Goal: Task Accomplishment & Management: Manage account settings

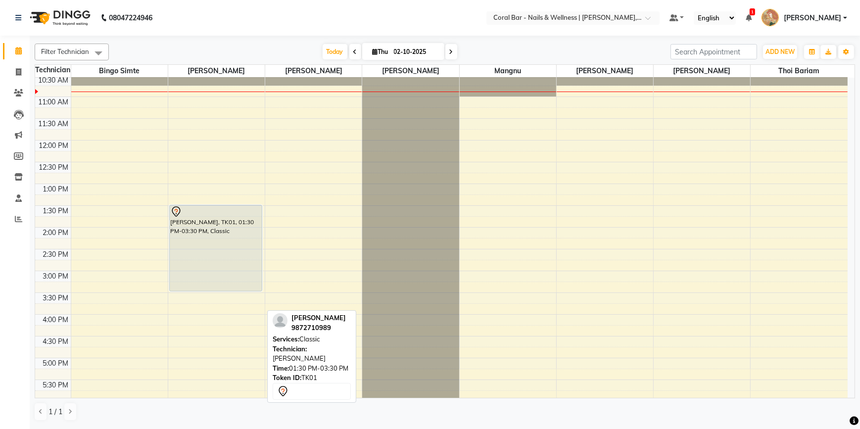
scroll to position [45, 0]
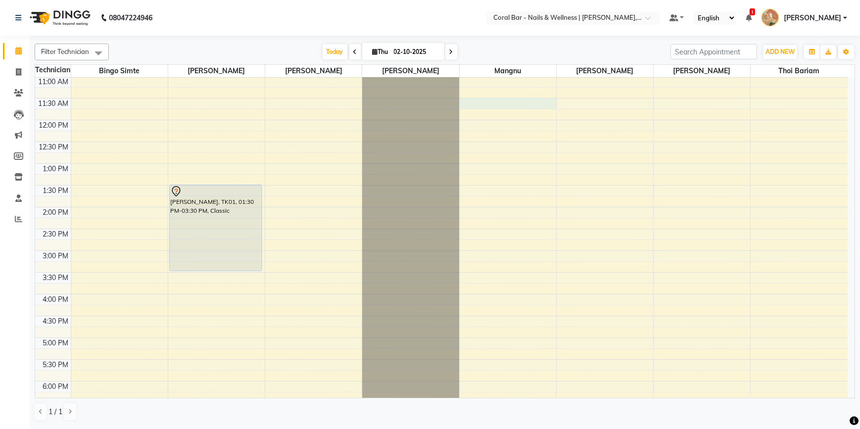
click at [494, 100] on div "10:00 AM 10:30 AM 11:00 AM 11:30 AM 12:00 PM 12:30 PM 1:00 PM 1:30 PM 2:00 PM 2…" at bounding box center [441, 294] width 813 height 522
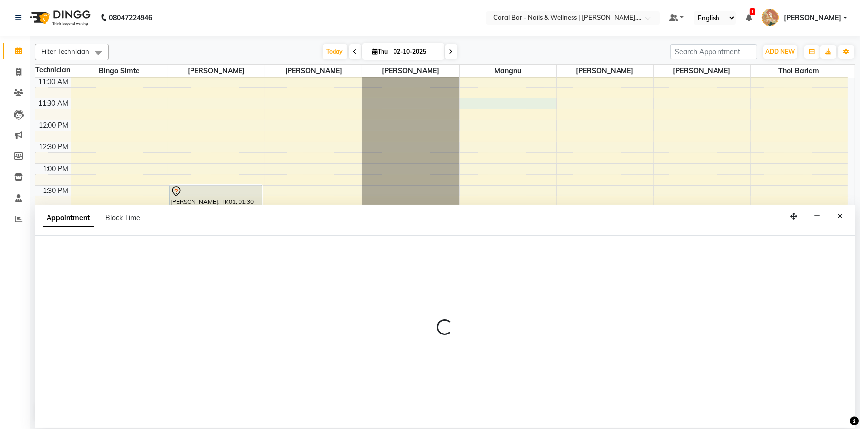
select select "77161"
select select "690"
select select "tentative"
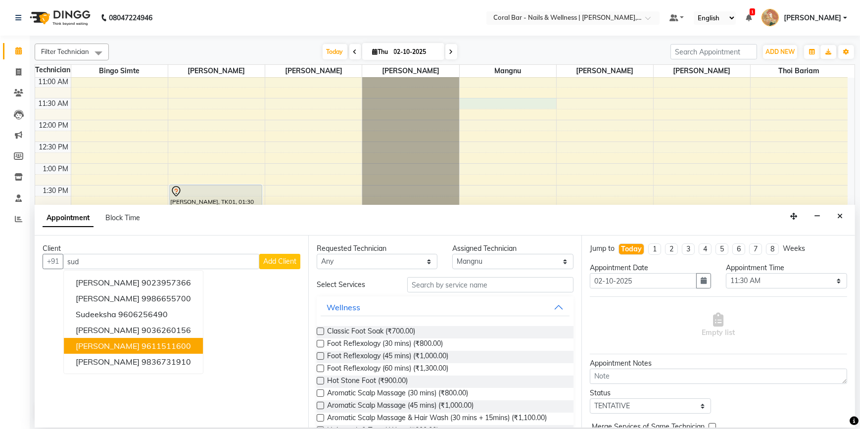
click at [114, 351] on button "Sudarshan Ramachandra 9611511600" at bounding box center [133, 346] width 139 height 16
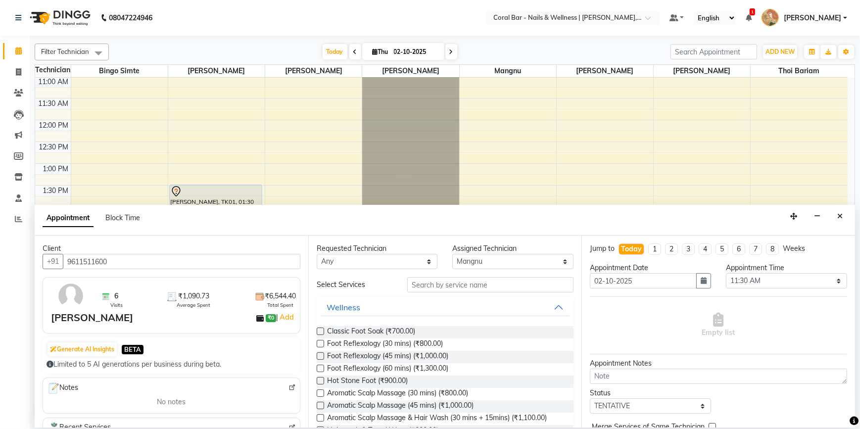
type input "9611511600"
click at [442, 289] on input "text" at bounding box center [490, 284] width 166 height 15
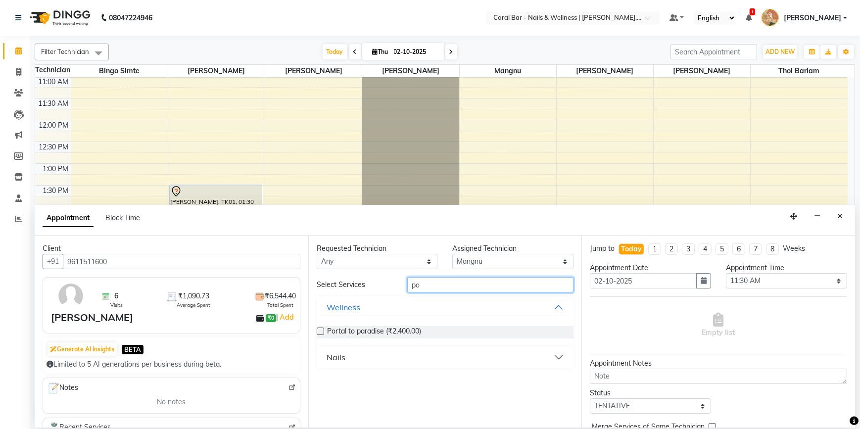
type input "po"
click at [318, 330] on label at bounding box center [320, 331] width 7 height 7
click at [318, 330] on input "checkbox" at bounding box center [320, 332] width 6 height 6
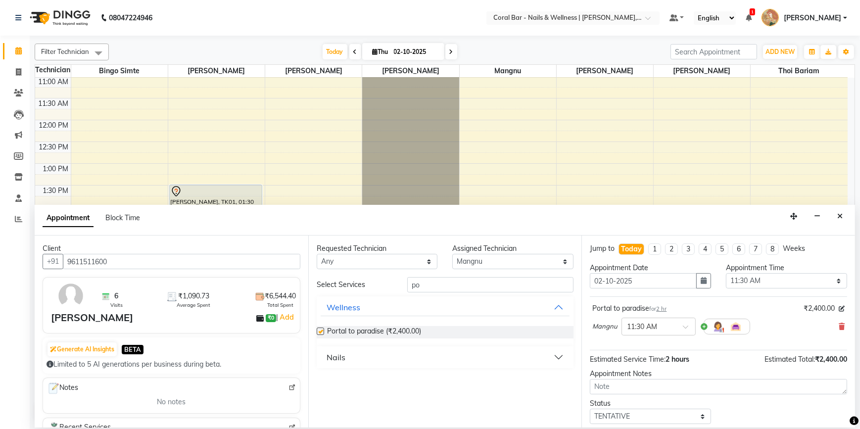
checkbox input "false"
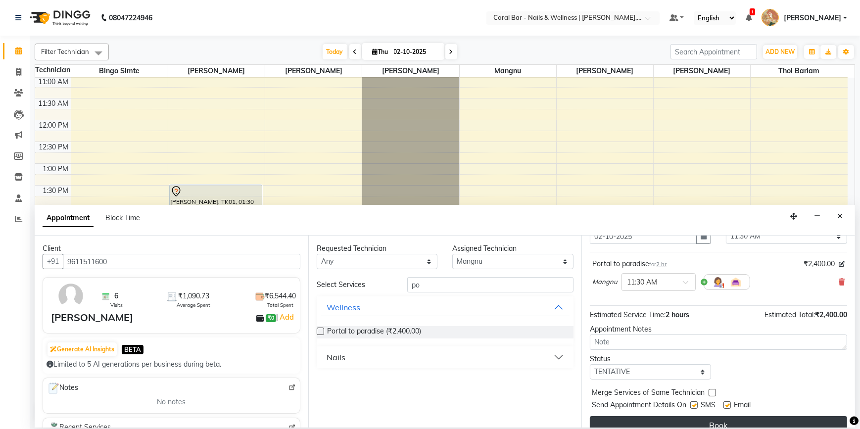
scroll to position [58, 0]
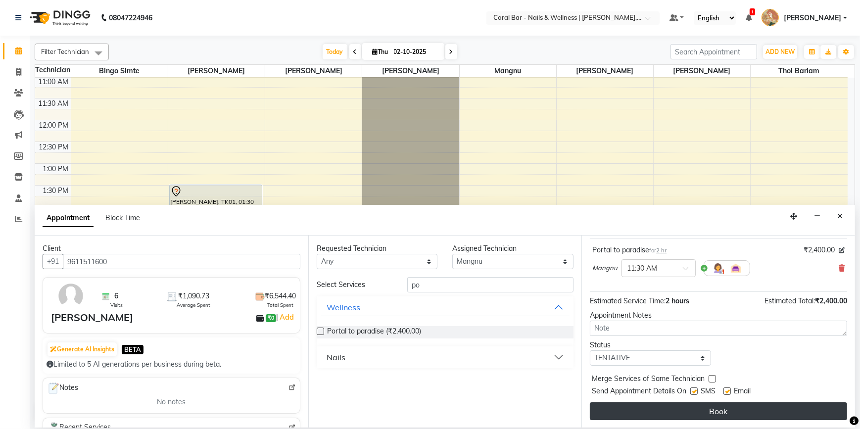
click at [661, 415] on button "Book" at bounding box center [718, 411] width 257 height 18
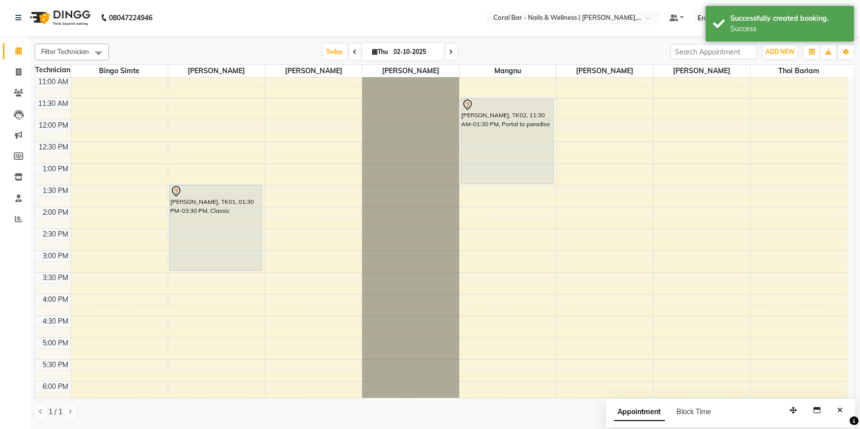
click at [842, 411] on button "Close" at bounding box center [840, 410] width 14 height 15
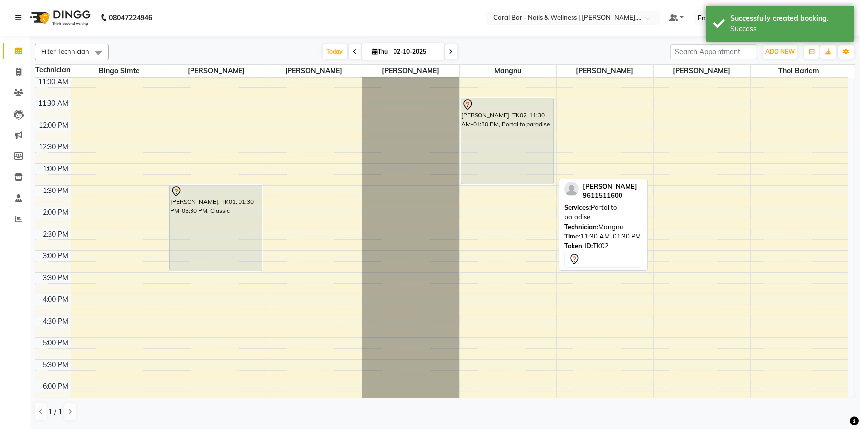
scroll to position [0, 0]
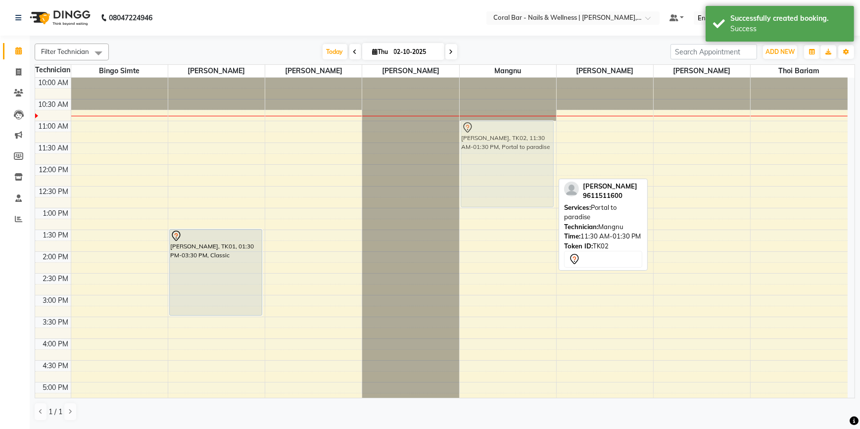
drag, startPoint x: 492, startPoint y: 165, endPoint x: 494, endPoint y: 144, distance: 21.4
click at [494, 144] on div "Sudarshan Ramachandra, TK02, 11:30 AM-01:30 PM, Portal to paradise Sudarshan Ra…" at bounding box center [508, 339] width 97 height 522
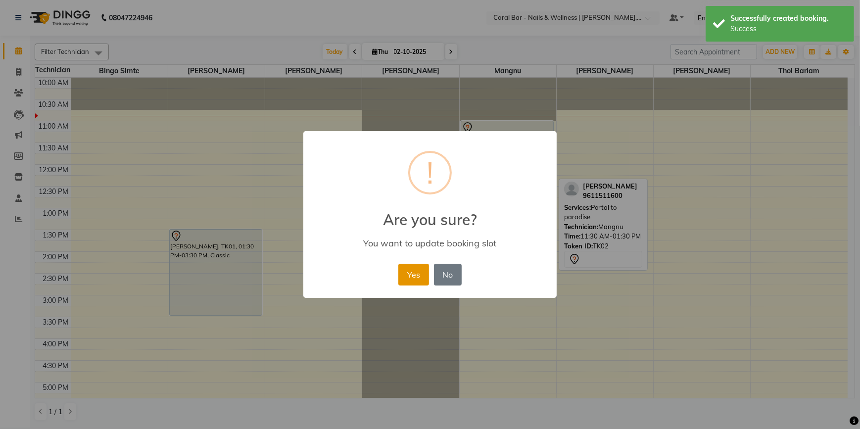
click at [411, 268] on button "Yes" at bounding box center [413, 275] width 30 height 22
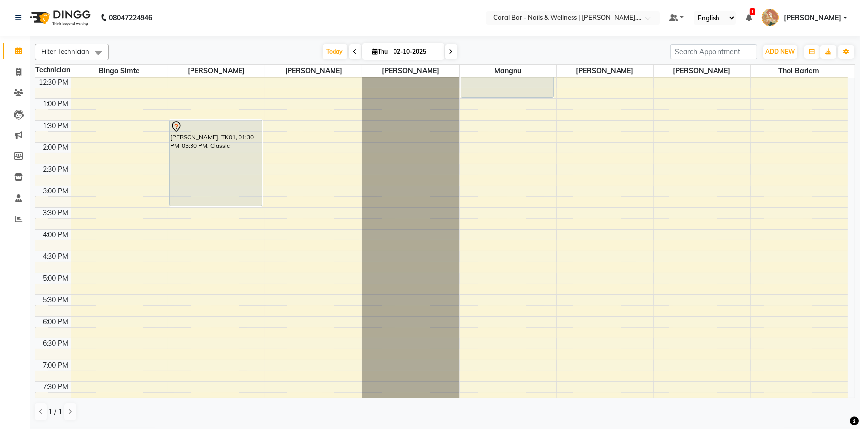
scroll to position [109, 0]
click at [752, 17] on icon at bounding box center [749, 17] width 6 height 7
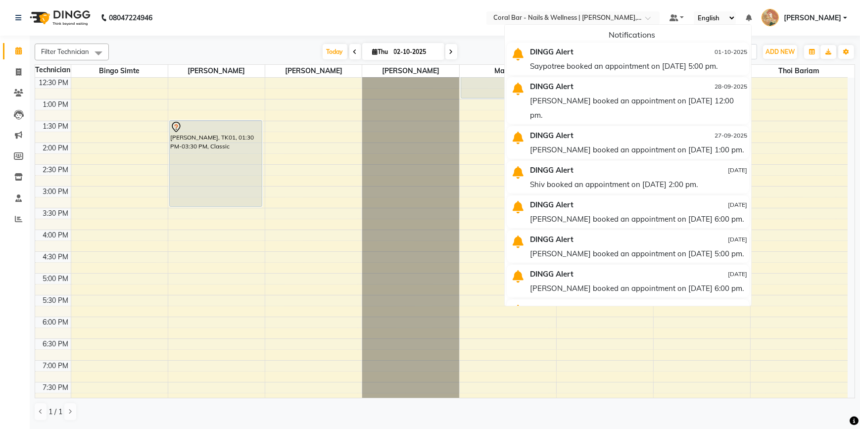
click at [604, 70] on div "Saypotree booked an appointment on 01-10-2025 at 5:00 pm." at bounding box center [638, 66] width 217 height 14
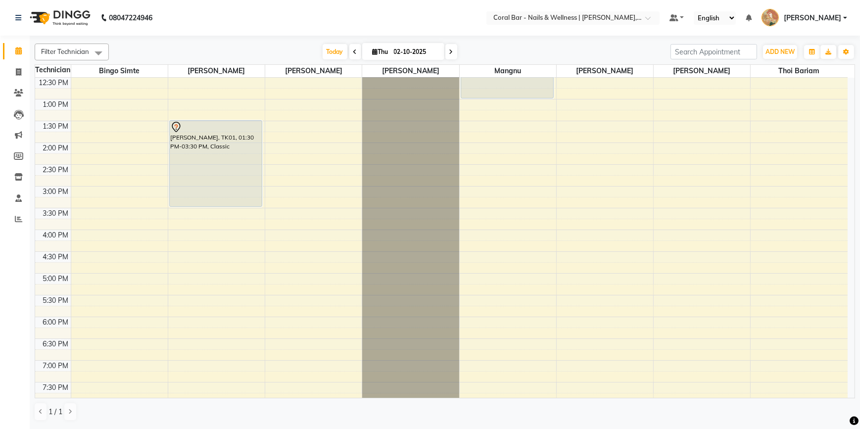
click at [354, 54] on icon at bounding box center [355, 52] width 4 height 6
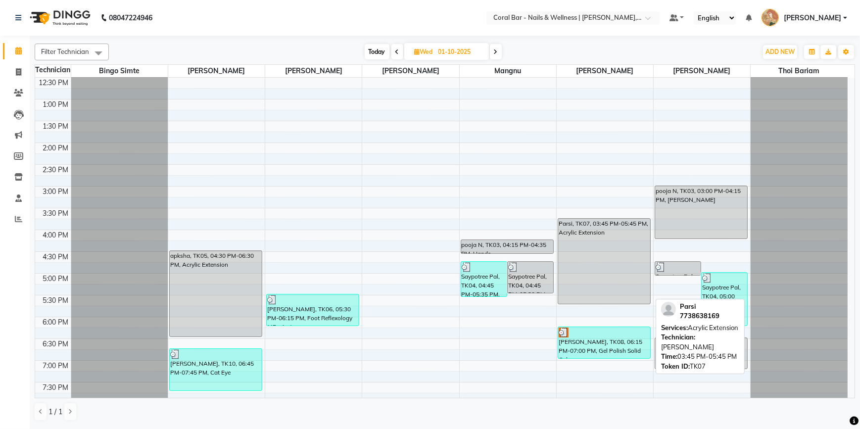
scroll to position [199, 0]
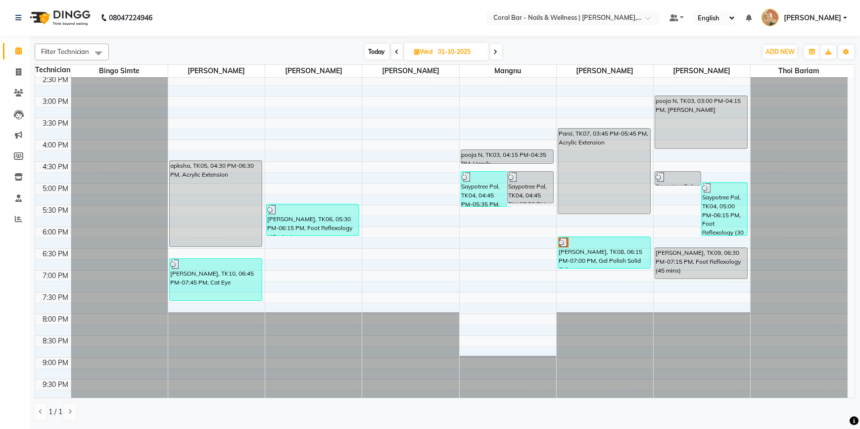
click at [495, 50] on icon at bounding box center [496, 52] width 4 height 6
type input "02-10-2025"
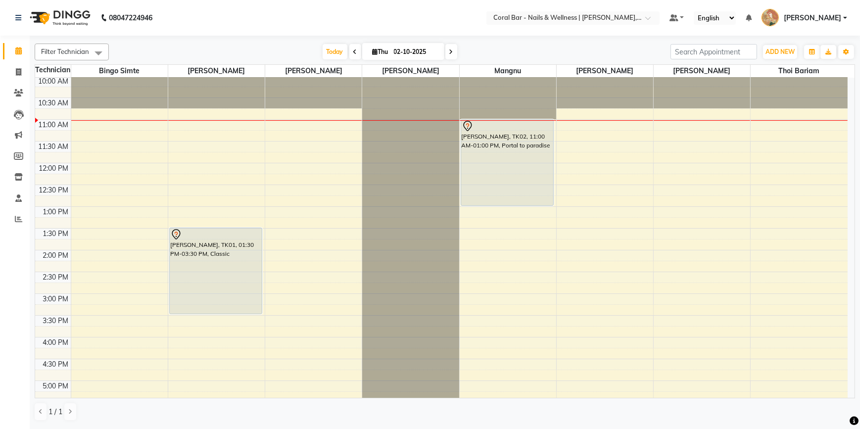
scroll to position [0, 0]
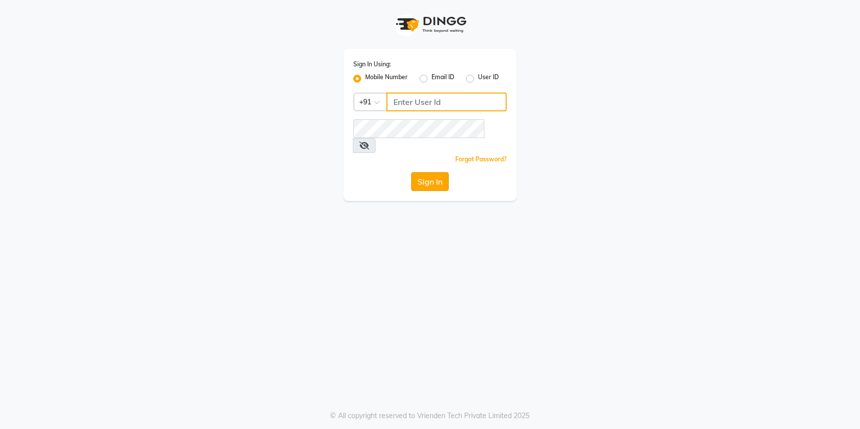
type input "8073656451"
click at [425, 172] on button "Sign In" at bounding box center [430, 181] width 38 height 19
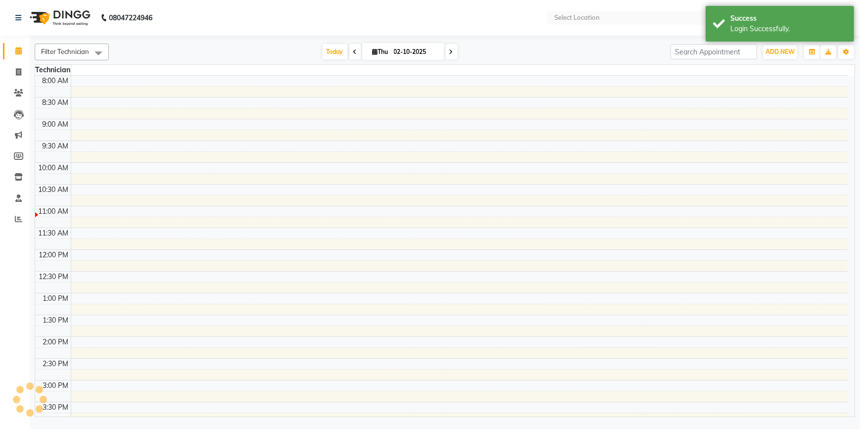
select select "en"
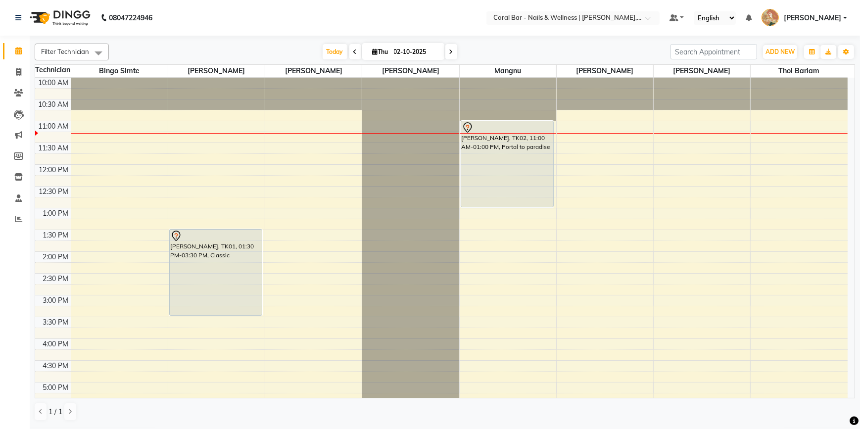
click at [373, 53] on icon at bounding box center [375, 52] width 5 height 6
select select "10"
select select "2025"
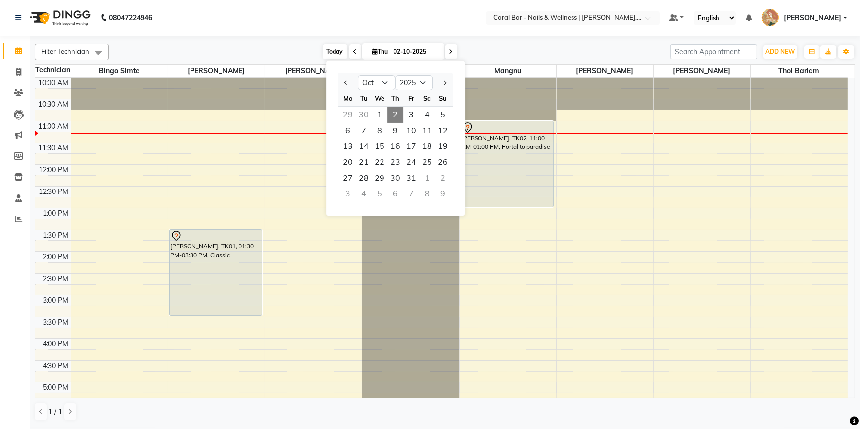
click at [340, 54] on span "Today" at bounding box center [335, 51] width 25 height 15
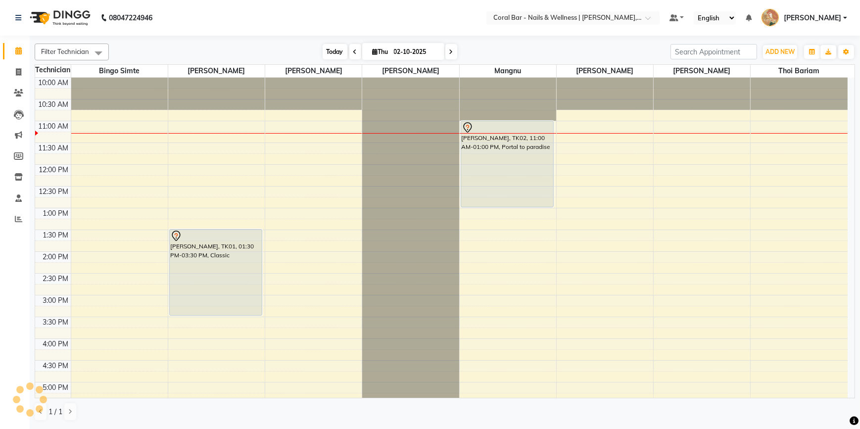
scroll to position [44, 0]
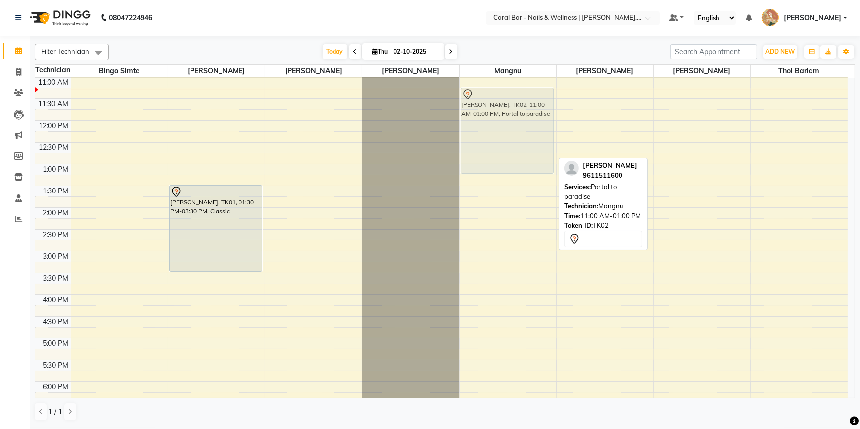
click at [531, 129] on div "[PERSON_NAME], TK02, 11:00 AM-01:00 PM, Portal to paradise [PERSON_NAME], TK02,…" at bounding box center [508, 295] width 97 height 522
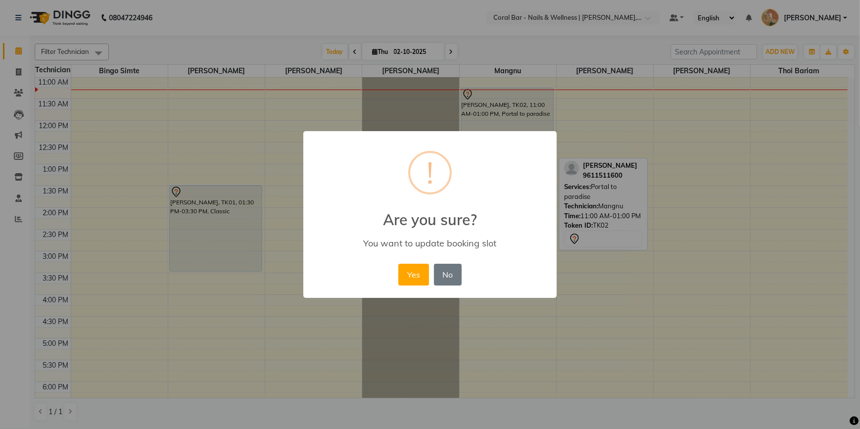
drag, startPoint x: 416, startPoint y: 275, endPoint x: 428, endPoint y: 236, distance: 41.0
click at [417, 264] on button "Yes" at bounding box center [413, 275] width 30 height 22
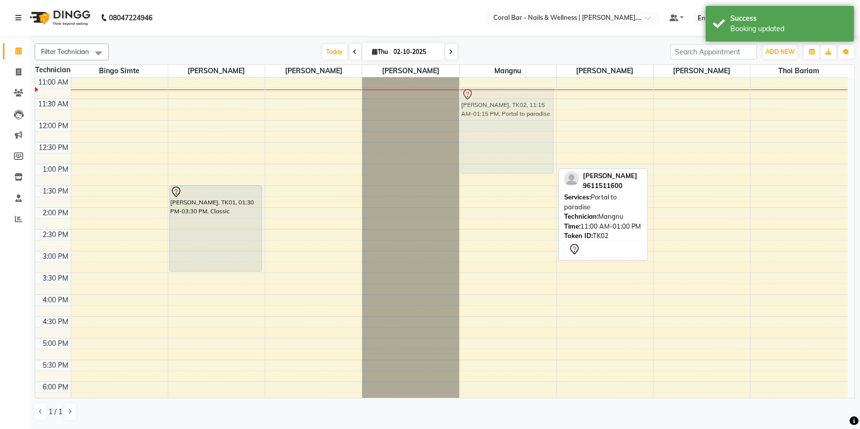
drag, startPoint x: 495, startPoint y: 107, endPoint x: 498, endPoint y: 112, distance: 5.5
click at [498, 112] on div "[PERSON_NAME], TK02, 11:15 AM-01:15 PM, Portal to paradise [PERSON_NAME], TK02,…" at bounding box center [508, 295] width 97 height 522
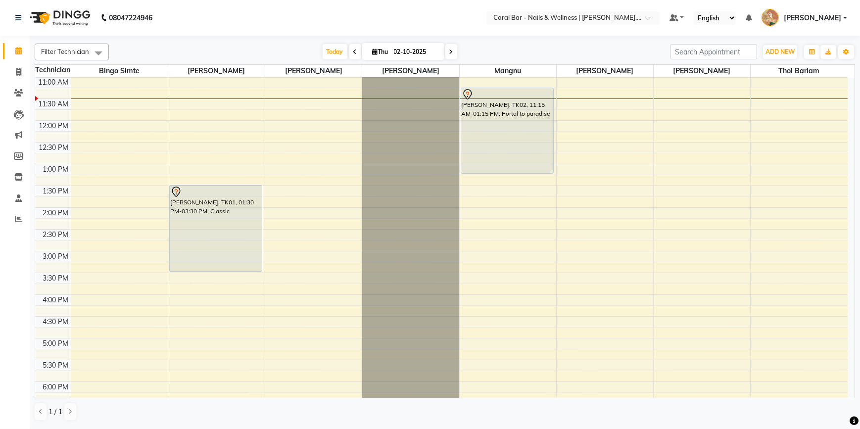
scroll to position [199, 0]
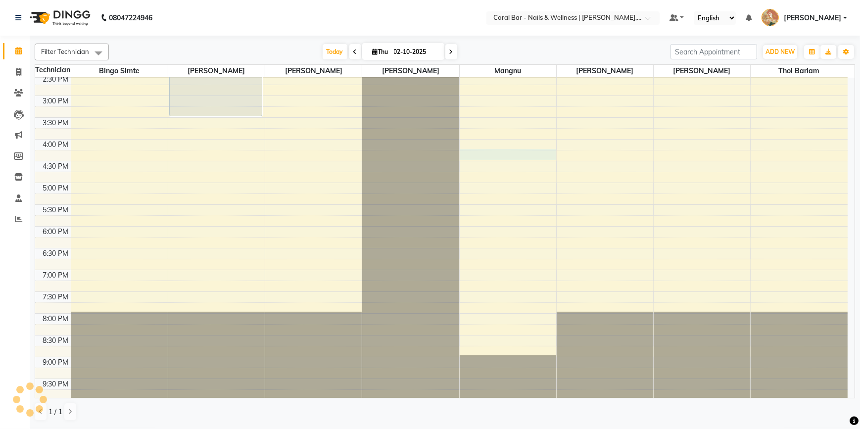
click at [486, 157] on div "10:00 AM 10:30 AM 11:00 AM 11:30 AM 12:00 PM 12:30 PM 1:00 PM 1:30 PM 2:00 PM 2…" at bounding box center [441, 139] width 813 height 522
select select "77161"
select select "tentative"
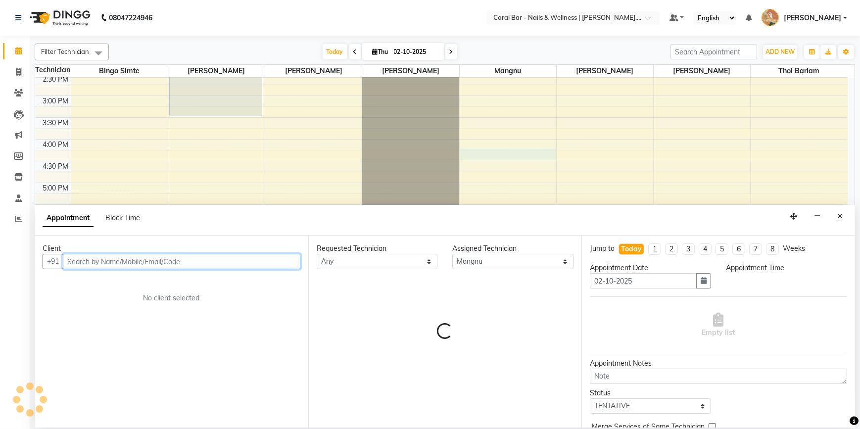
select select "975"
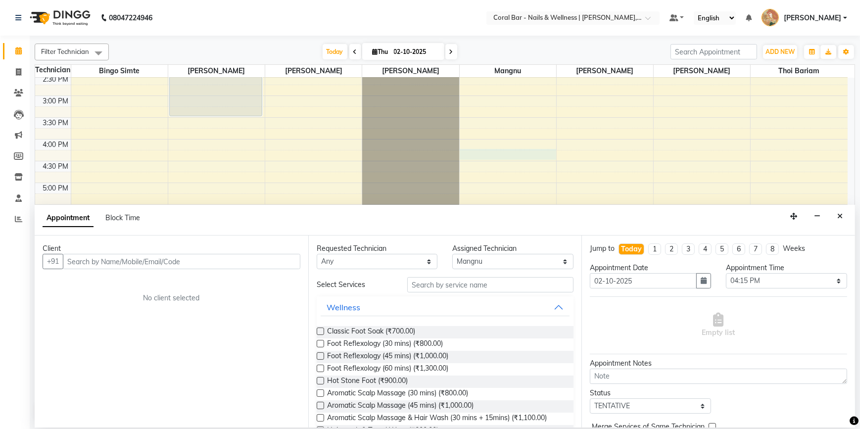
click at [835, 225] on div "Appointment Block Time" at bounding box center [445, 220] width 821 height 31
click at [835, 222] on button "Close" at bounding box center [840, 216] width 14 height 15
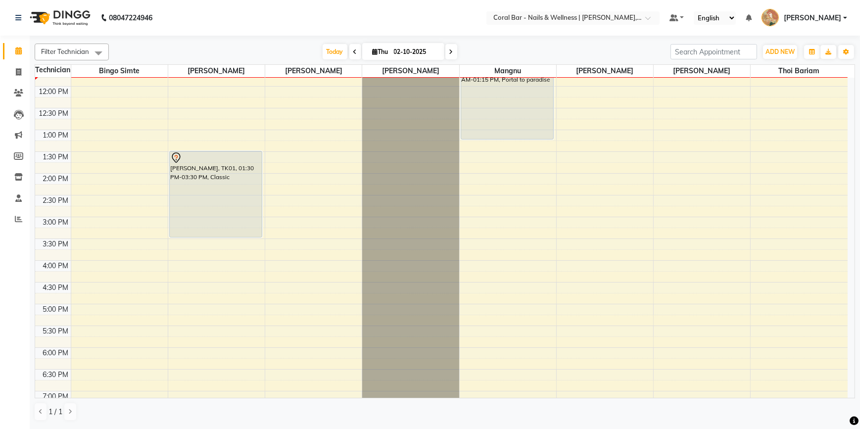
scroll to position [0, 0]
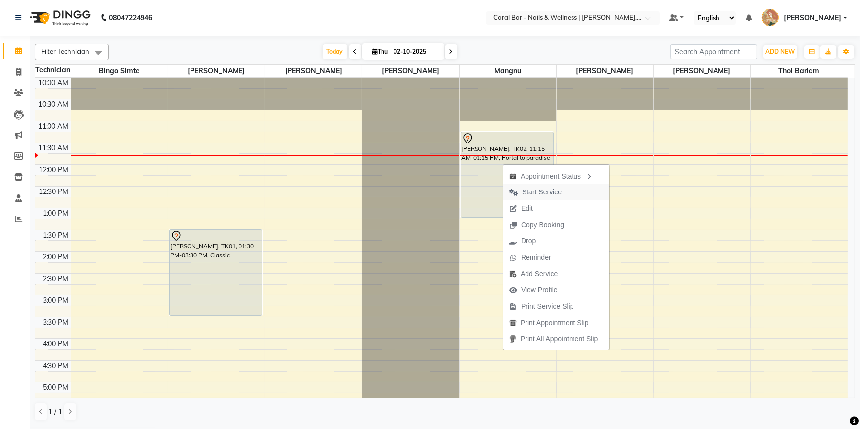
click at [525, 191] on span "Start Service" at bounding box center [542, 192] width 40 height 10
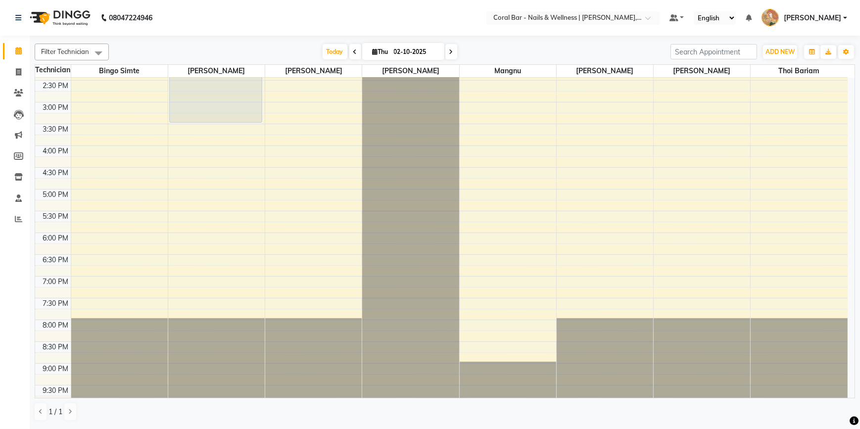
scroll to position [199, 0]
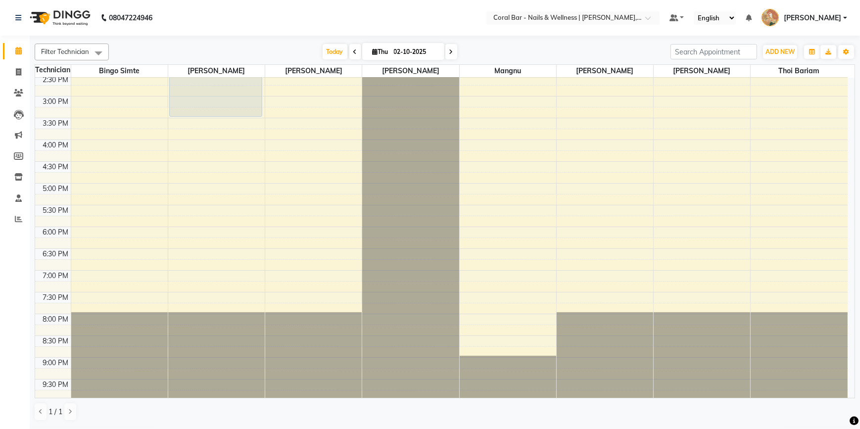
click at [769, 416] on div "1 / 1" at bounding box center [445, 411] width 821 height 19
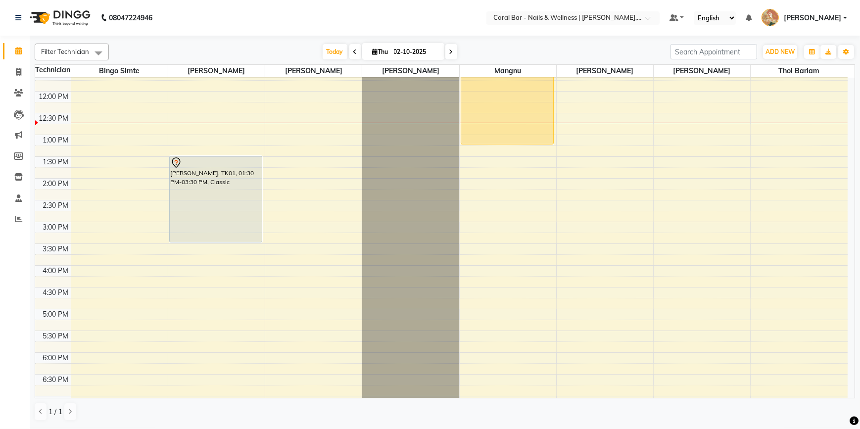
scroll to position [0, 0]
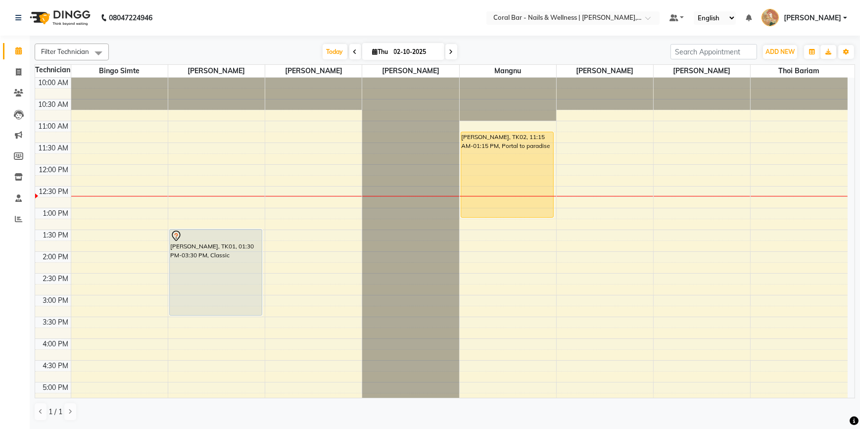
click at [378, 78] on div at bounding box center [410, 78] width 97 height 0
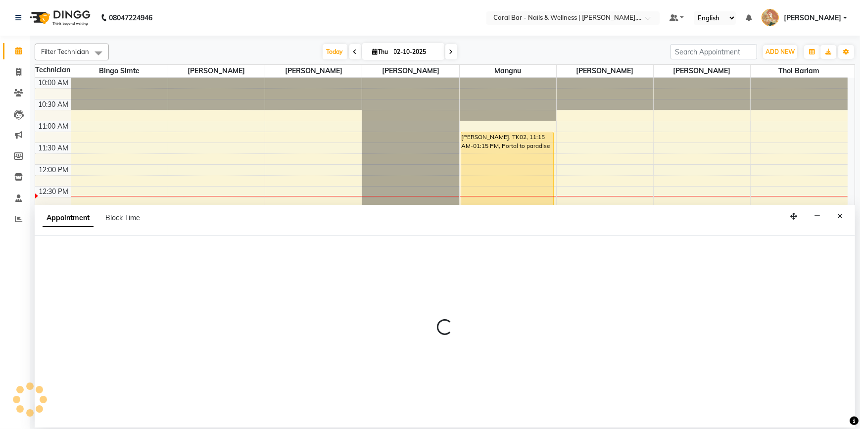
select select "69266"
select select "810"
select select "tentative"
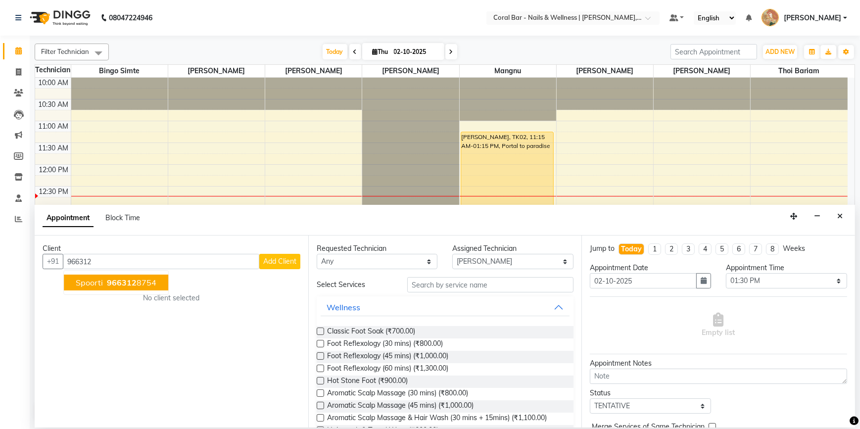
click at [120, 287] on span "966312" at bounding box center [122, 283] width 30 height 10
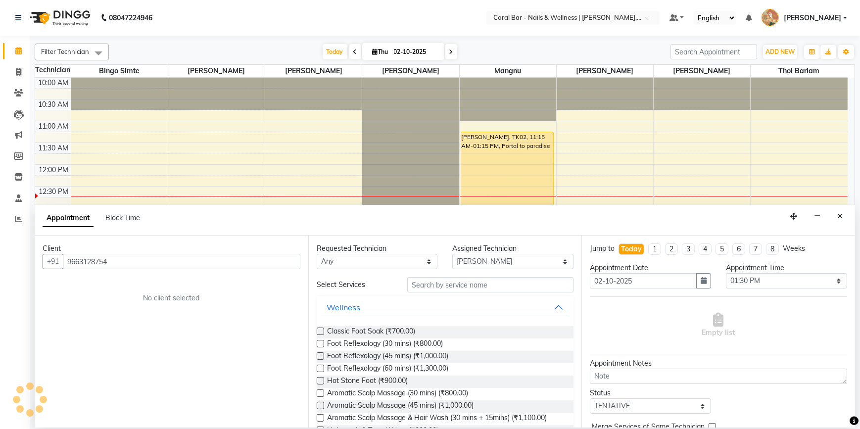
type input "9663128754"
click at [452, 287] on input "text" at bounding box center [490, 284] width 166 height 15
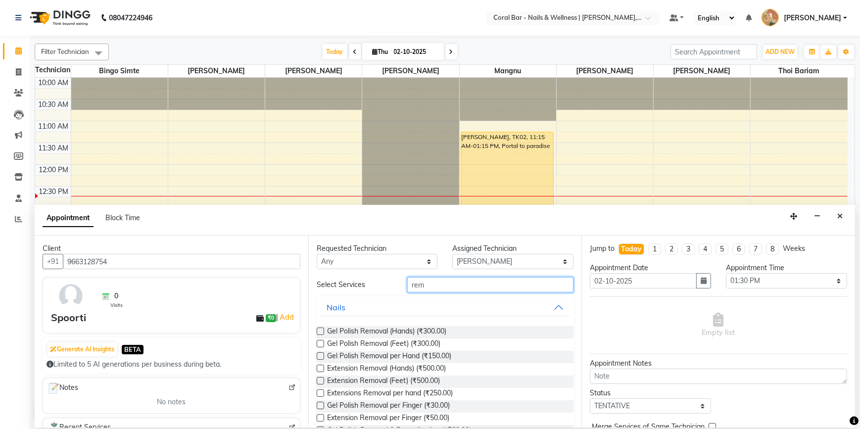
type input "rem"
click at [324, 331] on div "Gel Polish Removal (Hands) (₹300.00)" at bounding box center [445, 332] width 257 height 12
drag, startPoint x: 322, startPoint y: 332, endPoint x: 388, endPoint y: 304, distance: 71.4
click at [324, 331] on label at bounding box center [320, 331] width 7 height 7
click at [323, 331] on input "checkbox" at bounding box center [320, 332] width 6 height 6
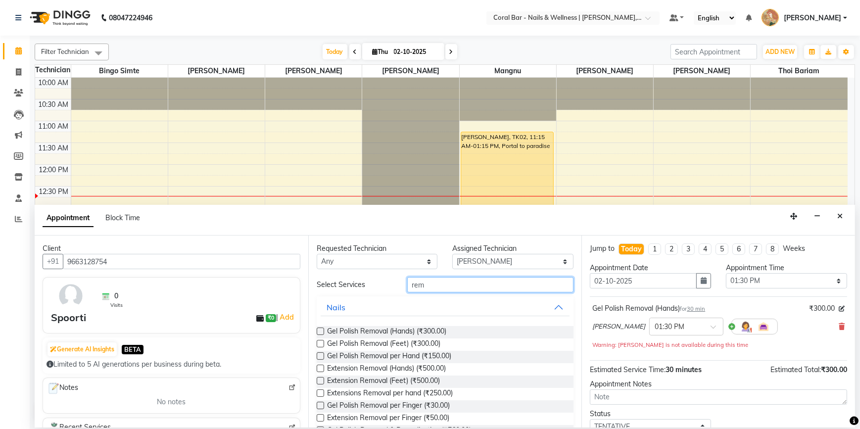
checkbox input "false"
drag, startPoint x: 432, startPoint y: 283, endPoint x: 329, endPoint y: 306, distance: 105.5
click at [344, 307] on div "Select Services rem Nails Gel Polish Removal (Hands) (₹300.00) Gel Polish Remov…" at bounding box center [445, 367] width 257 height 181
type input "gel"
click at [317, 329] on label at bounding box center [320, 331] width 7 height 7
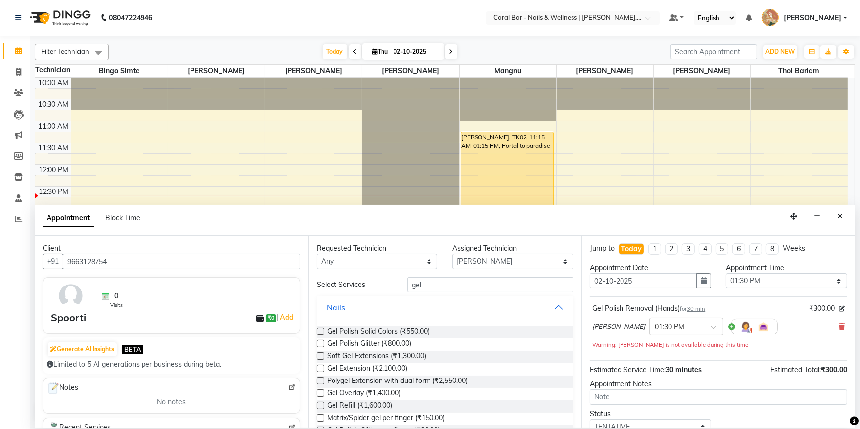
click at [317, 329] on input "checkbox" at bounding box center [320, 332] width 6 height 6
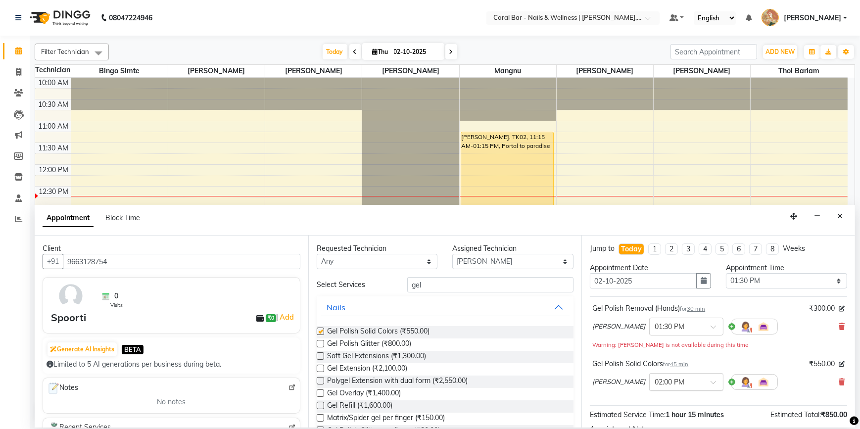
checkbox input "false"
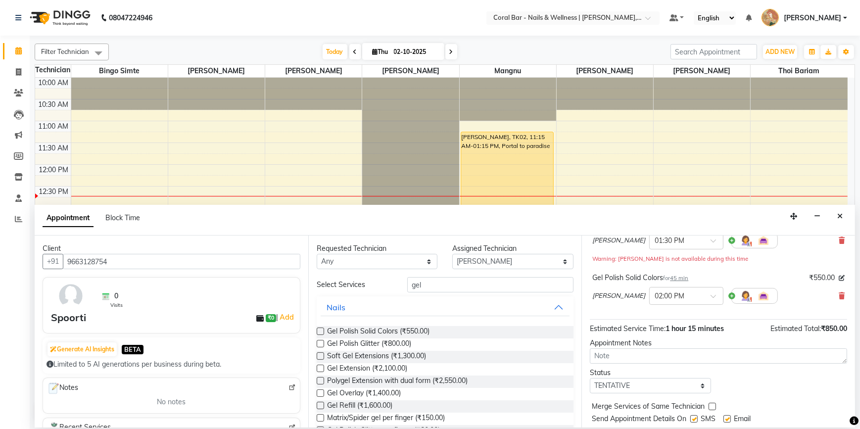
scroll to position [114, 0]
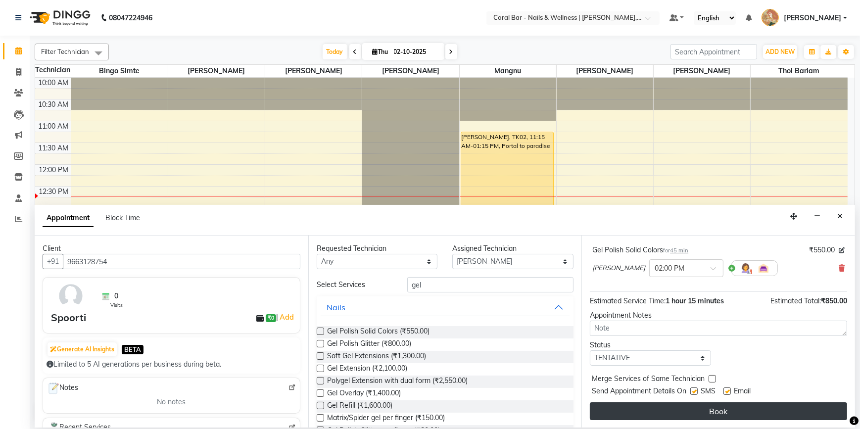
click at [646, 416] on button "Book" at bounding box center [718, 411] width 257 height 18
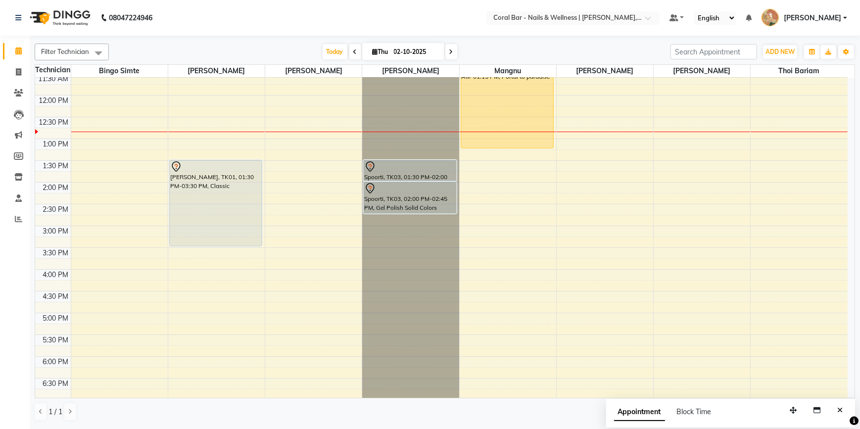
scroll to position [90, 0]
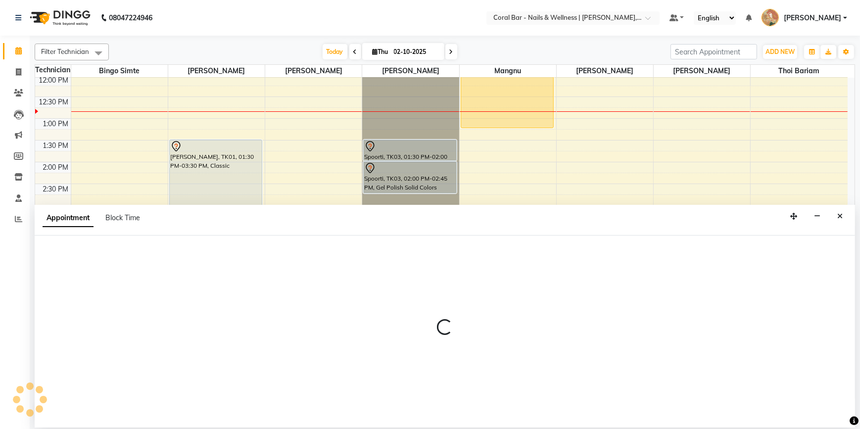
select select "69266"
select select "1020"
select select "tentative"
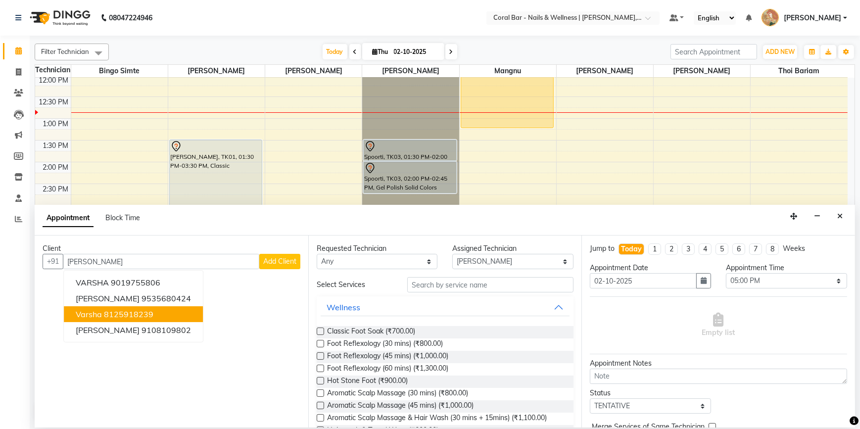
type input "[PERSON_NAME]"
click at [264, 261] on span "Add Client" at bounding box center [279, 261] width 33 height 9
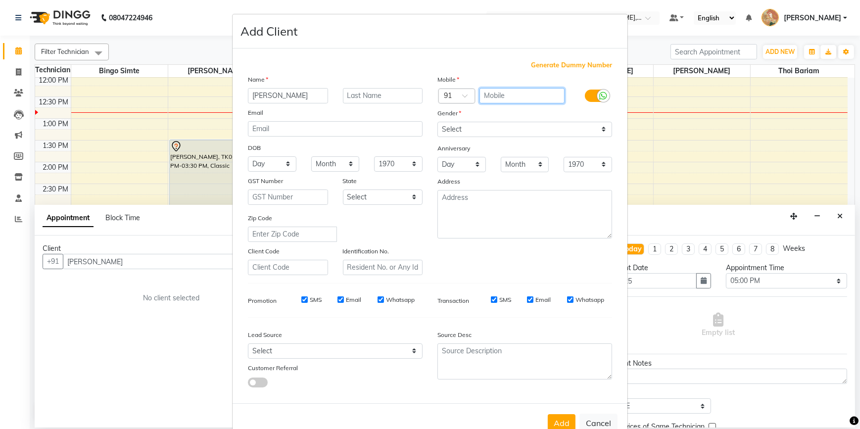
click at [501, 93] on input "text" at bounding box center [523, 95] width 86 height 15
type input "8073368808"
click at [524, 129] on select "Select [DEMOGRAPHIC_DATA] [DEMOGRAPHIC_DATA] Other Prefer Not To Say" at bounding box center [525, 129] width 175 height 15
select select "[DEMOGRAPHIC_DATA]"
click at [438, 122] on select "Select [DEMOGRAPHIC_DATA] [DEMOGRAPHIC_DATA] Other Prefer Not To Say" at bounding box center [525, 129] width 175 height 15
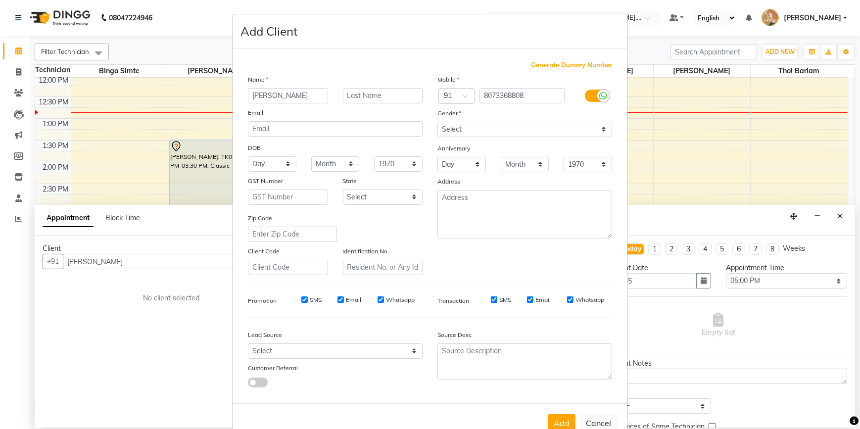
click at [556, 423] on button "Add" at bounding box center [562, 423] width 28 height 18
type input "8073368808"
select select
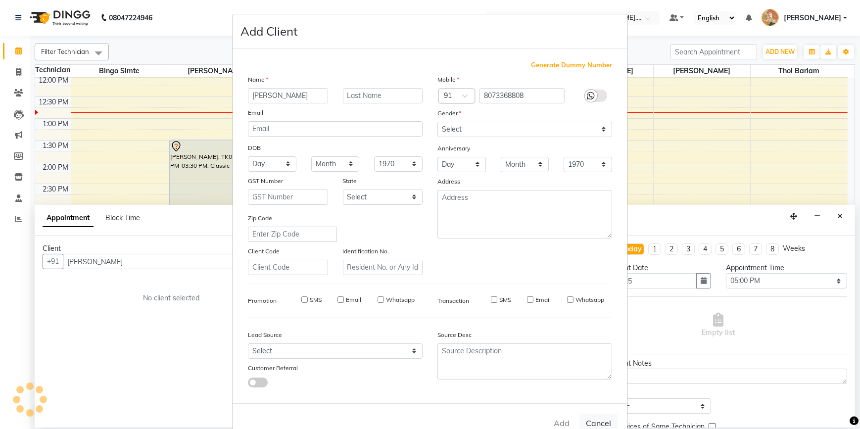
select select
checkbox input "false"
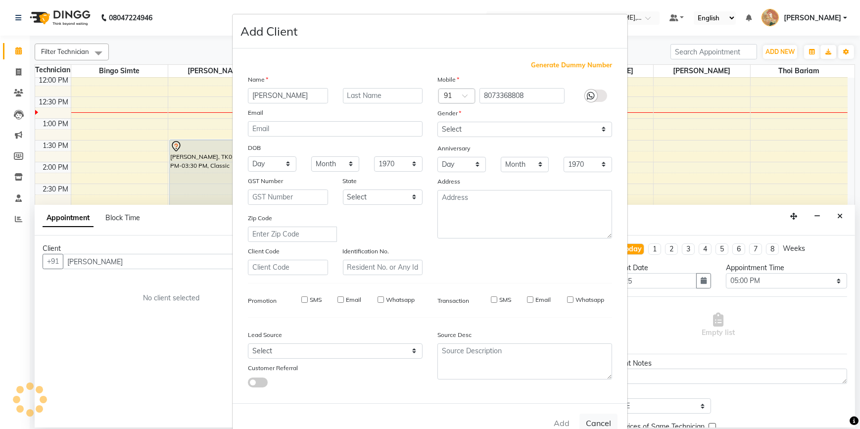
checkbox input "false"
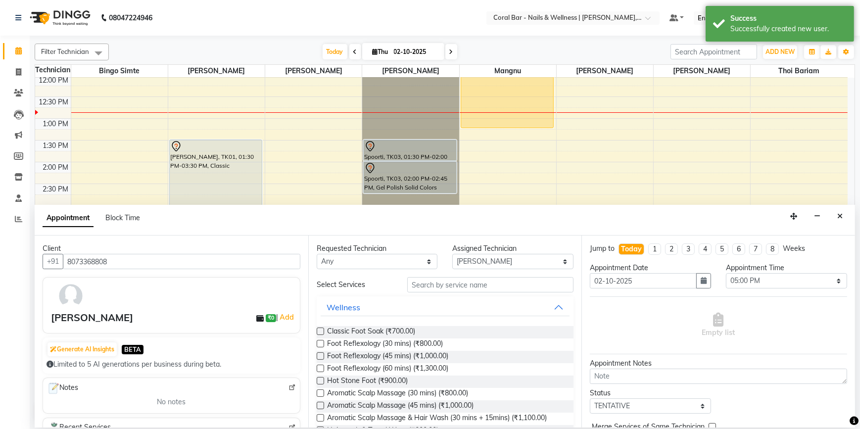
click at [458, 284] on input "text" at bounding box center [490, 284] width 166 height 15
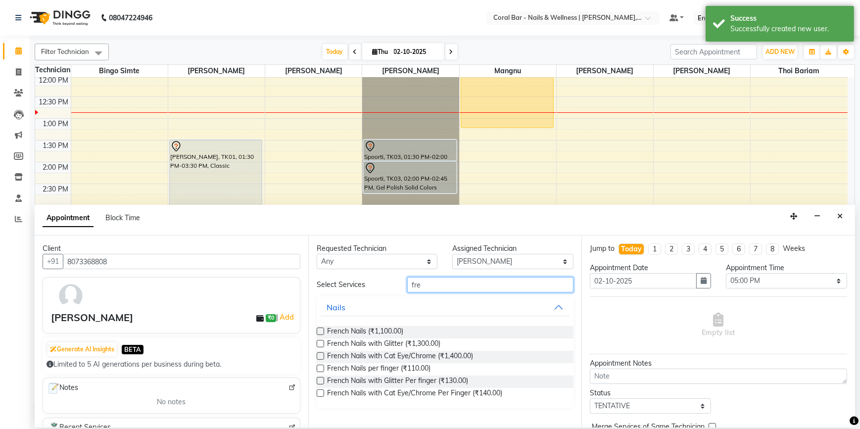
type input "fre"
click at [322, 332] on label at bounding box center [320, 331] width 7 height 7
click at [322, 332] on input "checkbox" at bounding box center [320, 332] width 6 height 6
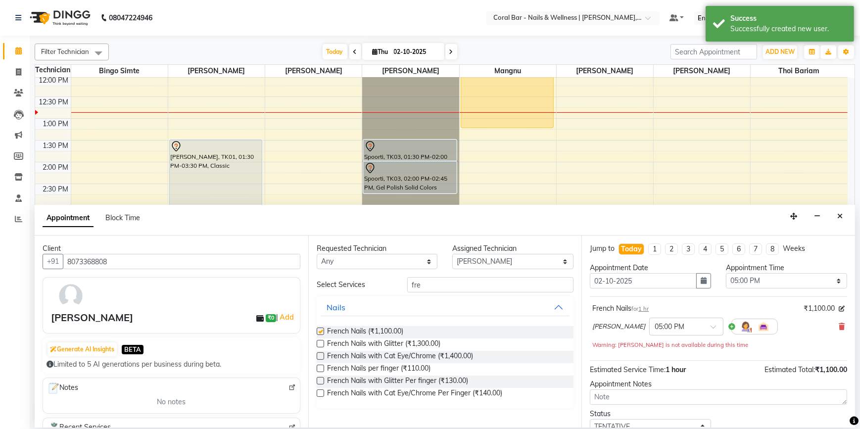
checkbox input "false"
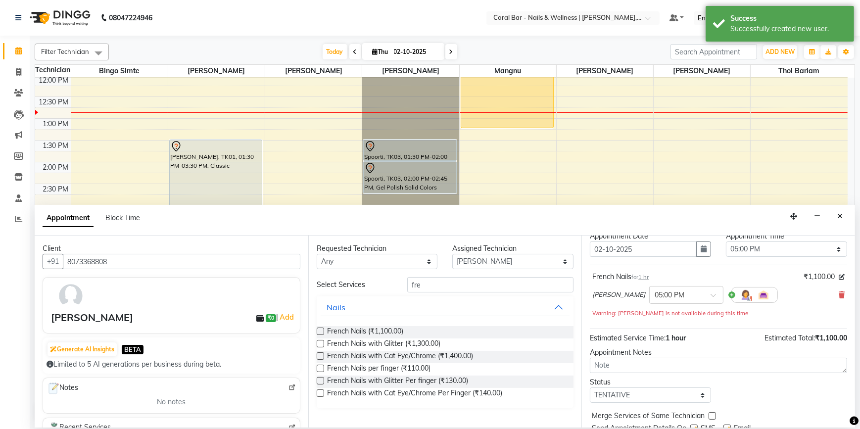
scroll to position [69, 0]
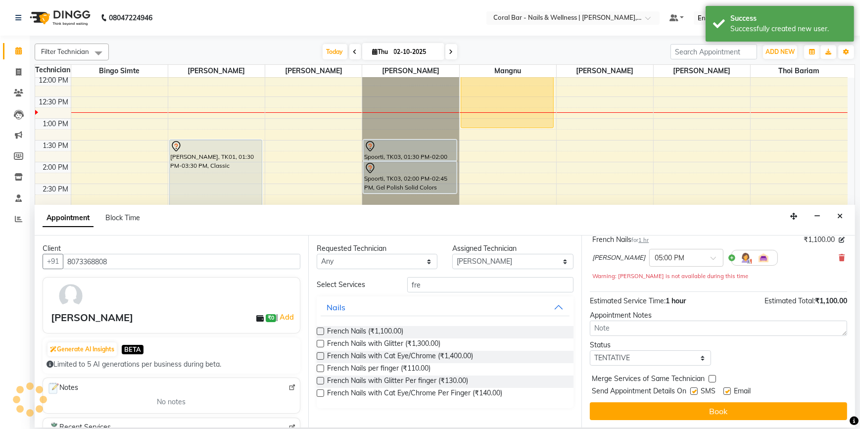
click at [756, 413] on button "Book" at bounding box center [718, 411] width 257 height 18
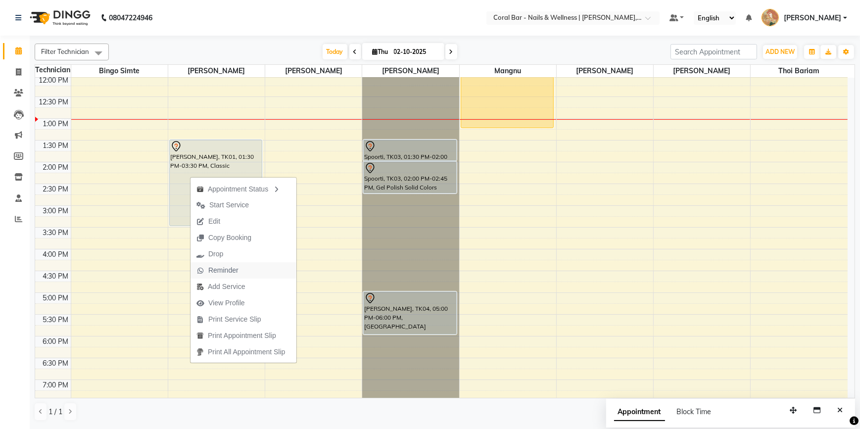
click at [222, 262] on span "Reminder" at bounding box center [218, 270] width 54 height 16
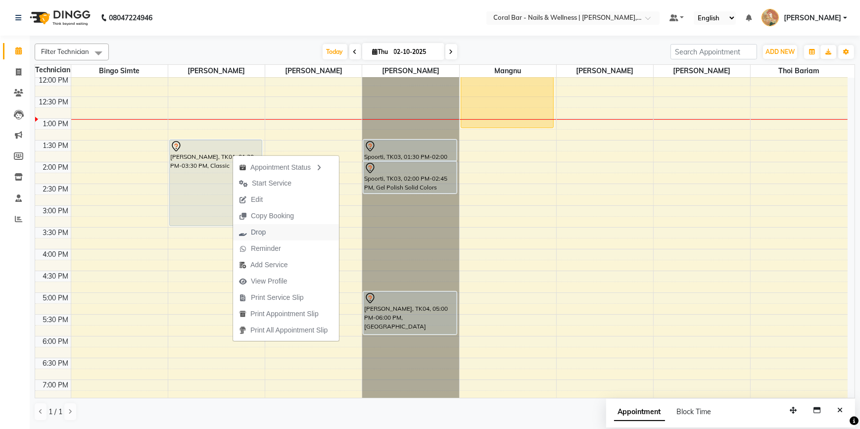
click at [258, 231] on span "Drop" at bounding box center [258, 232] width 15 height 10
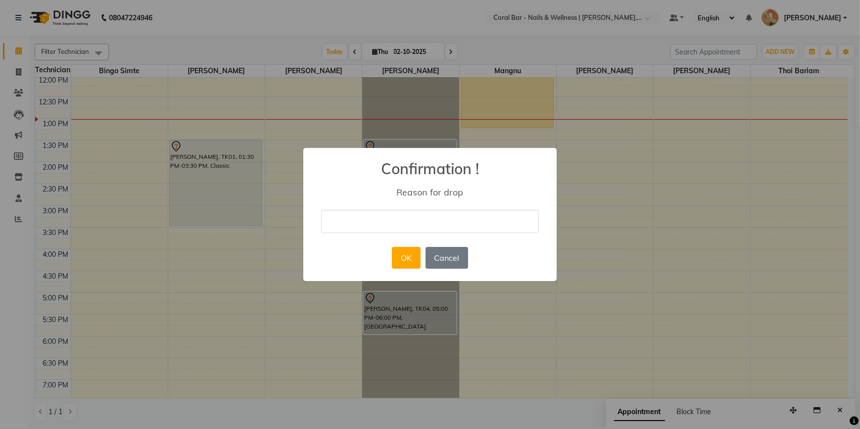
click at [367, 222] on input "text" at bounding box center [430, 221] width 218 height 23
type input "Cancelled"
click at [409, 263] on button "OK" at bounding box center [406, 258] width 28 height 22
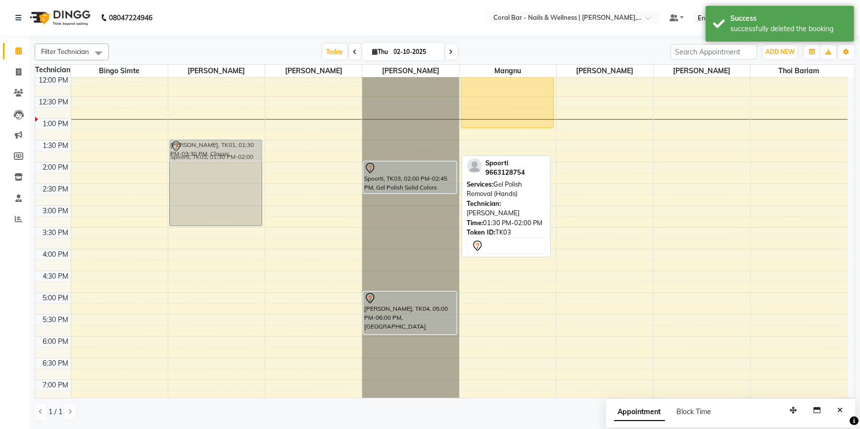
drag, startPoint x: 391, startPoint y: 147, endPoint x: 195, endPoint y: 150, distance: 195.5
click at [195, 150] on tr "[PERSON_NAME], TK01, 01:30 PM-03:30 PM, Classic Spoorti, TK03, 01:30 PM-02:00 P…" at bounding box center [441, 249] width 813 height 522
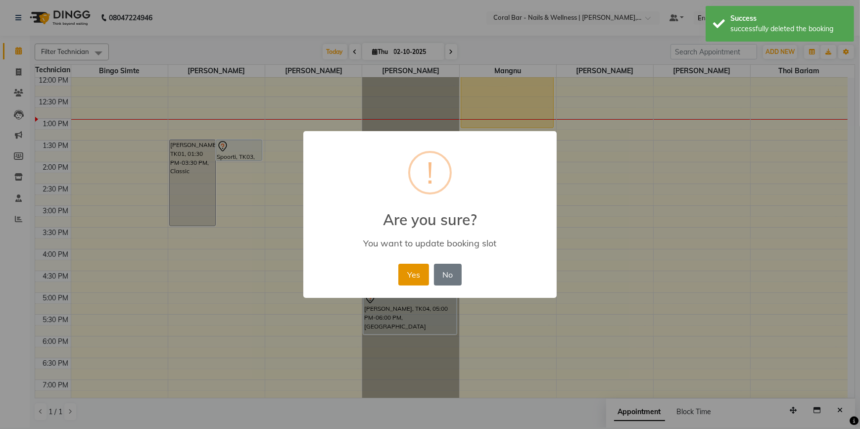
click at [409, 271] on button "Yes" at bounding box center [413, 275] width 30 height 22
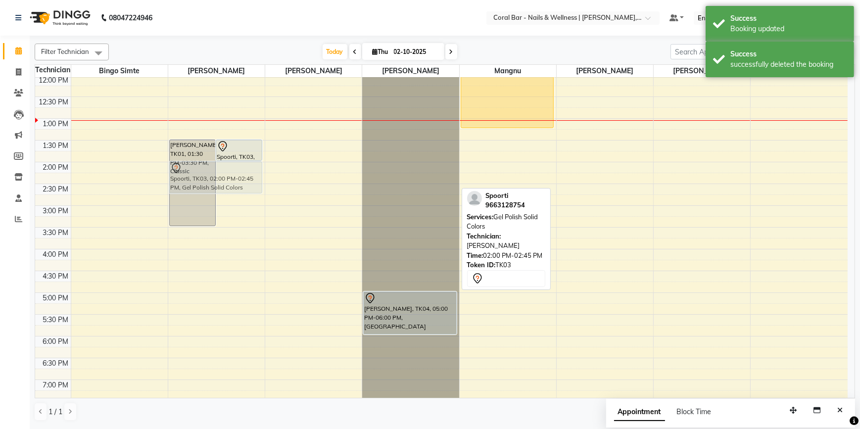
drag, startPoint x: 397, startPoint y: 179, endPoint x: 247, endPoint y: 177, distance: 150.0
click at [247, 177] on tr "[PERSON_NAME], TK01, 01:30 PM-03:30 PM, Classic Spoorti, TK03, 01:30 PM-02:00 P…" at bounding box center [441, 249] width 813 height 522
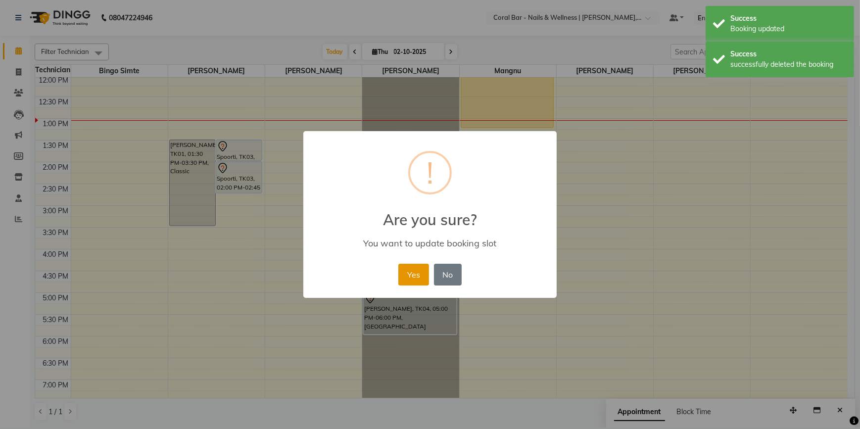
click at [411, 274] on button "Yes" at bounding box center [413, 275] width 30 height 22
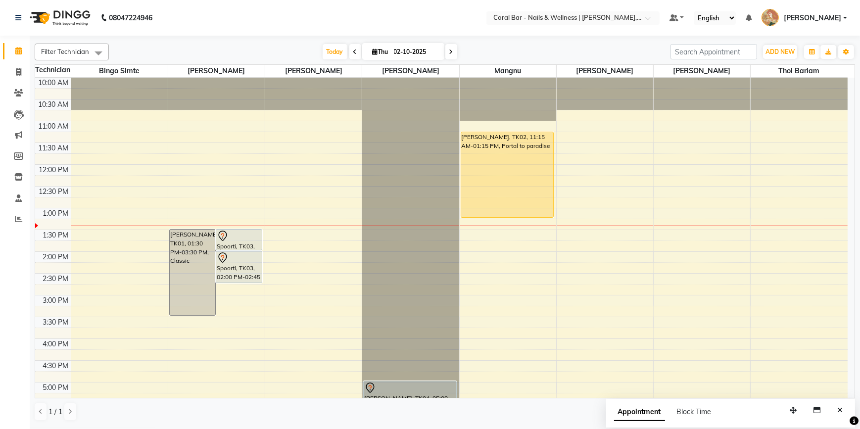
scroll to position [90, 0]
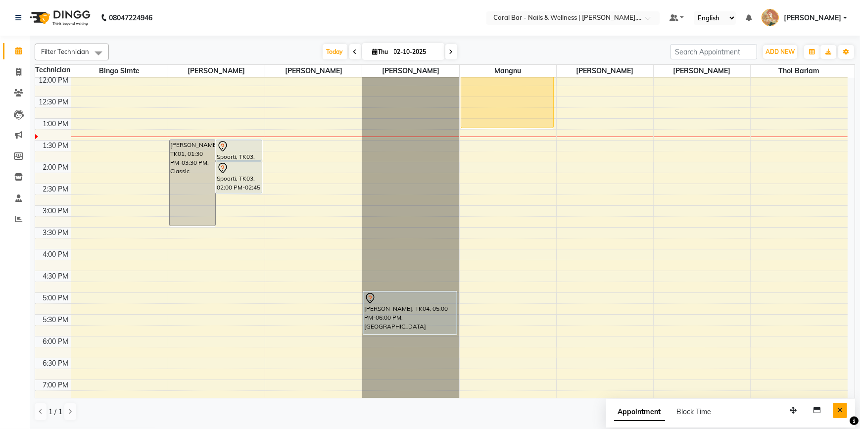
click at [838, 404] on button "Close" at bounding box center [840, 410] width 14 height 15
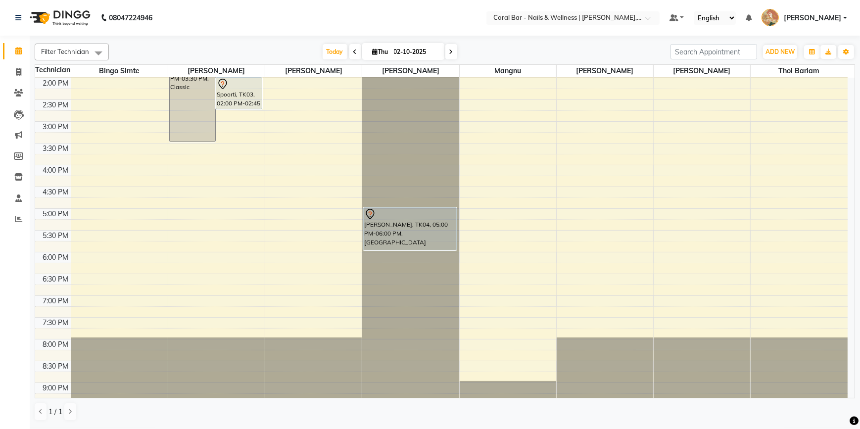
scroll to position [199, 0]
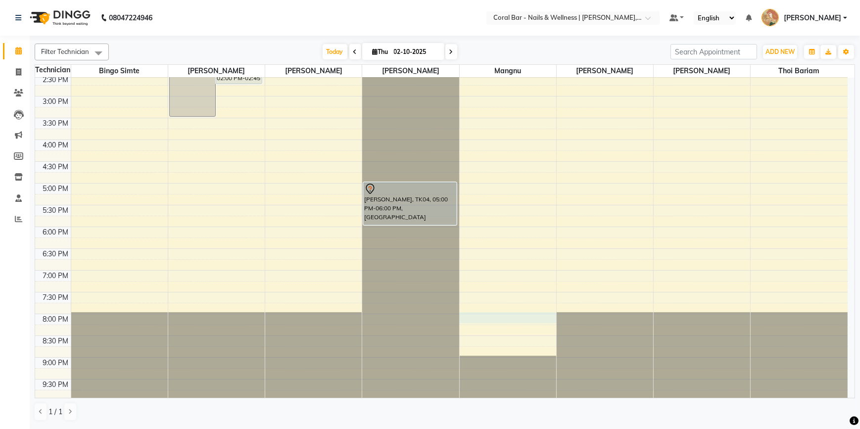
click at [466, 317] on div "10:00 AM 10:30 AM 11:00 AM 11:30 AM 12:00 PM 12:30 PM 1:00 PM 1:30 PM 2:00 PM 2…" at bounding box center [441, 140] width 813 height 522
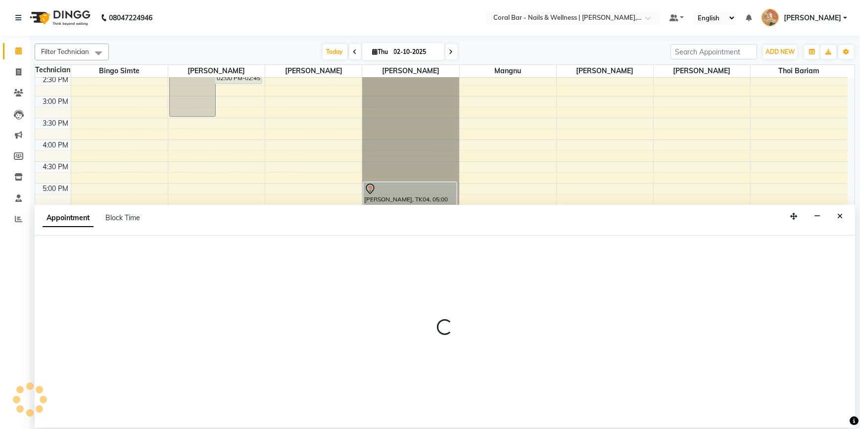
select select "77161"
select select "1200"
select select "tentative"
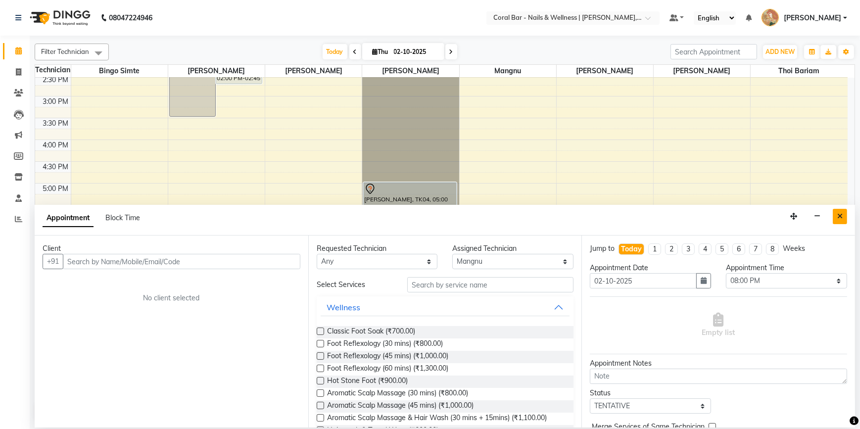
click at [841, 219] on icon "Close" at bounding box center [839, 216] width 5 height 7
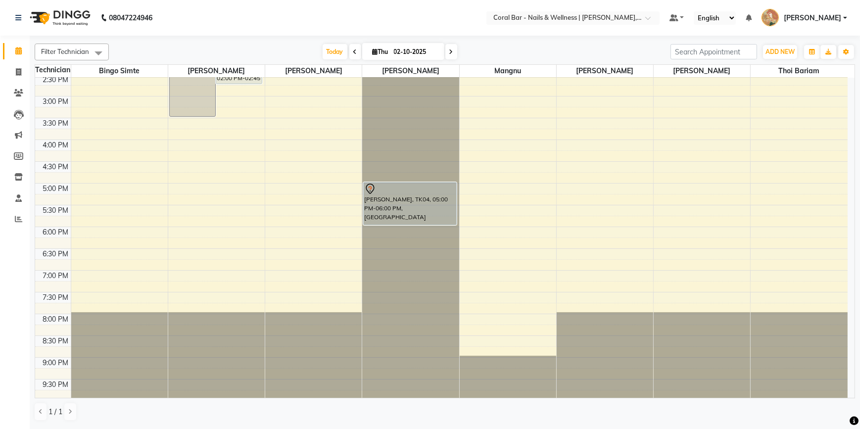
click at [522, 319] on div "10:00 AM 10:30 AM 11:00 AM 11:30 AM 12:00 PM 12:30 PM 1:00 PM 1:30 PM 2:00 PM 2…" at bounding box center [441, 140] width 813 height 522
select select "77161"
select select "tentative"
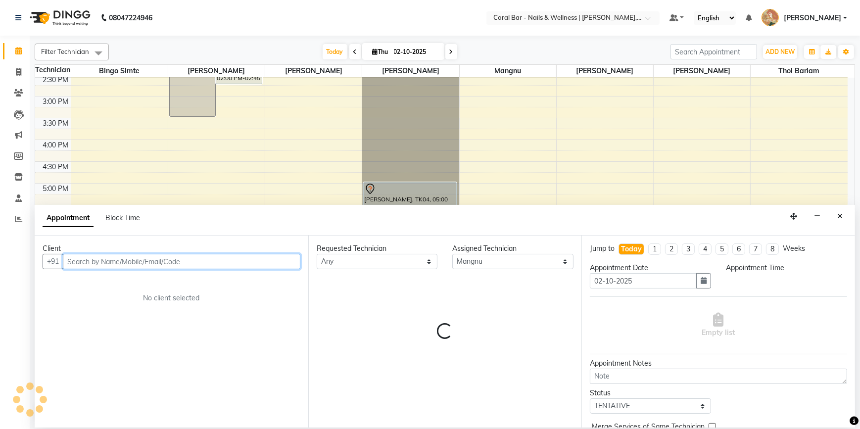
select select "1200"
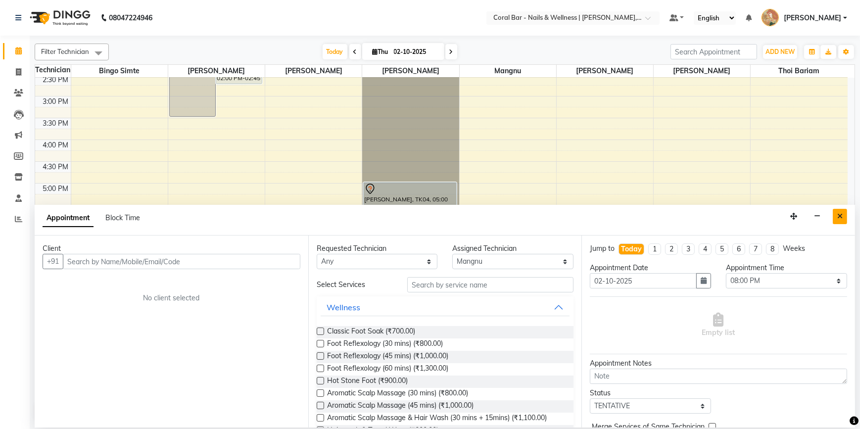
click at [843, 217] on button "Close" at bounding box center [840, 216] width 14 height 15
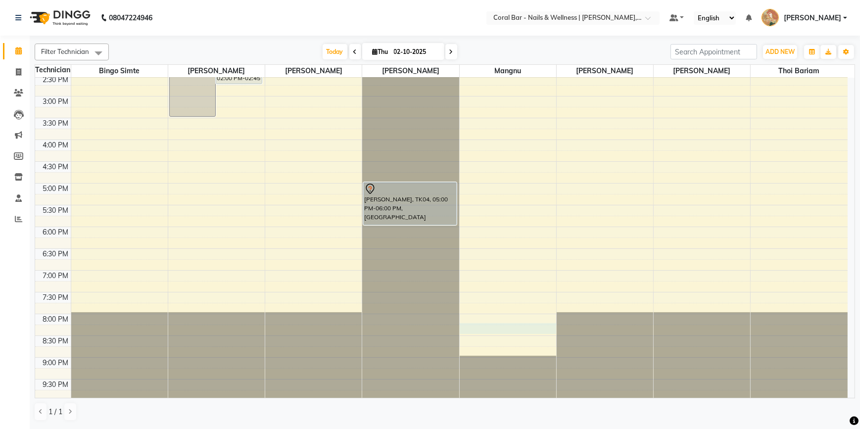
click at [515, 327] on div "10:00 AM 10:30 AM 11:00 AM 11:30 AM 12:00 PM 12:30 PM 1:00 PM 1:30 PM 2:00 PM 2…" at bounding box center [441, 140] width 813 height 522
select select "77161"
select select "1215"
select select "tentative"
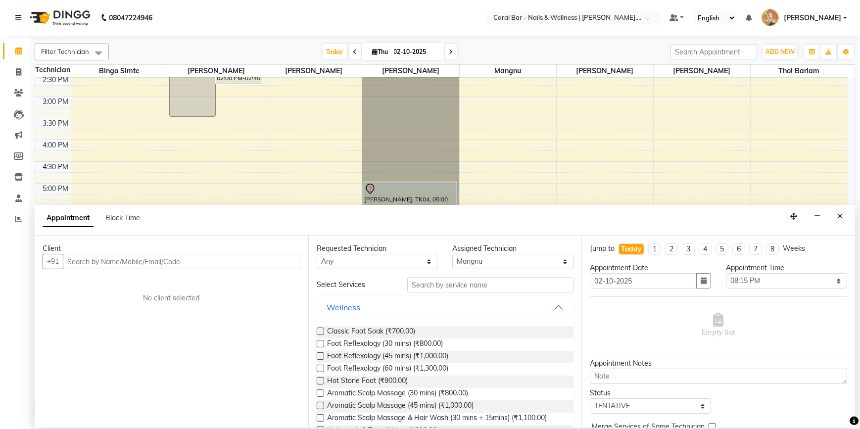
click at [838, 219] on icon "Close" at bounding box center [839, 216] width 5 height 7
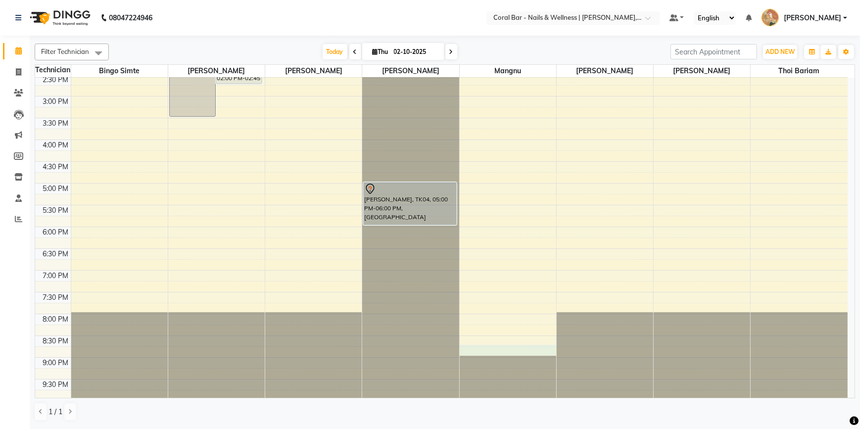
click at [516, 346] on div "10:00 AM 10:30 AM 11:00 AM 11:30 AM 12:00 PM 12:30 PM 1:00 PM 1:30 PM 2:00 PM 2…" at bounding box center [441, 140] width 813 height 522
select select "77161"
select select "1245"
select select "tentative"
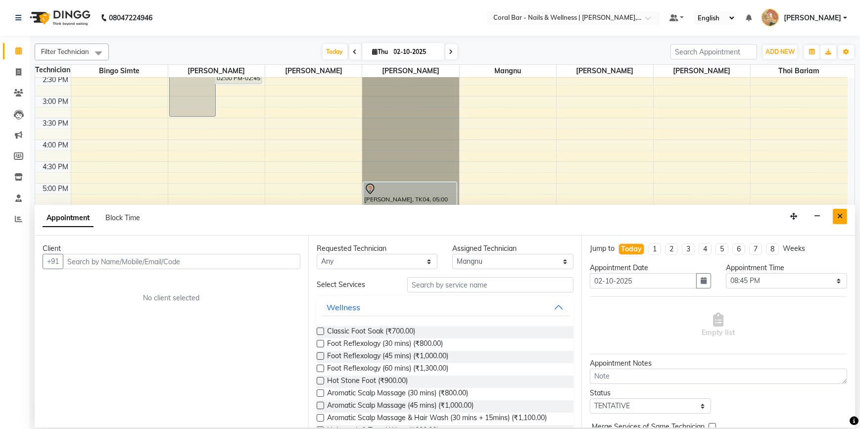
click at [837, 213] on button "Close" at bounding box center [840, 216] width 14 height 15
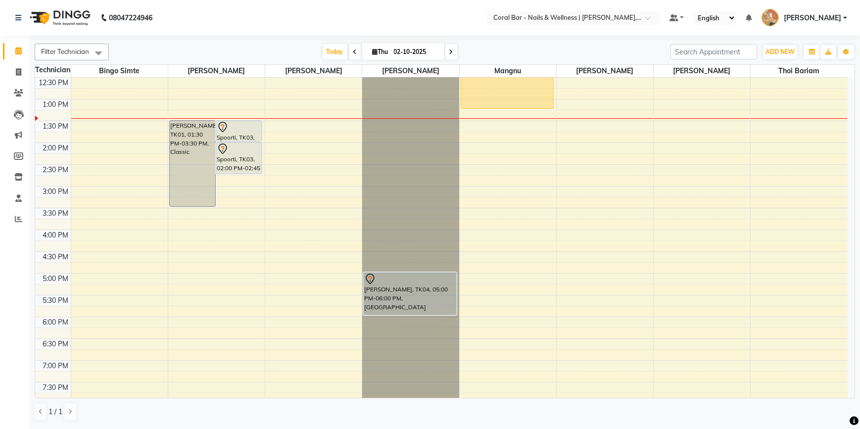
scroll to position [64, 0]
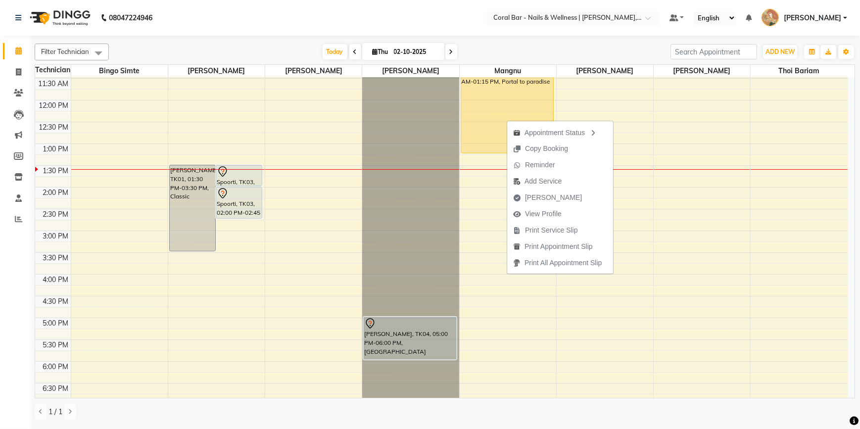
click at [532, 198] on span "[PERSON_NAME]" at bounding box center [553, 198] width 57 height 10
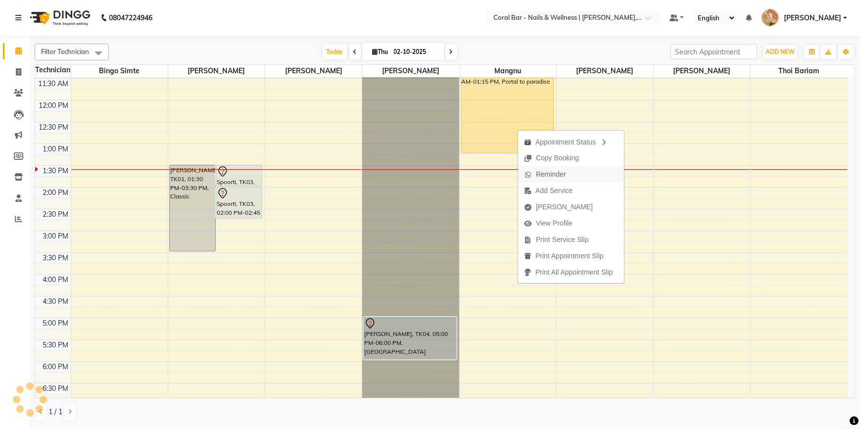
select select "7157"
select select "service"
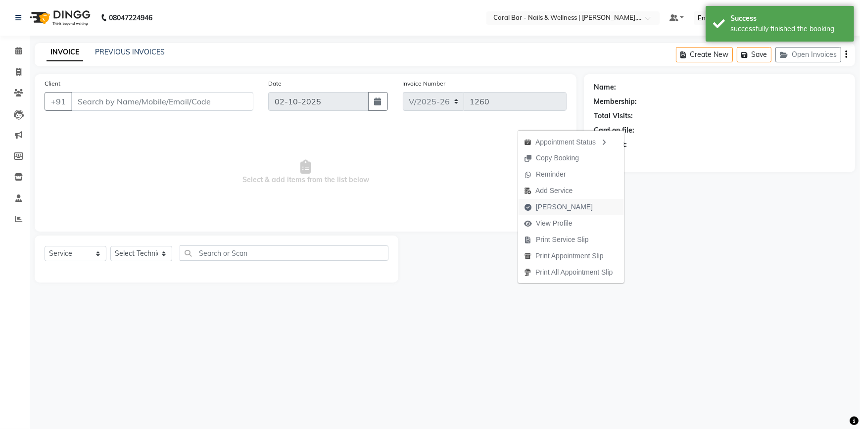
click at [553, 209] on span "[PERSON_NAME]" at bounding box center [564, 207] width 57 height 10
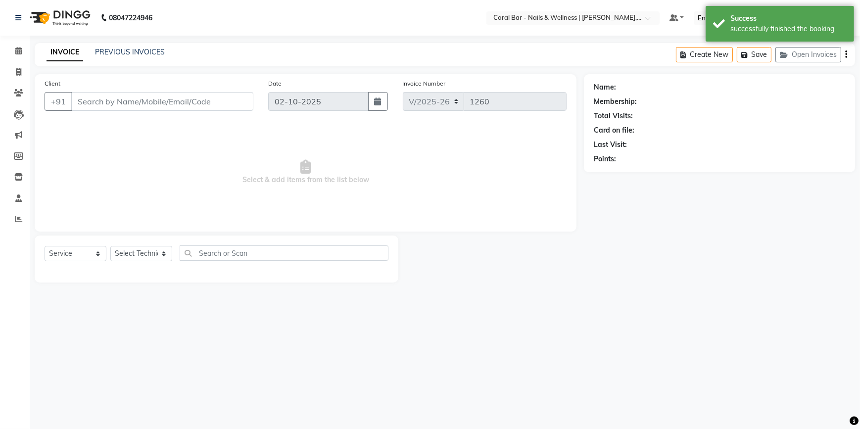
type input "9611511600"
select select "77161"
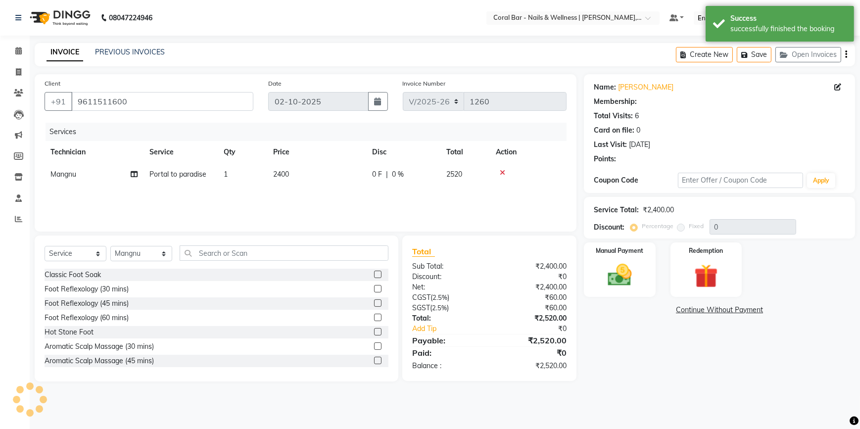
select select "1: Object"
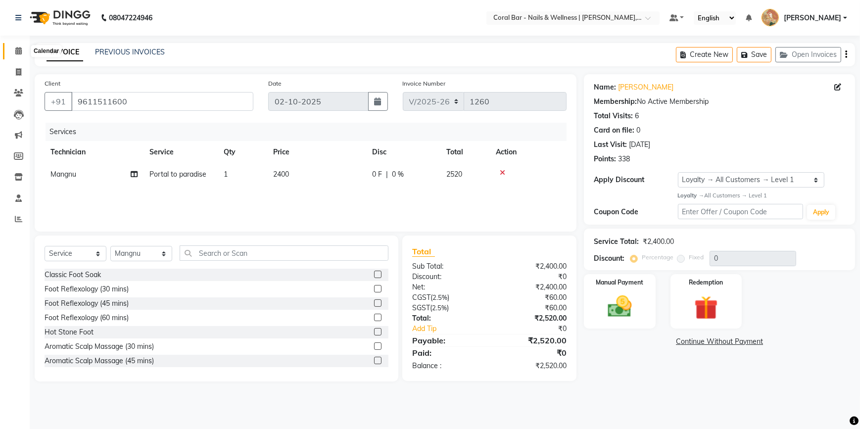
click at [17, 50] on icon at bounding box center [18, 50] width 6 height 7
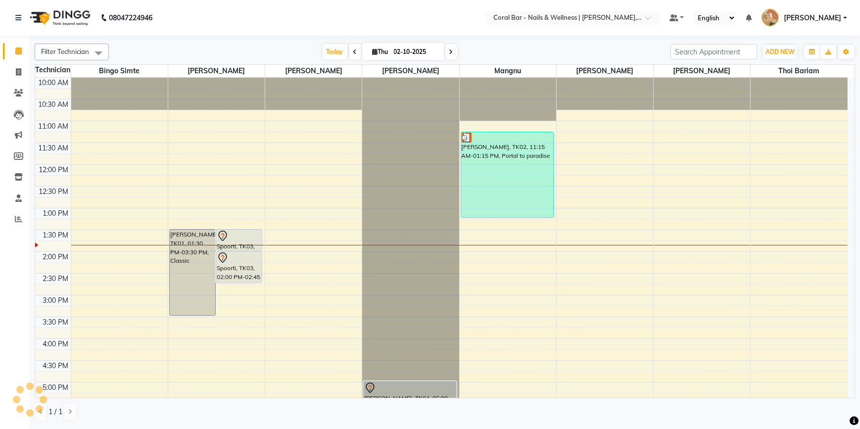
scroll to position [45, 0]
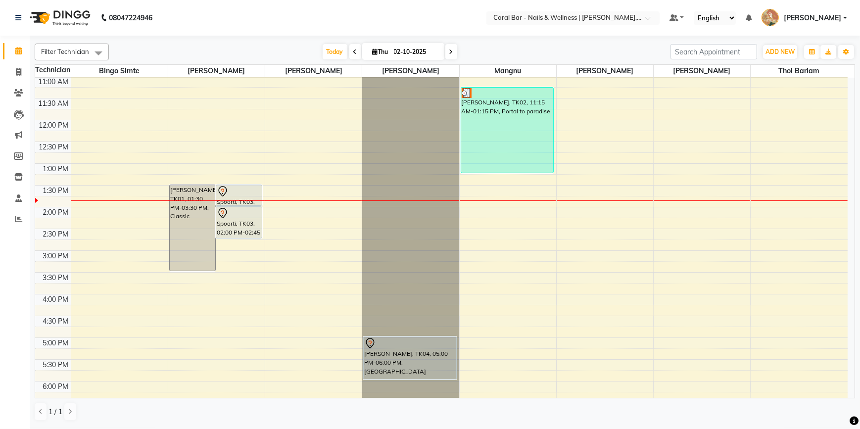
click at [183, 301] on div "10:00 AM 10:30 AM 11:00 AM 11:30 AM 12:00 PM 12:30 PM 1:00 PM 1:30 PM 2:00 PM 2…" at bounding box center [441, 294] width 813 height 522
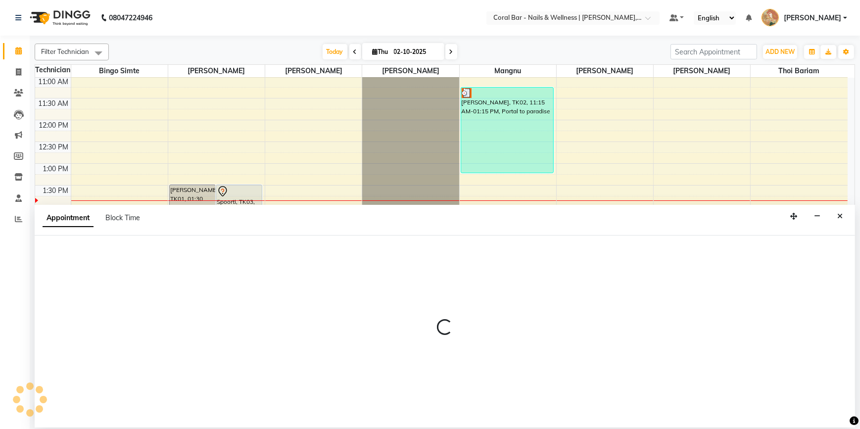
select select "66532"
select select "960"
select select "tentative"
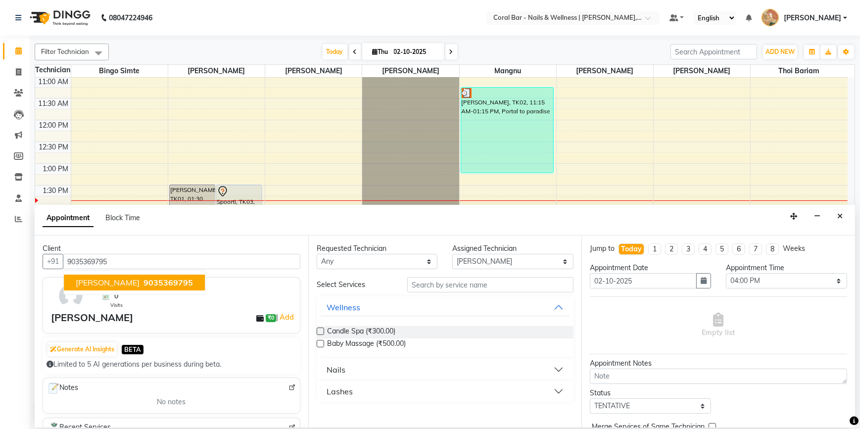
click at [148, 284] on span "9035369795" at bounding box center [168, 283] width 49 height 10
type input "9035369795"
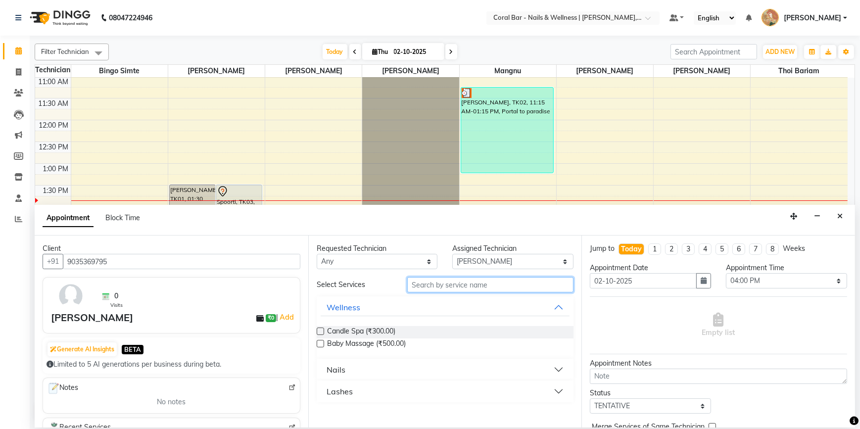
click at [470, 287] on input "text" at bounding box center [490, 284] width 166 height 15
click at [374, 370] on button "Nails" at bounding box center [445, 370] width 249 height 18
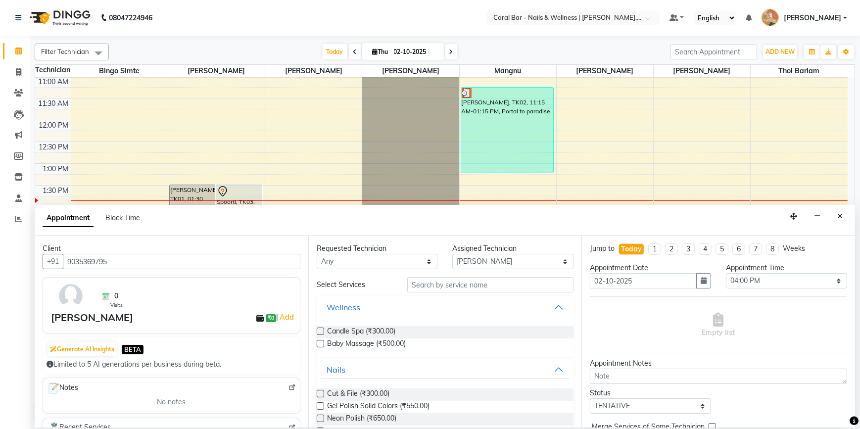
click at [322, 409] on label at bounding box center [320, 405] width 7 height 7
click at [322, 409] on input "checkbox" at bounding box center [320, 407] width 6 height 6
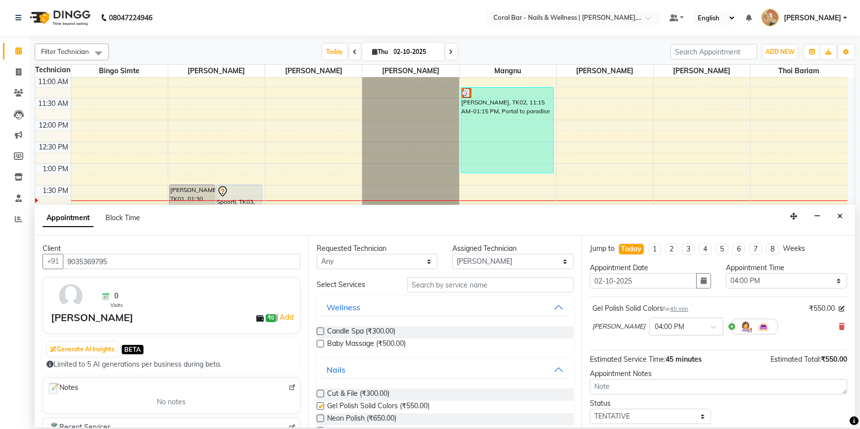
checkbox input "false"
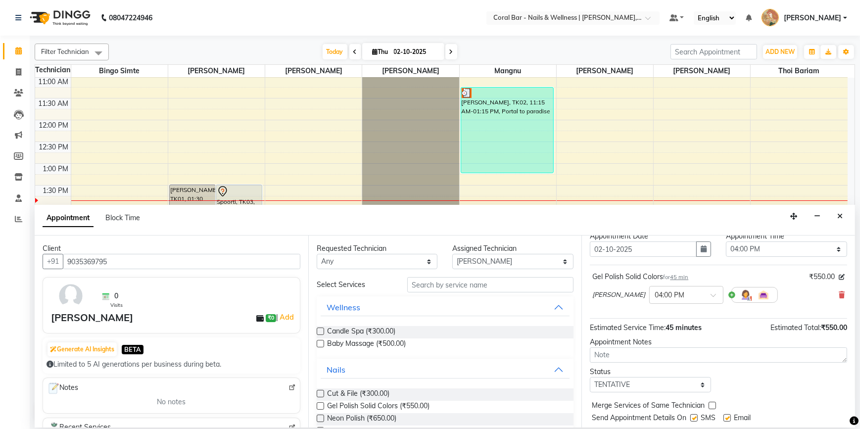
scroll to position [58, 0]
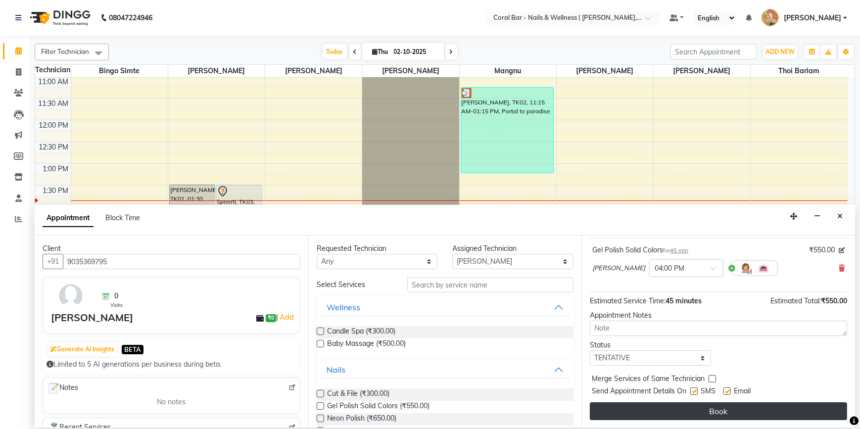
click at [746, 404] on button "Book" at bounding box center [718, 411] width 257 height 18
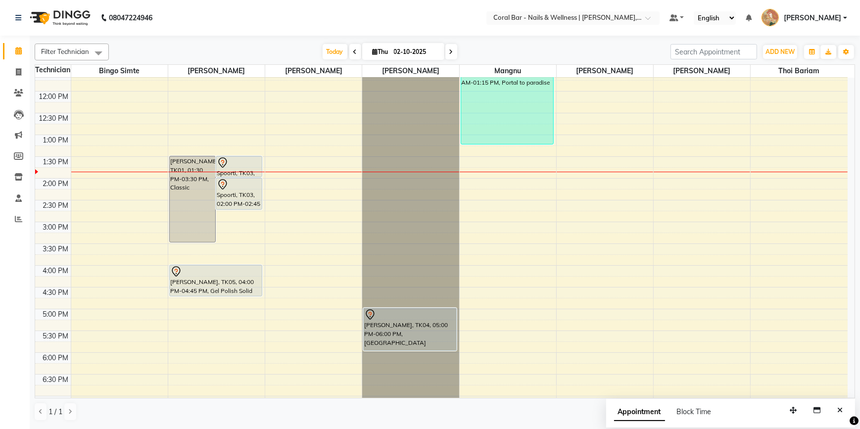
scroll to position [90, 0]
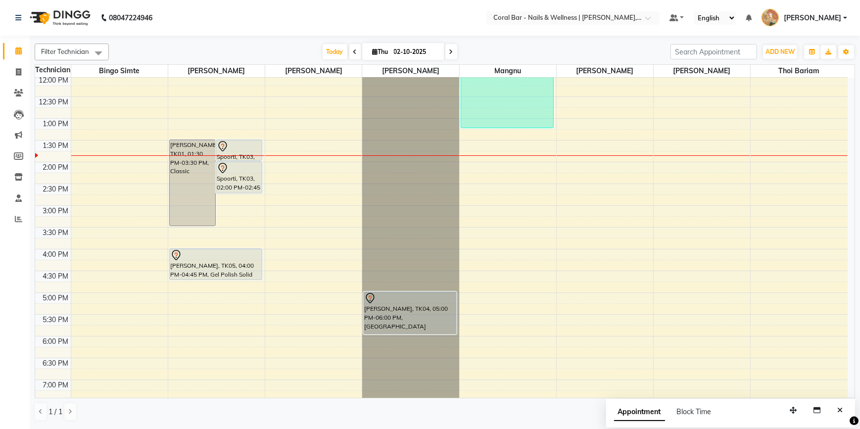
click at [450, 48] on span at bounding box center [451, 51] width 12 height 15
type input "03-10-2025"
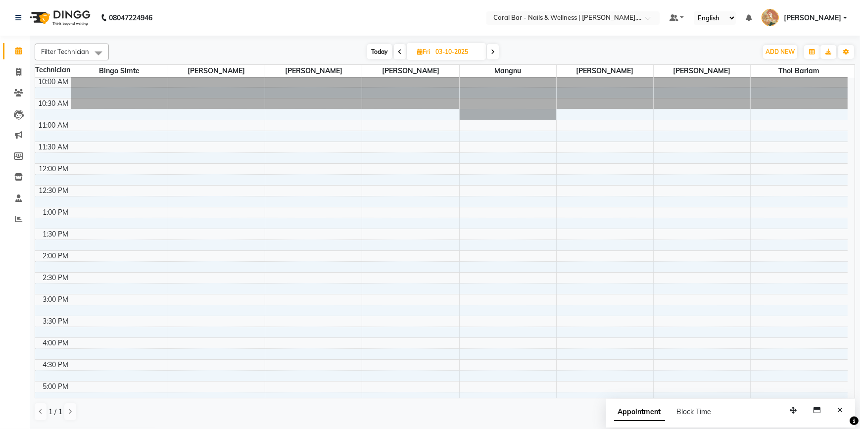
scroll to position [0, 0]
click at [79, 363] on div "10:00 AM 10:30 AM 11:00 AM 11:30 AM 12:00 PM 12:30 PM 1:00 PM 1:30 PM 2:00 PM 2…" at bounding box center [441, 339] width 813 height 522
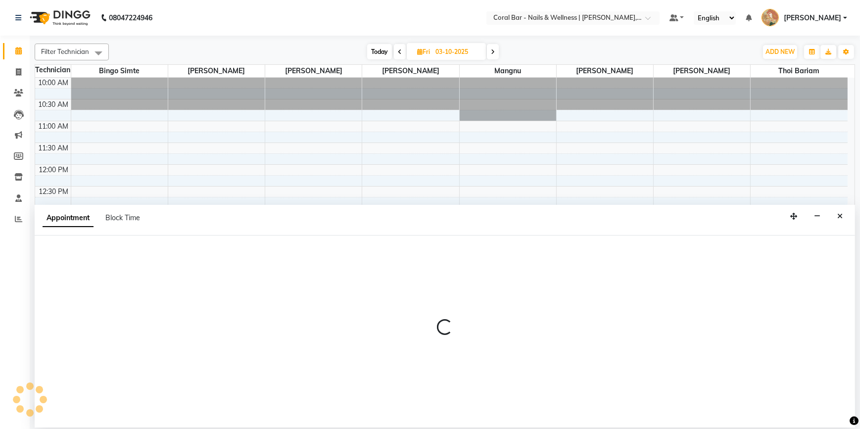
select select "66070"
select select "tentative"
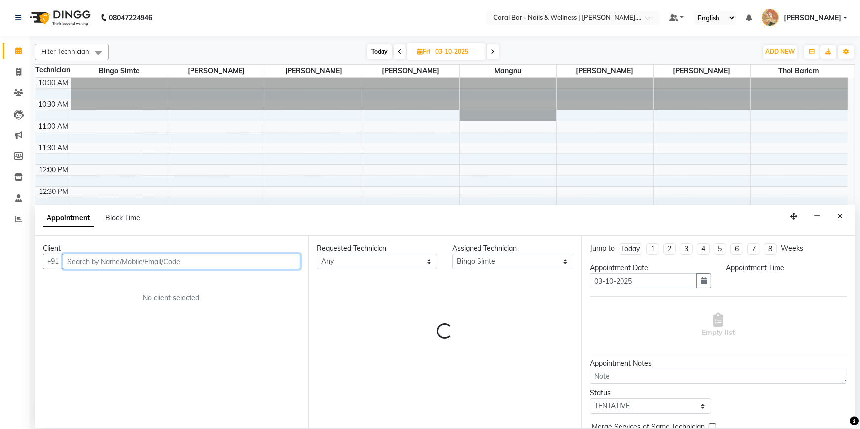
select select "990"
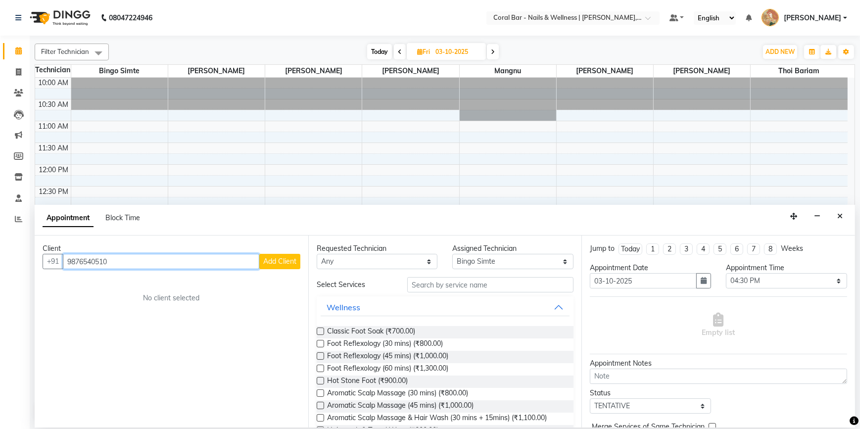
type input "9876540510"
click at [284, 267] on button "Add Client" at bounding box center [279, 261] width 41 height 15
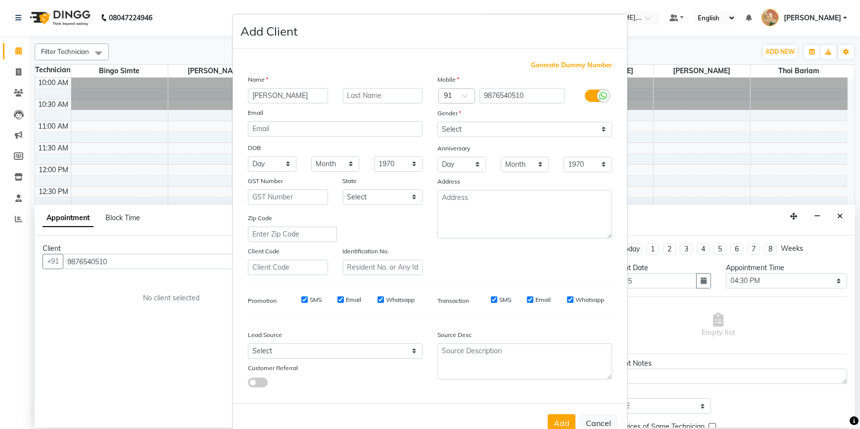
type input "[PERSON_NAME]"
drag, startPoint x: 494, startPoint y: 131, endPoint x: 491, endPoint y: 137, distance: 6.2
click at [494, 132] on select "Select [DEMOGRAPHIC_DATA] [DEMOGRAPHIC_DATA] Other Prefer Not To Say" at bounding box center [525, 129] width 175 height 15
select select "[DEMOGRAPHIC_DATA]"
click at [438, 122] on select "Select [DEMOGRAPHIC_DATA] [DEMOGRAPHIC_DATA] Other Prefer Not To Say" at bounding box center [525, 129] width 175 height 15
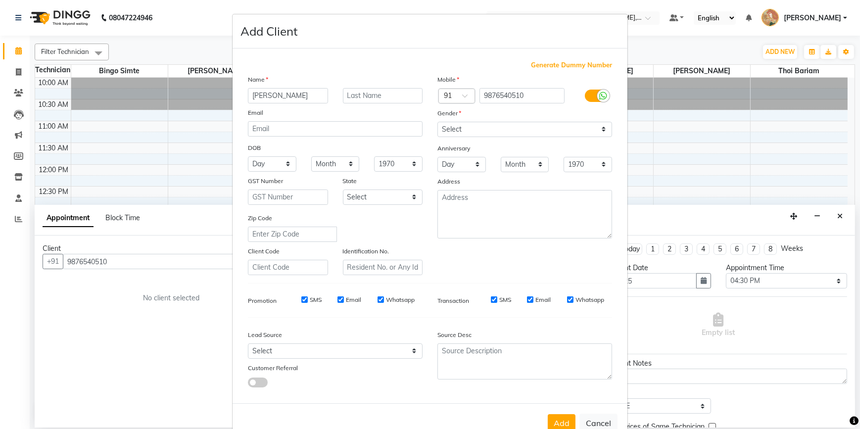
click at [558, 416] on div "Add Cancel" at bounding box center [430, 422] width 395 height 39
click at [559, 420] on button "Add" at bounding box center [562, 423] width 28 height 18
select select
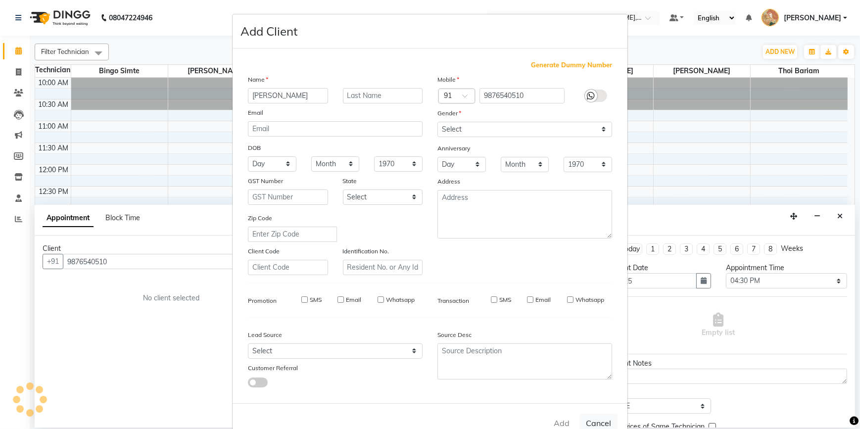
select select
checkbox input "false"
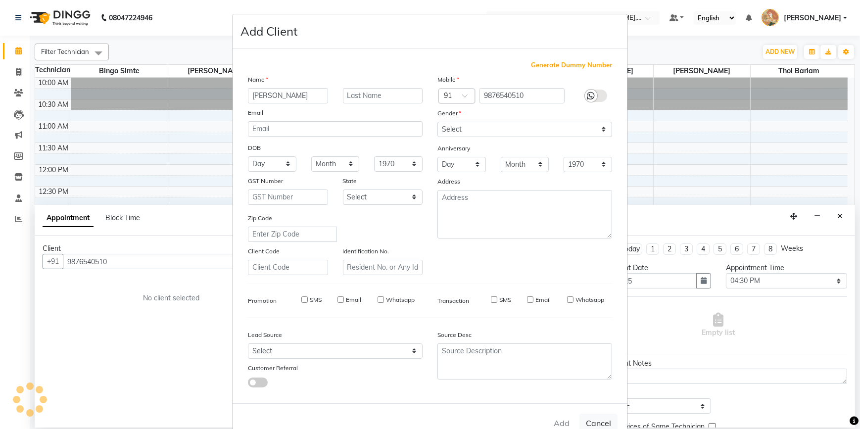
checkbox input "false"
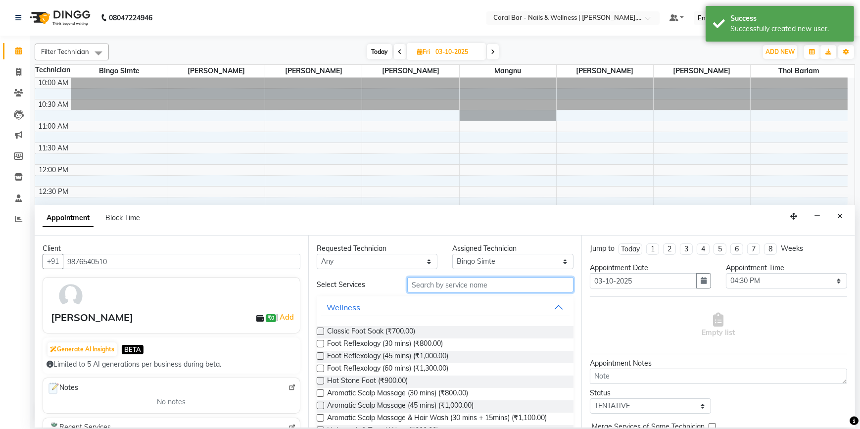
click at [428, 283] on input "text" at bounding box center [490, 284] width 166 height 15
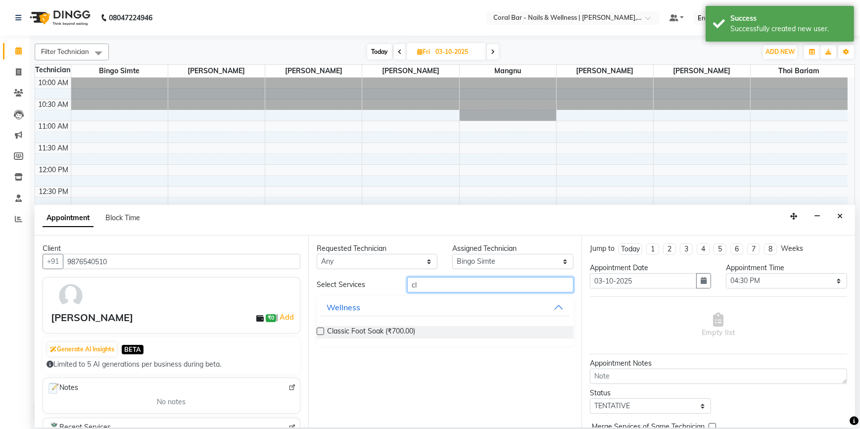
type input "cl"
click at [319, 332] on label at bounding box center [320, 331] width 7 height 7
click at [319, 332] on input "checkbox" at bounding box center [320, 332] width 6 height 6
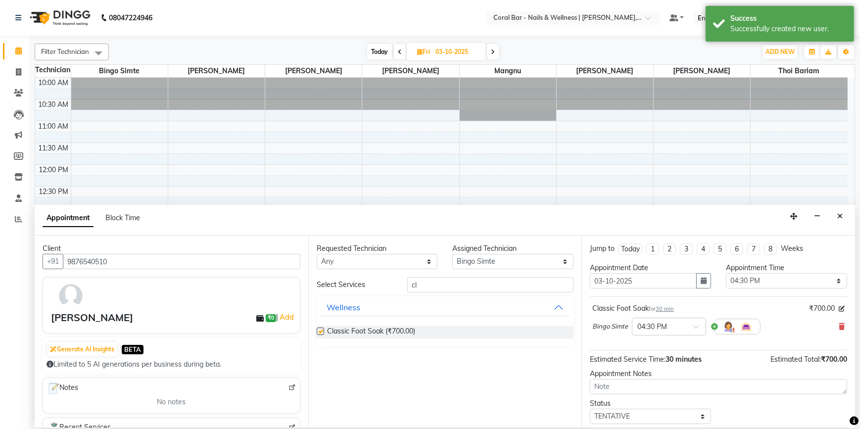
checkbox input "false"
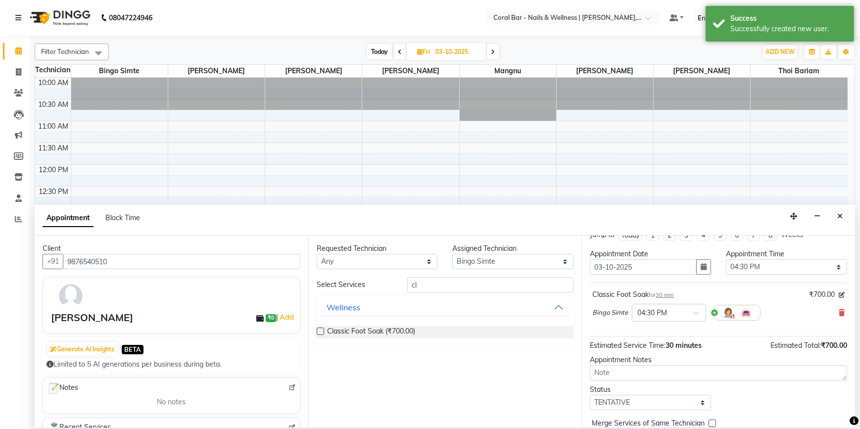
scroll to position [58, 0]
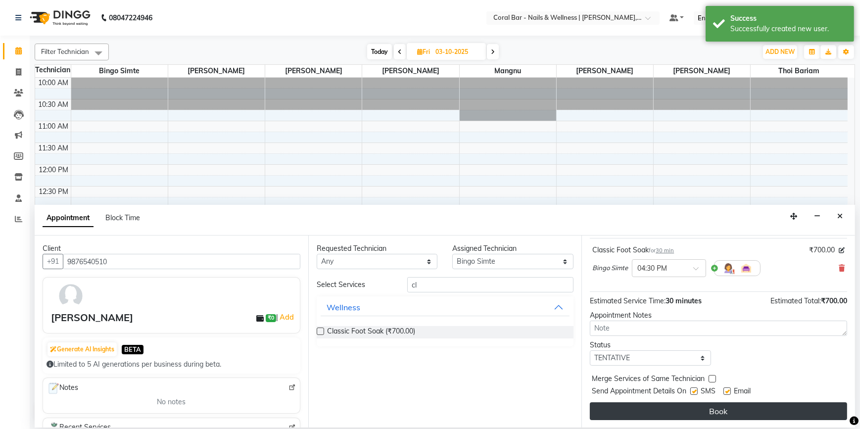
click at [708, 405] on button "Book" at bounding box center [718, 411] width 257 height 18
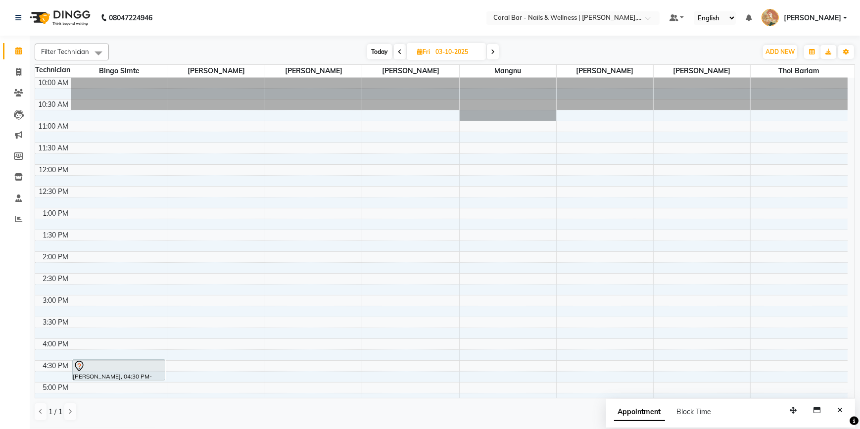
drag, startPoint x: 490, startPoint y: 53, endPoint x: 490, endPoint y: 65, distance: 11.9
click at [489, 53] on span at bounding box center [493, 51] width 12 height 15
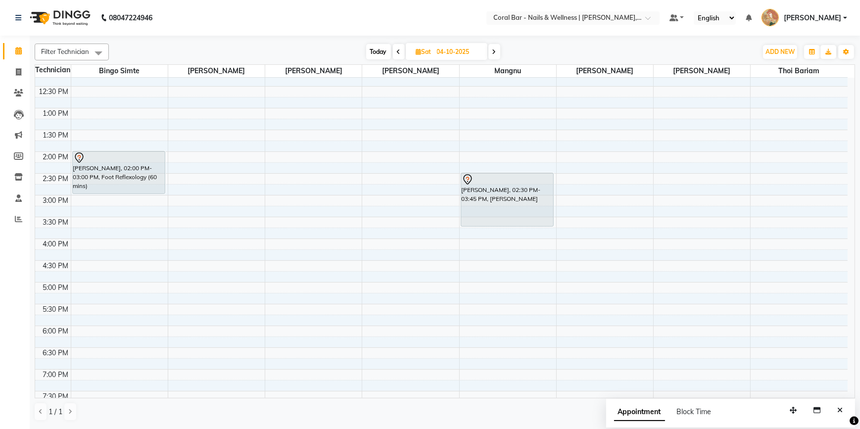
scroll to position [0, 0]
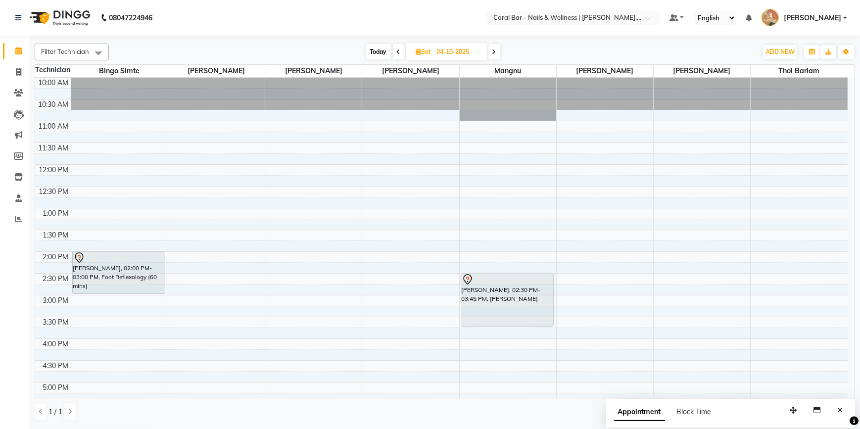
click at [383, 49] on span "Today" at bounding box center [378, 51] width 25 height 15
type input "02-10-2025"
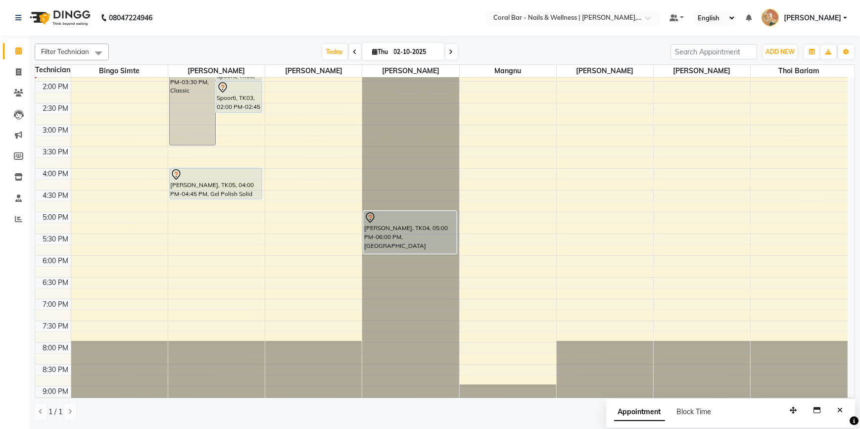
scroll to position [199, 0]
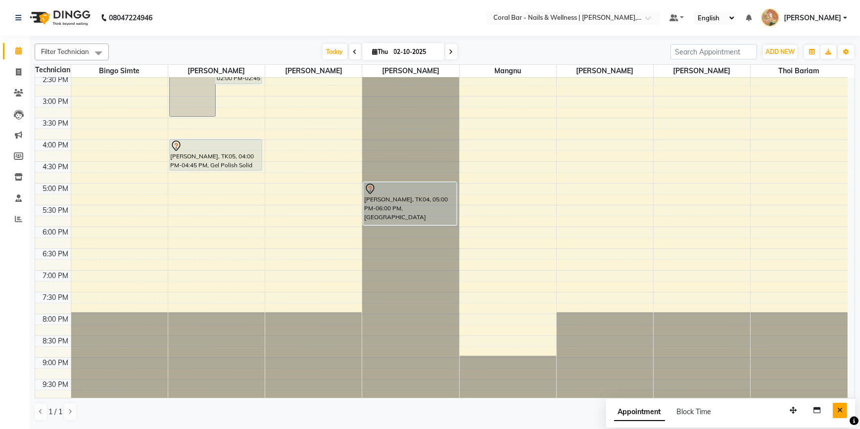
click at [837, 413] on button "Close" at bounding box center [840, 410] width 14 height 15
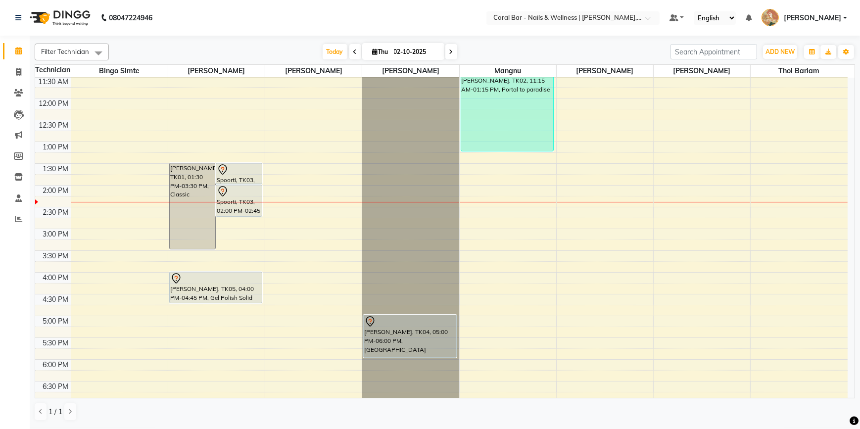
scroll to position [64, 0]
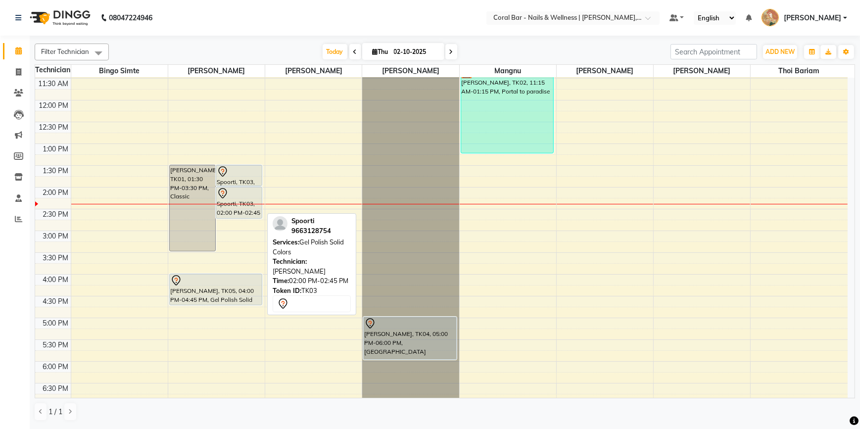
click at [244, 192] on div at bounding box center [239, 194] width 45 height 12
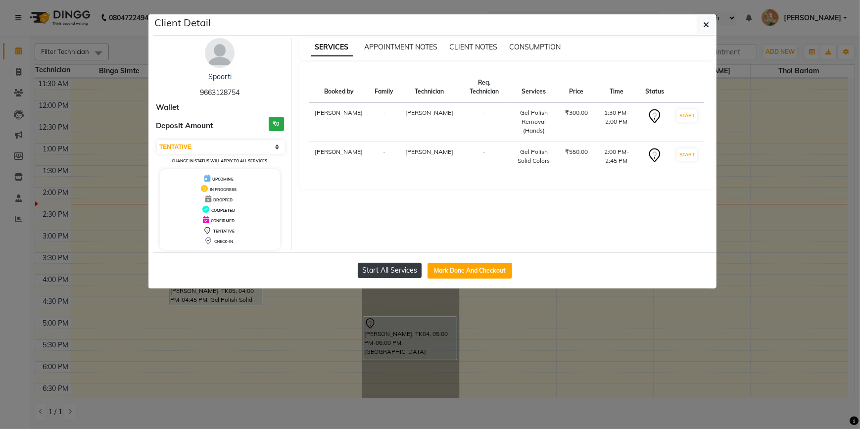
click at [381, 274] on button "Start All Services" at bounding box center [390, 270] width 64 height 15
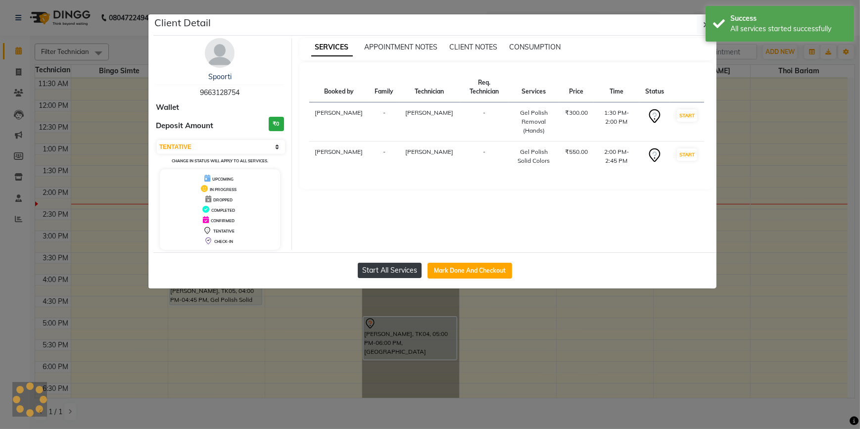
select select "1"
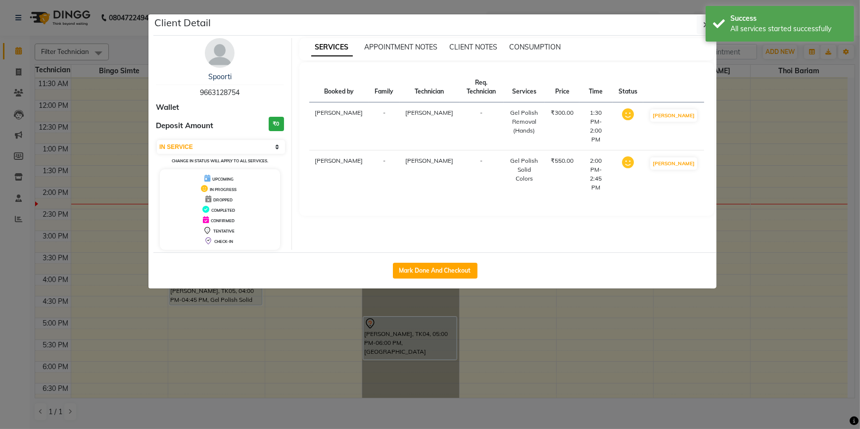
click at [385, 272] on div "Mark Done And Checkout" at bounding box center [434, 270] width 563 height 36
click at [706, 25] on div "Success All services started successfully" at bounding box center [780, 24] width 148 height 36
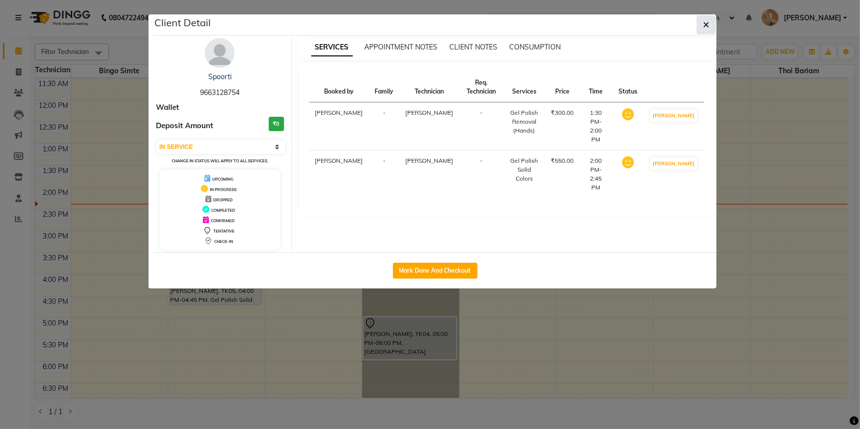
click at [704, 26] on icon "button" at bounding box center [706, 25] width 6 height 8
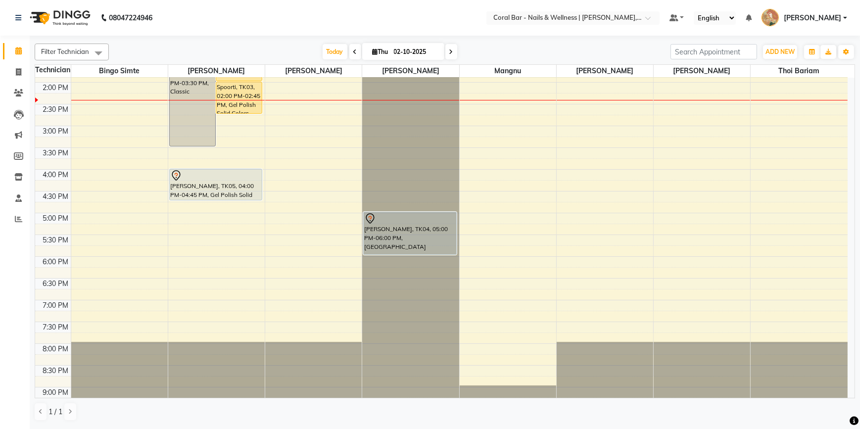
scroll to position [109, 0]
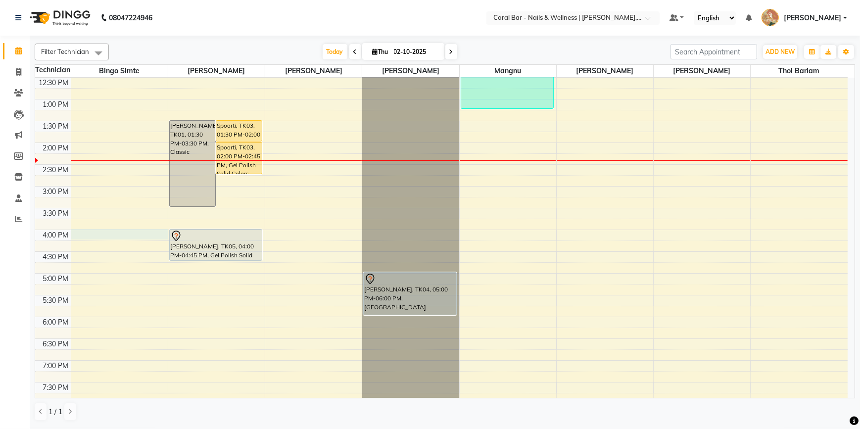
click at [111, 237] on div "10:00 AM 10:30 AM 11:00 AM 11:30 AM 12:00 PM 12:30 PM 1:00 PM 1:30 PM 2:00 PM 2…" at bounding box center [441, 230] width 813 height 522
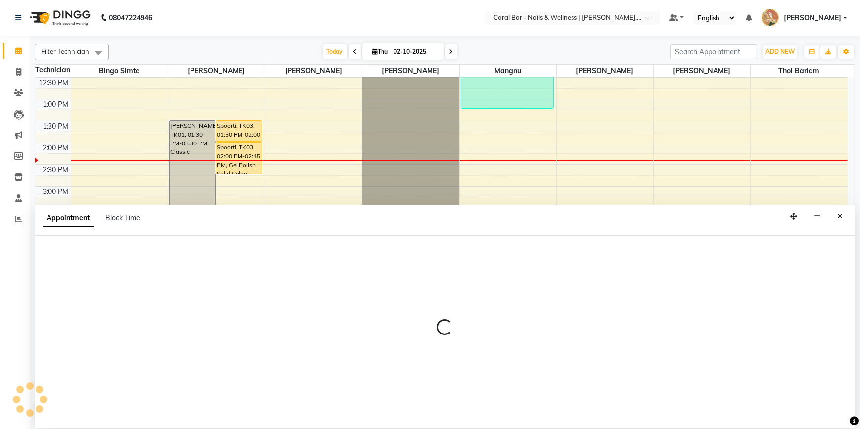
select select "66070"
select select "960"
select select "tentative"
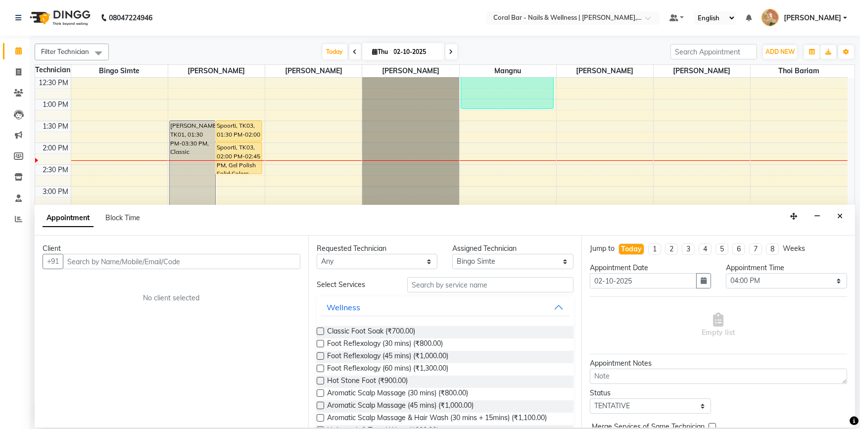
click at [105, 259] on input "text" at bounding box center [182, 261] width 238 height 15
click at [837, 216] on icon "Close" at bounding box center [839, 216] width 5 height 7
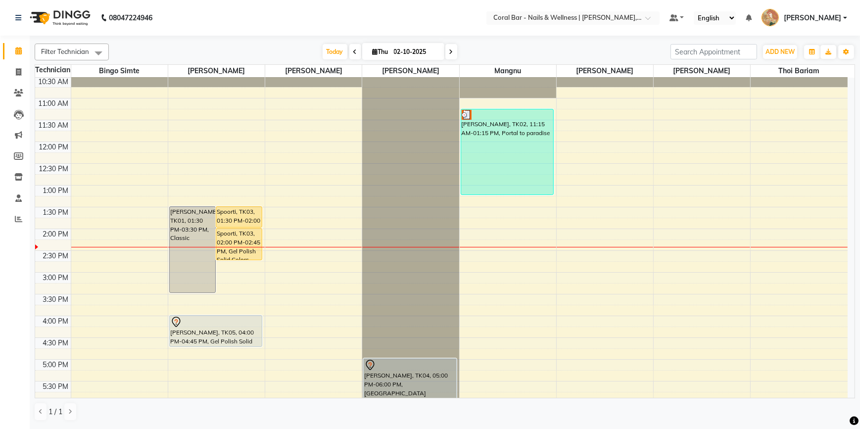
scroll to position [19, 0]
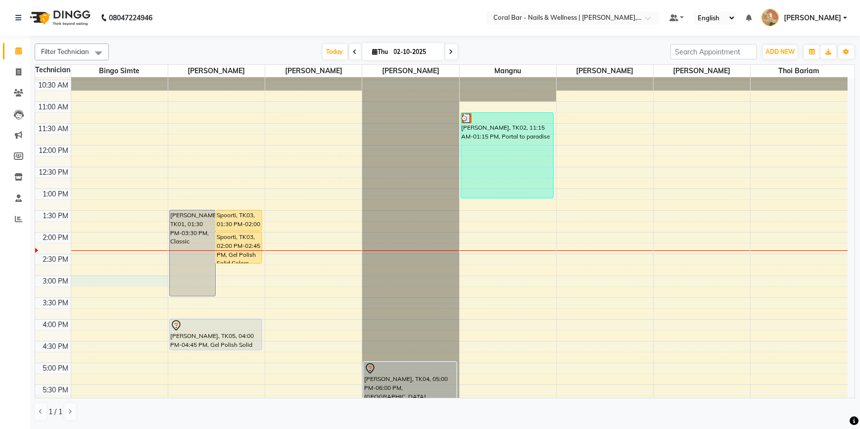
click at [75, 277] on div "10:00 AM 10:30 AM 11:00 AM 11:30 AM 12:00 PM 12:30 PM 1:00 PM 1:30 PM 2:00 PM 2…" at bounding box center [441, 319] width 813 height 522
select select "66070"
select select "tentative"
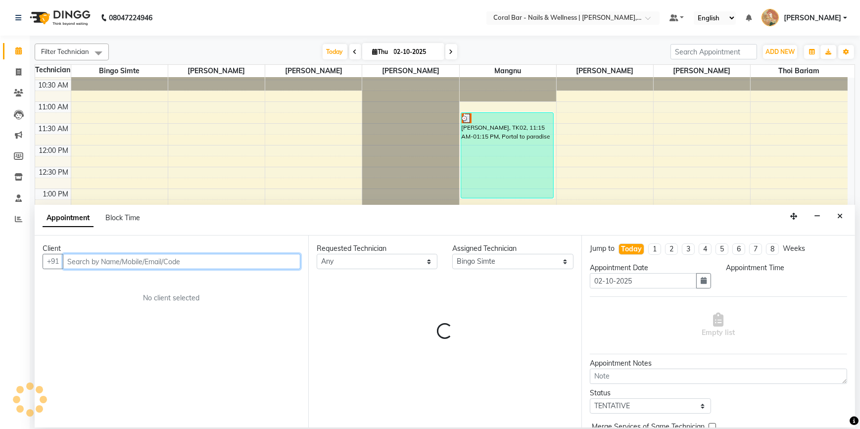
select select "900"
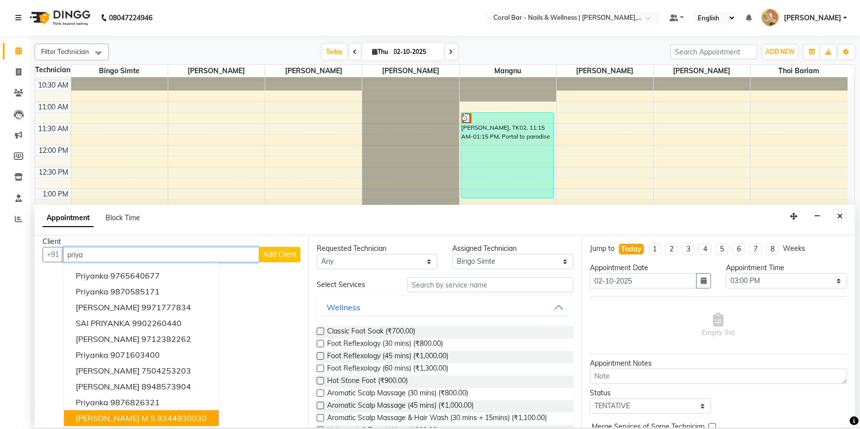
scroll to position [9, 0]
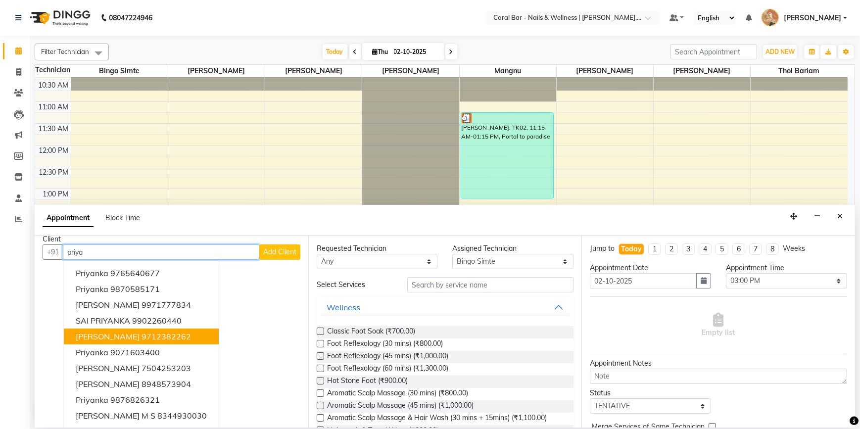
type input "priya"
click at [323, 356] on label at bounding box center [320, 355] width 7 height 7
click at [323, 356] on input "checkbox" at bounding box center [320, 357] width 6 height 6
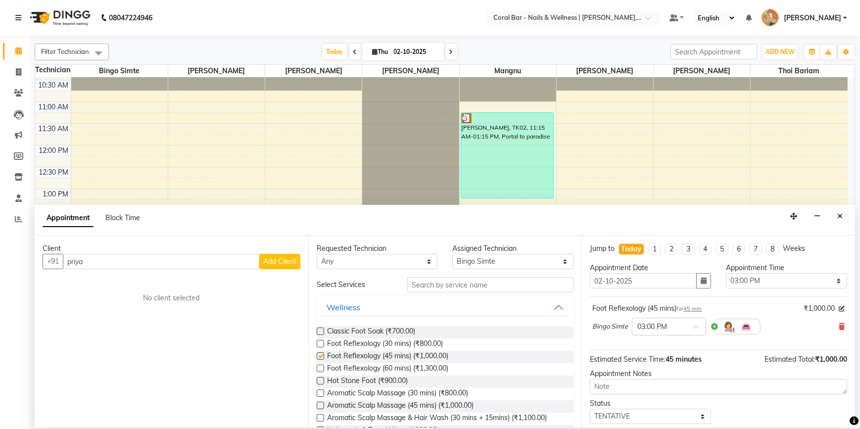
scroll to position [0, 0]
checkbox input "false"
click at [115, 261] on input "priya" at bounding box center [161, 261] width 196 height 15
click at [282, 266] on button "Add Client" at bounding box center [279, 261] width 41 height 15
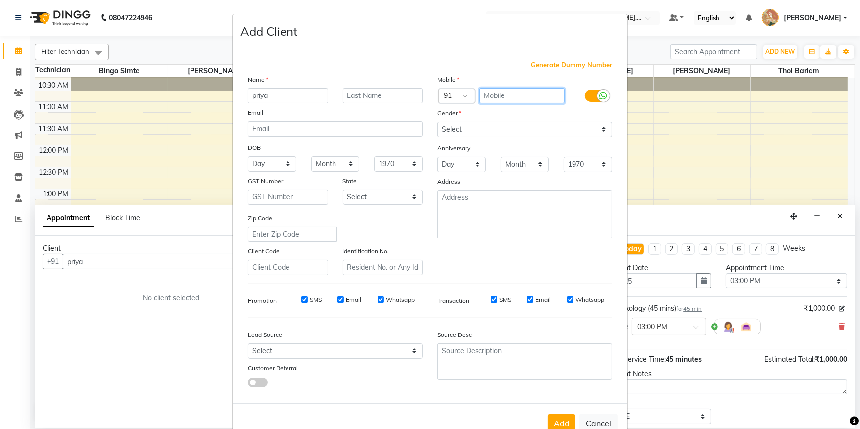
click at [511, 98] on input "text" at bounding box center [523, 95] width 86 height 15
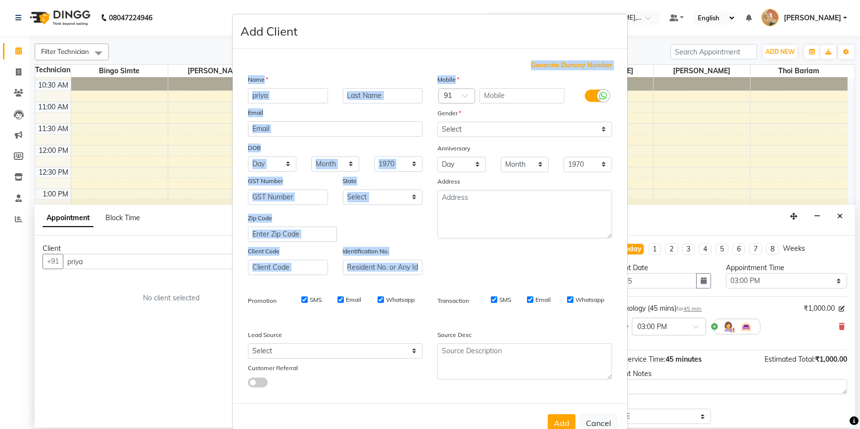
drag, startPoint x: 593, startPoint y: 38, endPoint x: 622, endPoint y: 80, distance: 50.7
click at [622, 80] on form "Add Client Generate Dummy Number Name priya Email DOB Day 01 02 03 04 05 06 07 …" at bounding box center [430, 228] width 395 height 428
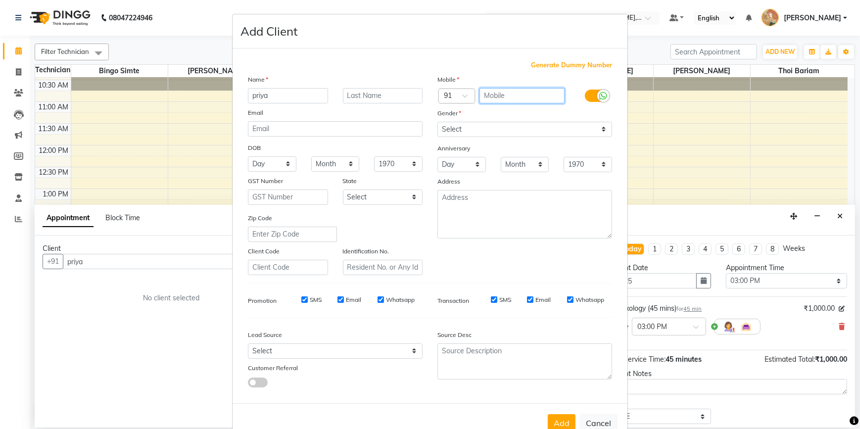
click at [546, 94] on input "text" at bounding box center [523, 95] width 86 height 15
type input "9413687044"
click at [498, 125] on div "Mobile Country Code × 91 9413687044 Gender Select [DEMOGRAPHIC_DATA] [DEMOGRAPH…" at bounding box center [525, 174] width 190 height 201
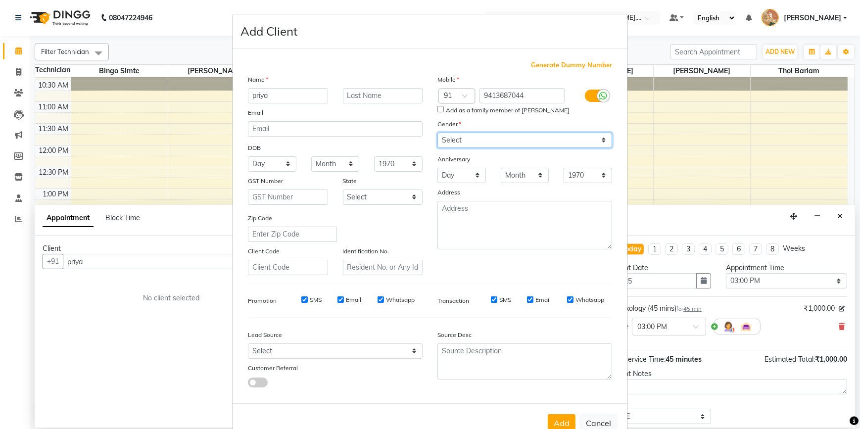
select select "[DEMOGRAPHIC_DATA]"
click at [438, 133] on select "Select [DEMOGRAPHIC_DATA] [DEMOGRAPHIC_DATA] Other Prefer Not To Say" at bounding box center [525, 140] width 175 height 15
click at [553, 425] on button "Add" at bounding box center [562, 423] width 28 height 18
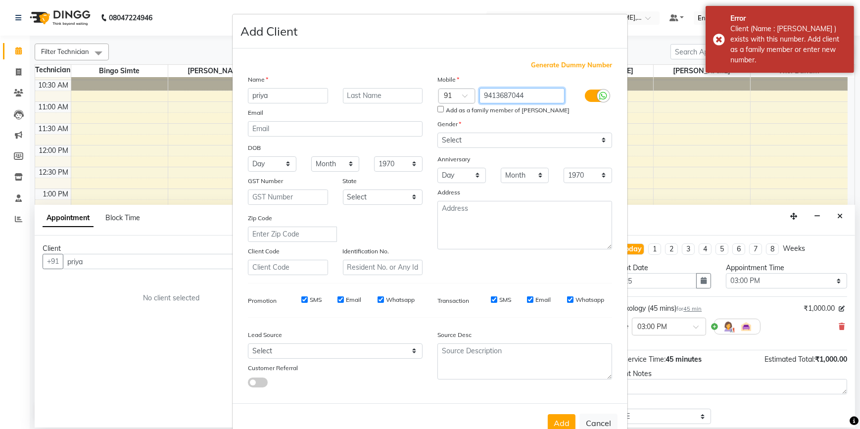
drag, startPoint x: 478, startPoint y: 96, endPoint x: 548, endPoint y: 93, distance: 70.3
click at [547, 94] on input "9413687044" at bounding box center [523, 95] width 86 height 15
click at [599, 422] on button "Cancel" at bounding box center [599, 423] width 38 height 19
select select
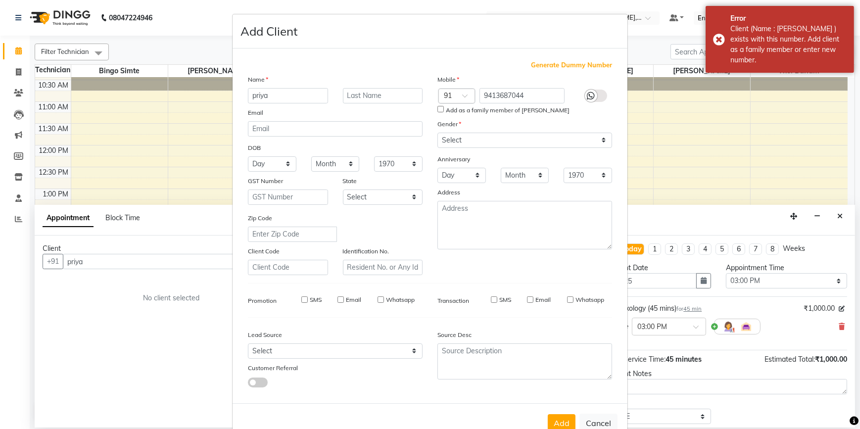
select select
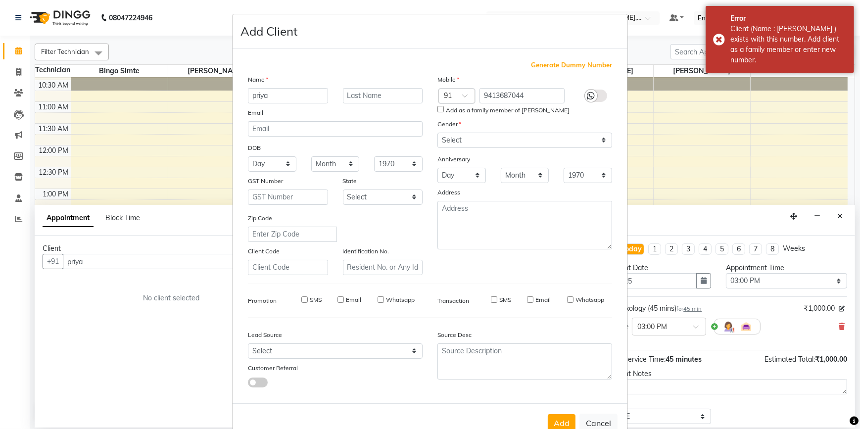
checkbox input "false"
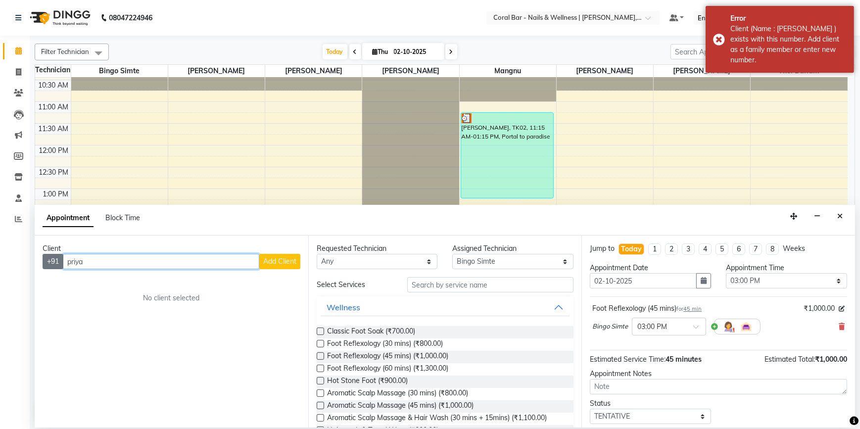
drag, startPoint x: 114, startPoint y: 259, endPoint x: 52, endPoint y: 265, distance: 62.6
click at [52, 264] on div "+91 priya Add Client" at bounding box center [172, 261] width 258 height 15
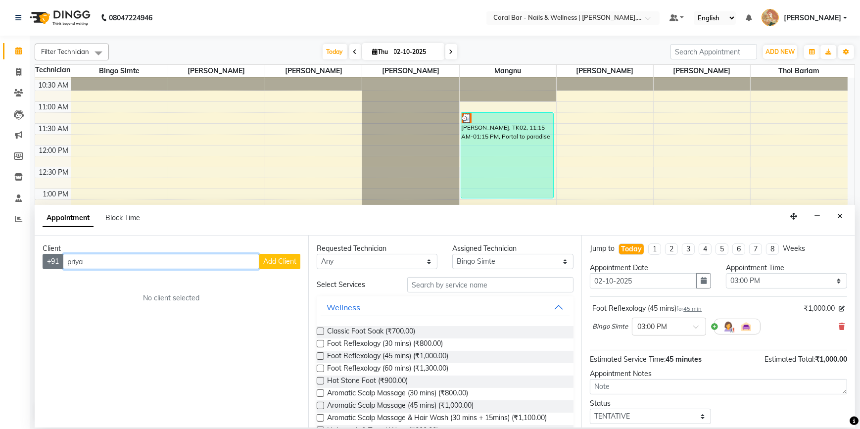
paste input "9413687044"
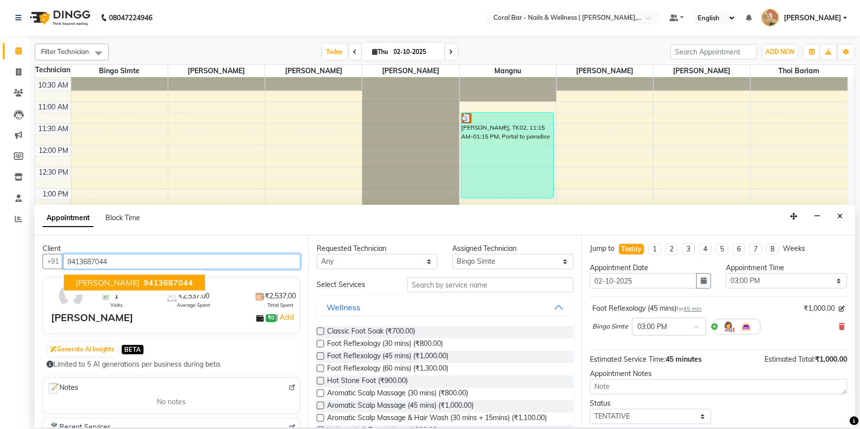
click at [106, 282] on span "[PERSON_NAME]" at bounding box center [108, 283] width 64 height 10
type input "9413687044"
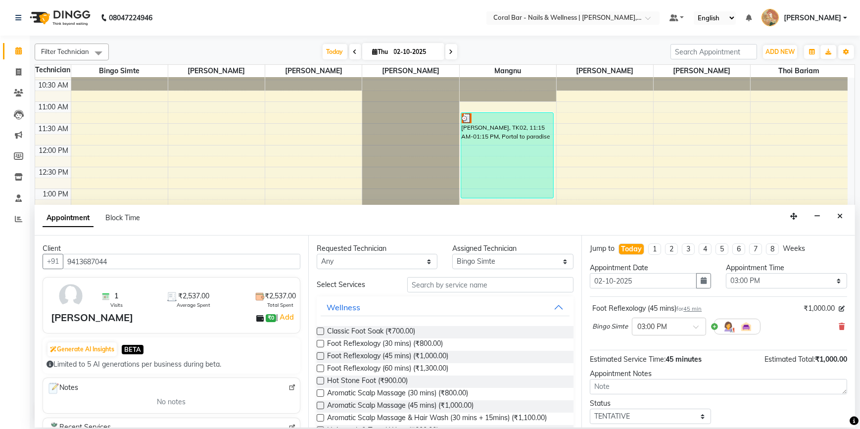
drag, startPoint x: 319, startPoint y: 357, endPoint x: 327, endPoint y: 349, distance: 11.2
click at [319, 357] on label at bounding box center [320, 355] width 7 height 7
click at [319, 357] on input "checkbox" at bounding box center [320, 357] width 6 height 6
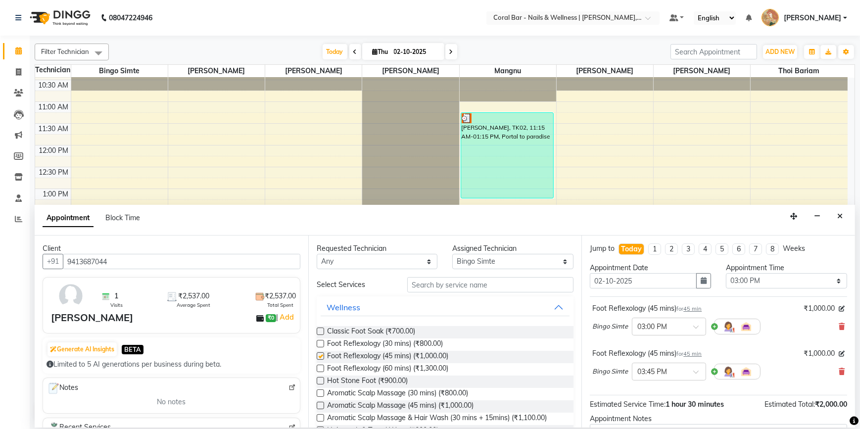
checkbox input "false"
click at [516, 261] on select "Select Bingo Simte [PERSON_NAME] [PERSON_NAME] [PERSON_NAME] Priya [PERSON_NAME…" at bounding box center [512, 261] width 121 height 15
select select "69128"
click at [452, 254] on select "Select Bingo Simte [PERSON_NAME] [PERSON_NAME] [PERSON_NAME] Priya [PERSON_NAME…" at bounding box center [512, 261] width 121 height 15
click at [322, 355] on label at bounding box center [320, 355] width 7 height 7
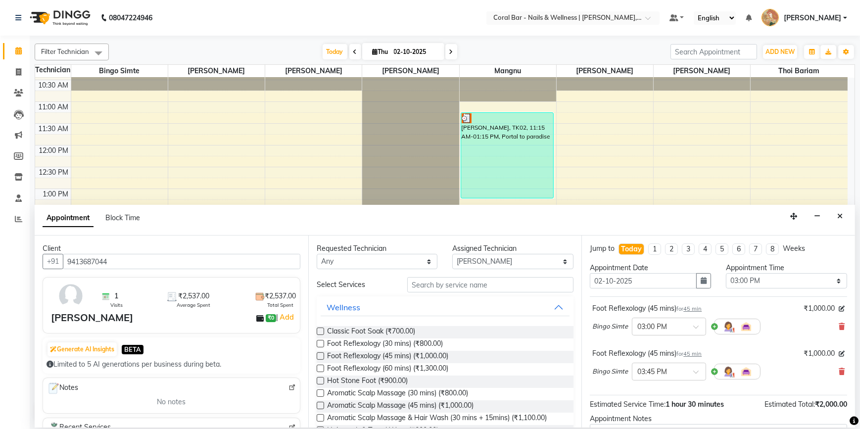
click at [322, 355] on input "checkbox" at bounding box center [320, 357] width 6 height 6
checkbox input "false"
click at [839, 326] on icon at bounding box center [842, 326] width 6 height 7
click at [677, 328] on input "text" at bounding box center [660, 326] width 44 height 10
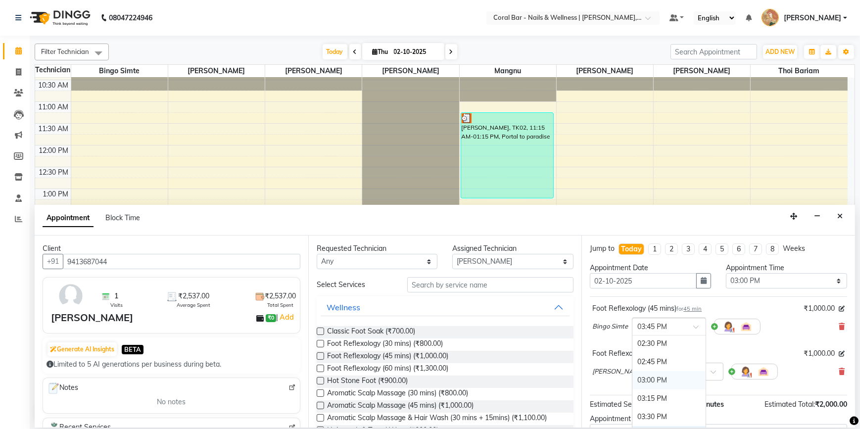
click at [651, 385] on div "03:00 PM" at bounding box center [669, 380] width 73 height 18
click at [658, 370] on input "text" at bounding box center [677, 371] width 44 height 10
click at [650, 413] on div "03:00 PM" at bounding box center [686, 415] width 73 height 18
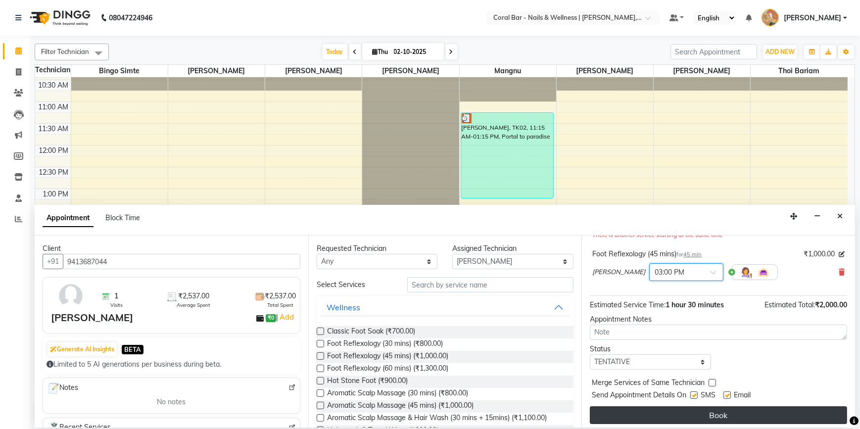
scroll to position [114, 0]
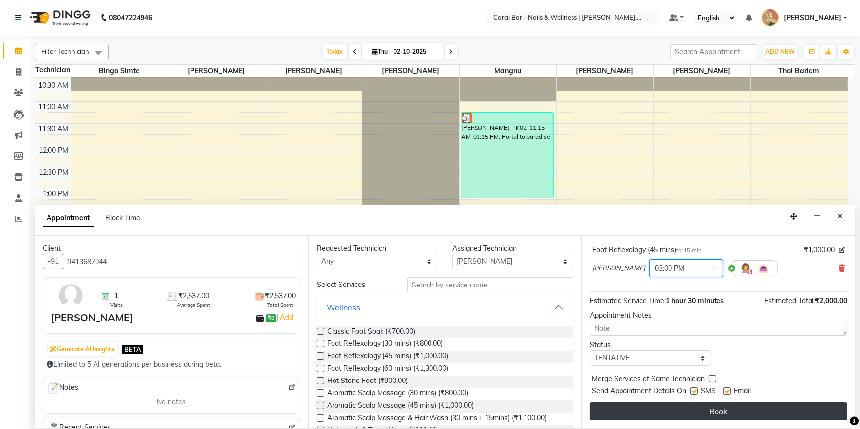
click at [676, 416] on button "Book" at bounding box center [718, 411] width 257 height 18
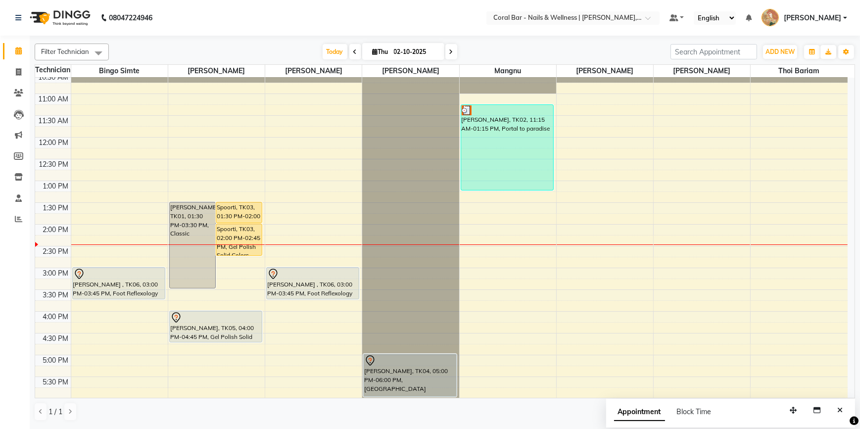
scroll to position [90, 0]
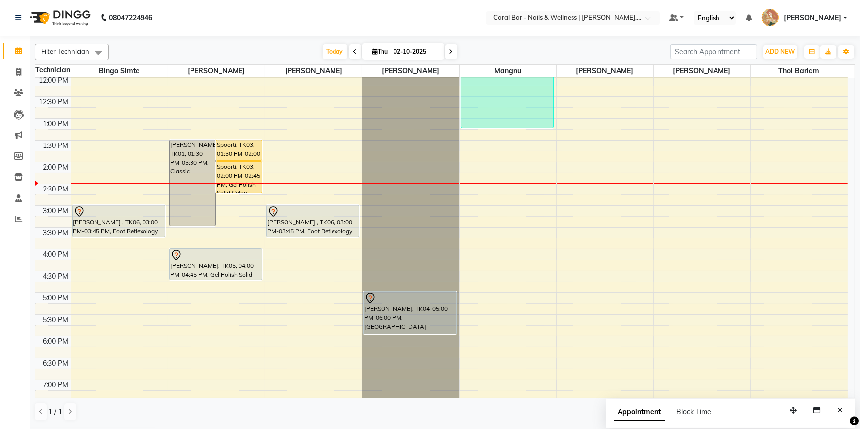
click at [451, 53] on icon at bounding box center [451, 52] width 4 height 6
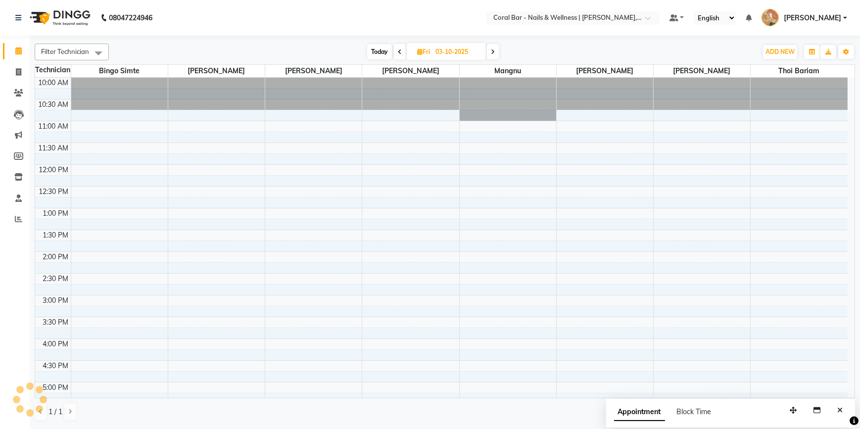
scroll to position [174, 0]
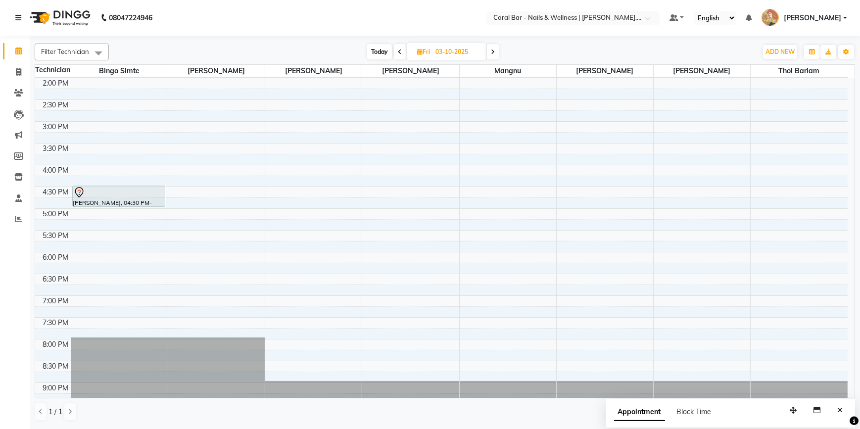
click at [498, 52] on span at bounding box center [493, 51] width 12 height 15
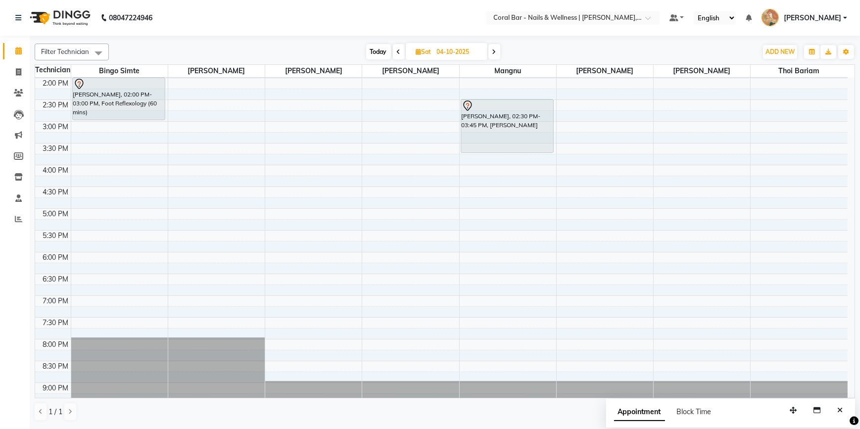
click at [495, 52] on icon at bounding box center [494, 52] width 4 height 6
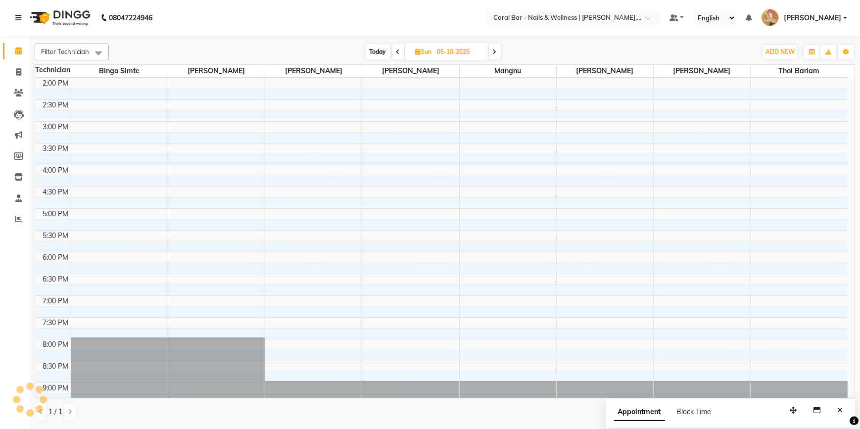
drag, startPoint x: 396, startPoint y: 54, endPoint x: 401, endPoint y: 51, distance: 5.4
click at [401, 51] on span at bounding box center [398, 51] width 12 height 15
type input "04-10-2025"
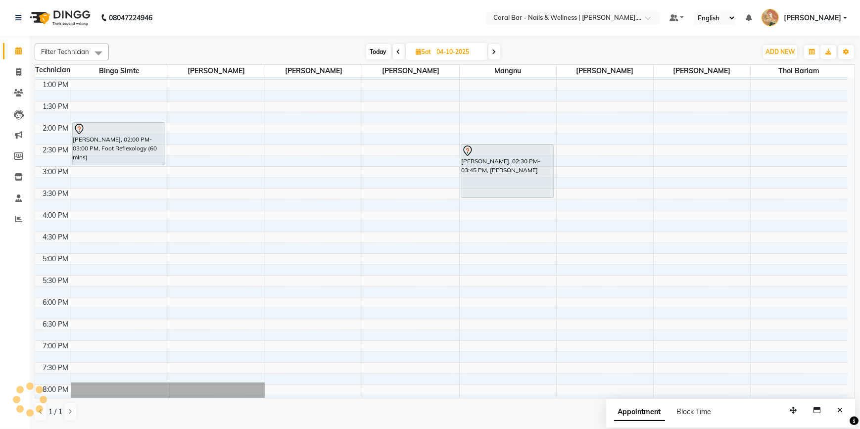
scroll to position [84, 0]
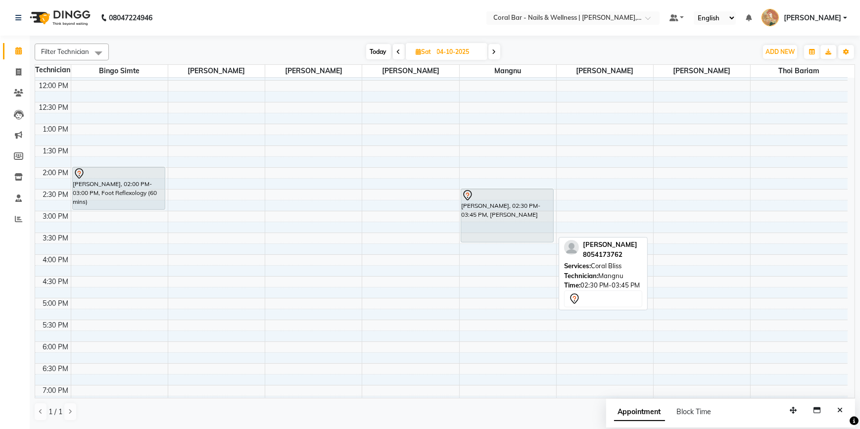
click at [491, 218] on div "[PERSON_NAME], 02:30 PM-03:45 PM, [PERSON_NAME]" at bounding box center [507, 215] width 92 height 53
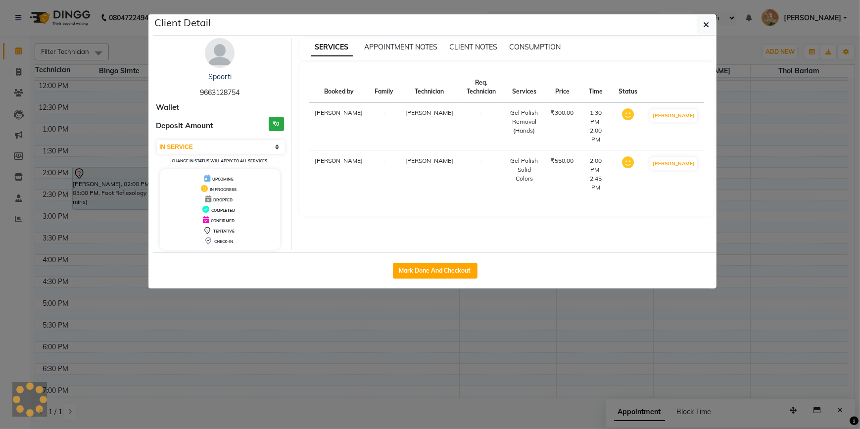
select select "7"
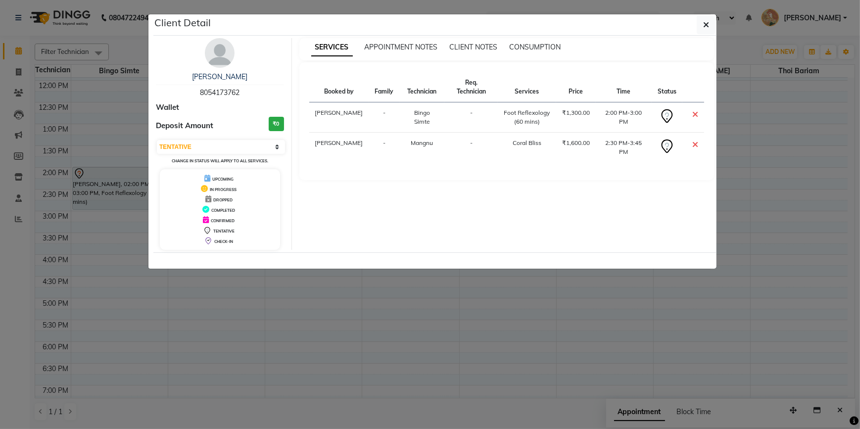
click at [226, 63] on img at bounding box center [220, 53] width 30 height 30
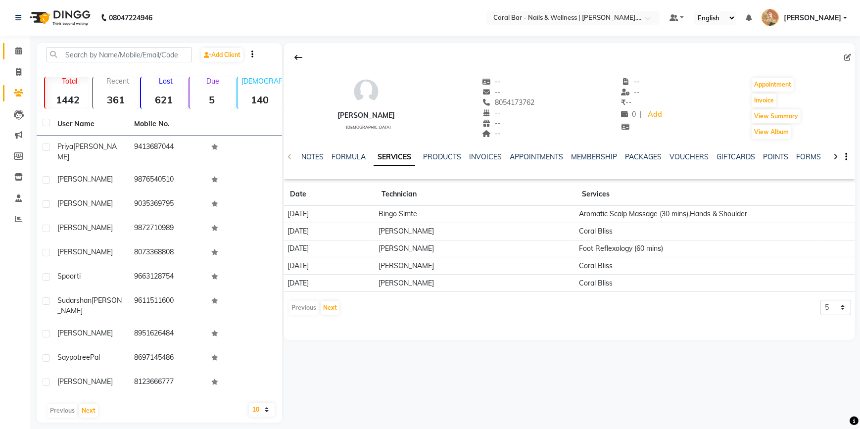
click at [20, 53] on icon at bounding box center [18, 50] width 6 height 7
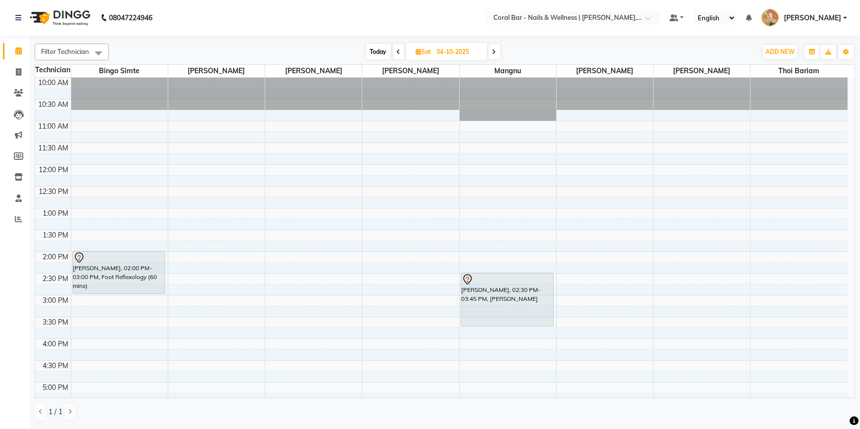
click at [369, 52] on span "Today" at bounding box center [378, 51] width 25 height 15
type input "02-10-2025"
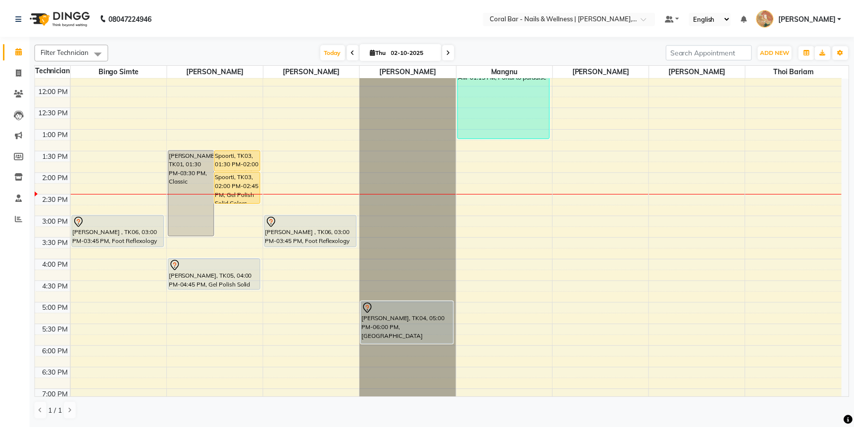
scroll to position [39, 0]
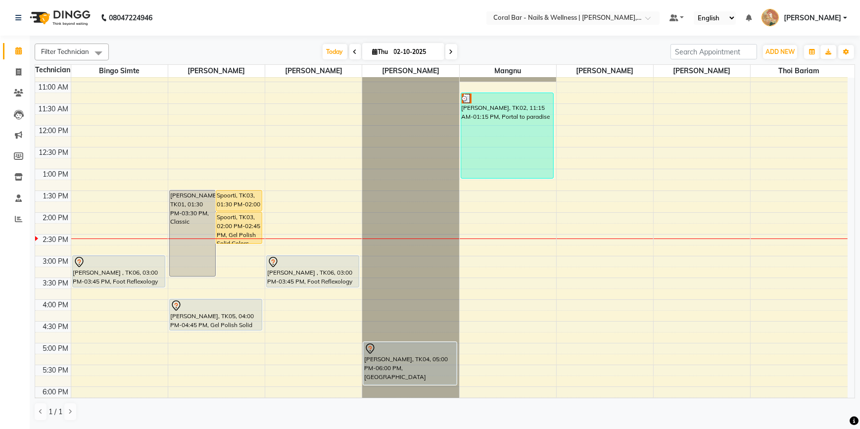
drag, startPoint x: 94, startPoint y: 166, endPoint x: 143, endPoint y: 167, distance: 48.5
drag, startPoint x: 143, startPoint y: 167, endPoint x: 434, endPoint y: 405, distance: 376.7
click at [435, 406] on div "1 / 1" at bounding box center [445, 411] width 821 height 19
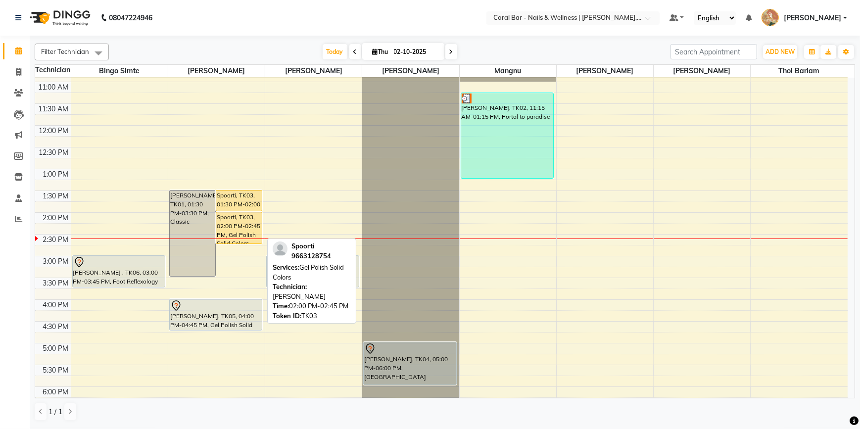
click at [247, 223] on div "Spoorti, TK03, 02:00 PM-02:45 PM, Gel Polish Solid Colors" at bounding box center [239, 227] width 46 height 31
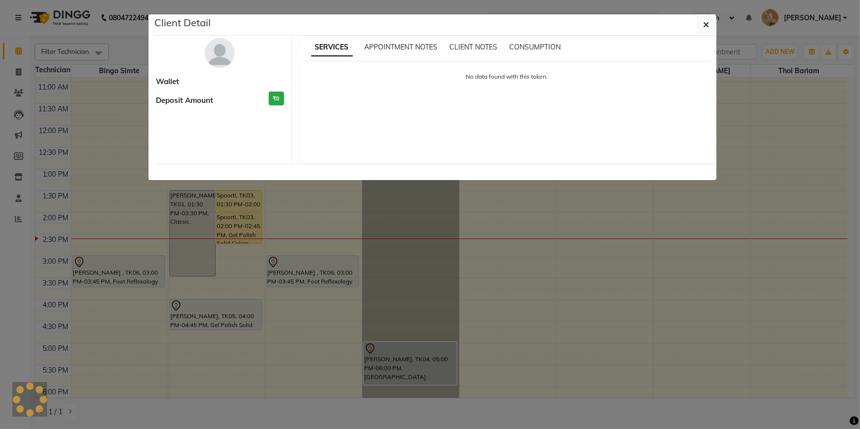
select select "1"
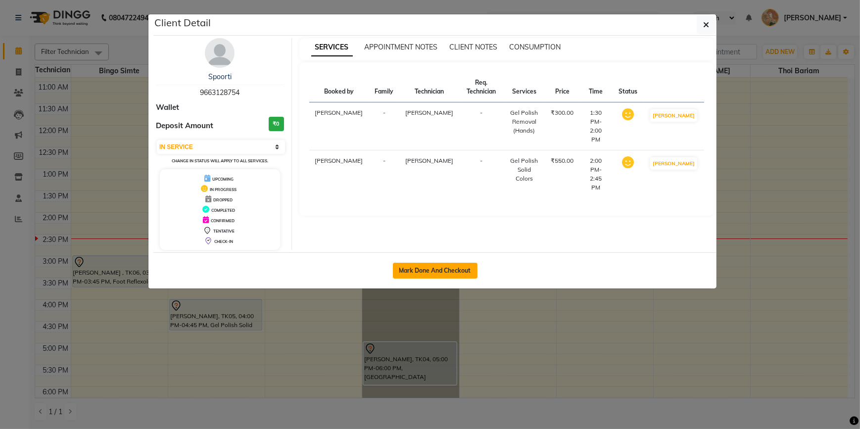
click at [427, 268] on button "Mark Done And Checkout" at bounding box center [435, 271] width 85 height 16
select select "7157"
select select "service"
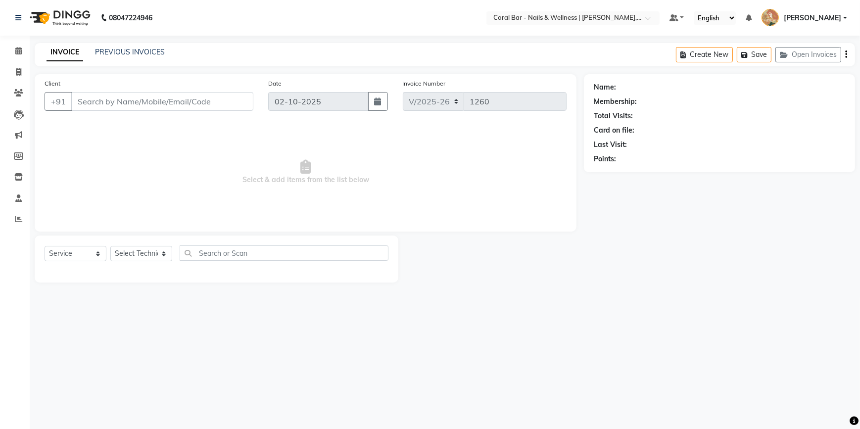
select select "select"
type input "9663128754"
select select "66532"
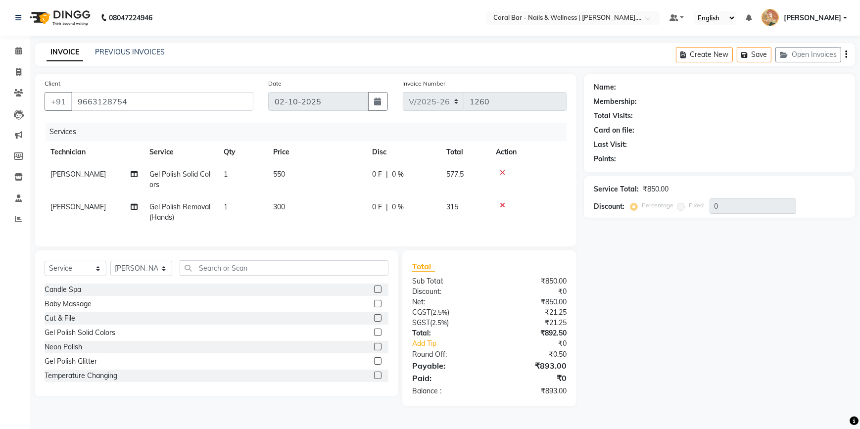
select select "1: Object"
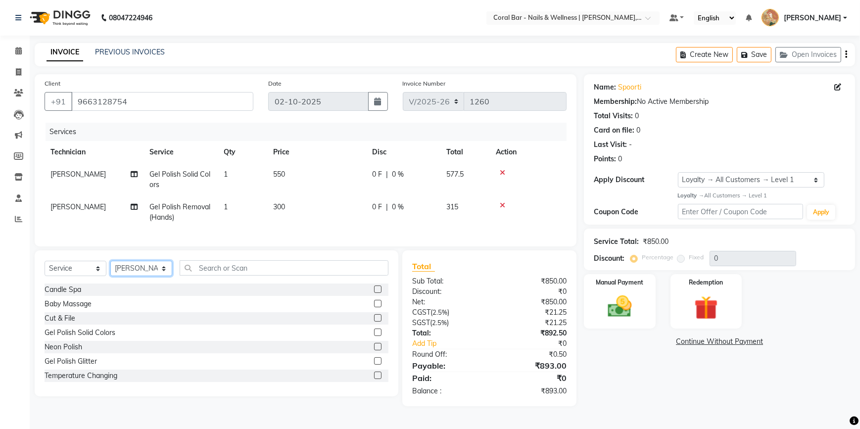
click at [144, 274] on select "Select Technician Bhavani [GEOGRAPHIC_DATA] Bingo Simte [PERSON_NAME] [PERSON_N…" at bounding box center [141, 268] width 62 height 15
select select "69266"
click at [110, 268] on select "Select Technician Bhavani [GEOGRAPHIC_DATA] Bingo Simte [PERSON_NAME] [PERSON_N…" at bounding box center [141, 268] width 62 height 15
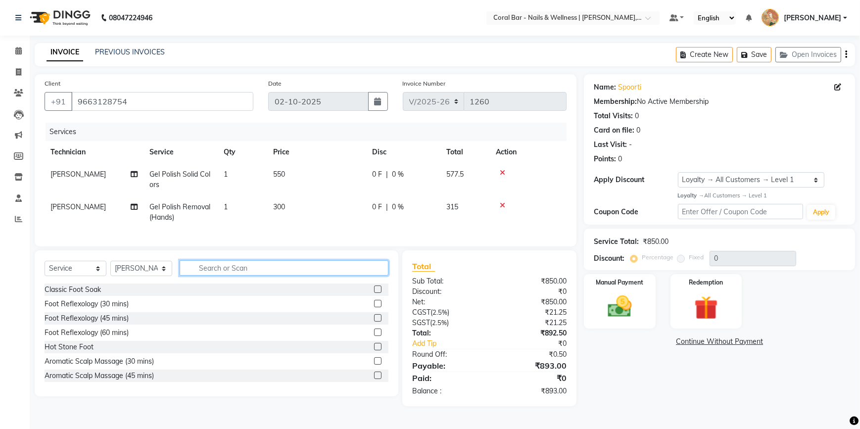
click at [218, 270] on input "text" at bounding box center [284, 267] width 209 height 15
type input "gel"
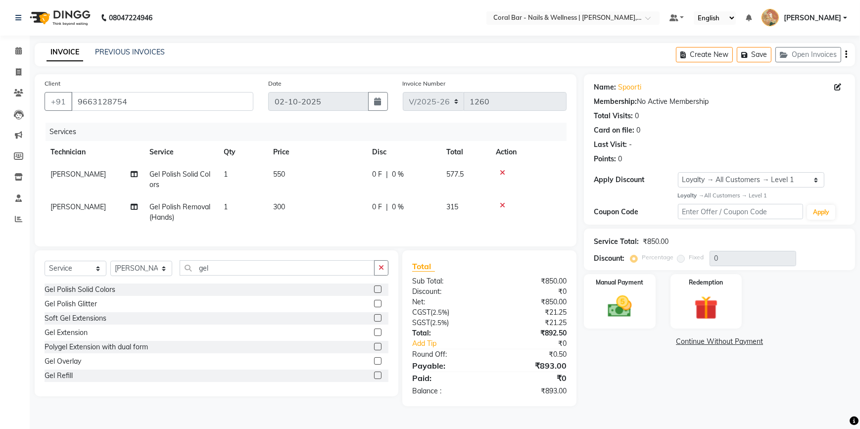
click at [374, 293] on label at bounding box center [377, 289] width 7 height 7
click at [374, 293] on input "checkbox" at bounding box center [377, 290] width 6 height 6
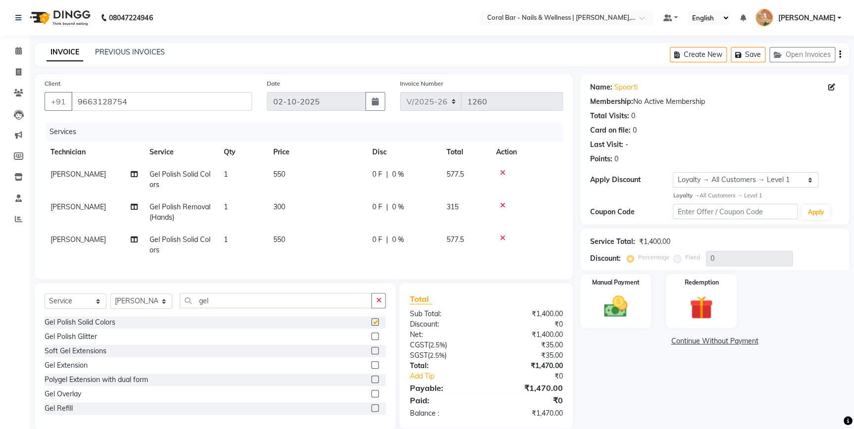
checkbox input "false"
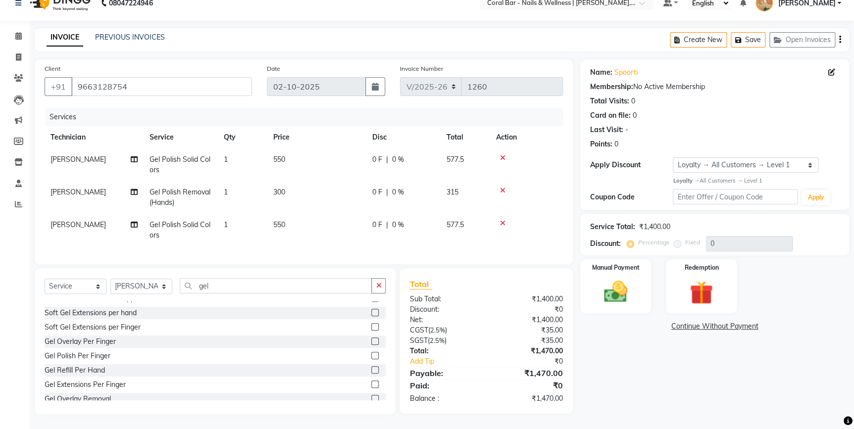
scroll to position [231, 0]
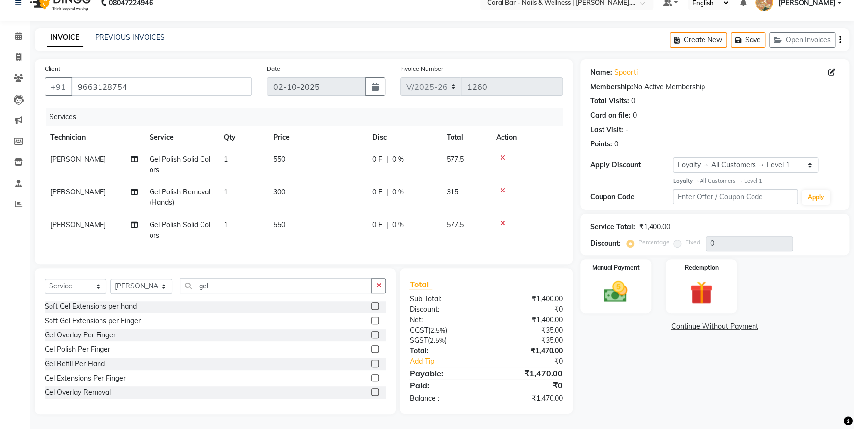
drag, startPoint x: 42, startPoint y: 78, endPoint x: 398, endPoint y: 366, distance: 458.9
click at [159, 164] on div "Client [PHONE_NUMBER] Date [DATE] Invoice Number V/2025 V/[PHONE_NUMBER] Servic…" at bounding box center [304, 161] width 538 height 205
click at [17, 28] on link "Calendar" at bounding box center [15, 36] width 24 height 16
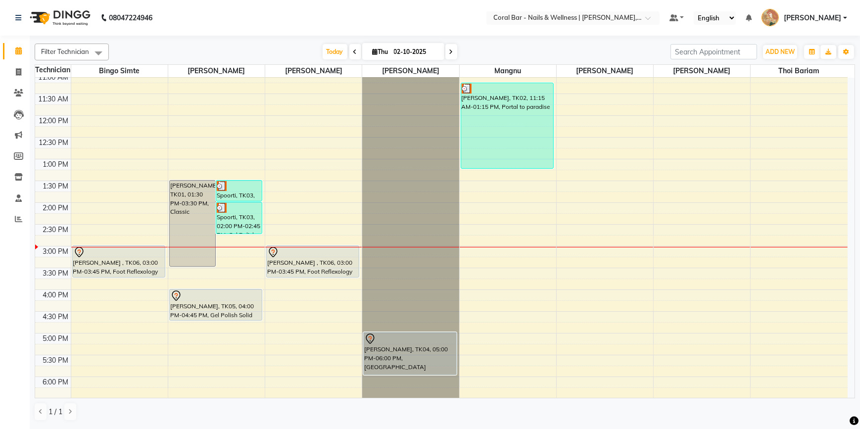
scroll to position [90, 0]
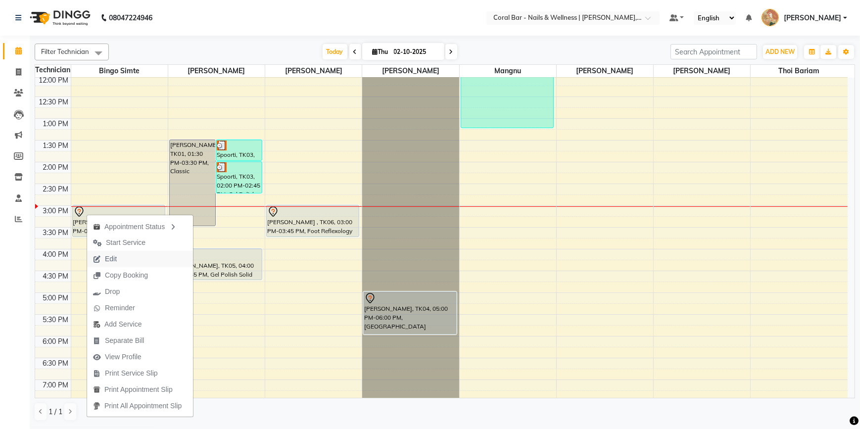
click at [118, 254] on span "Edit" at bounding box center [105, 259] width 36 height 16
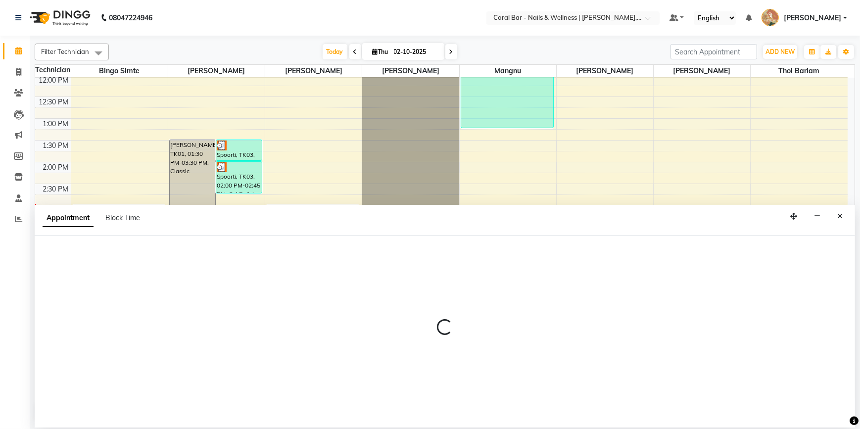
select select "tentative"
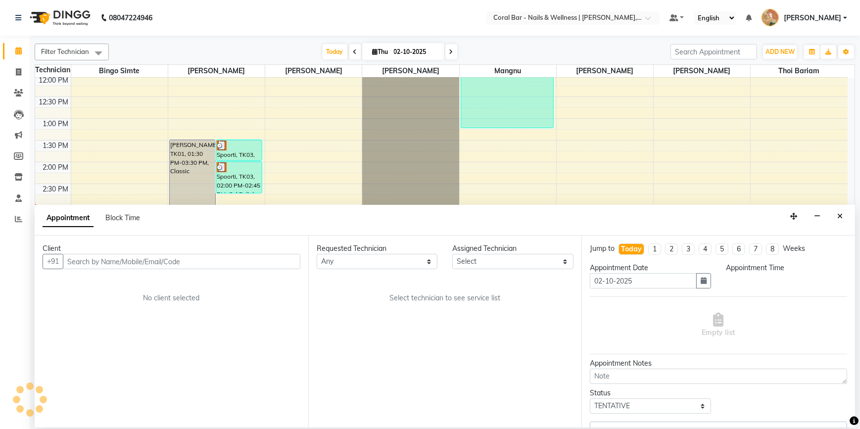
select select "69128"
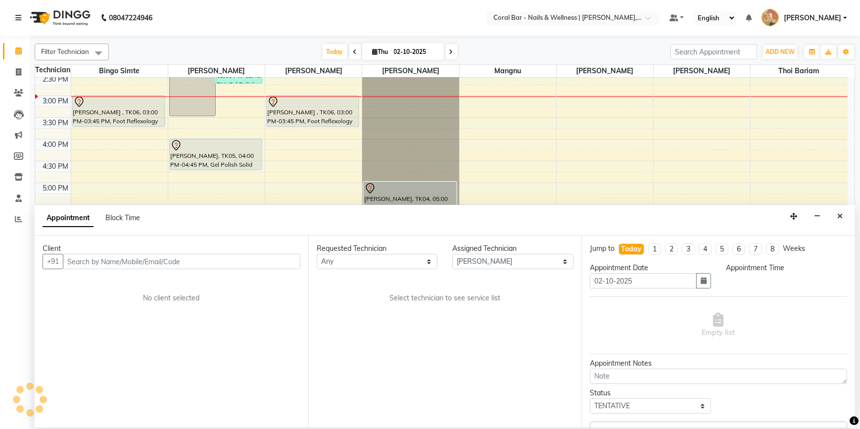
select select "900"
select select "3591"
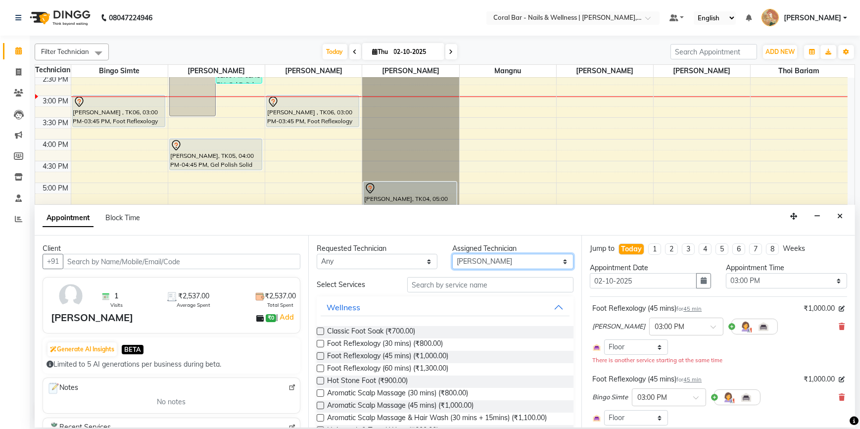
click at [516, 262] on select "Select Bingo Simte [PERSON_NAME] [PERSON_NAME] [PERSON_NAME] Priya [PERSON_NAME…" at bounding box center [512, 261] width 121 height 15
select select "66532"
click at [452, 254] on select "Select Bingo Simte [PERSON_NAME] [PERSON_NAME] [PERSON_NAME] Priya [PERSON_NAME…" at bounding box center [512, 261] width 121 height 15
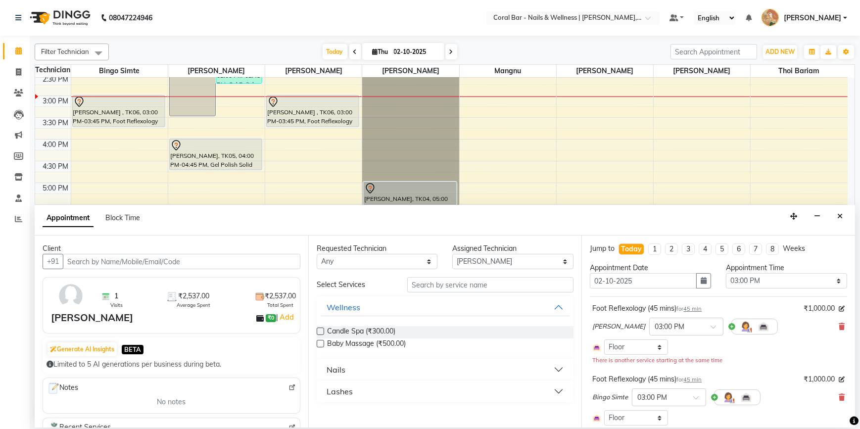
click at [344, 369] on div "Nails" at bounding box center [336, 370] width 19 height 12
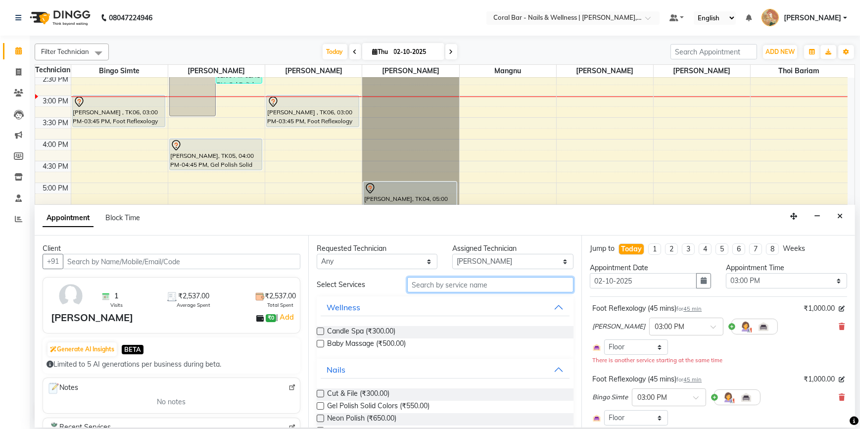
click at [421, 286] on input "text" at bounding box center [490, 284] width 166 height 15
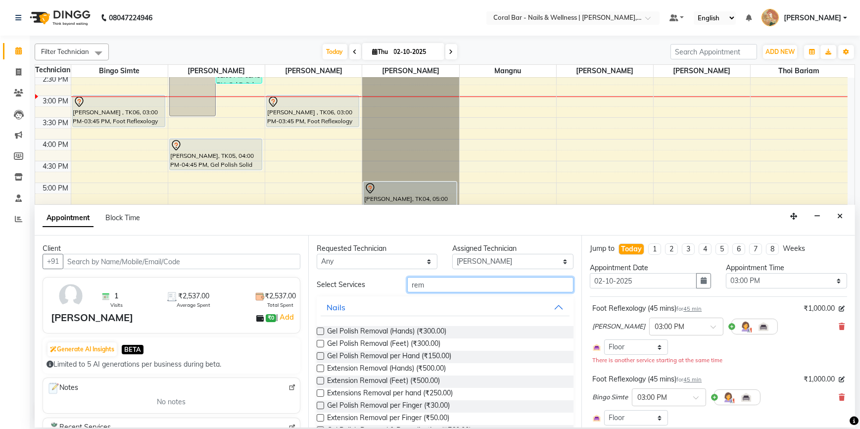
type input "rem"
click at [321, 332] on label at bounding box center [320, 331] width 7 height 7
click at [321, 332] on input "checkbox" at bounding box center [320, 332] width 6 height 6
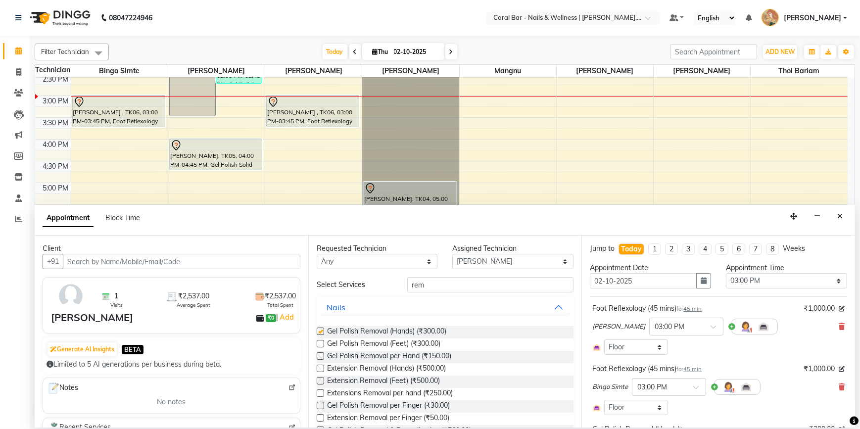
checkbox input "false"
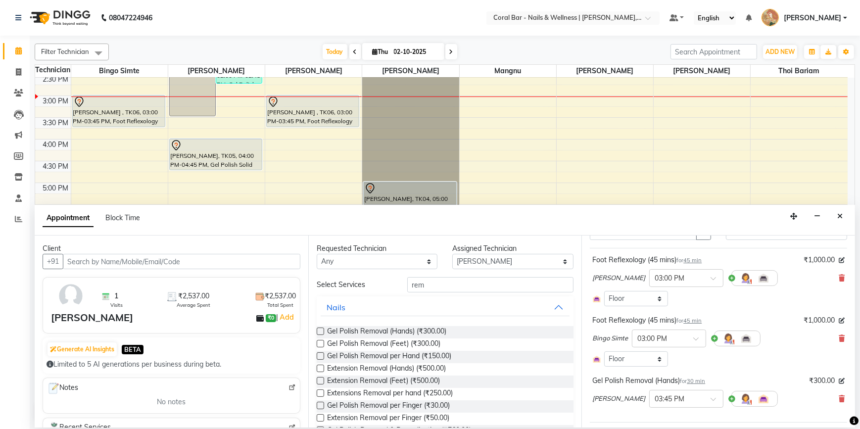
scroll to position [150, 0]
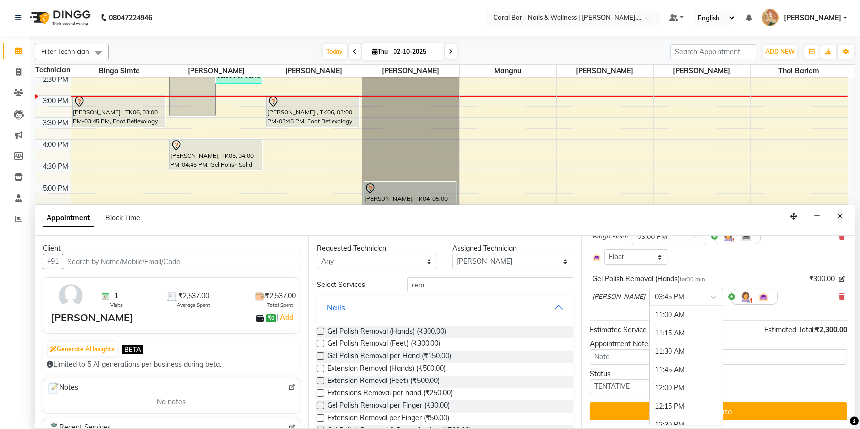
click at [655, 298] on input "text" at bounding box center [677, 296] width 44 height 10
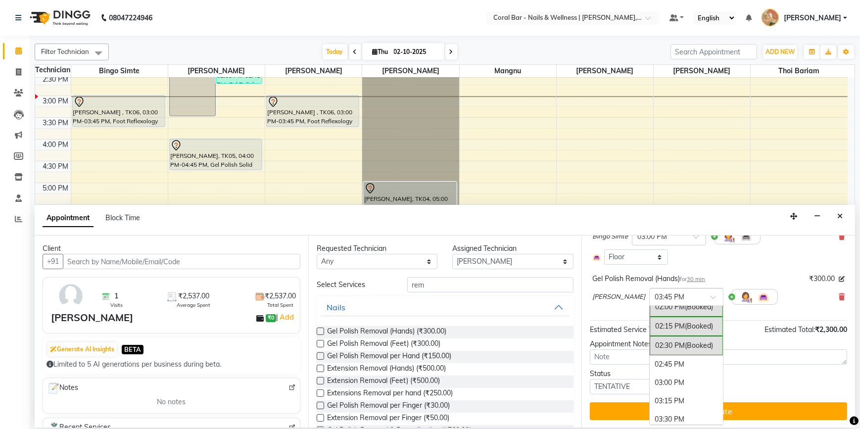
scroll to position [217, 0]
click at [650, 393] on div "03:00 PM" at bounding box center [686, 396] width 73 height 18
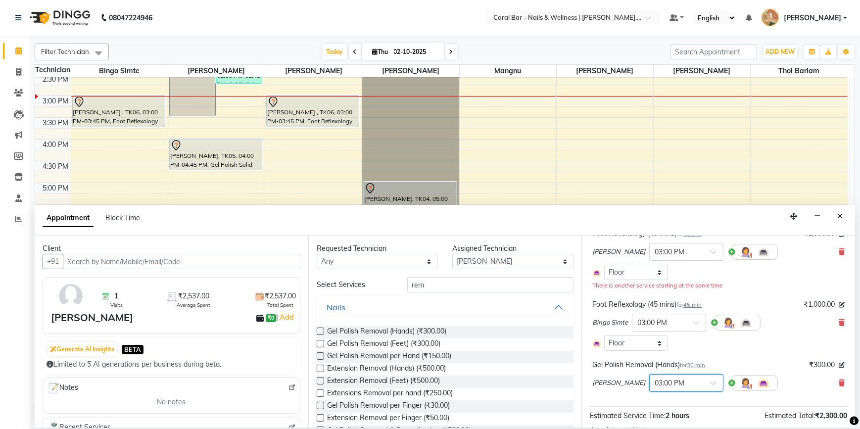
scroll to position [71, 0]
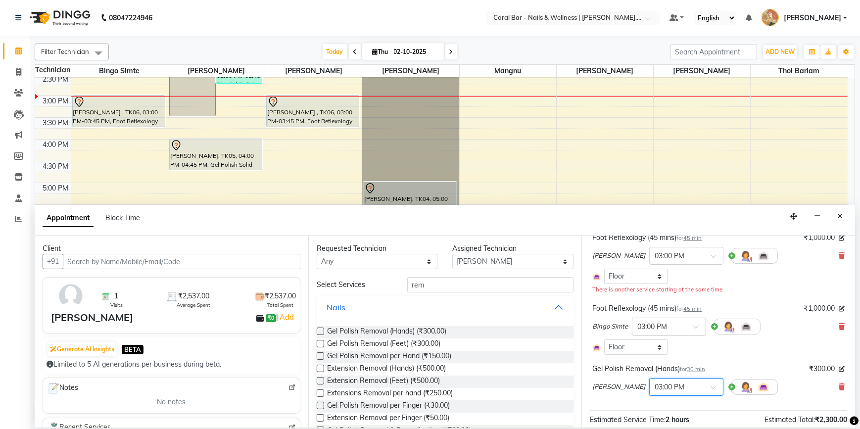
click at [668, 326] on input "text" at bounding box center [660, 326] width 44 height 10
drag, startPoint x: 660, startPoint y: 375, endPoint x: 658, endPoint y: 317, distance: 57.9
click at [659, 373] on div "03:30 PM" at bounding box center [669, 382] width 73 height 18
click at [659, 252] on input "text" at bounding box center [677, 255] width 44 height 10
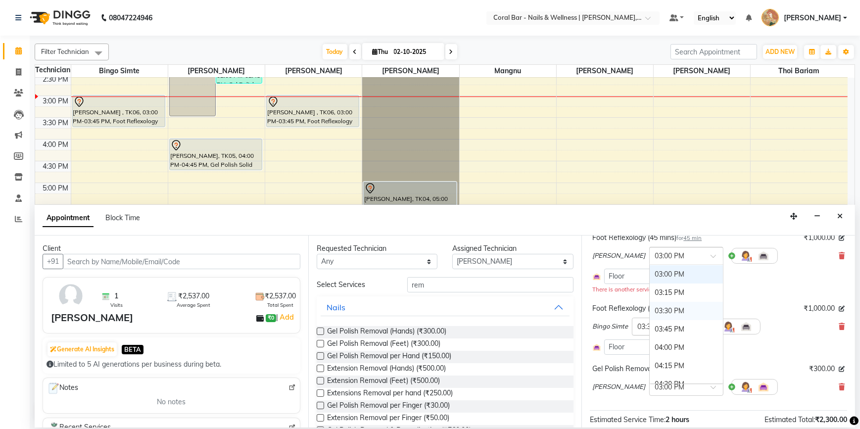
click at [650, 314] on div "03:30 PM" at bounding box center [686, 311] width 73 height 18
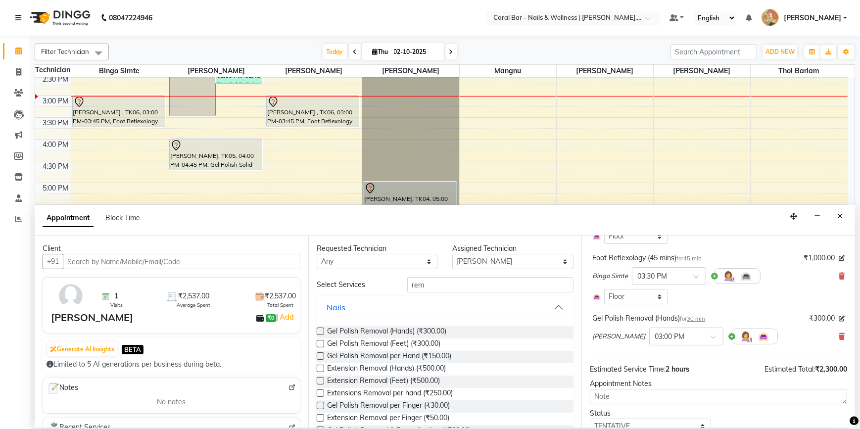
scroll to position [150, 0]
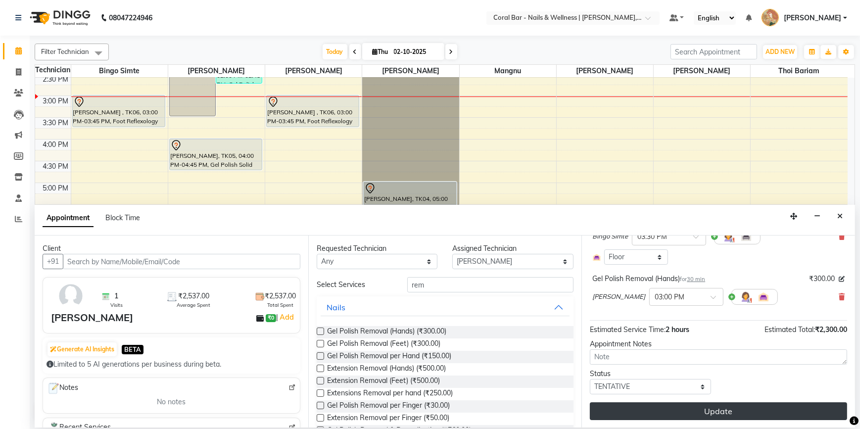
click at [655, 405] on button "Update" at bounding box center [718, 411] width 257 height 18
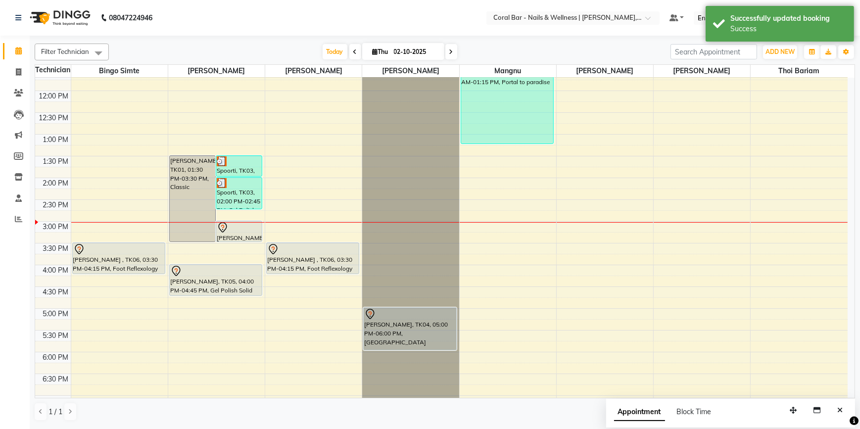
scroll to position [64, 0]
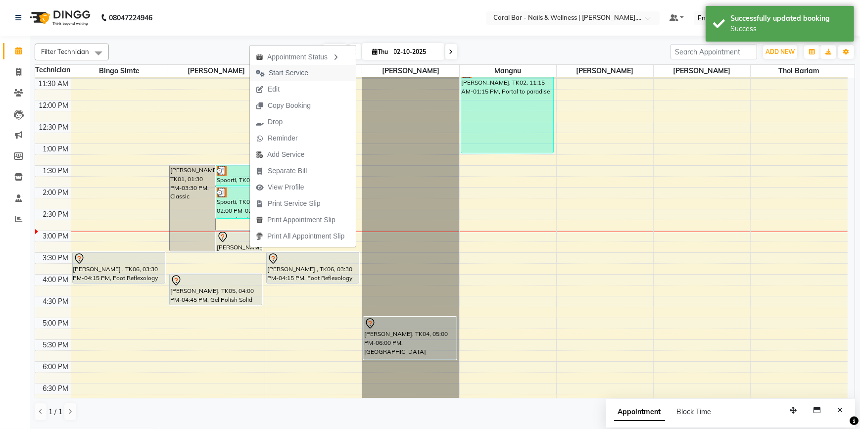
click at [282, 73] on span "Start Service" at bounding box center [289, 73] width 40 height 10
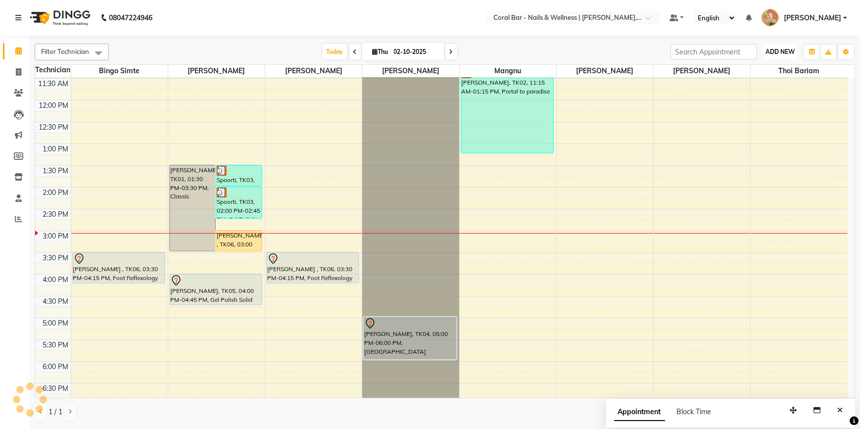
click at [785, 46] on button "ADD NEW Toggle Dropdown" at bounding box center [780, 52] width 34 height 14
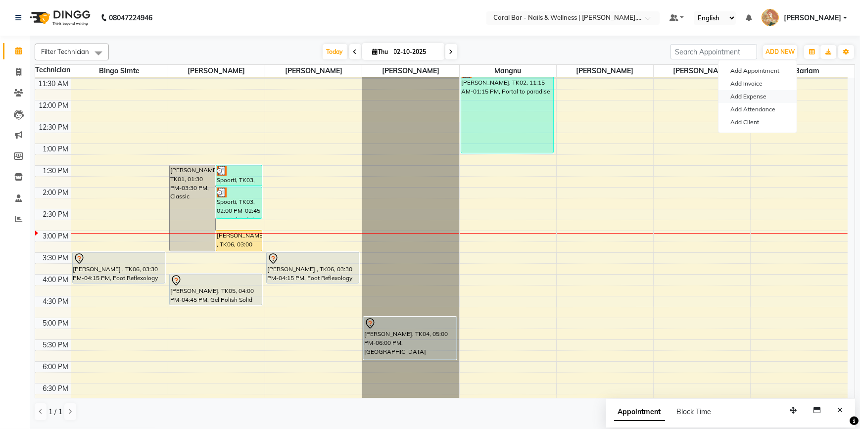
click at [749, 93] on link "Add Expense" at bounding box center [758, 96] width 78 height 13
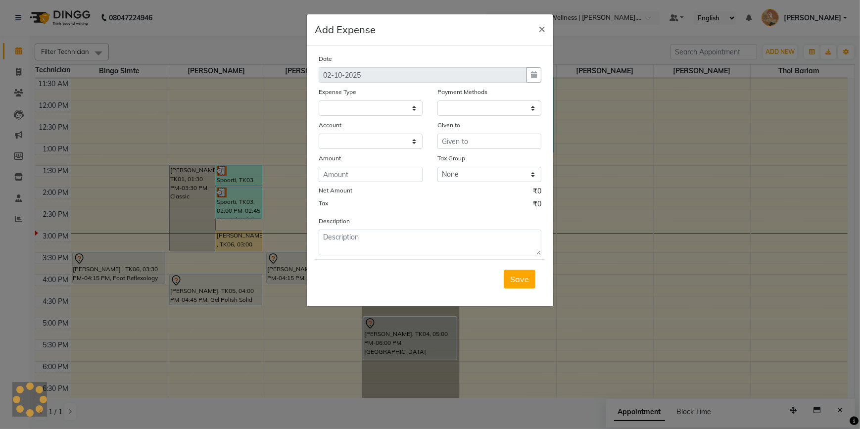
select select "1"
select select "6234"
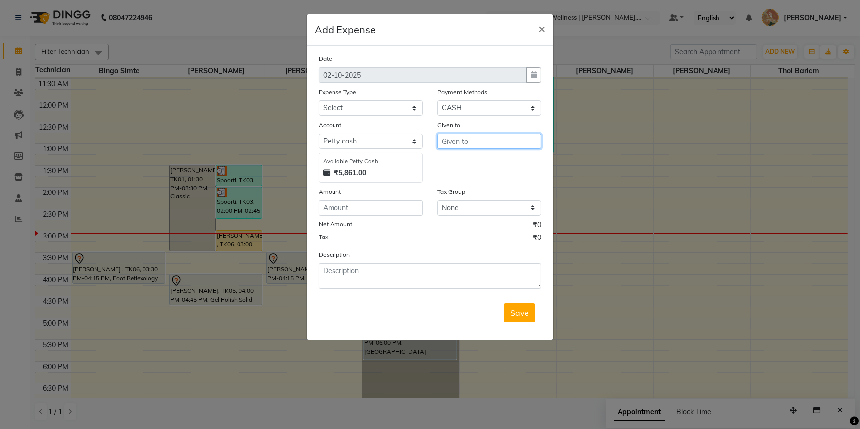
click at [460, 142] on input "text" at bounding box center [490, 141] width 104 height 15
click at [452, 155] on button "Gov ind [PERSON_NAME]" at bounding box center [496, 163] width 116 height 16
type input "[PERSON_NAME]"
click at [333, 213] on input "number" at bounding box center [371, 207] width 104 height 15
type input "150"
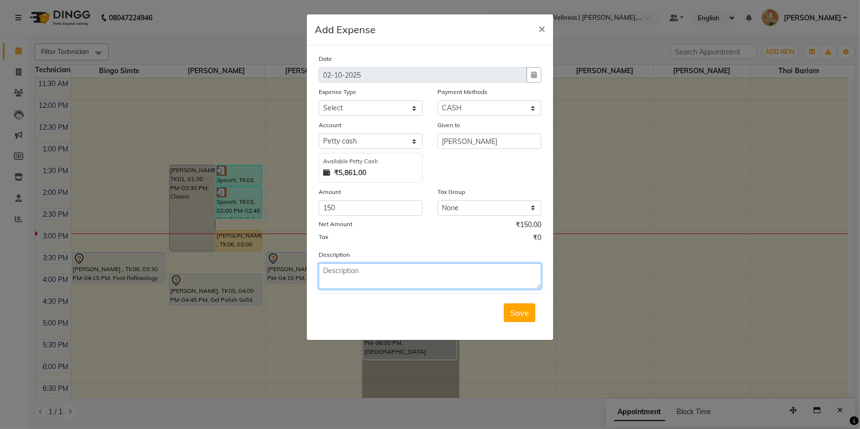
click at [356, 278] on textarea at bounding box center [430, 276] width 223 height 26
type textarea "watermelon milk"
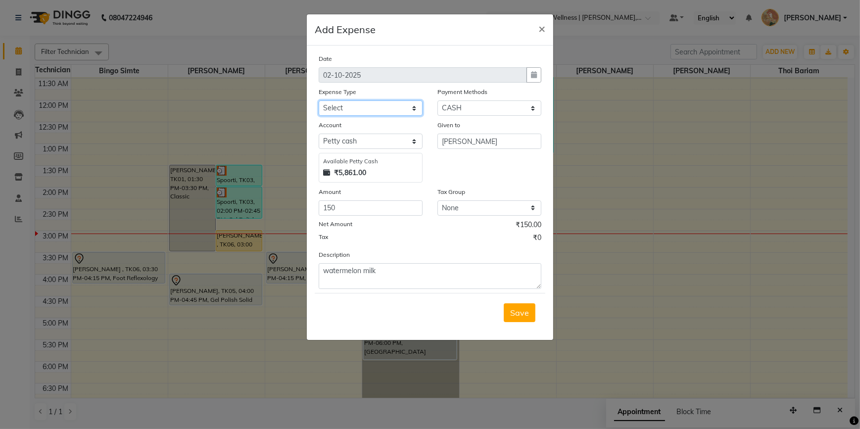
drag, startPoint x: 352, startPoint y: 109, endPoint x: 353, endPoint y: 117, distance: 8.4
click at [352, 110] on select "Select Advance Salary Bank charges Car maintenance Cash transfer to bank Cash t…" at bounding box center [371, 107] width 104 height 15
select select "18"
click at [319, 101] on select "Select Advance Salary Bank charges Car maintenance Cash transfer to bank Cash t…" at bounding box center [371, 107] width 104 height 15
click at [527, 321] on button "Save" at bounding box center [520, 312] width 32 height 19
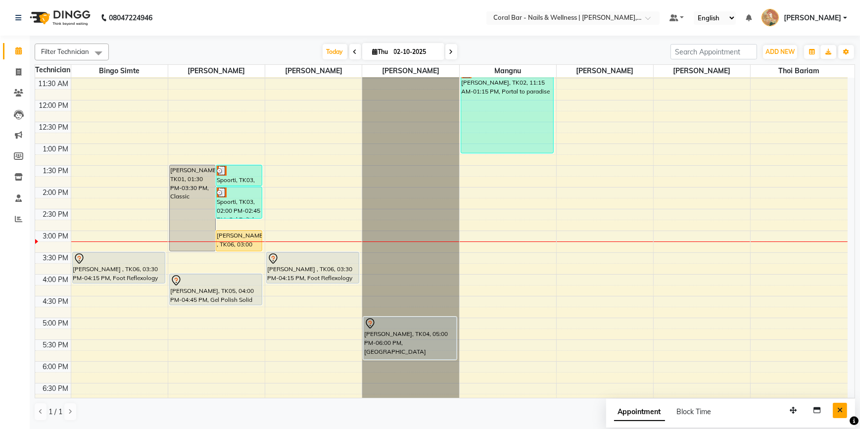
click at [836, 412] on button "Close" at bounding box center [840, 410] width 14 height 15
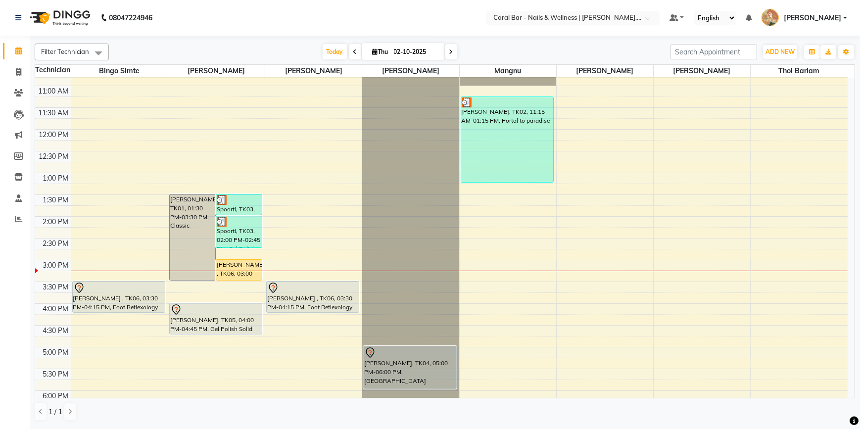
scroll to position [20, 0]
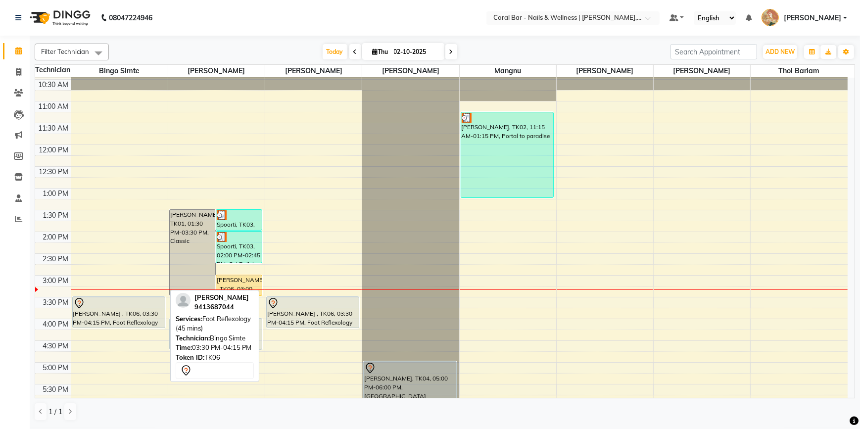
click at [77, 298] on icon at bounding box center [79, 303] width 8 height 10
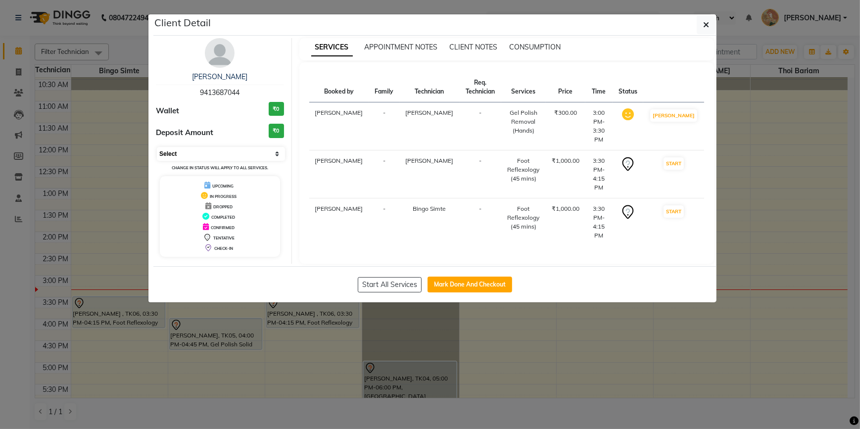
click at [189, 153] on select "Select IN SERVICE CONFIRMED TENTATIVE CHECK IN MARK DONE DROPPED UPCOMING" at bounding box center [221, 154] width 128 height 14
select select "8"
click at [157, 147] on select "Select IN SERVICE CONFIRMED TENTATIVE CHECK IN MARK DONE DROPPED UPCOMING" at bounding box center [221, 154] width 128 height 14
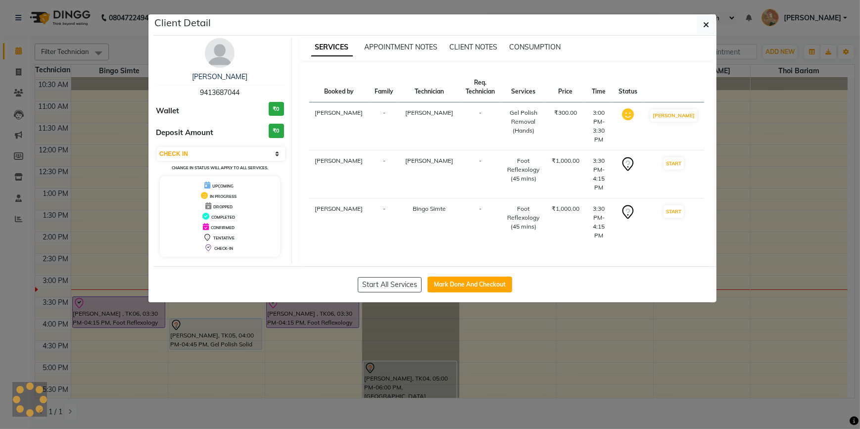
click at [129, 223] on ngb-modal-window "Client Detail [PERSON_NAME] 9413687044 Wallet ₹0 Deposit Amount ₹0 Select IN SE…" at bounding box center [430, 214] width 860 height 429
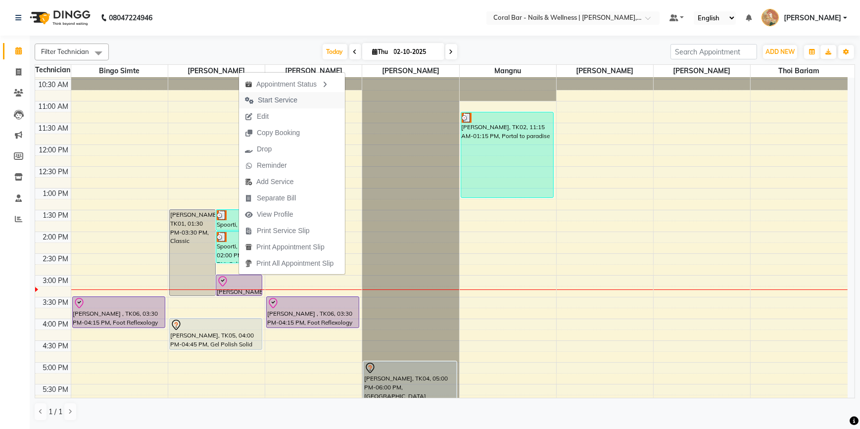
click at [279, 103] on span "Start Service" at bounding box center [278, 100] width 40 height 10
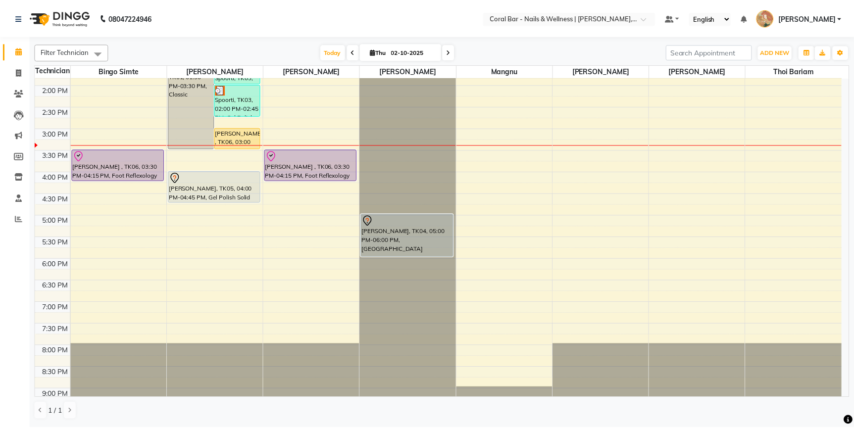
scroll to position [168, 0]
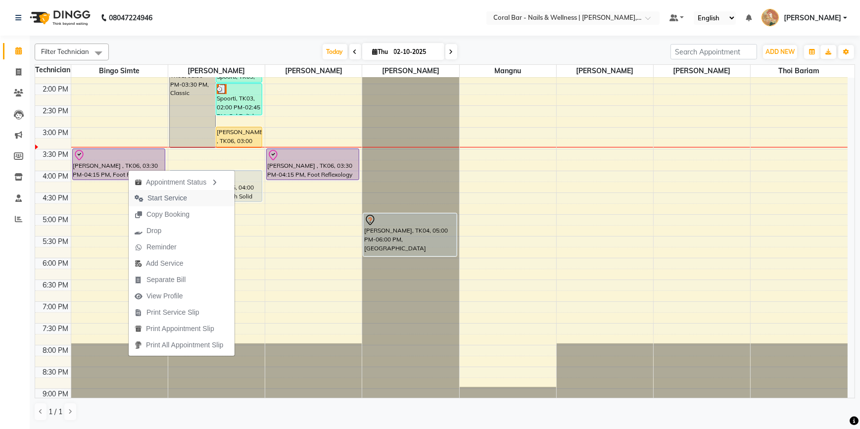
click at [164, 202] on span "Start Service" at bounding box center [167, 198] width 40 height 10
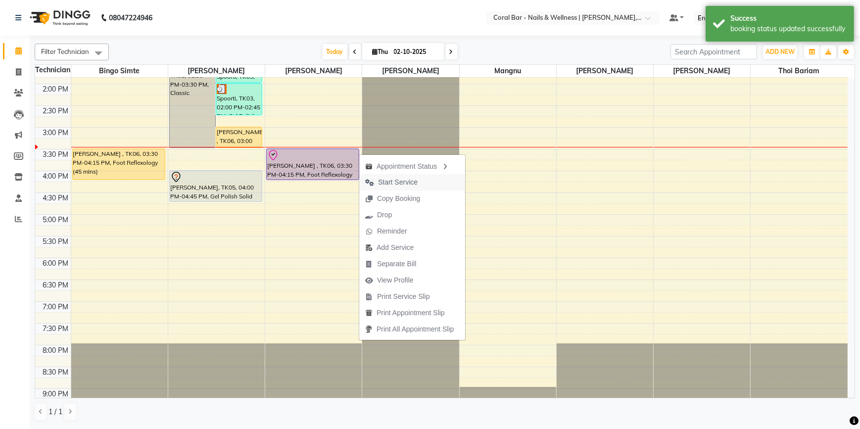
click at [382, 181] on span "Start Service" at bounding box center [398, 182] width 40 height 10
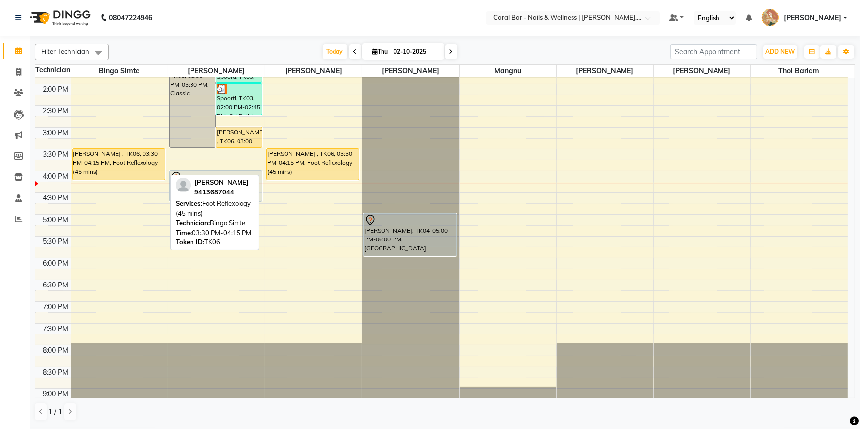
click at [108, 164] on div "[PERSON_NAME] , TK06, 03:30 PM-04:15 PM, Foot Reflexology (45 mins)" at bounding box center [119, 164] width 92 height 31
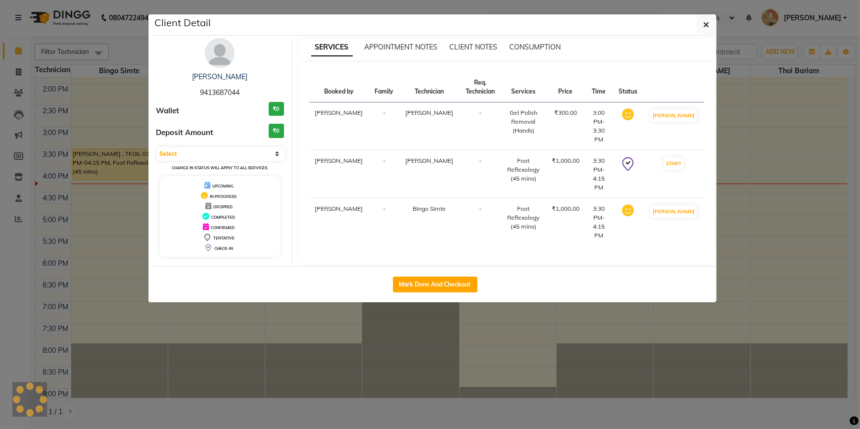
select select "1"
click at [435, 277] on button "Mark Done And Checkout" at bounding box center [435, 285] width 85 height 16
select select "service"
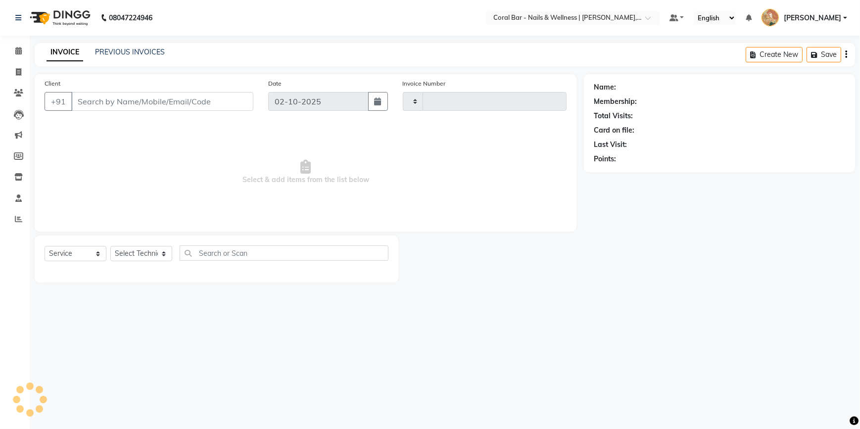
type input "1260"
select select "7157"
type input "9413687044"
select select "66532"
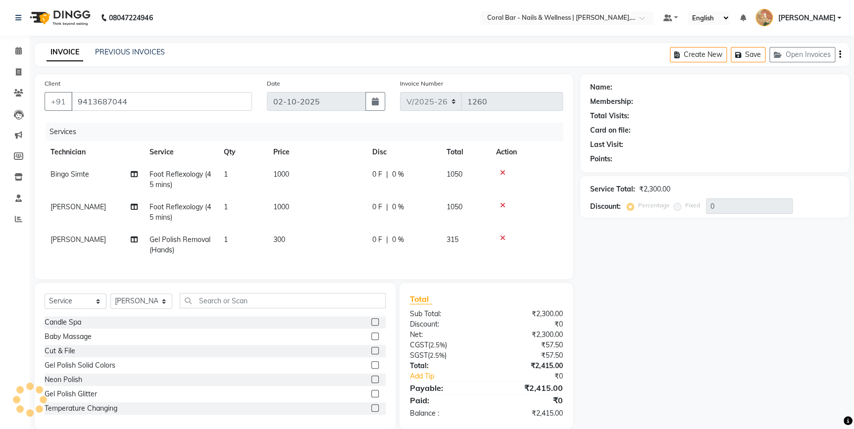
select select "1: Object"
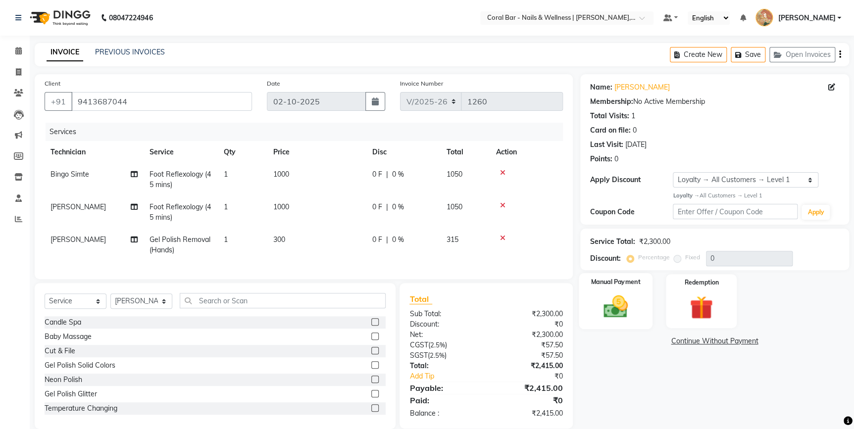
click at [629, 320] on img at bounding box center [615, 307] width 40 height 28
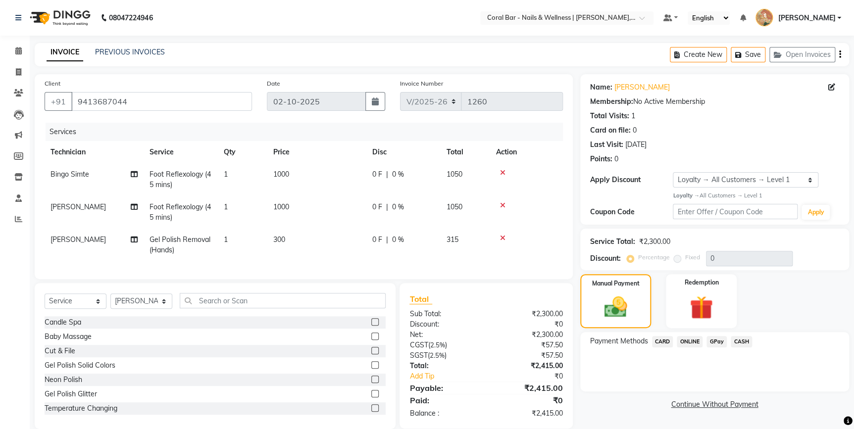
drag, startPoint x: 667, startPoint y: 343, endPoint x: 677, endPoint y: 348, distance: 11.7
click at [667, 343] on span "CARD" at bounding box center [662, 341] width 21 height 11
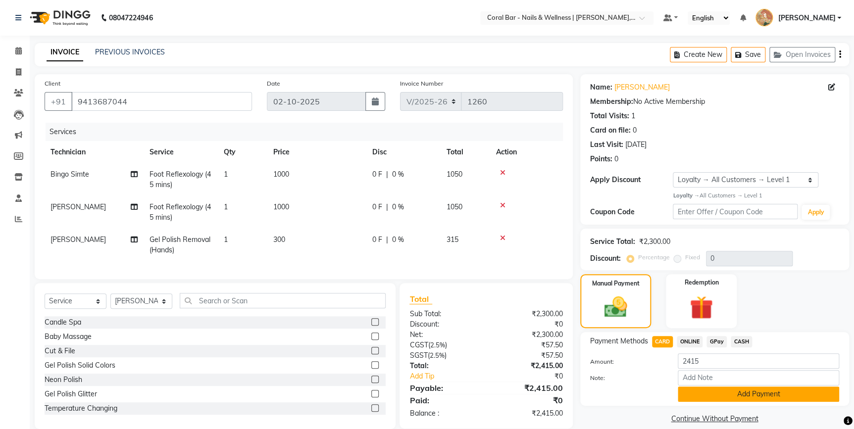
click at [712, 392] on button "Add Payment" at bounding box center [758, 394] width 161 height 15
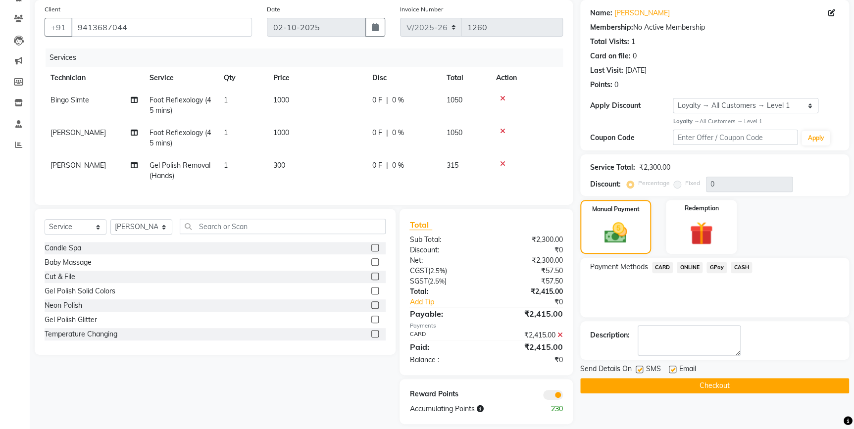
scroll to position [91, 0]
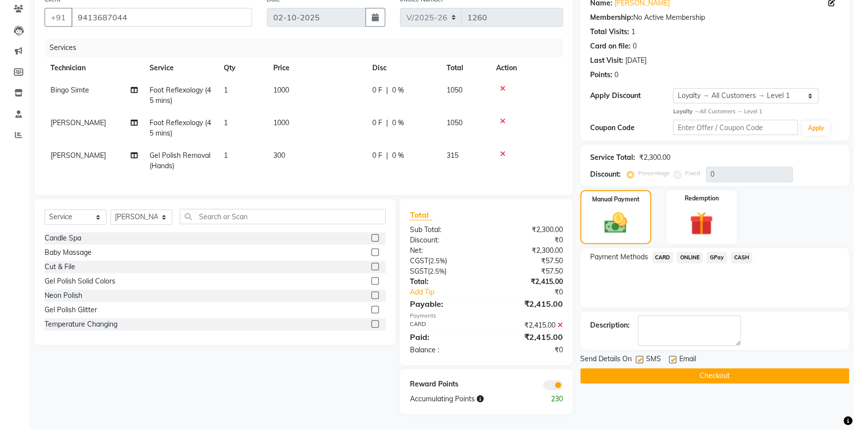
click at [749, 371] on button "Checkout" at bounding box center [714, 375] width 269 height 15
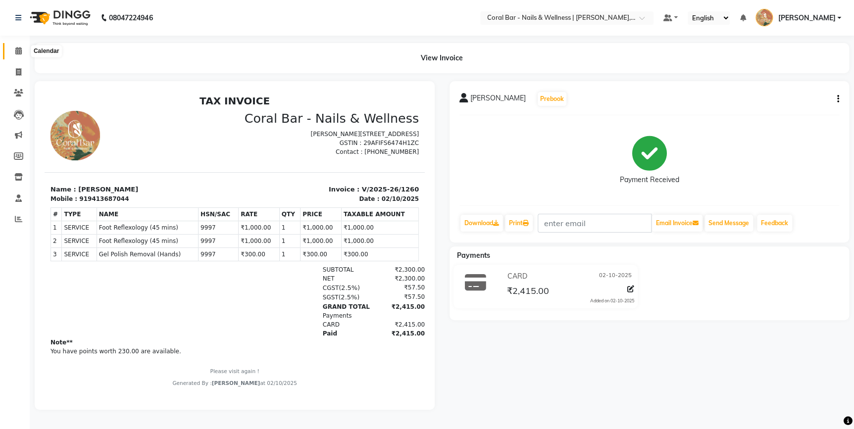
click at [24, 52] on span at bounding box center [18, 51] width 17 height 11
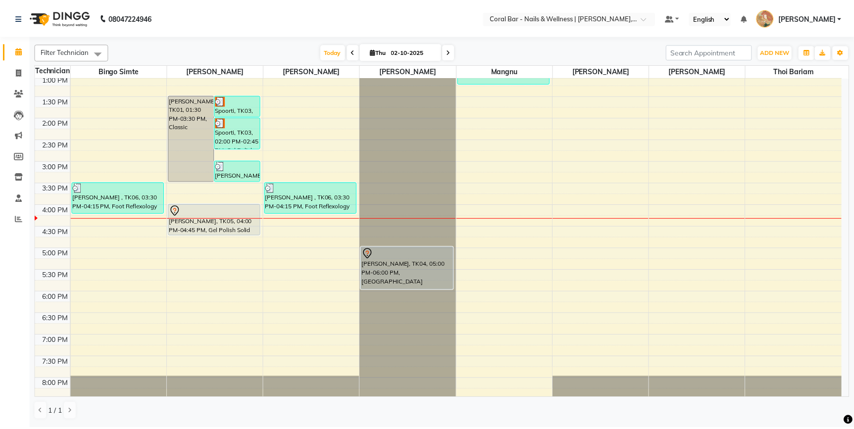
scroll to position [135, 0]
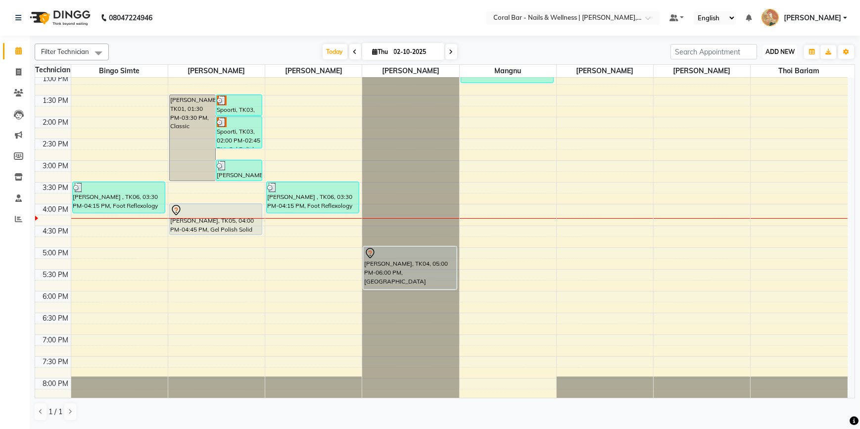
click at [783, 51] on span "ADD NEW" at bounding box center [780, 51] width 29 height 7
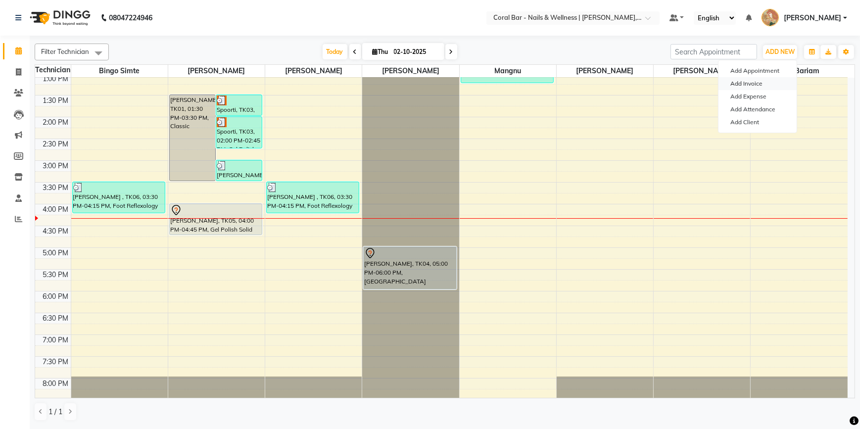
click at [763, 80] on link "Add Invoice" at bounding box center [758, 83] width 78 height 13
select select "service"
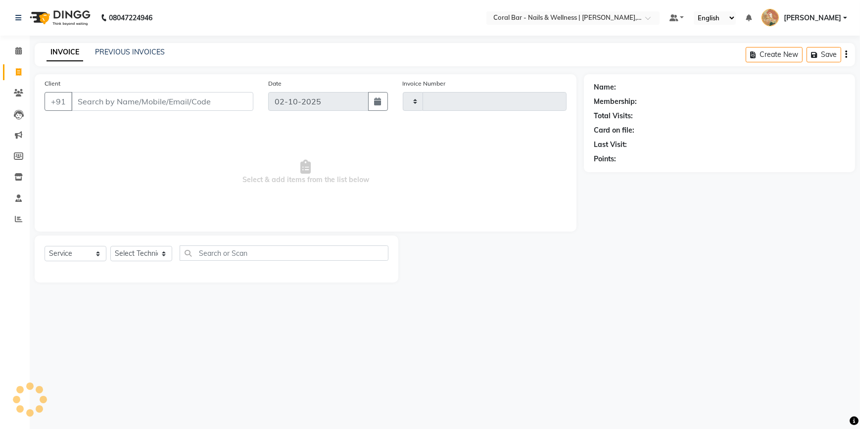
type input "1261"
select select "7157"
click at [80, 108] on input "Client" at bounding box center [162, 101] width 182 height 19
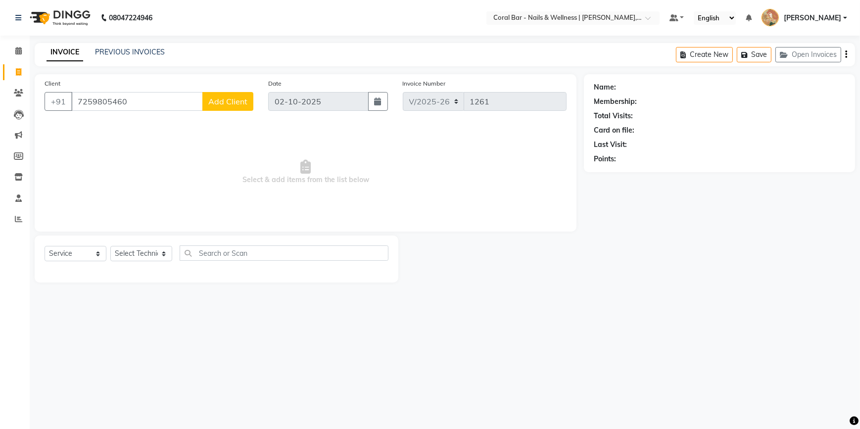
type input "7259805460"
click at [218, 109] on button "Add Client" at bounding box center [227, 101] width 51 height 19
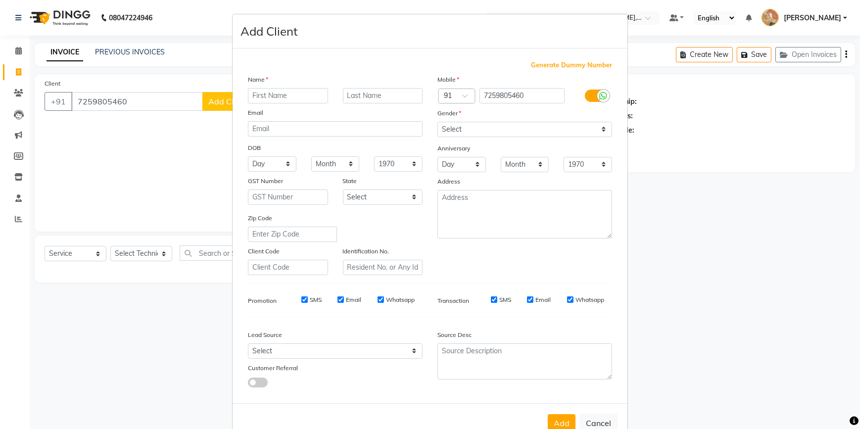
click at [283, 99] on input "text" at bounding box center [288, 95] width 80 height 15
type input "Seema"
click at [516, 129] on select "Select [DEMOGRAPHIC_DATA] [DEMOGRAPHIC_DATA] Other Prefer Not To Say" at bounding box center [525, 129] width 175 height 15
select select "[DEMOGRAPHIC_DATA]"
click at [438, 122] on select "Select [DEMOGRAPHIC_DATA] [DEMOGRAPHIC_DATA] Other Prefer Not To Say" at bounding box center [525, 129] width 175 height 15
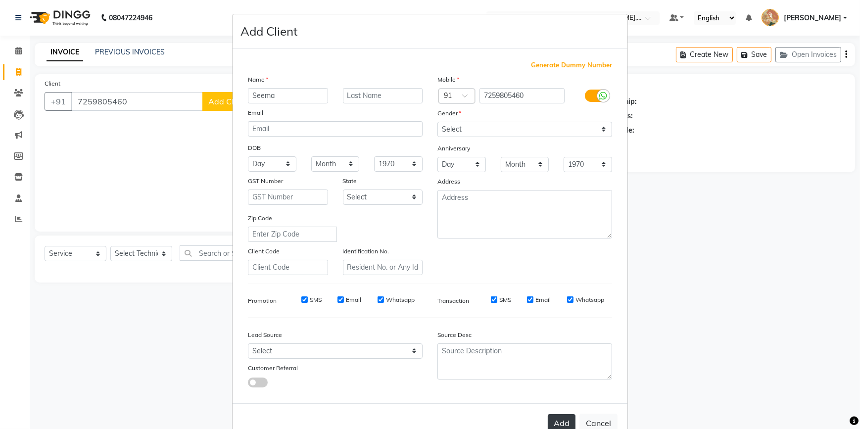
click at [563, 425] on button "Add" at bounding box center [562, 423] width 28 height 18
select select
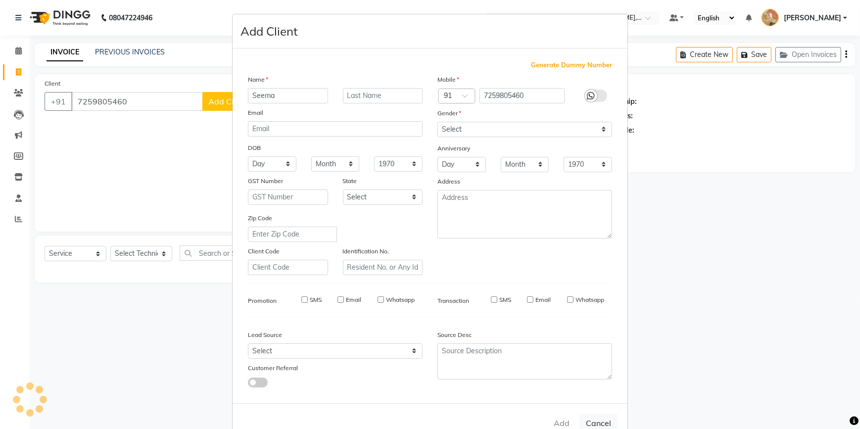
select select
checkbox input "false"
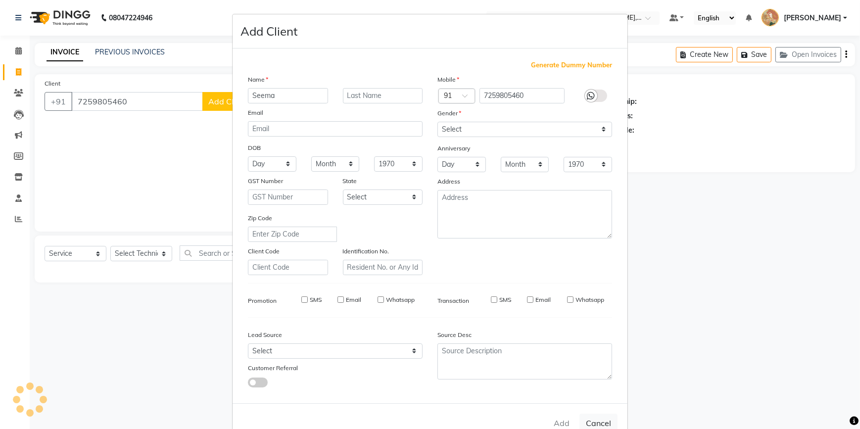
checkbox input "false"
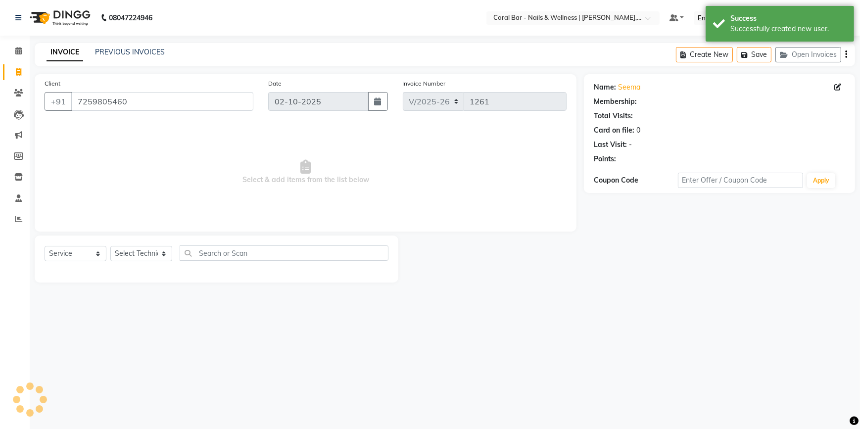
select select "1: Object"
click at [160, 250] on select "Select Technician Bhavani [GEOGRAPHIC_DATA] Bingo Simte [PERSON_NAME] [PERSON_N…" at bounding box center [141, 253] width 62 height 15
select select "77161"
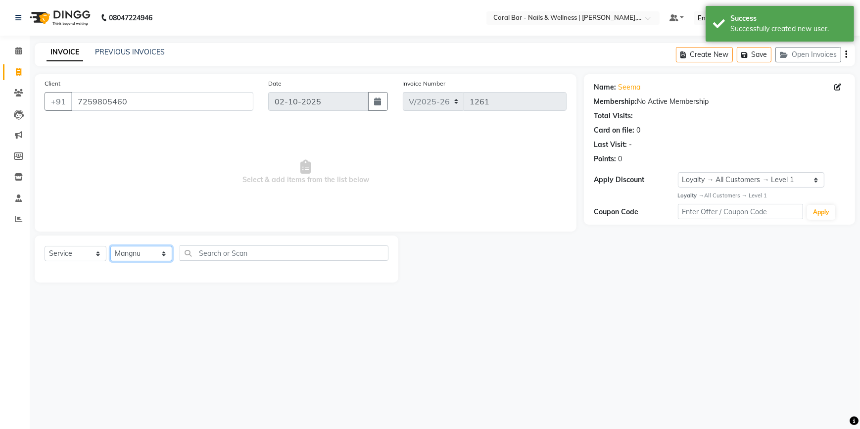
click at [110, 246] on select "Select Technician Bhavani [GEOGRAPHIC_DATA] Bingo Simte [PERSON_NAME] [PERSON_N…" at bounding box center [141, 253] width 62 height 15
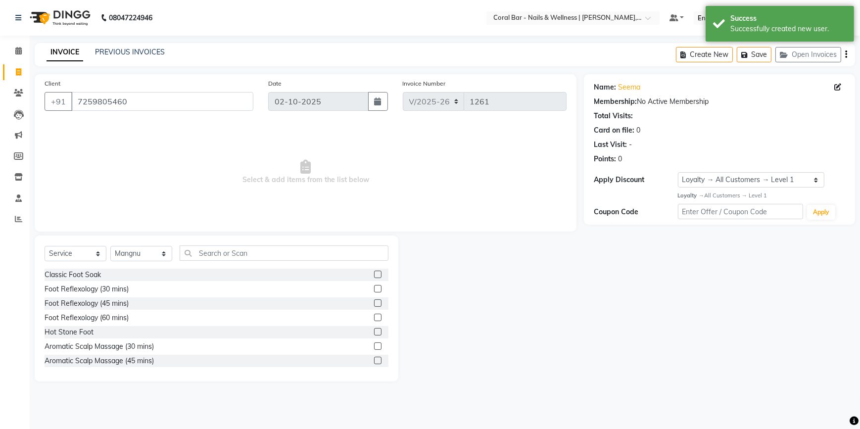
click at [374, 315] on label at bounding box center [377, 317] width 7 height 7
click at [374, 315] on input "checkbox" at bounding box center [377, 318] width 6 height 6
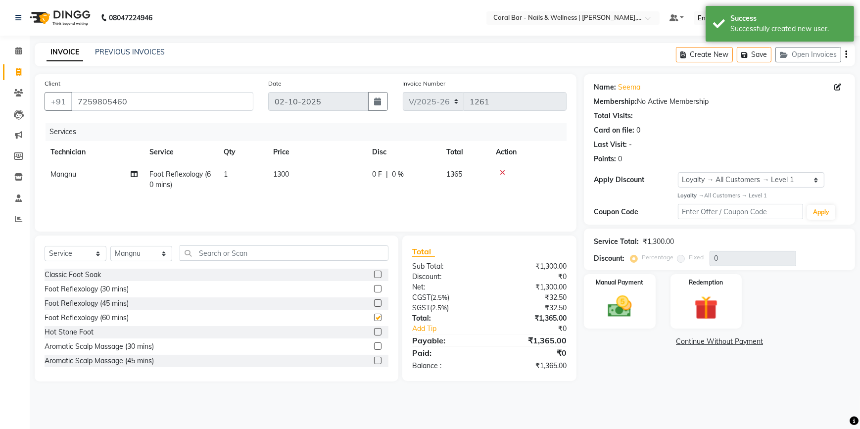
checkbox input "false"
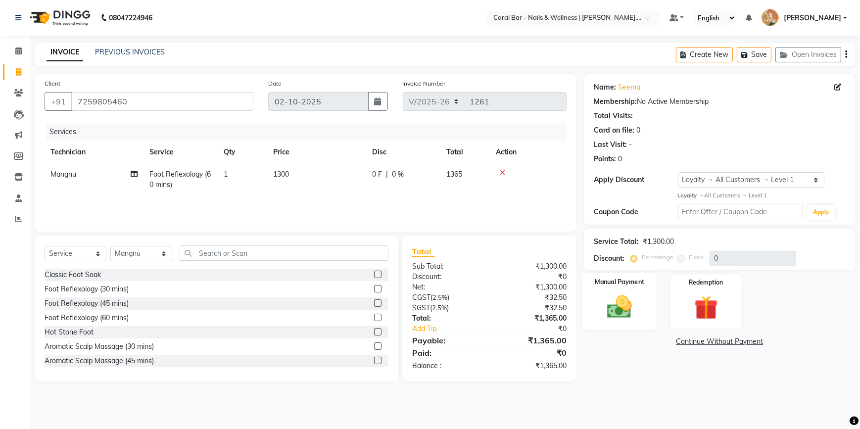
click at [609, 307] on img at bounding box center [620, 307] width 40 height 29
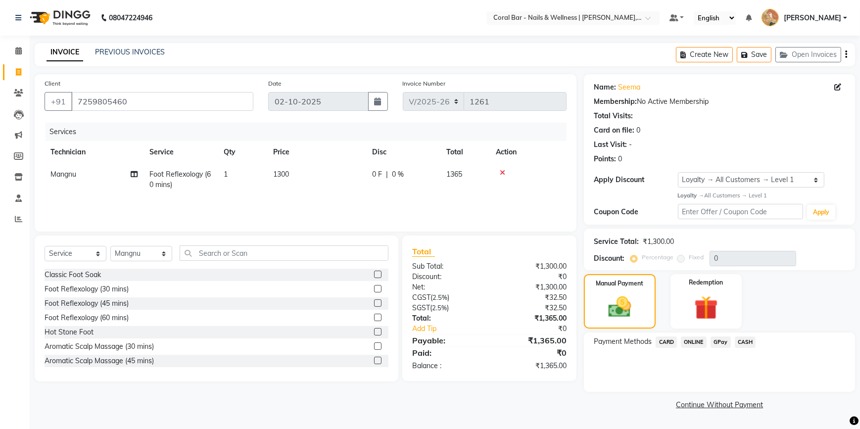
click at [720, 339] on span "GPay" at bounding box center [721, 342] width 20 height 11
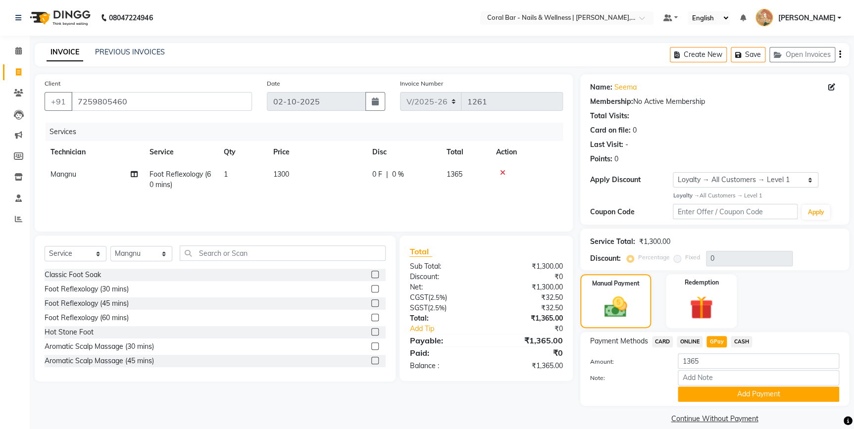
click at [726, 411] on div "Name: Seema Membership: No Active Membership Total Visits: Card on file: 0 Last…" at bounding box center [718, 250] width 276 height 352
click at [729, 390] on button "Add Payment" at bounding box center [758, 394] width 161 height 15
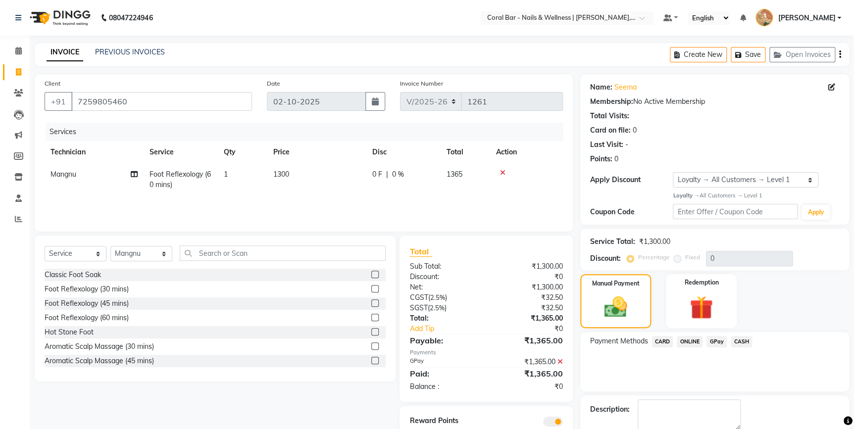
scroll to position [53, 0]
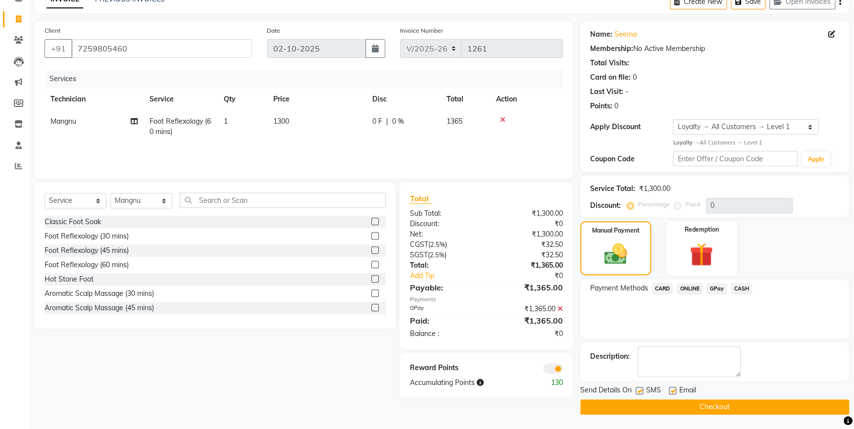
click at [734, 403] on button "Checkout" at bounding box center [714, 406] width 269 height 15
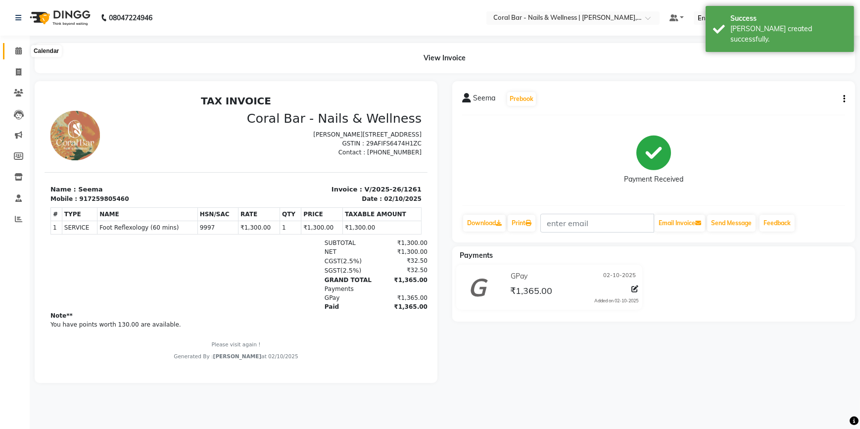
click at [24, 53] on span at bounding box center [18, 51] width 17 height 11
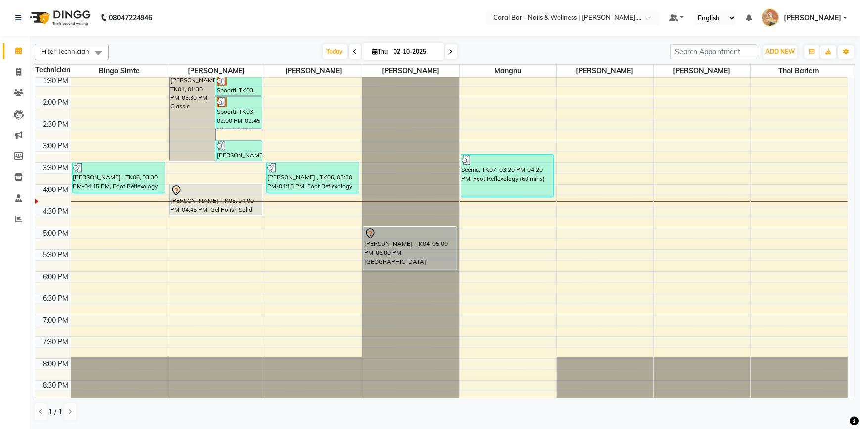
scroll to position [154, 0]
click at [476, 214] on div "10:00 AM 10:30 AM 11:00 AM 11:30 AM 12:00 PM 12:30 PM 1:00 PM 1:30 PM 2:00 PM 2…" at bounding box center [441, 185] width 813 height 522
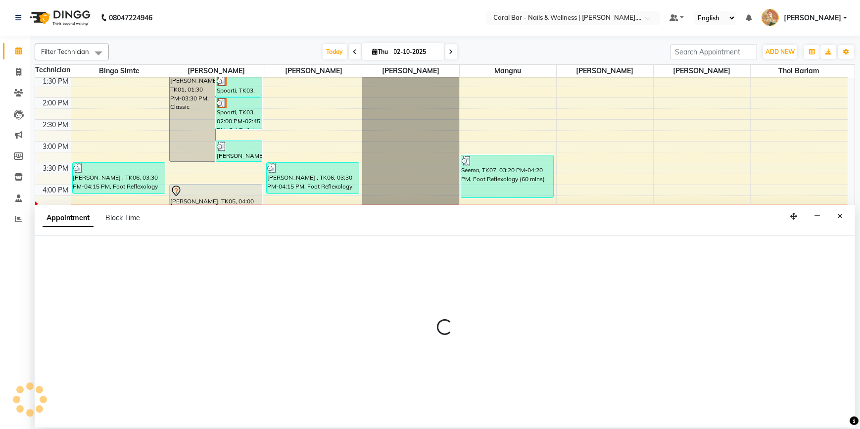
select select "77161"
select select "990"
select select "tentative"
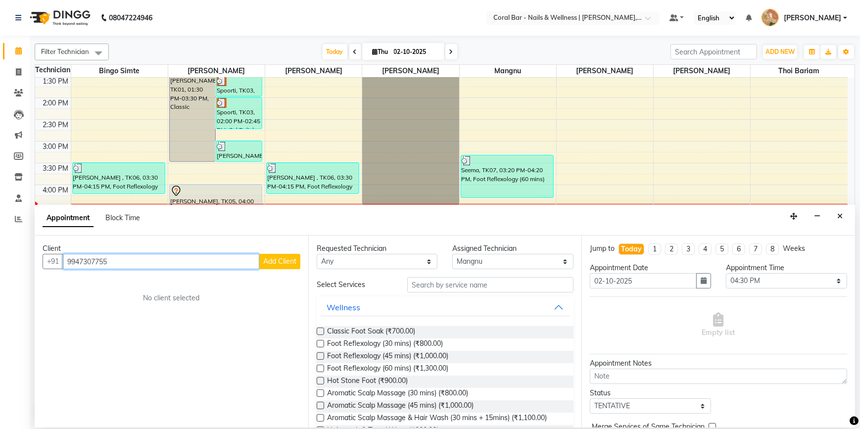
type input "9947307755"
click at [273, 269] on button "Add Client" at bounding box center [279, 261] width 41 height 15
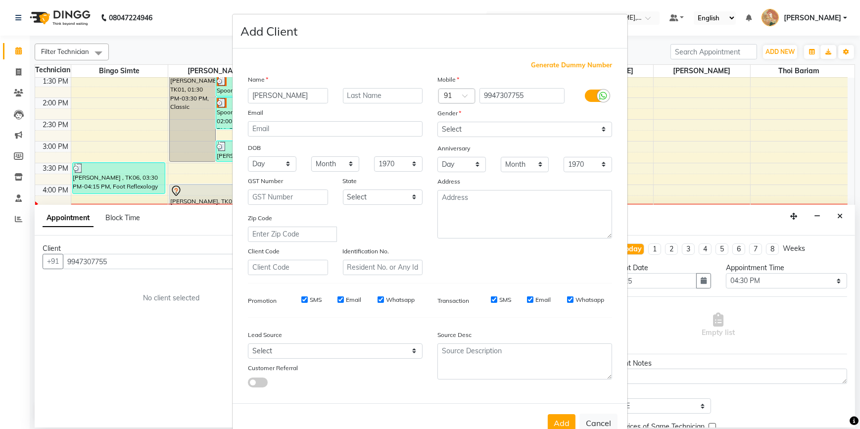
type input "JINCY"
click at [353, 96] on input "text" at bounding box center [383, 95] width 80 height 15
type input "L H"
click at [518, 133] on select "Select [DEMOGRAPHIC_DATA] [DEMOGRAPHIC_DATA] Other Prefer Not To Say" at bounding box center [525, 129] width 175 height 15
select select "[DEMOGRAPHIC_DATA]"
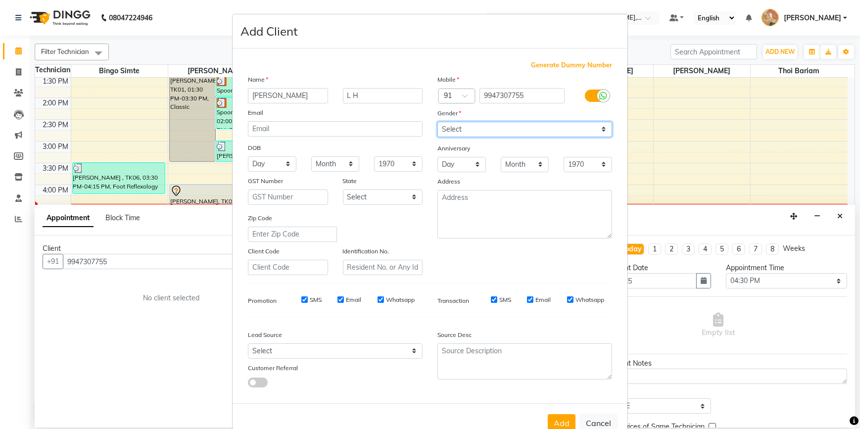
click at [438, 122] on select "Select [DEMOGRAPHIC_DATA] [DEMOGRAPHIC_DATA] Other Prefer Not To Say" at bounding box center [525, 129] width 175 height 15
click at [565, 422] on button "Add" at bounding box center [562, 423] width 28 height 18
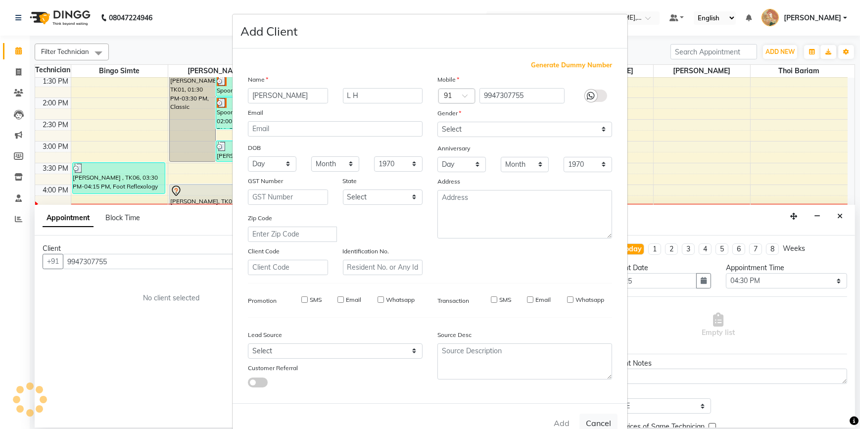
select select
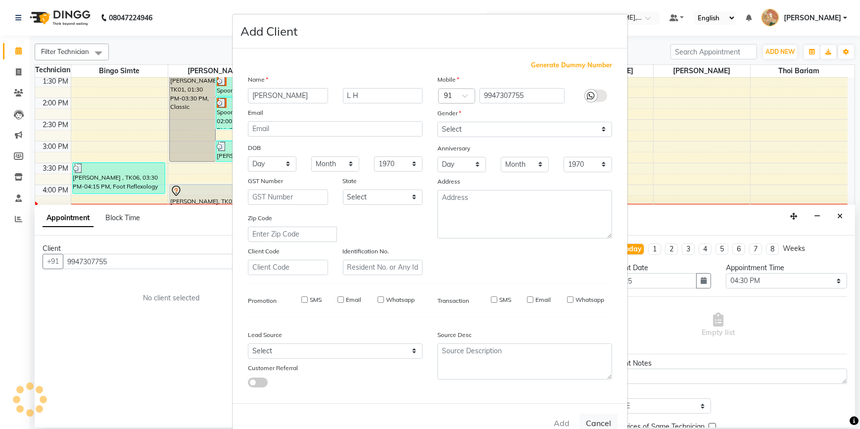
select select
checkbox input "false"
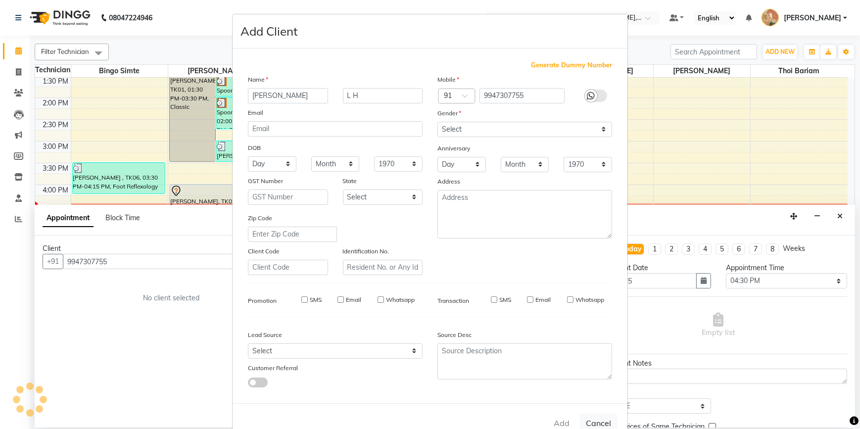
checkbox input "false"
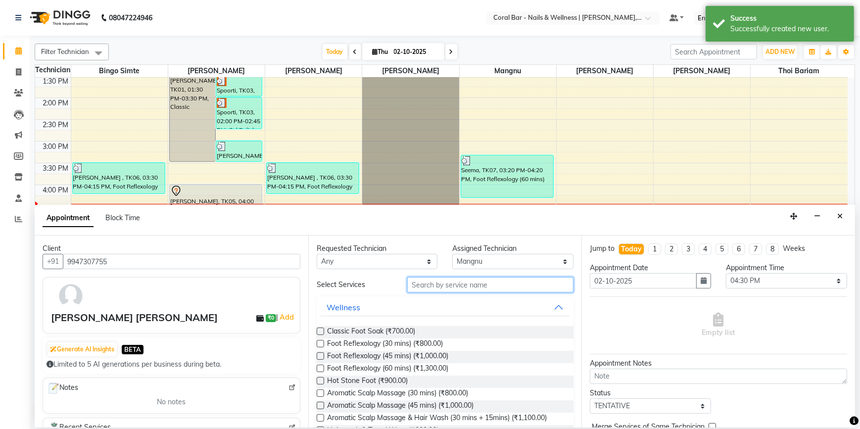
click at [439, 283] on input "text" at bounding box center [490, 284] width 166 height 15
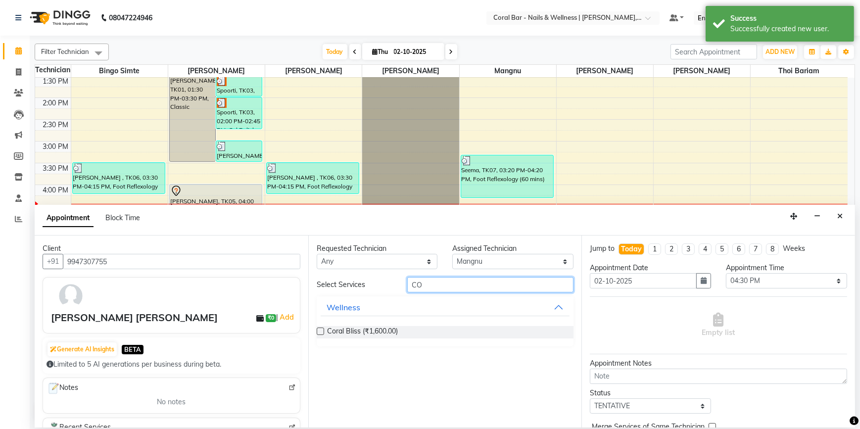
type input "CO"
click at [323, 329] on label at bounding box center [320, 331] width 7 height 7
click at [323, 329] on input "checkbox" at bounding box center [320, 332] width 6 height 6
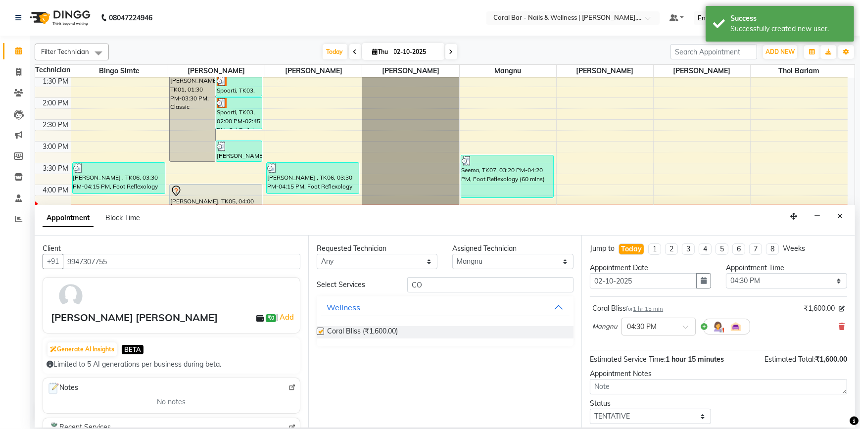
checkbox input "false"
click at [475, 262] on select "Select Bingo Simte [PERSON_NAME] [PERSON_NAME] [PERSON_NAME] Priya [PERSON_NAME…" at bounding box center [512, 261] width 121 height 15
select select "69128"
click at [452, 254] on select "Select Bingo Simte [PERSON_NAME] [PERSON_NAME] [PERSON_NAME] Priya [PERSON_NAME…" at bounding box center [512, 261] width 121 height 15
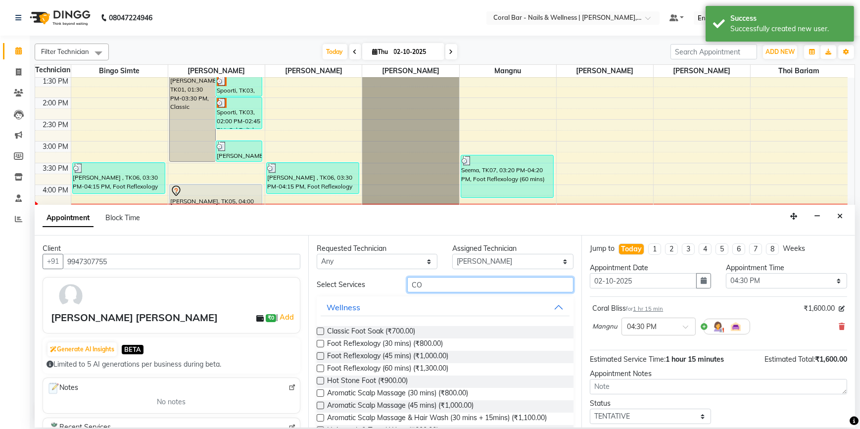
click at [425, 290] on input "CO" at bounding box center [490, 284] width 166 height 15
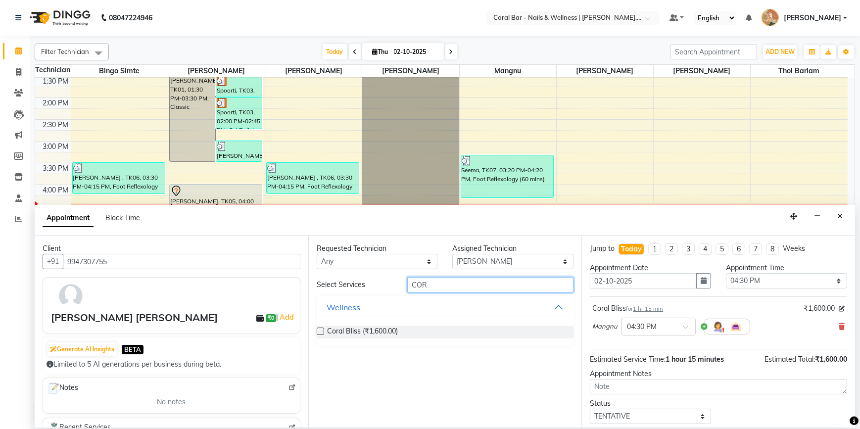
type input "COR"
click at [320, 332] on label at bounding box center [320, 331] width 7 height 7
click at [320, 332] on input "checkbox" at bounding box center [320, 332] width 6 height 6
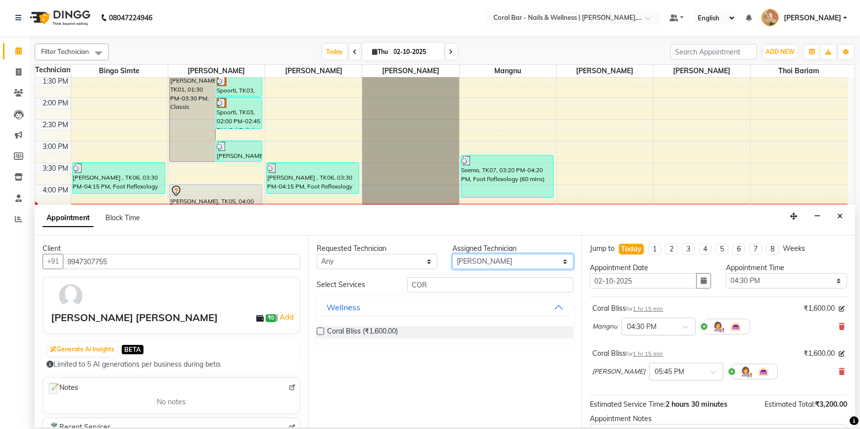
checkbox input "false"
click at [518, 266] on select "Select Bingo Simte [PERSON_NAME] [PERSON_NAME] [PERSON_NAME] Priya [PERSON_NAME…" at bounding box center [512, 261] width 121 height 15
select select "66532"
click at [452, 254] on select "Select Bingo Simte [PERSON_NAME] [PERSON_NAME] [PERSON_NAME] Priya [PERSON_NAME…" at bounding box center [512, 261] width 121 height 15
drag, startPoint x: 443, startPoint y: 282, endPoint x: 387, endPoint y: 290, distance: 57.0
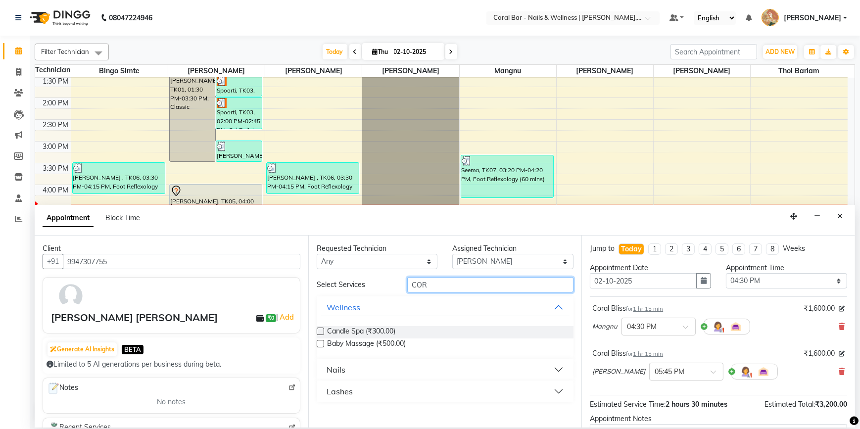
click at [387, 290] on div "Select Services COR" at bounding box center [445, 284] width 272 height 15
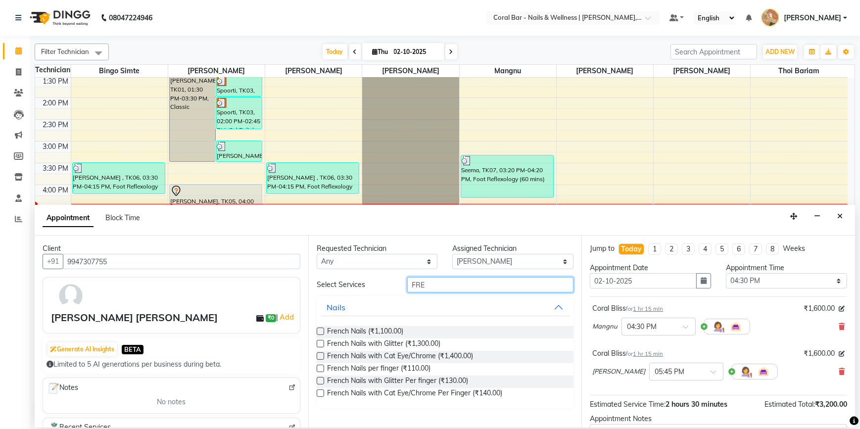
type input "FRE"
click at [318, 332] on label at bounding box center [320, 331] width 7 height 7
click at [318, 332] on input "checkbox" at bounding box center [320, 332] width 6 height 6
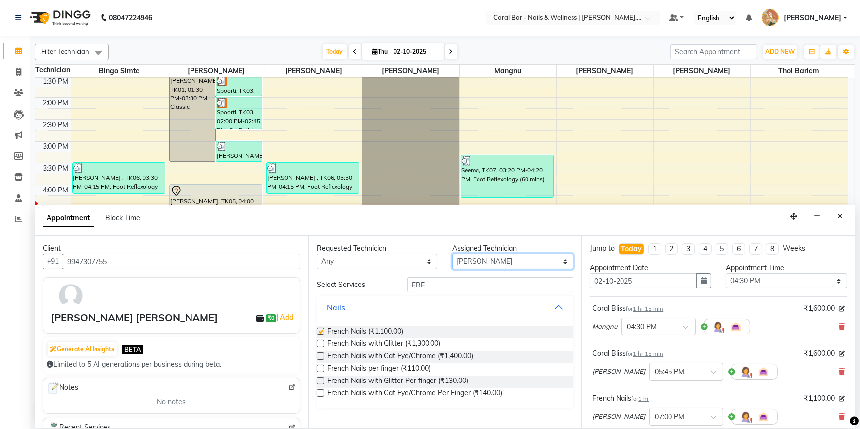
checkbox input "false"
click at [526, 260] on select "Select Bingo Simte [PERSON_NAME] [PERSON_NAME] [PERSON_NAME] Priya [PERSON_NAME…" at bounding box center [512, 261] width 121 height 15
click at [452, 254] on select "Select Bingo Simte [PERSON_NAME] [PERSON_NAME] [PERSON_NAME] Priya [PERSON_NAME…" at bounding box center [512, 261] width 121 height 15
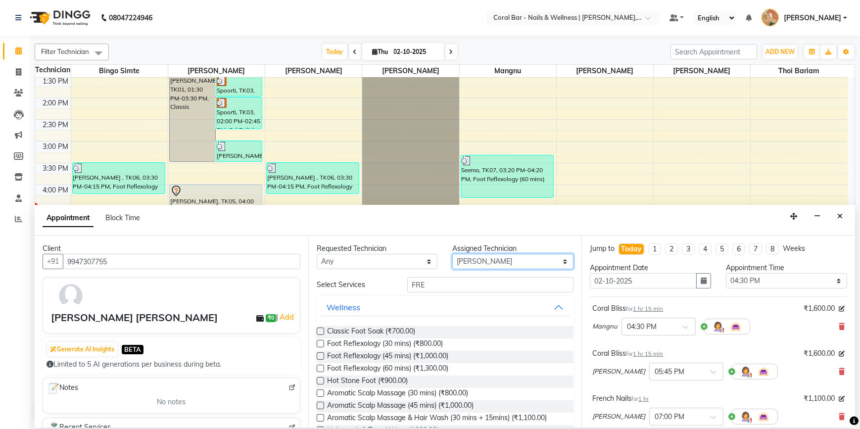
select select "66409"
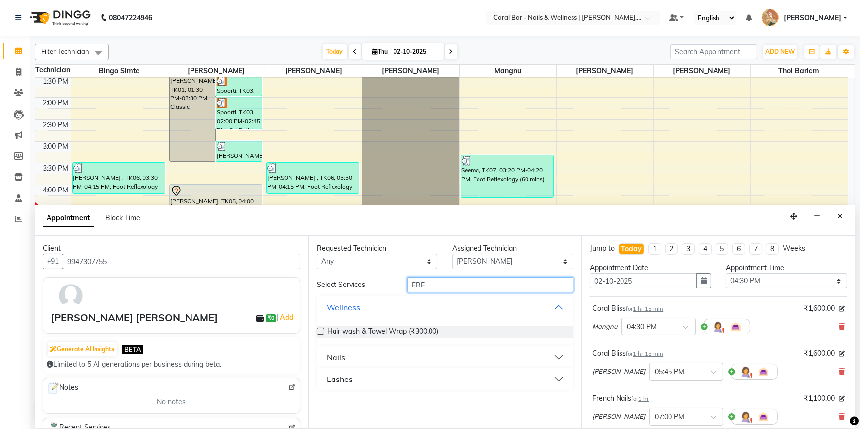
click at [427, 290] on input "FRE" at bounding box center [490, 284] width 166 height 15
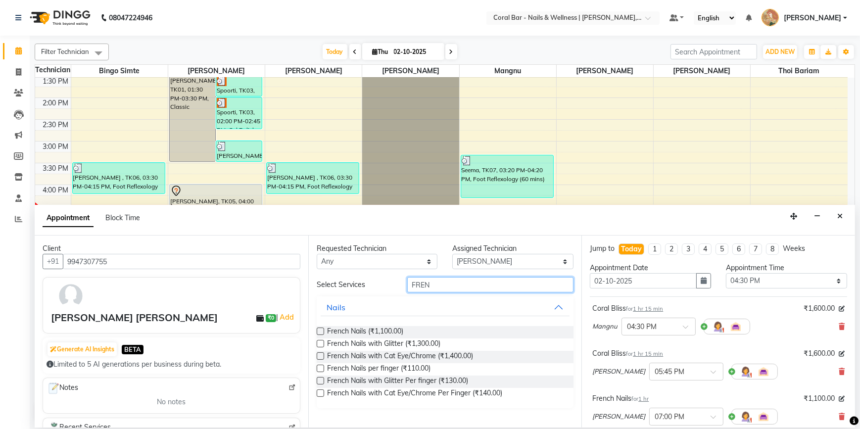
type input "FREN"
drag, startPoint x: 320, startPoint y: 331, endPoint x: 604, endPoint y: 356, distance: 284.7
click at [322, 331] on label at bounding box center [320, 331] width 7 height 7
click at [322, 331] on input "checkbox" at bounding box center [320, 332] width 6 height 6
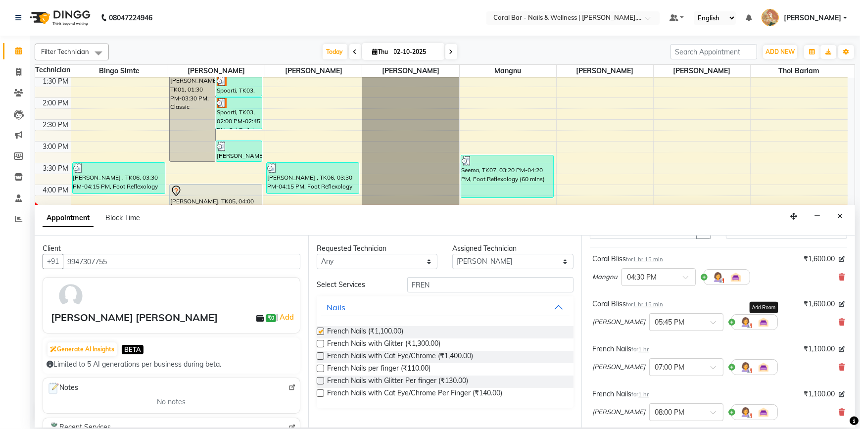
checkbox input "false"
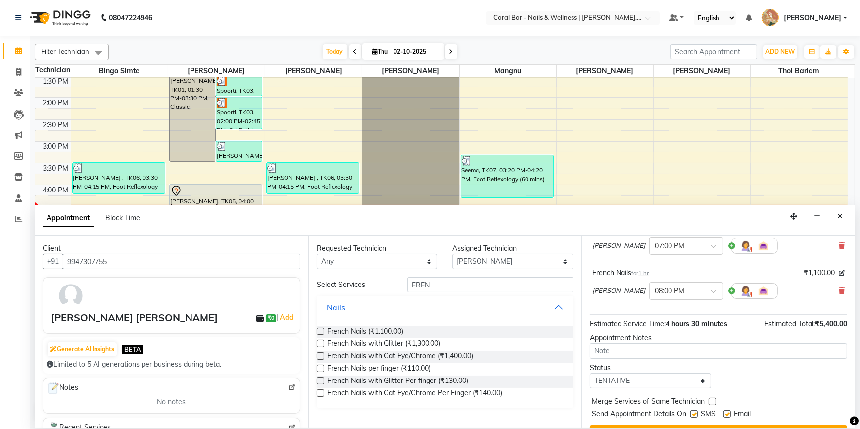
scroll to position [148, 0]
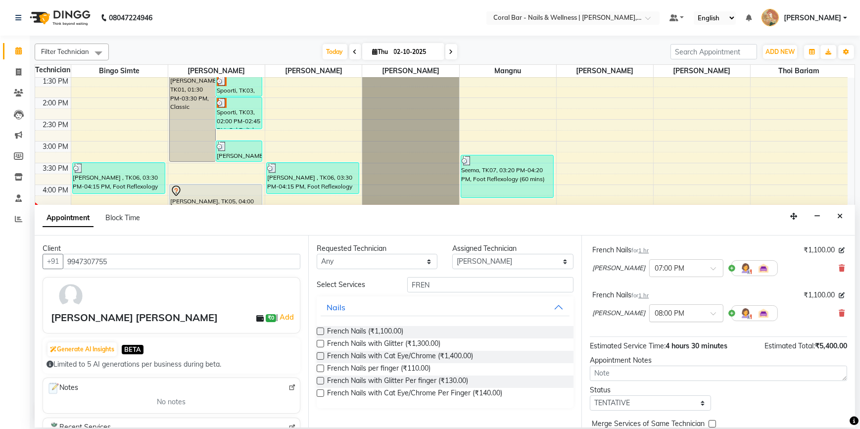
click at [675, 315] on input "text" at bounding box center [677, 312] width 44 height 10
click at [679, 292] on div "French Nails for 1 hr ₹1,100.00" at bounding box center [718, 295] width 252 height 10
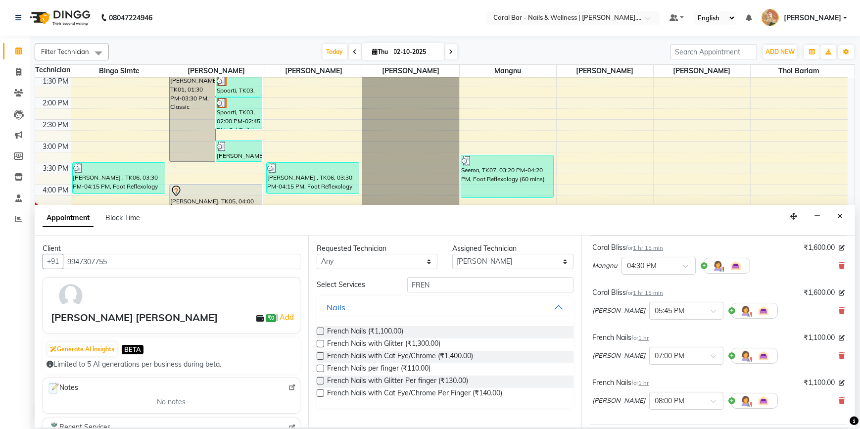
scroll to position [59, 0]
click at [655, 310] on input "text" at bounding box center [677, 312] width 44 height 10
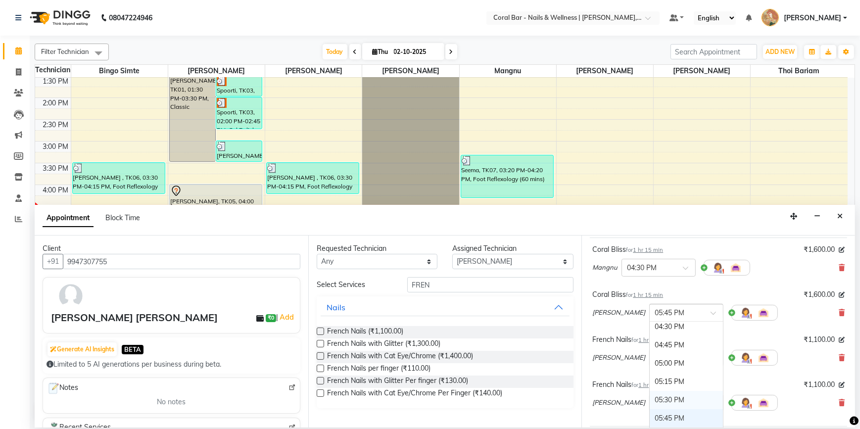
scroll to position [407, 0]
click at [650, 349] on div "04:45 PM" at bounding box center [686, 348] width 73 height 18
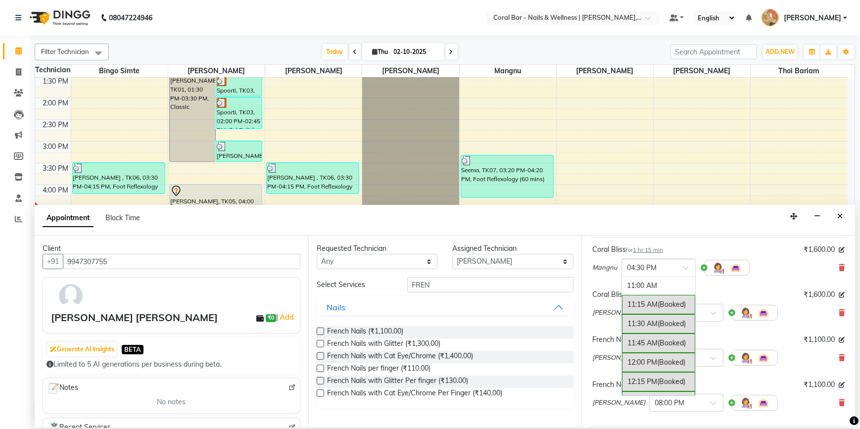
scroll to position [415, 0]
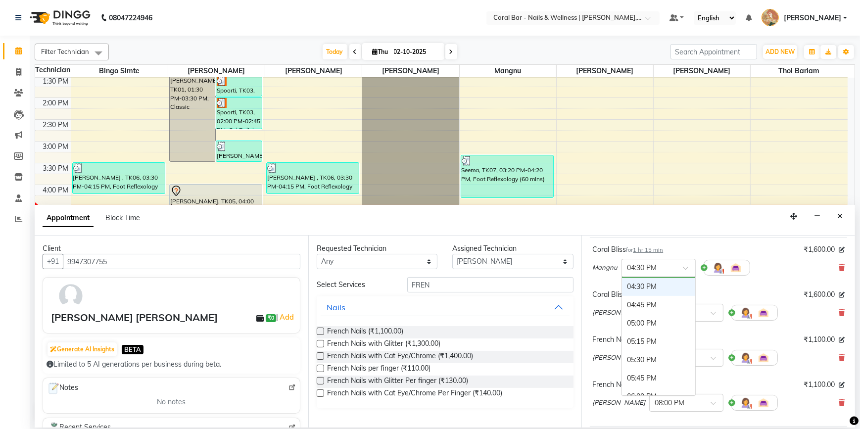
drag, startPoint x: 653, startPoint y: 264, endPoint x: 655, endPoint y: 292, distance: 27.3
click at [653, 265] on input "text" at bounding box center [649, 267] width 44 height 10
click at [657, 307] on div "04:45 PM" at bounding box center [658, 305] width 73 height 18
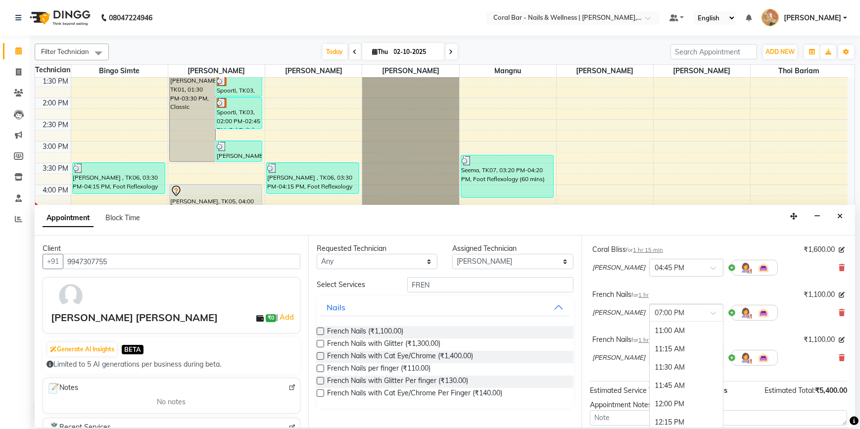
scroll to position [594, 0]
click at [655, 307] on input "text" at bounding box center [677, 312] width 44 height 10
click at [650, 346] on div "06:00 PM" at bounding box center [686, 349] width 73 height 18
click at [670, 358] on input "text" at bounding box center [677, 357] width 44 height 10
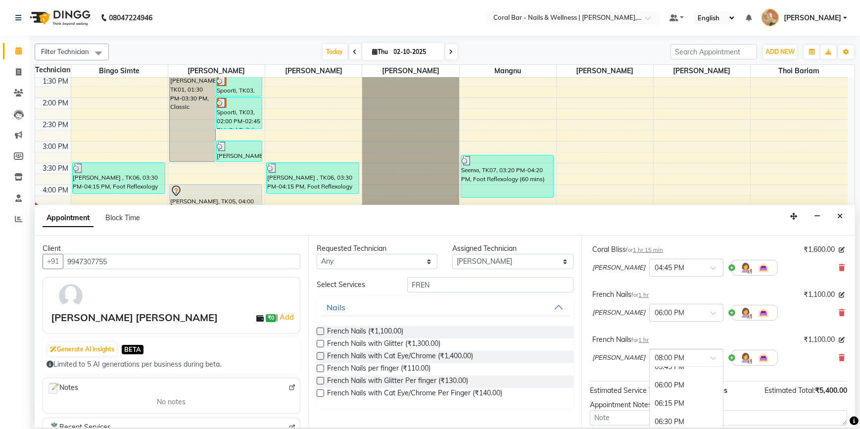
scroll to position [501, 0]
click at [666, 385] on div "06:00 PM" at bounding box center [686, 387] width 73 height 18
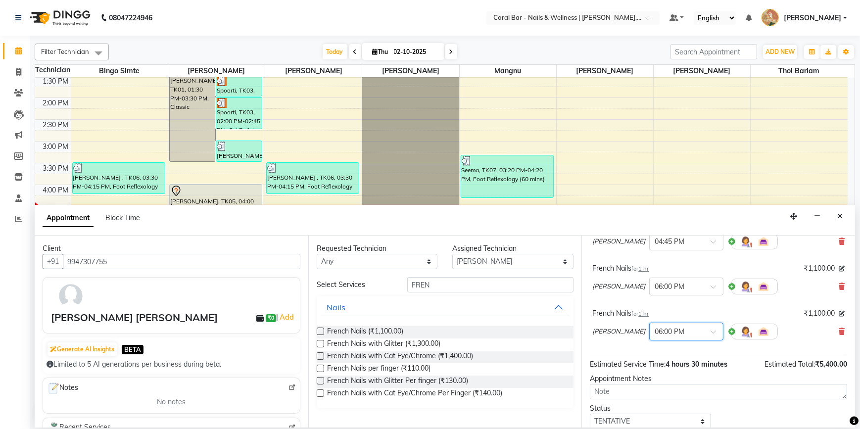
scroll to position [204, 0]
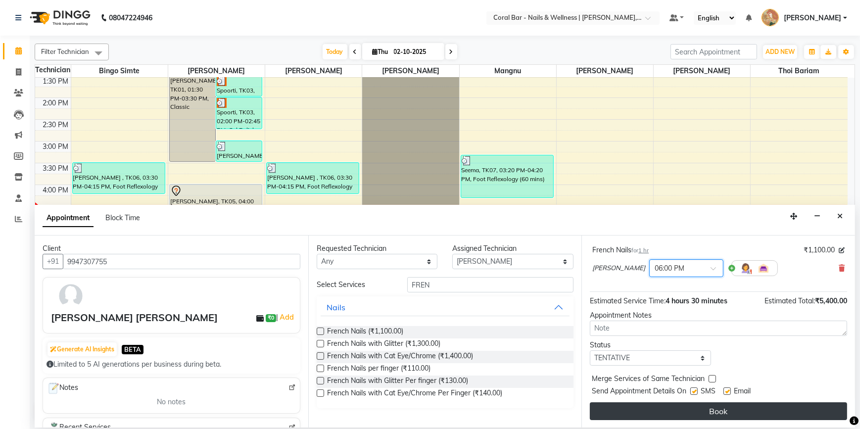
click at [667, 406] on button "Book" at bounding box center [718, 411] width 257 height 18
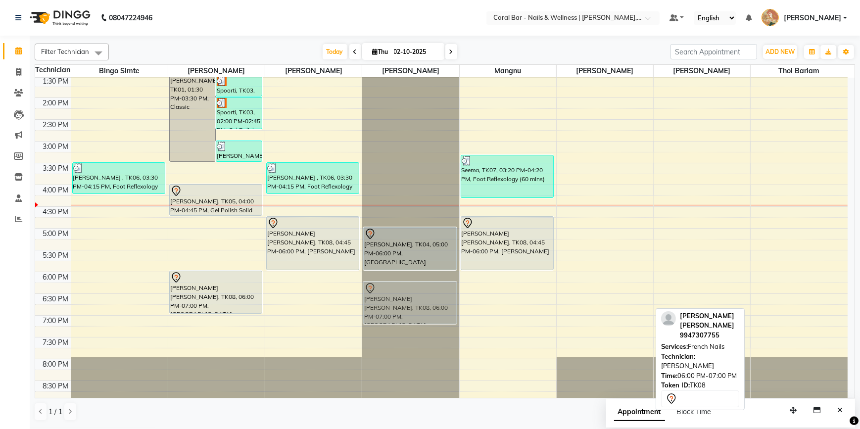
drag, startPoint x: 589, startPoint y: 281, endPoint x: 409, endPoint y: 294, distance: 180.7
click at [409, 294] on tr "Priya Sharma , TK06, 03:30 PM-04:15 PM, Foot Reflexology (45 mins) parul, TK01,…" at bounding box center [441, 185] width 813 height 522
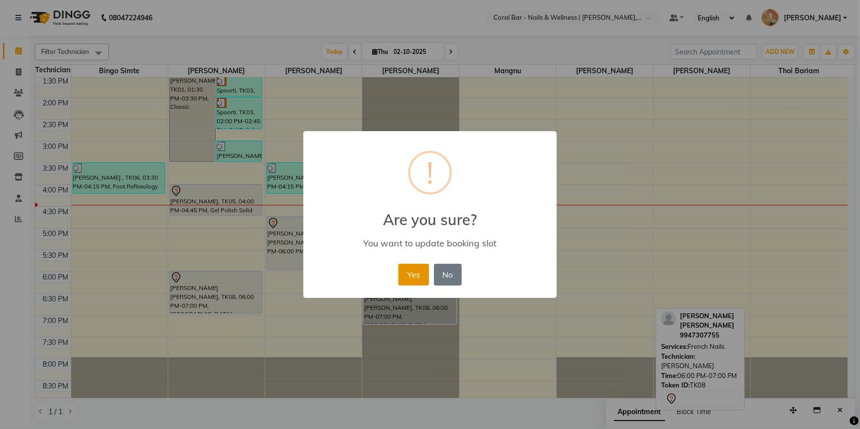
click at [406, 268] on button "Yes" at bounding box center [413, 275] width 30 height 22
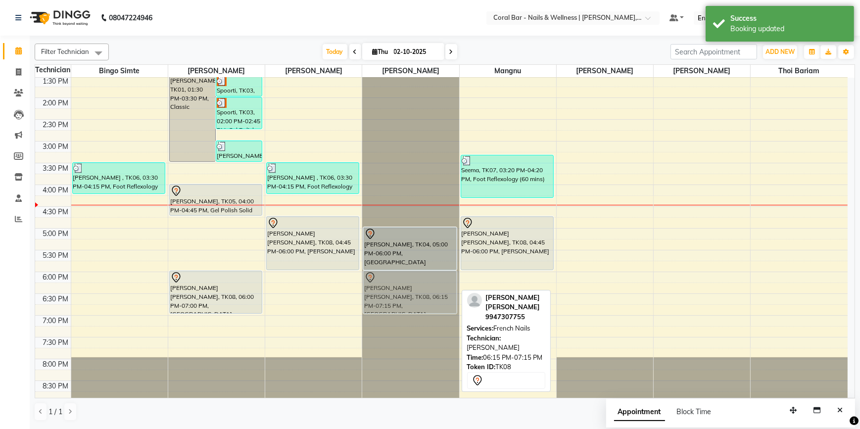
drag, startPoint x: 382, startPoint y: 293, endPoint x: 383, endPoint y: 284, distance: 9.0
click at [383, 284] on div "varsha, TK04, 05:00 PM-06:00 PM, French Nails JINCY L H, TK08, 06:15 PM-07:15 P…" at bounding box center [410, 185] width 97 height 522
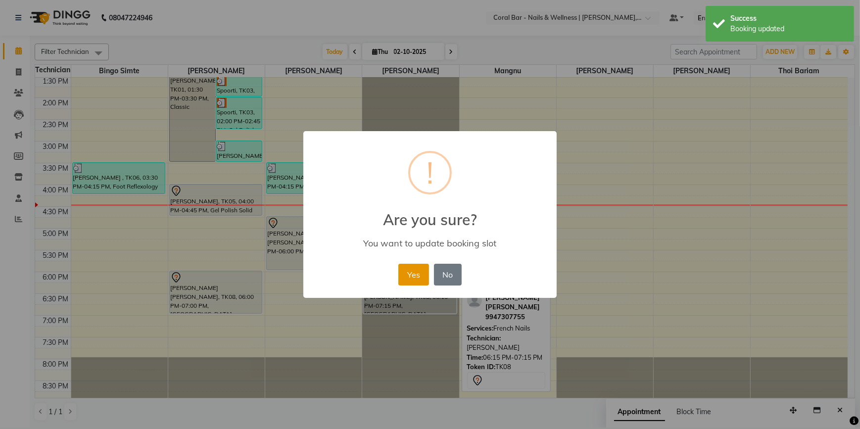
click at [414, 281] on button "Yes" at bounding box center [413, 275] width 30 height 22
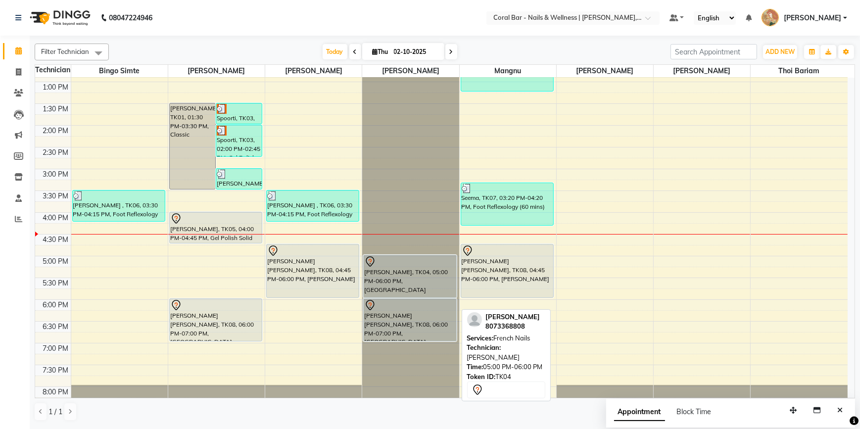
scroll to position [109, 0]
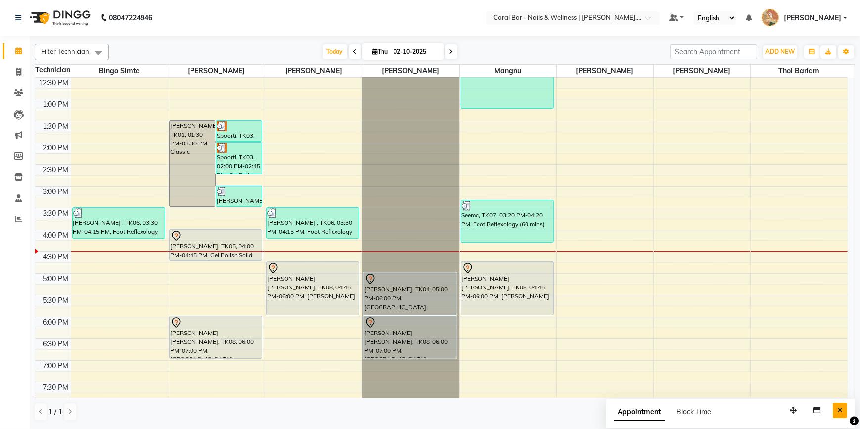
click at [840, 408] on icon "Close" at bounding box center [839, 410] width 5 height 7
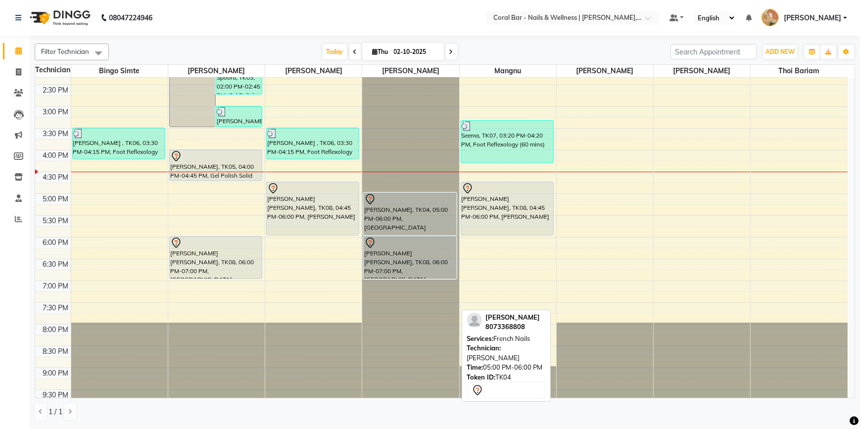
scroll to position [199, 0]
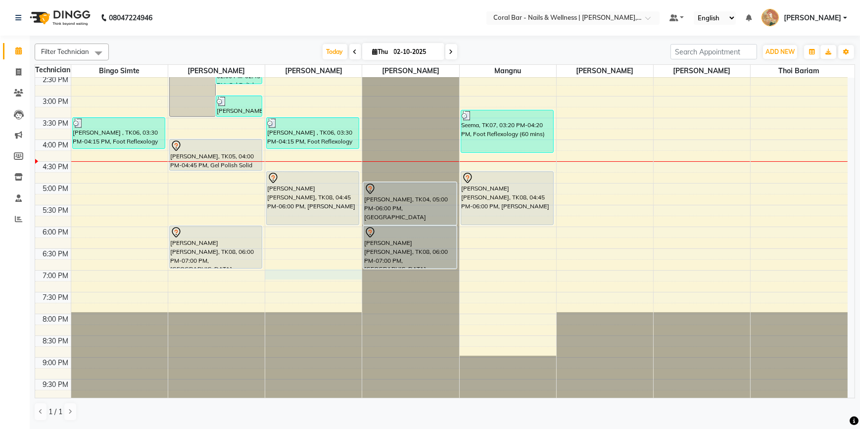
click at [300, 276] on div "10:00 AM 10:30 AM 11:00 AM 11:30 AM 12:00 PM 12:30 PM 1:00 PM 1:30 PM 2:00 PM 2…" at bounding box center [441, 140] width 813 height 522
select select "69128"
select select "1140"
select select "tentative"
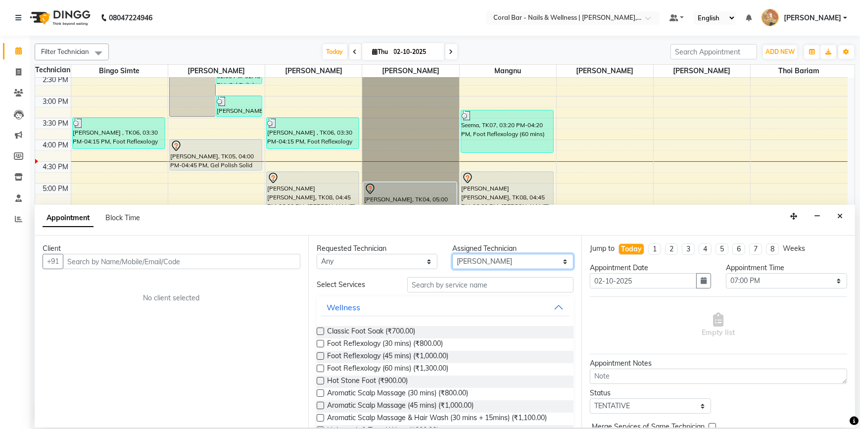
click at [486, 259] on select "Select Bingo Simte [PERSON_NAME] [PERSON_NAME] [PERSON_NAME] Priya [PERSON_NAME…" at bounding box center [512, 261] width 121 height 15
select select "66532"
click at [452, 254] on select "Select Bingo Simte [PERSON_NAME] [PERSON_NAME] [PERSON_NAME] Priya [PERSON_NAME…" at bounding box center [512, 261] width 121 height 15
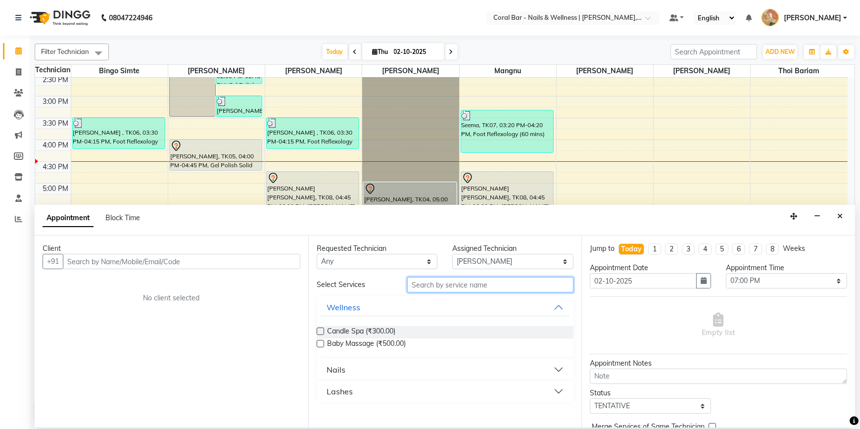
click at [445, 283] on input "text" at bounding box center [490, 284] width 166 height 15
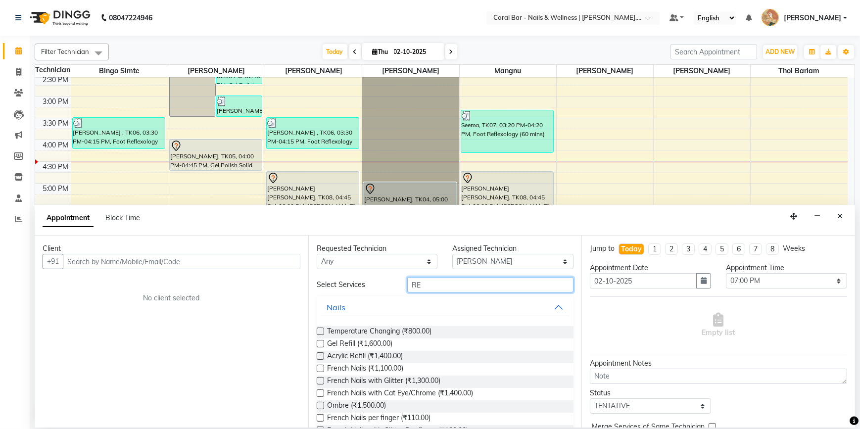
type input "RE"
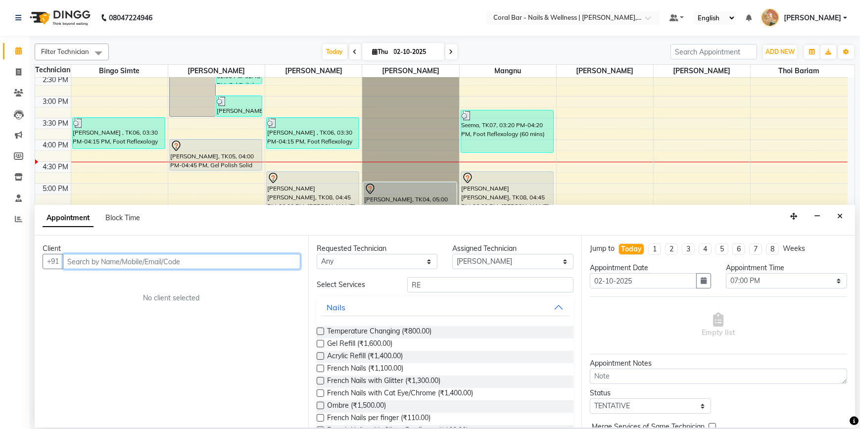
click at [141, 259] on input "text" at bounding box center [182, 261] width 238 height 15
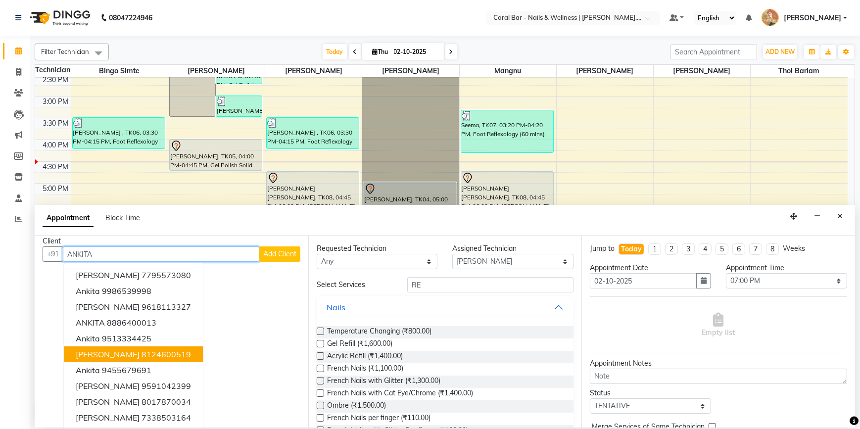
scroll to position [9, 0]
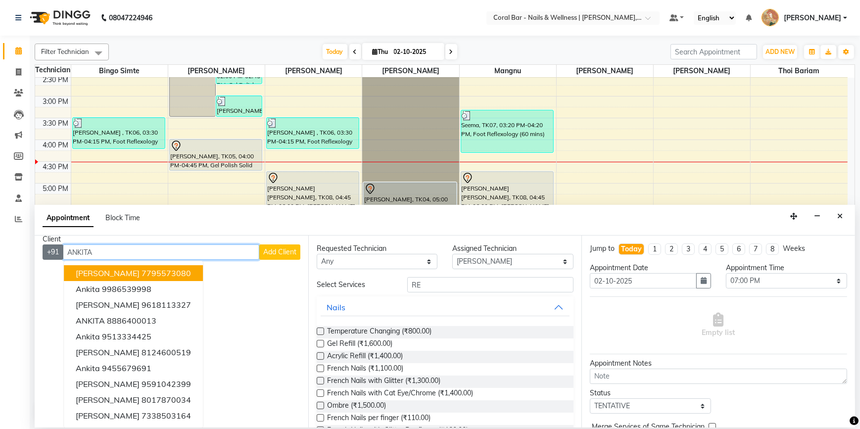
drag, startPoint x: 96, startPoint y: 253, endPoint x: 61, endPoint y: 252, distance: 34.2
click at [61, 252] on div "+91 ANKITA ankita 7795573080 Ankita 9986539998 ankita 9618113327 ANKITA 8886400…" at bounding box center [172, 252] width 258 height 15
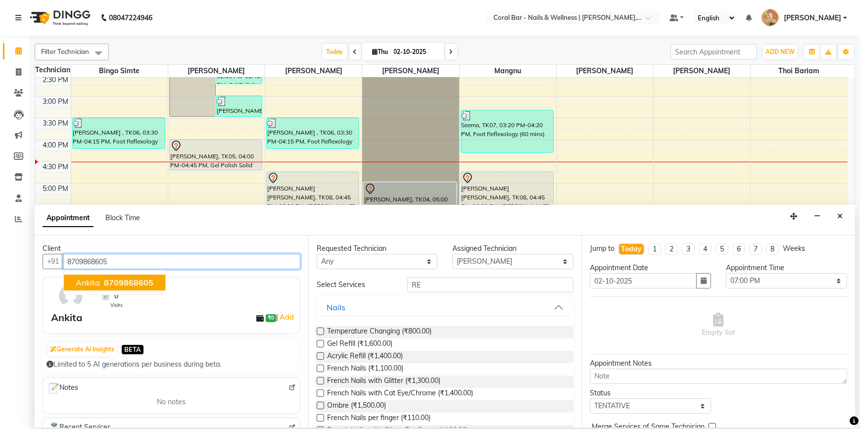
click at [121, 282] on span "8709868605" at bounding box center [128, 283] width 49 height 10
type input "8709868605"
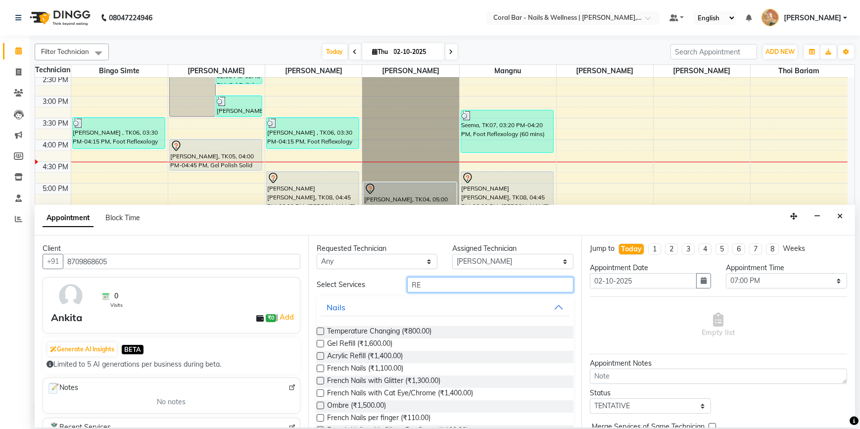
click at [425, 289] on input "RE" at bounding box center [490, 284] width 166 height 15
type input "REM"
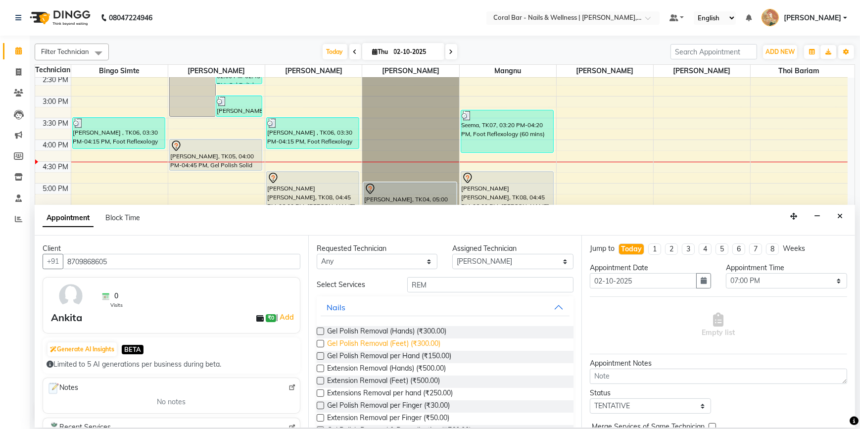
drag, startPoint x: 322, startPoint y: 333, endPoint x: 441, endPoint y: 342, distance: 119.7
click at [325, 333] on div "Gel Polish Removal (Hands) (₹300.00)" at bounding box center [445, 332] width 257 height 12
click at [318, 331] on label at bounding box center [320, 331] width 7 height 7
click at [318, 331] on input "checkbox" at bounding box center [320, 332] width 6 height 6
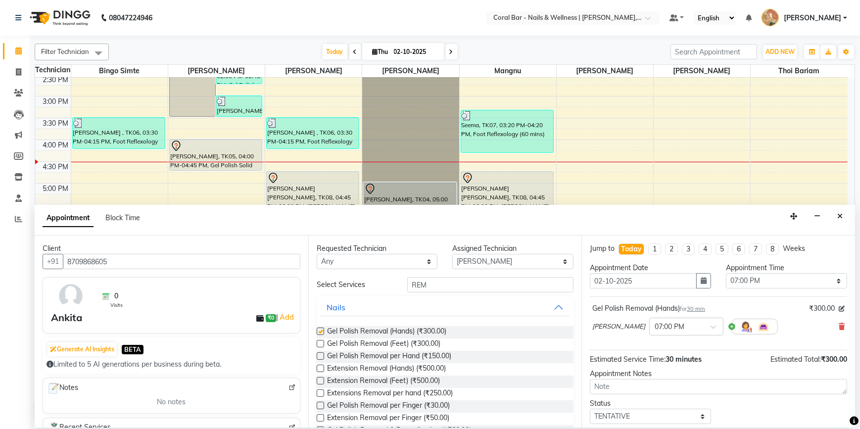
checkbox input "false"
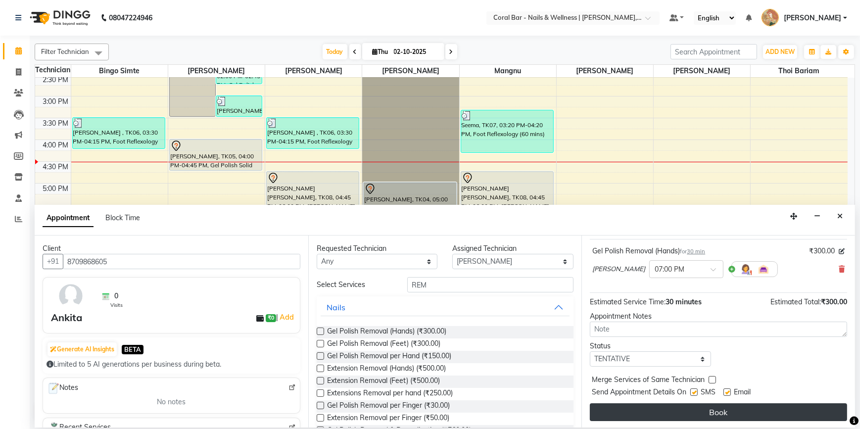
scroll to position [58, 0]
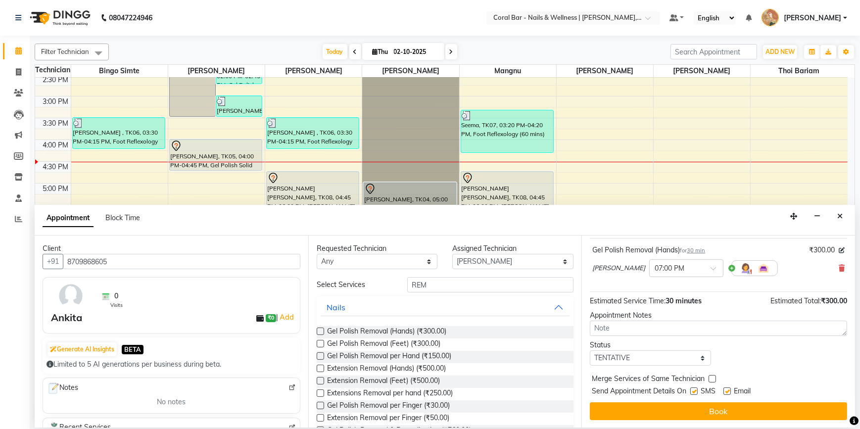
click at [666, 421] on div "Jump to Today 1 2 3 4 5 6 7 8 Weeks Appointment Date 02-10-2025 Appointment Tim…" at bounding box center [719, 332] width 274 height 192
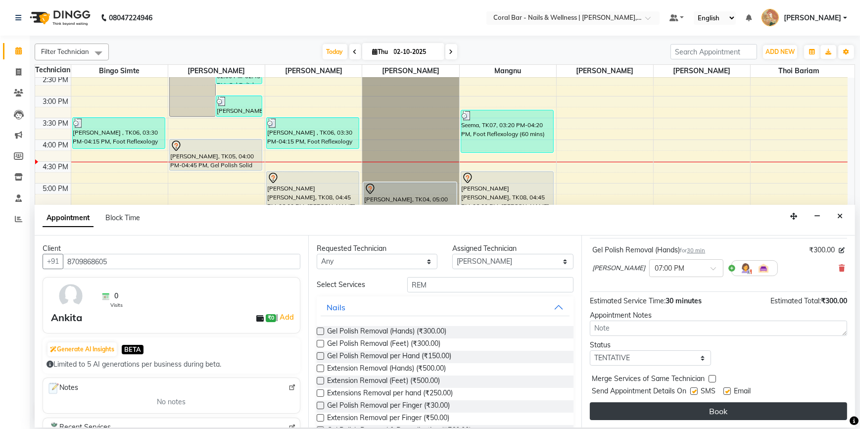
click at [663, 412] on button "Book" at bounding box center [718, 411] width 257 height 18
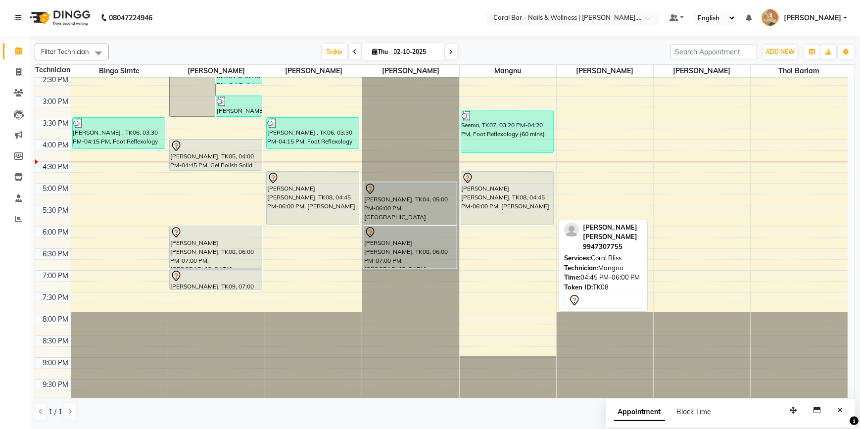
click at [462, 176] on icon at bounding box center [468, 178] width 12 height 12
click at [470, 176] on icon at bounding box center [468, 178] width 12 height 12
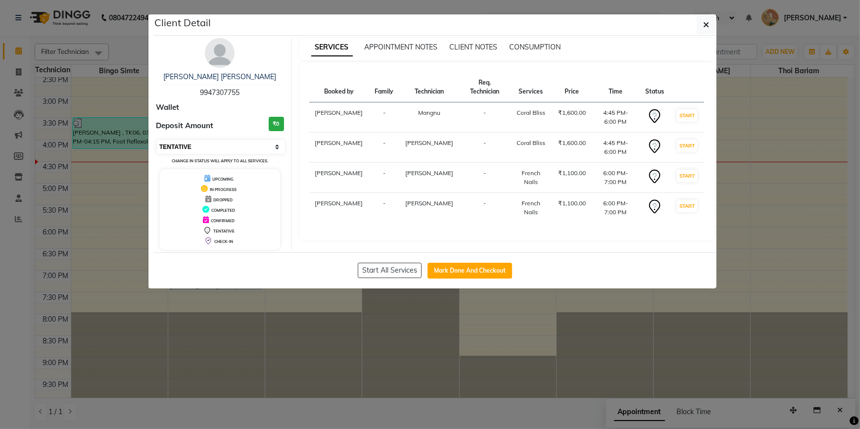
click at [238, 143] on select "Select IN SERVICE CONFIRMED TENTATIVE CHECK IN MARK DONE DROPPED UPCOMING" at bounding box center [221, 147] width 128 height 14
select select "8"
click at [157, 140] on select "Select IN SERVICE CONFIRMED TENTATIVE CHECK IN MARK DONE DROPPED UPCOMING" at bounding box center [221, 147] width 128 height 14
click at [132, 278] on ngb-modal-window "Client Detail JINCY L H 9947307755 Wallet Deposit Amount ₹0 Select IN SERVICE C…" at bounding box center [430, 214] width 860 height 429
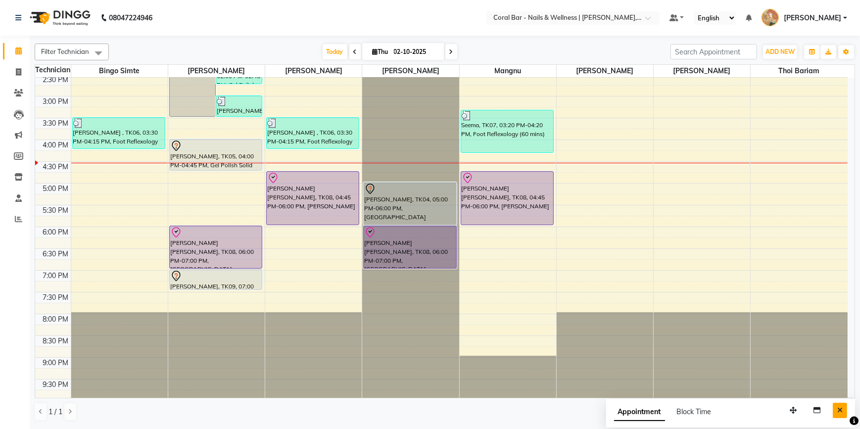
click at [839, 414] on icon "Close" at bounding box center [839, 410] width 5 height 7
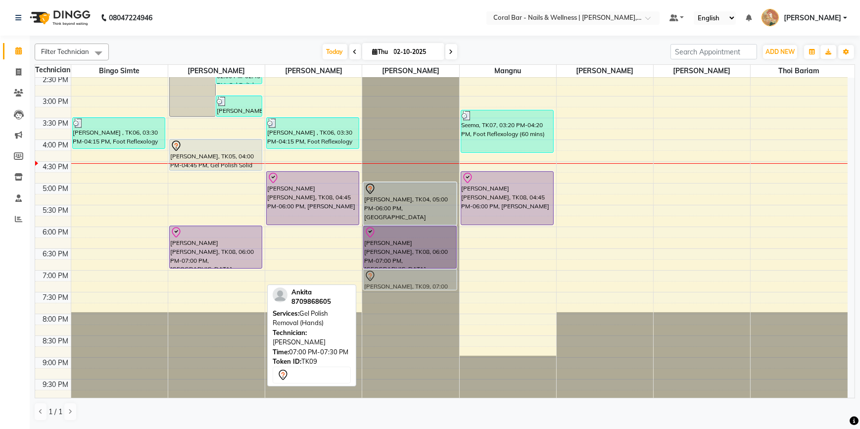
drag, startPoint x: 195, startPoint y: 281, endPoint x: 379, endPoint y: 282, distance: 184.1
click at [379, 282] on tr "Priya Sharma , TK06, 03:30 PM-04:15 PM, Foot Reflexology (45 mins) parul, TK01,…" at bounding box center [441, 140] width 813 height 522
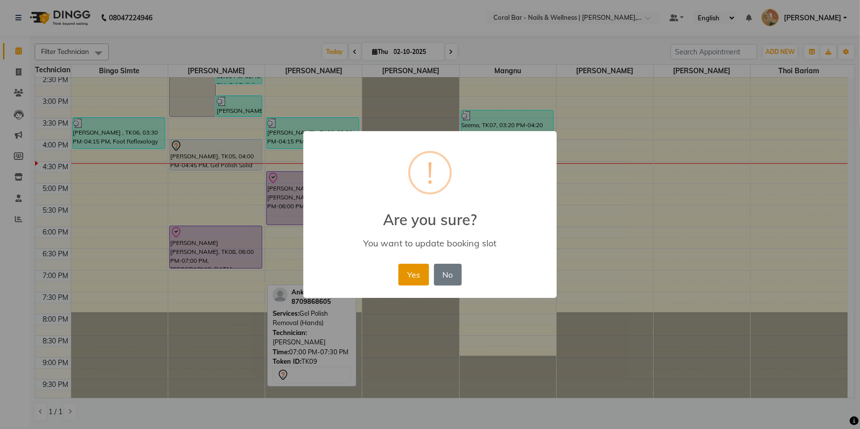
click at [407, 280] on button "Yes" at bounding box center [413, 275] width 30 height 22
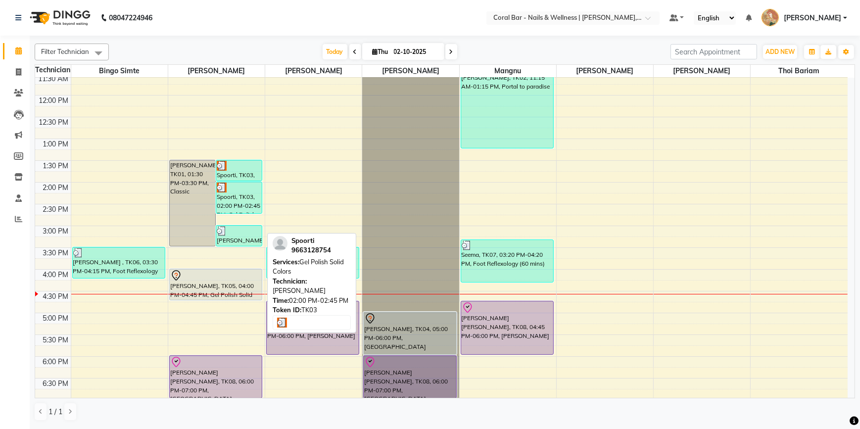
scroll to position [90, 0]
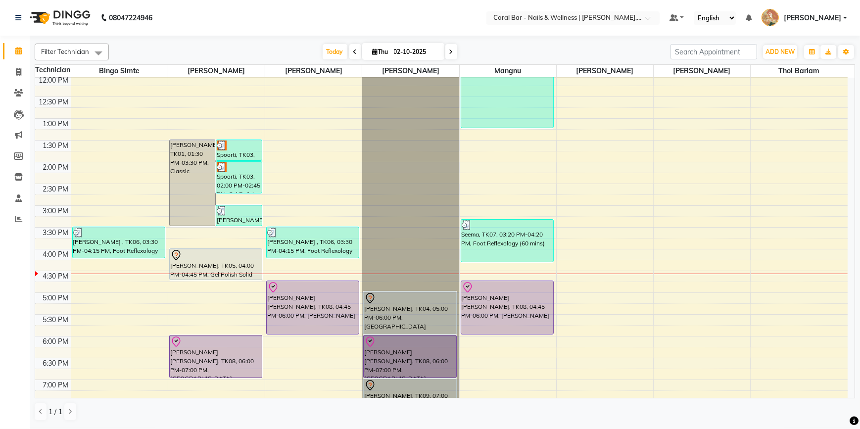
click at [452, 48] on span at bounding box center [451, 51] width 12 height 15
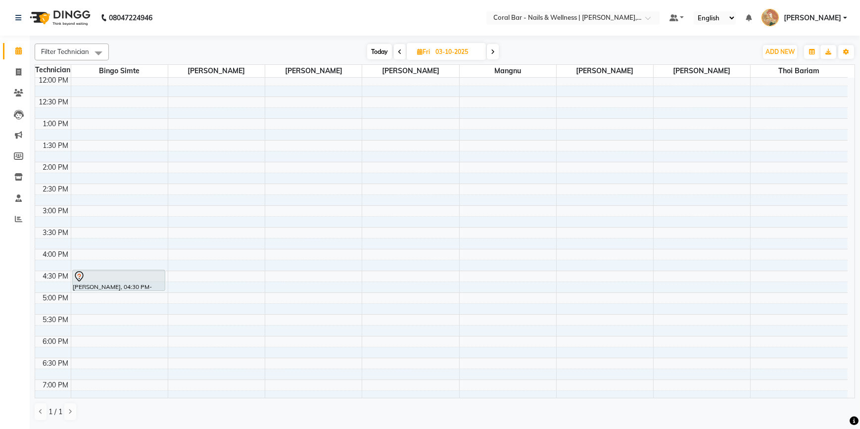
click at [381, 48] on span "Today" at bounding box center [379, 51] width 25 height 15
type input "02-10-2025"
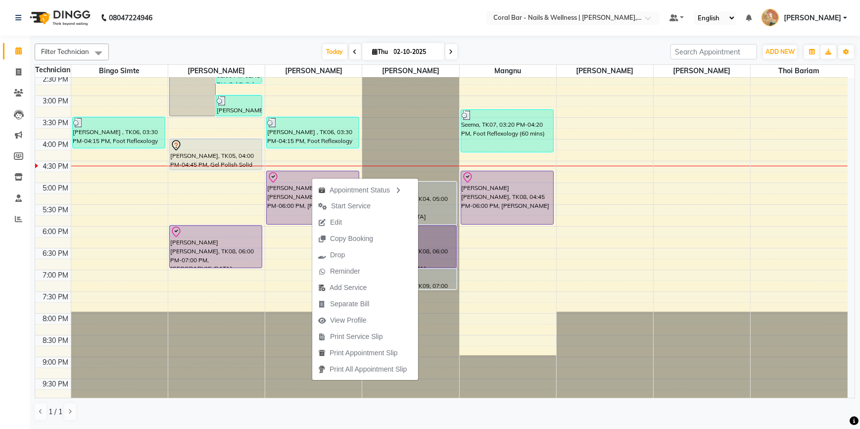
drag, startPoint x: 332, startPoint y: 206, endPoint x: 389, endPoint y: 194, distance: 58.2
click at [337, 205] on span "Start Service" at bounding box center [351, 206] width 40 height 10
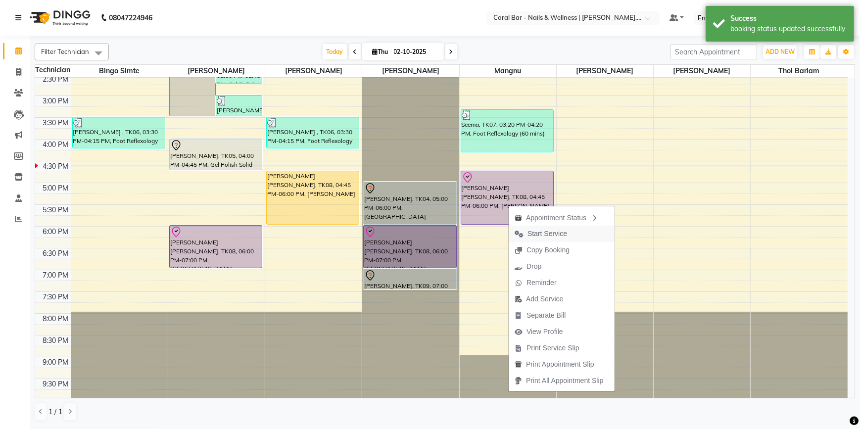
click at [543, 231] on span "Start Service" at bounding box center [548, 234] width 40 height 10
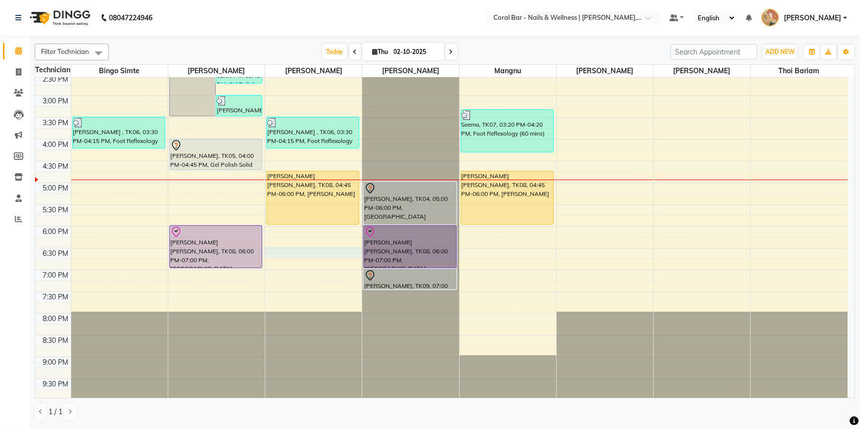
click at [286, 249] on div "10:00 AM 10:30 AM 11:00 AM 11:30 AM 12:00 PM 12:30 PM 1:00 PM 1:30 PM 2:00 PM 2…" at bounding box center [441, 139] width 813 height 522
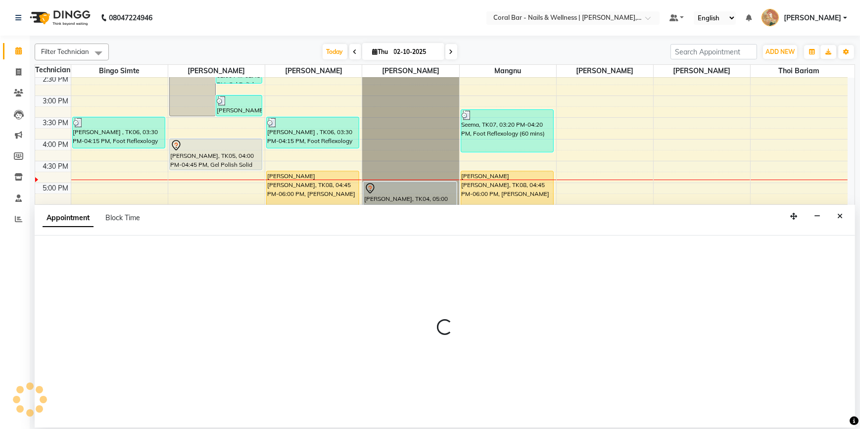
select select "69128"
select select "1110"
select select "tentative"
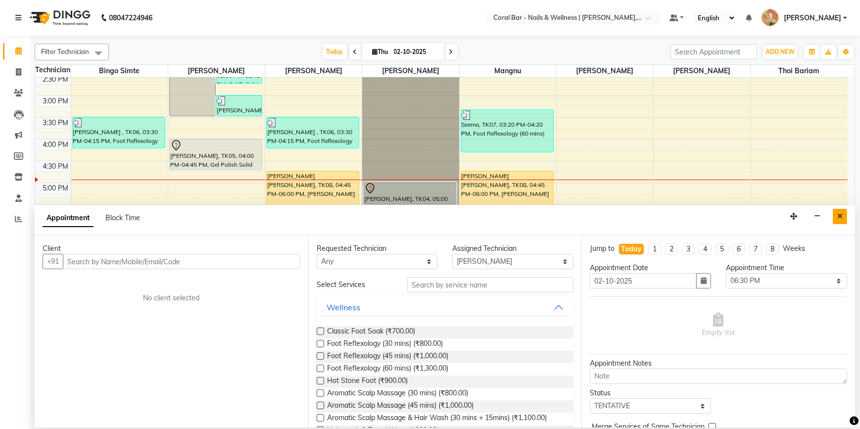
click at [836, 215] on button "Close" at bounding box center [840, 216] width 14 height 15
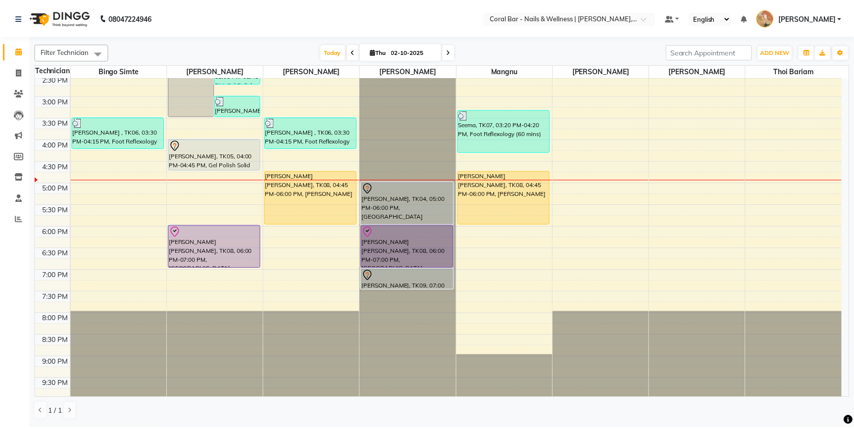
scroll to position [199, 0]
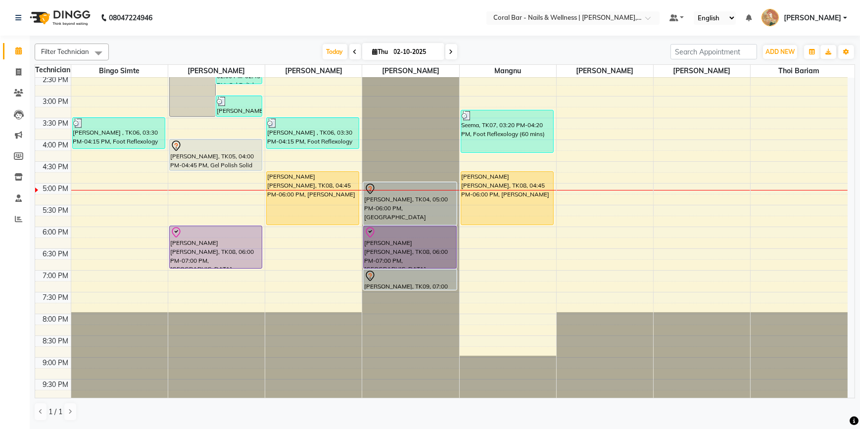
click at [358, 362] on div at bounding box center [313, 355] width 97 height 87
click at [218, 86] on div "10:00 AM 10:30 AM 11:00 AM 11:30 AM 12:00 PM 12:30 PM 1:00 PM 1:30 PM 2:00 PM 2…" at bounding box center [441, 140] width 813 height 522
select select "66532"
select select "tentative"
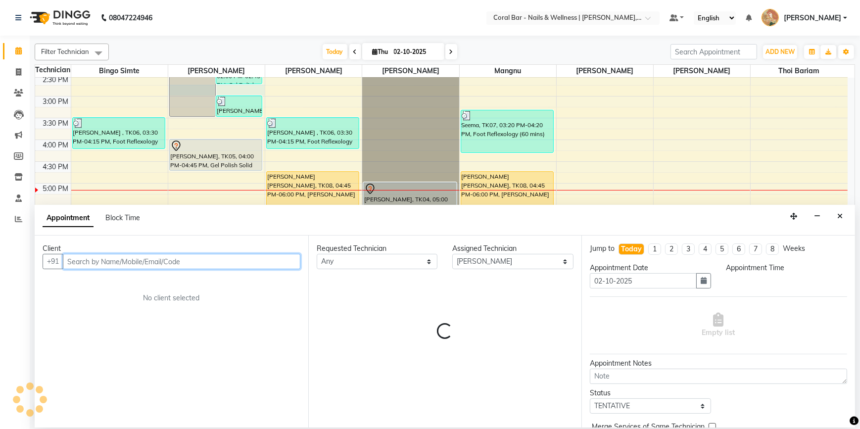
select select "885"
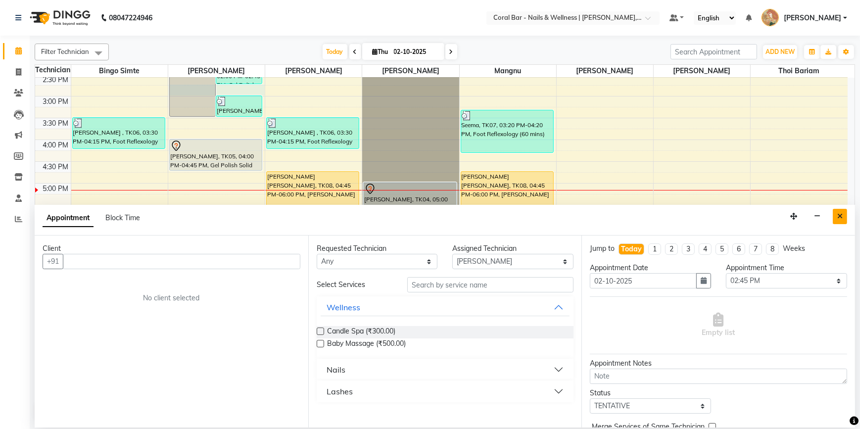
click at [841, 216] on icon "Close" at bounding box center [839, 216] width 5 height 7
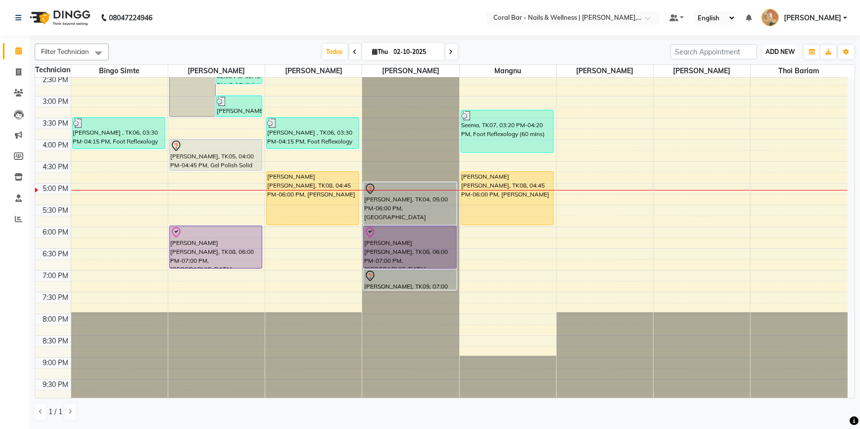
click at [780, 53] on span "ADD NEW" at bounding box center [780, 51] width 29 height 7
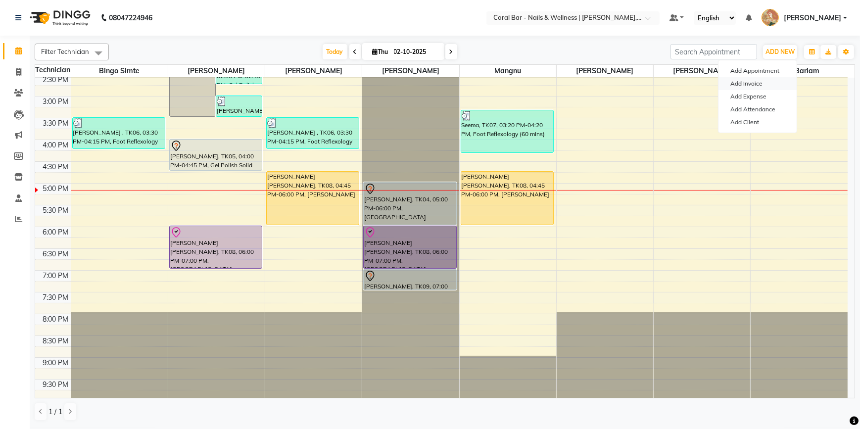
click at [765, 82] on link "Add Invoice" at bounding box center [758, 83] width 78 height 13
select select "service"
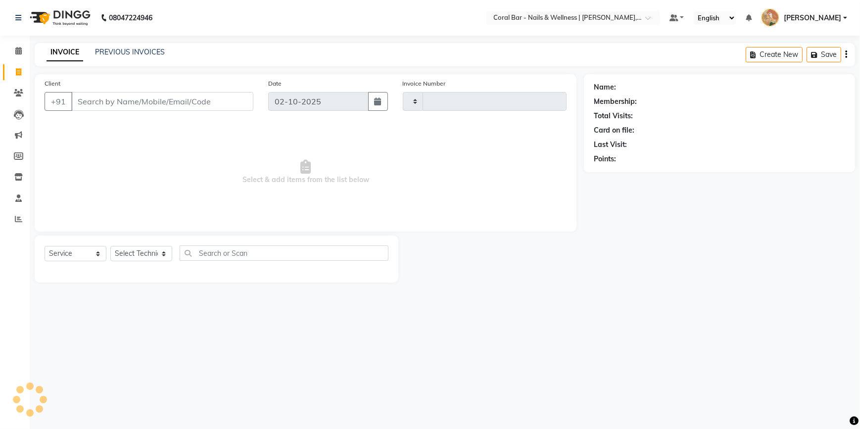
type input "1262"
select select "7157"
click at [134, 106] on input "Client" at bounding box center [162, 101] width 182 height 19
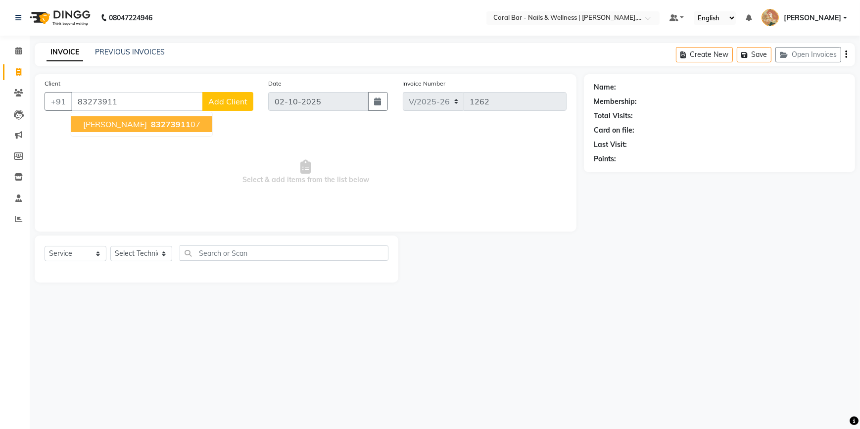
click at [151, 120] on span "83273911" at bounding box center [171, 124] width 40 height 10
type input "8327391107"
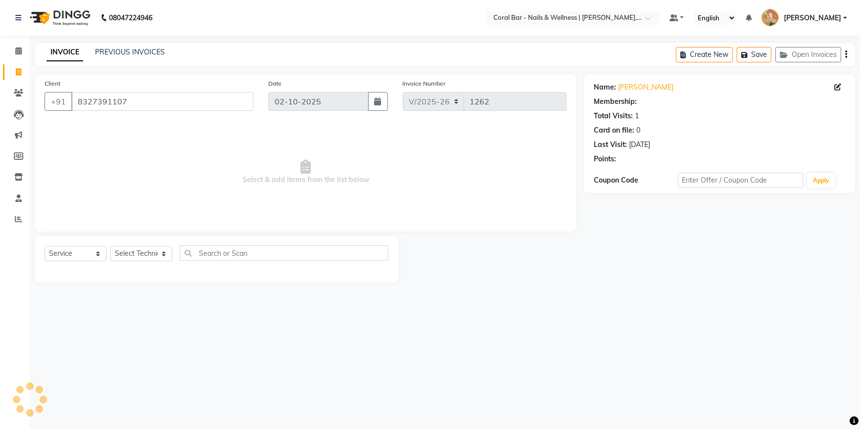
select select "1: Object"
click at [141, 256] on select "Select Technician Bhavani [GEOGRAPHIC_DATA] Bingo Simte [PERSON_NAME] [PERSON_N…" at bounding box center [141, 253] width 62 height 15
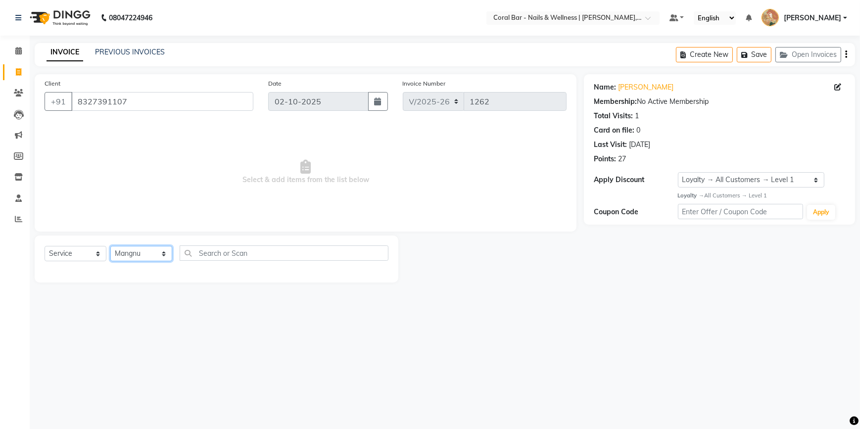
click at [110, 246] on select "Select Technician Bhavani [GEOGRAPHIC_DATA] Bingo Simte [PERSON_NAME] [PERSON_N…" at bounding box center [141, 253] width 62 height 15
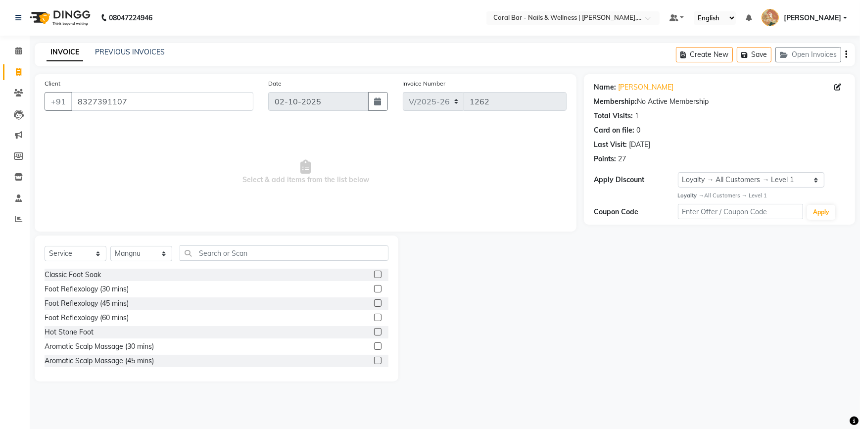
click at [133, 245] on div "Select Service Product Membership Package Voucher Prepaid Gift Card Select Tech…" at bounding box center [217, 309] width 364 height 146
click at [133, 256] on select "Select Technician Bhavani [GEOGRAPHIC_DATA] Bingo Simte [PERSON_NAME] [PERSON_N…" at bounding box center [141, 253] width 62 height 15
select select "69266"
click at [110, 246] on select "Select Technician Bhavani [GEOGRAPHIC_DATA] Bingo Simte [PERSON_NAME] [PERSON_N…" at bounding box center [141, 253] width 62 height 15
click at [206, 253] on input "text" at bounding box center [284, 252] width 209 height 15
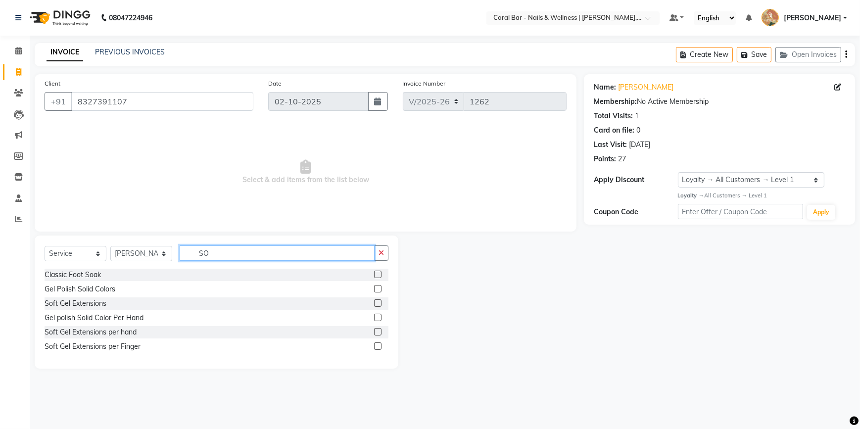
type input "SO"
click at [377, 303] on label at bounding box center [377, 302] width 7 height 7
click at [377, 303] on input "checkbox" at bounding box center [377, 303] width 6 height 6
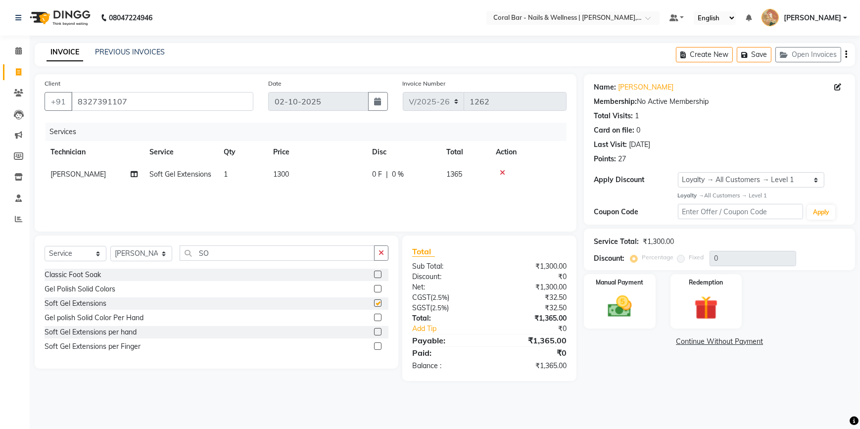
checkbox input "false"
click at [378, 291] on label at bounding box center [377, 288] width 7 height 7
click at [378, 291] on input "checkbox" at bounding box center [377, 289] width 6 height 6
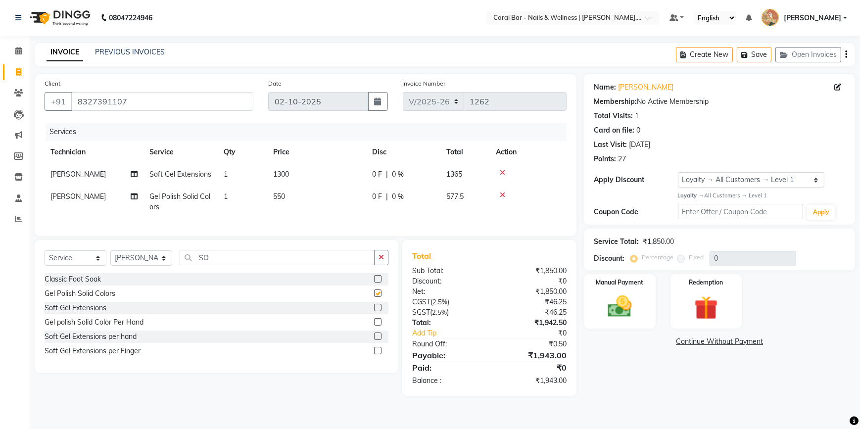
checkbox input "false"
click at [645, 315] on div "Manual Payment" at bounding box center [620, 301] width 74 height 56
click at [723, 344] on span "GPay" at bounding box center [721, 342] width 20 height 11
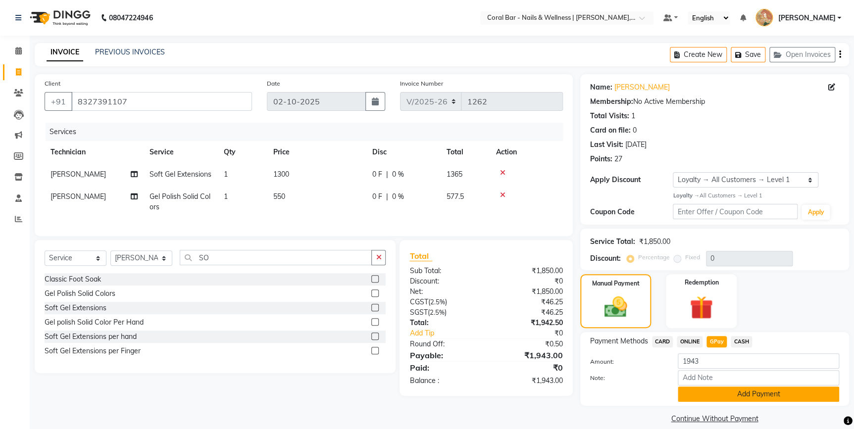
click at [705, 391] on button "Add Payment" at bounding box center [758, 394] width 161 height 15
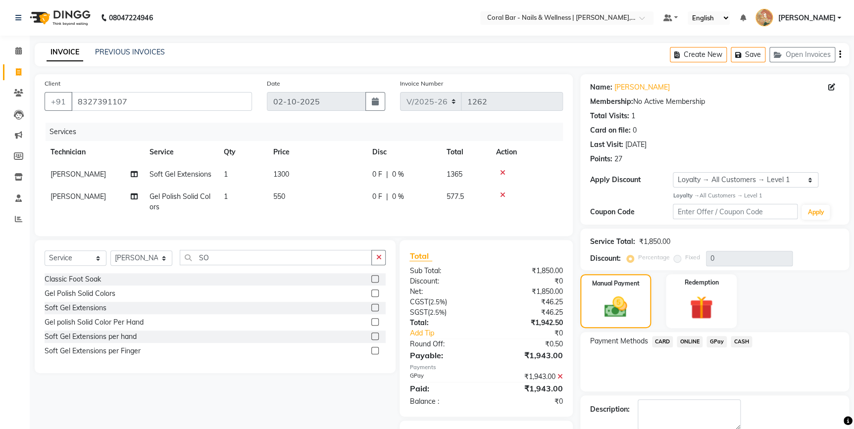
scroll to position [59, 0]
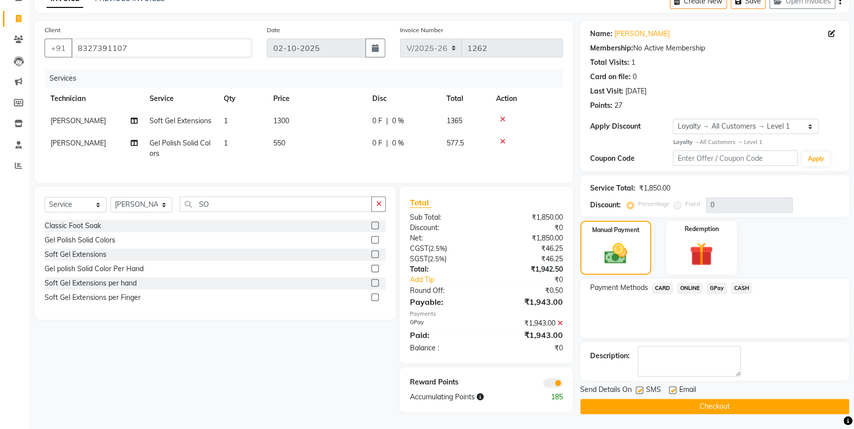
click at [712, 402] on button "Checkout" at bounding box center [714, 406] width 269 height 15
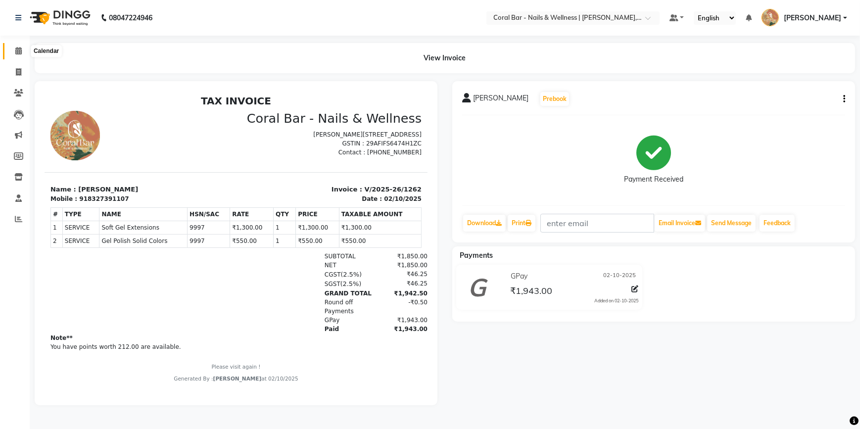
click at [17, 50] on icon at bounding box center [18, 50] width 6 height 7
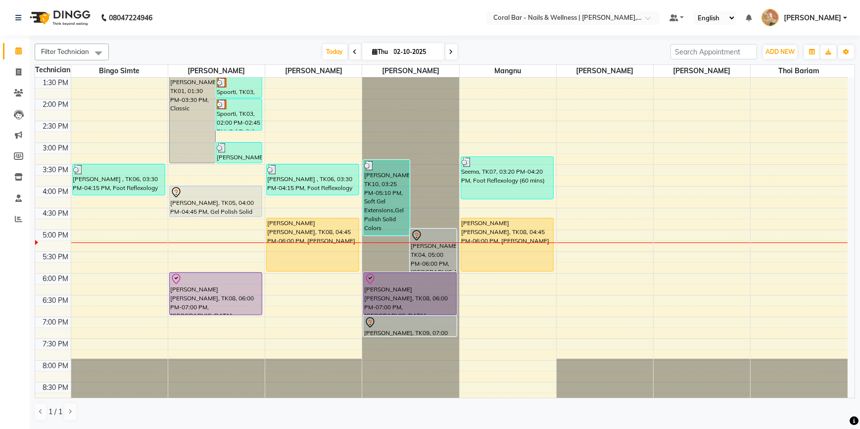
scroll to position [199, 0]
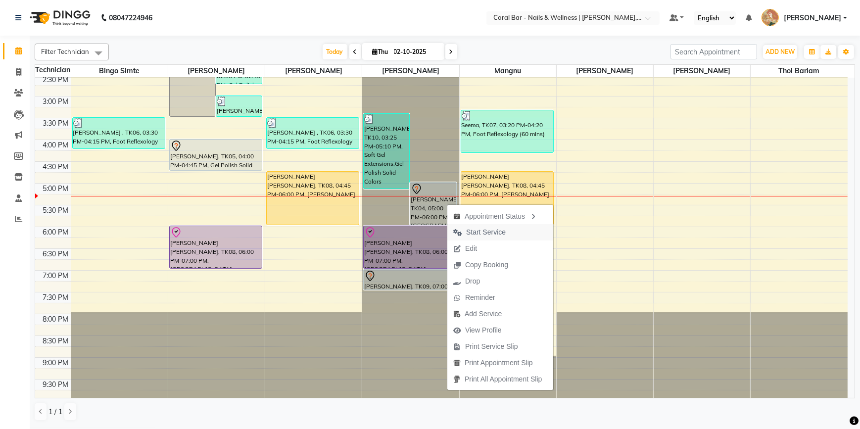
click at [496, 232] on span "Start Service" at bounding box center [486, 232] width 40 height 10
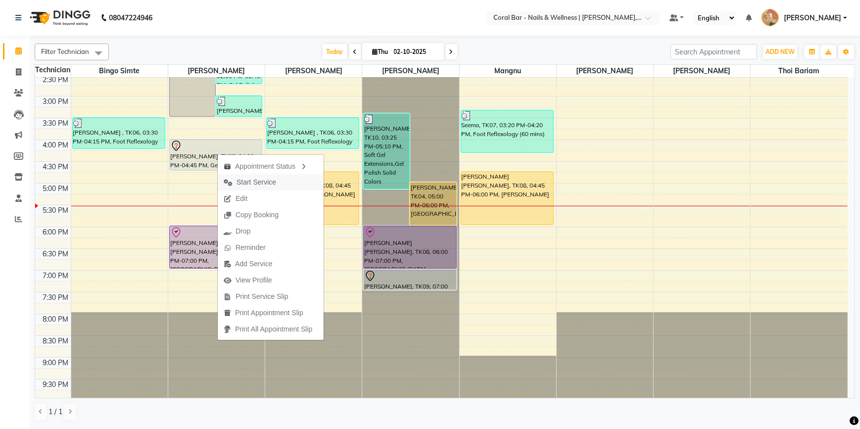
click at [236, 184] on span "Start Service" at bounding box center [250, 182] width 64 height 16
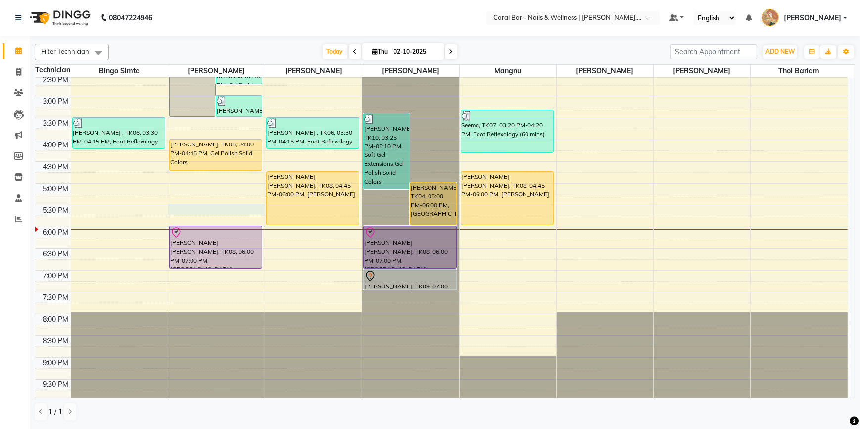
click at [228, 205] on div "10:00 AM 10:30 AM 11:00 AM 11:30 AM 12:00 PM 12:30 PM 1:00 PM 1:30 PM 2:00 PM 2…" at bounding box center [441, 140] width 813 height 522
select select "66532"
select select "tentative"
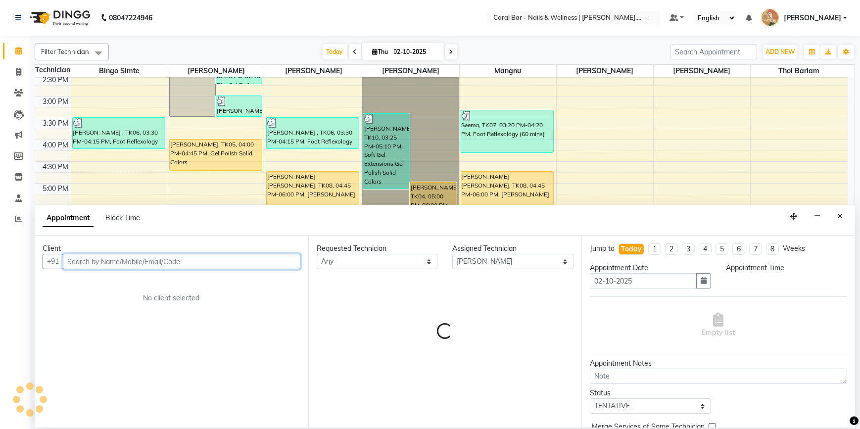
select select "1050"
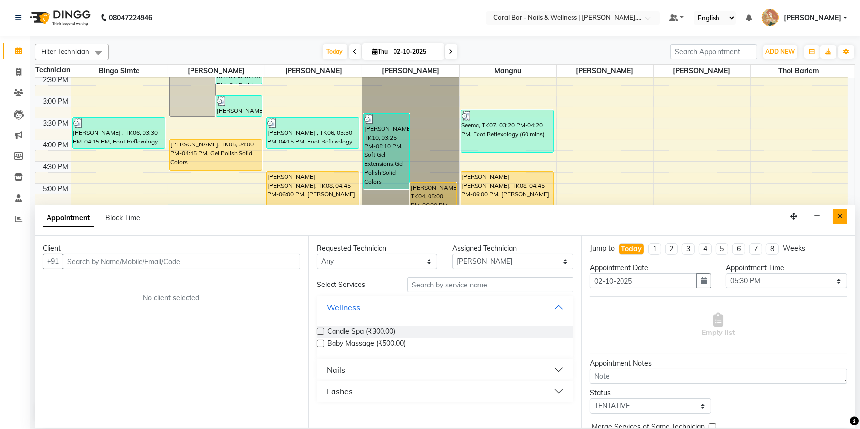
click at [844, 222] on button "Close" at bounding box center [840, 216] width 14 height 15
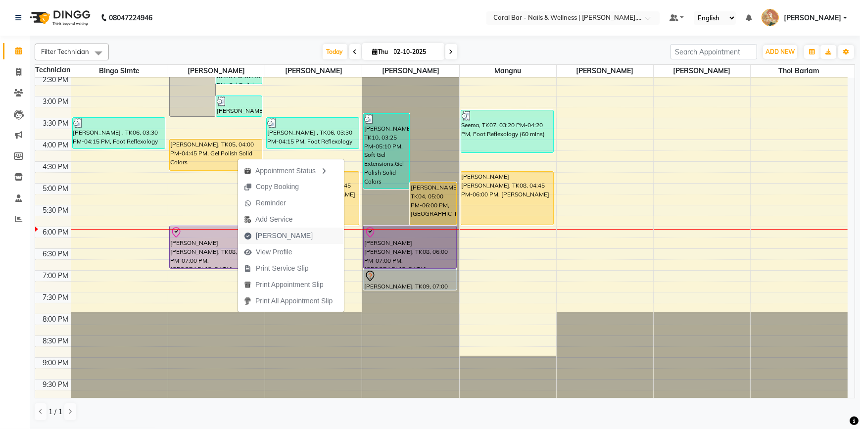
click at [277, 235] on span "[PERSON_NAME]" at bounding box center [284, 236] width 57 height 10
select select "service"
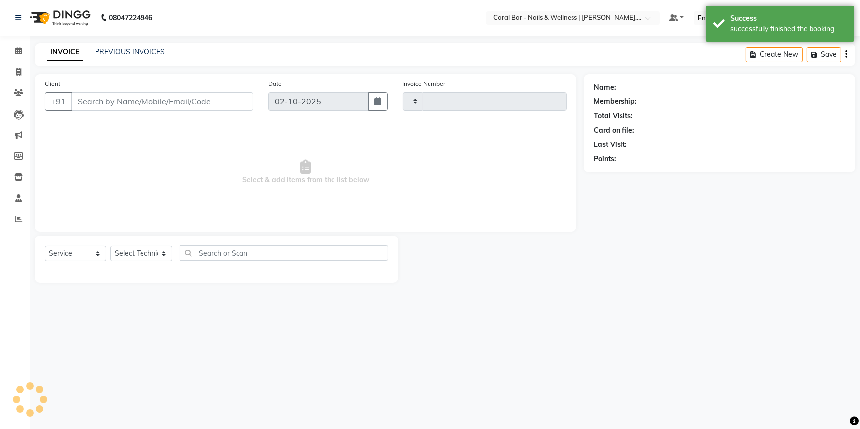
type input "1263"
select select "7157"
type input "9035369795"
select select "66532"
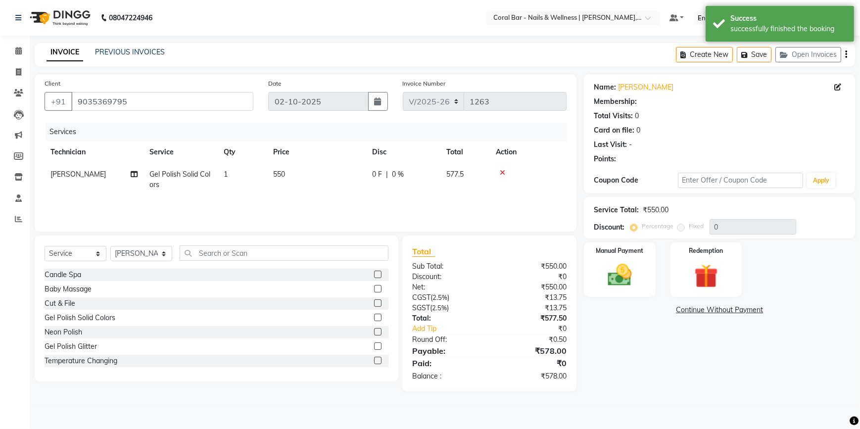
select select "1: Object"
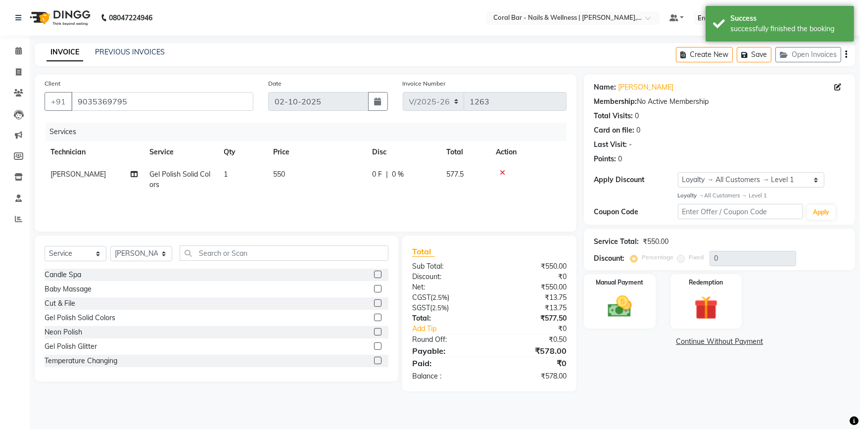
click at [227, 173] on span "1" at bounding box center [226, 174] width 4 height 9
select select "66532"
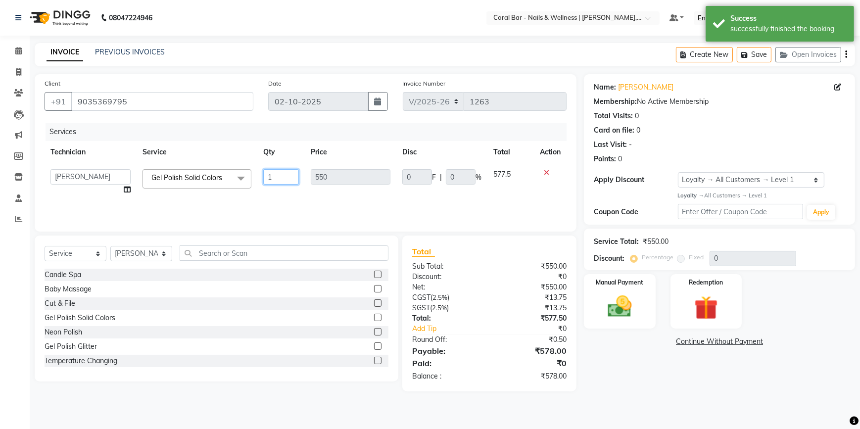
drag, startPoint x: 278, startPoint y: 174, endPoint x: 244, endPoint y: 174, distance: 34.2
click at [244, 174] on tr "Bhavani CA Bingo Simte Debbie Gery Govind Thappa Kimpha kipgen Mangnu Neha Tama…" at bounding box center [306, 182] width 522 height 38
type input "2"
click at [227, 253] on input "text" at bounding box center [284, 252] width 209 height 15
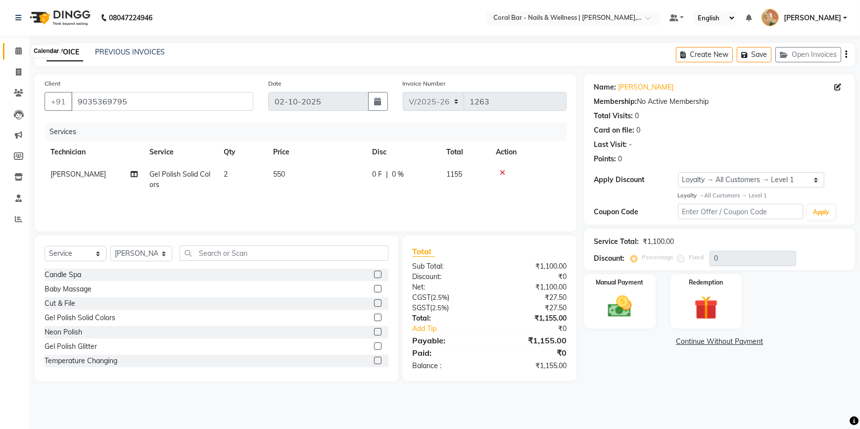
click at [16, 51] on icon at bounding box center [18, 50] width 6 height 7
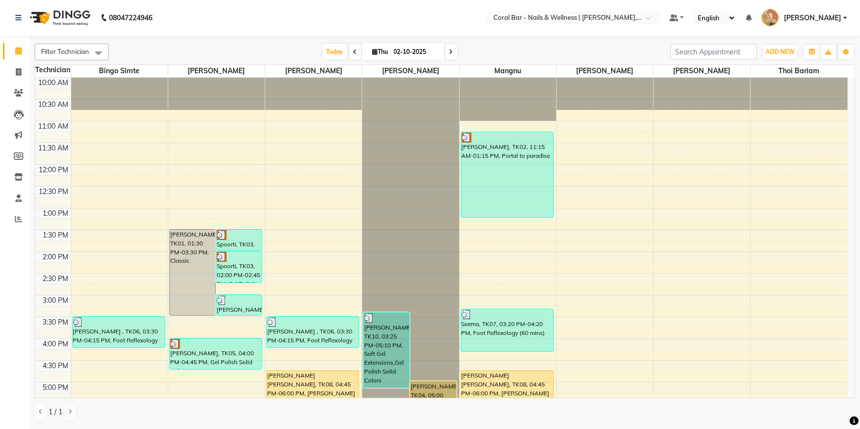
click at [445, 50] on span at bounding box center [451, 51] width 12 height 15
type input "03-10-2025"
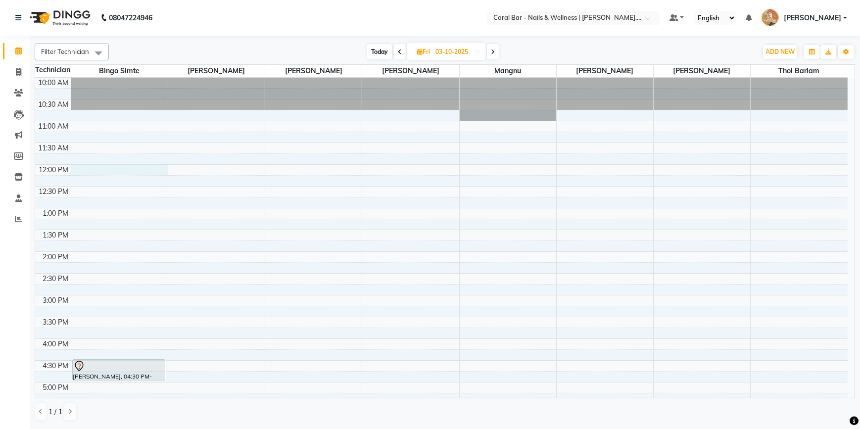
click at [127, 166] on div "10:00 AM 10:30 AM 11:00 AM 11:30 AM 12:00 PM 12:30 PM 1:00 PM 1:30 PM 2:00 PM 2…" at bounding box center [441, 339] width 813 height 522
select select "66070"
select select "tentative"
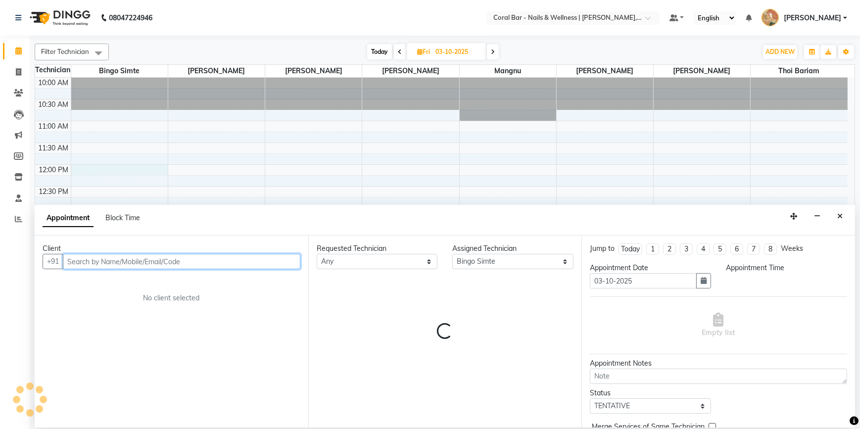
select select "720"
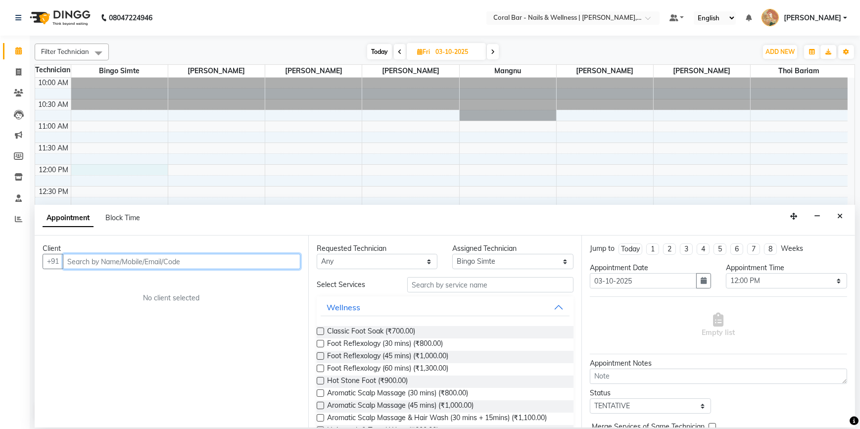
click at [79, 266] on input "text" at bounding box center [182, 261] width 238 height 15
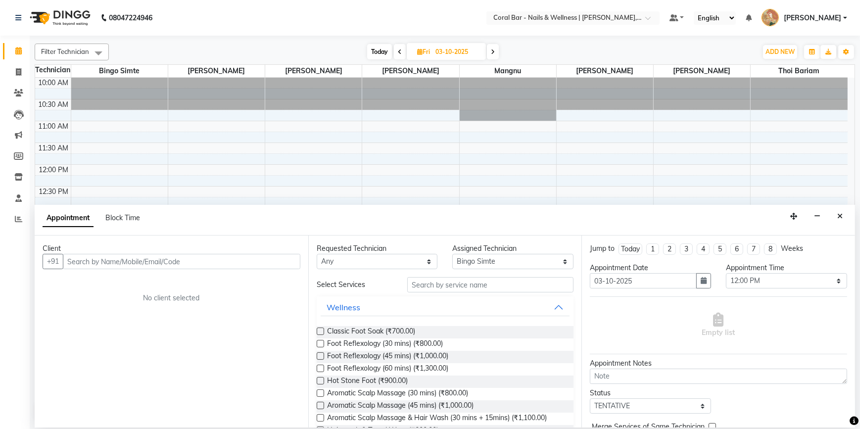
drag, startPoint x: 839, startPoint y: 217, endPoint x: 832, endPoint y: 209, distance: 11.2
click at [839, 217] on icon "Close" at bounding box center [839, 216] width 5 height 7
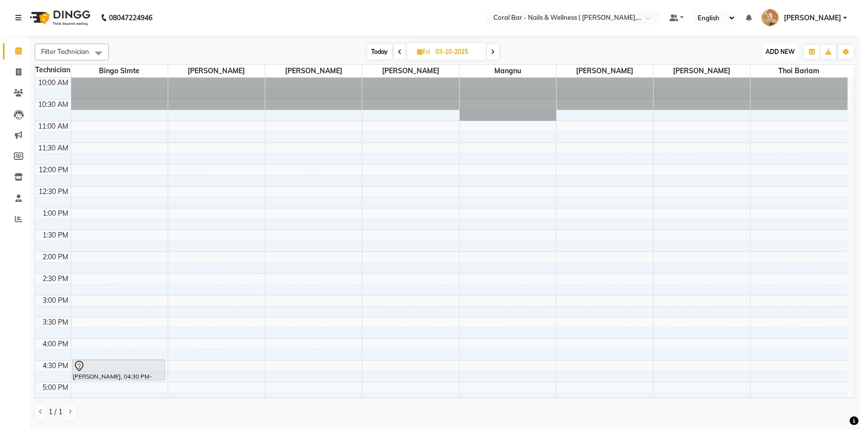
click at [768, 45] on button "ADD NEW Toggle Dropdown" at bounding box center [780, 52] width 34 height 14
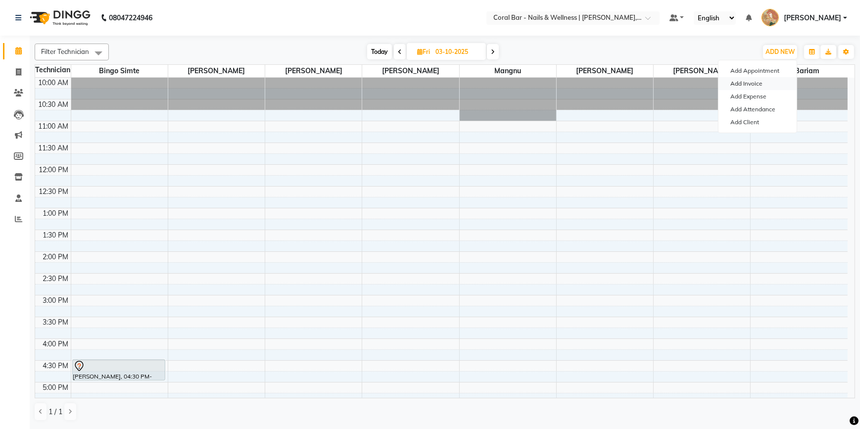
click at [749, 84] on link "Add Invoice" at bounding box center [758, 83] width 78 height 13
select select "7157"
select select "service"
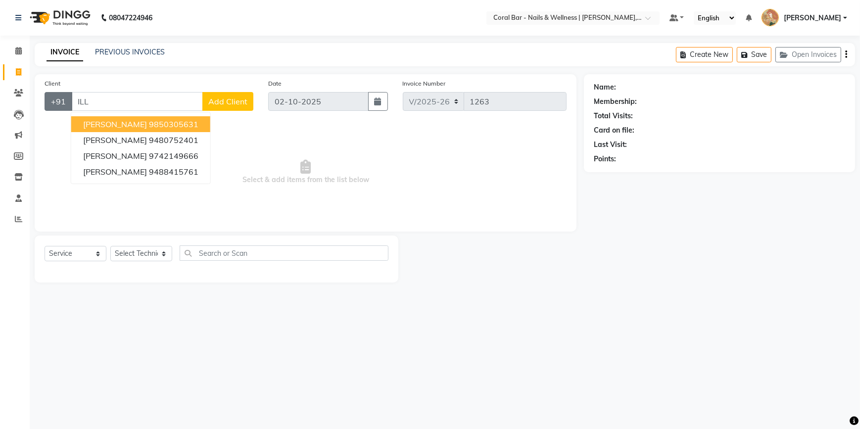
drag, startPoint x: 97, startPoint y: 108, endPoint x: 62, endPoint y: 108, distance: 34.6
click at [62, 108] on div "+91 ILL isha Gadgill 9850305631 SOUMYA KILLEDAR 9480752401 Priscilla 9742149666…" at bounding box center [149, 101] width 209 height 19
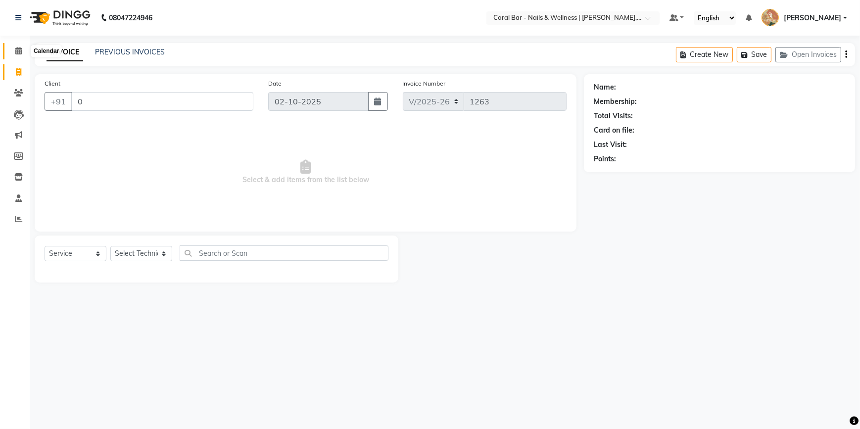
type input "0"
click at [14, 53] on span at bounding box center [18, 51] width 17 height 11
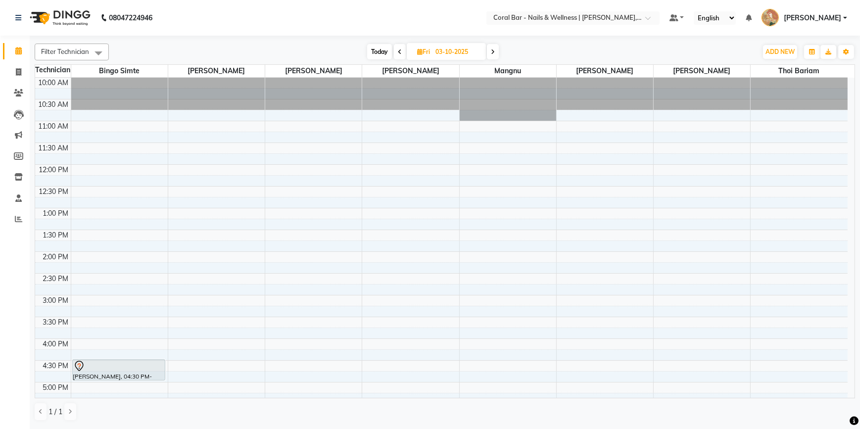
click at [98, 170] on div "10:00 AM 10:30 AM 11:00 AM 11:30 AM 12:00 PM 12:30 PM 1:00 PM 1:30 PM 2:00 PM 2…" at bounding box center [441, 339] width 813 height 522
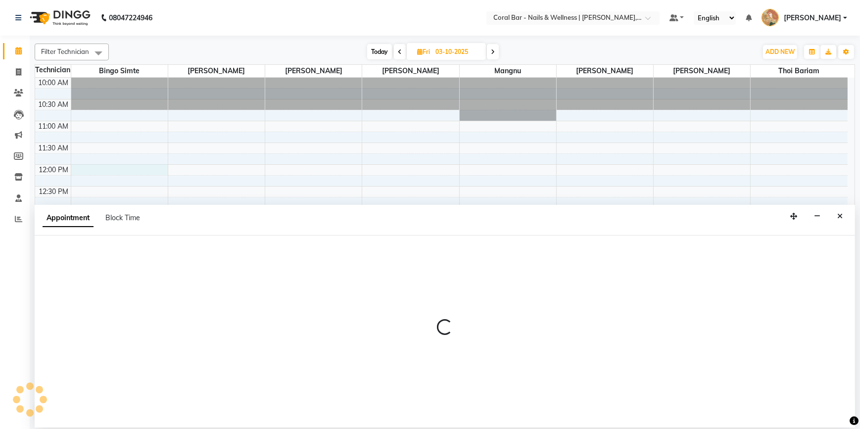
select select "66070"
select select "tentative"
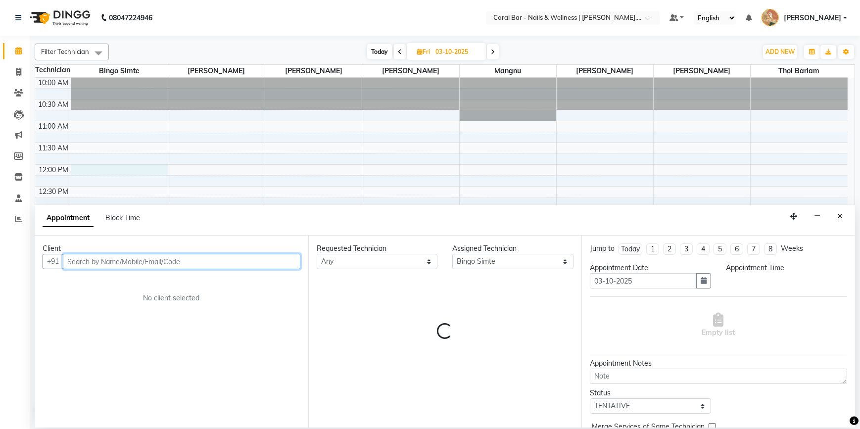
select select "720"
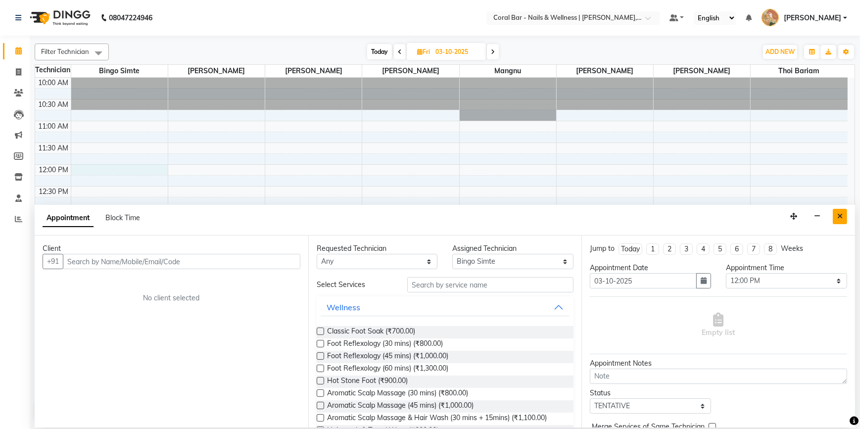
click at [844, 212] on button "Close" at bounding box center [840, 216] width 14 height 15
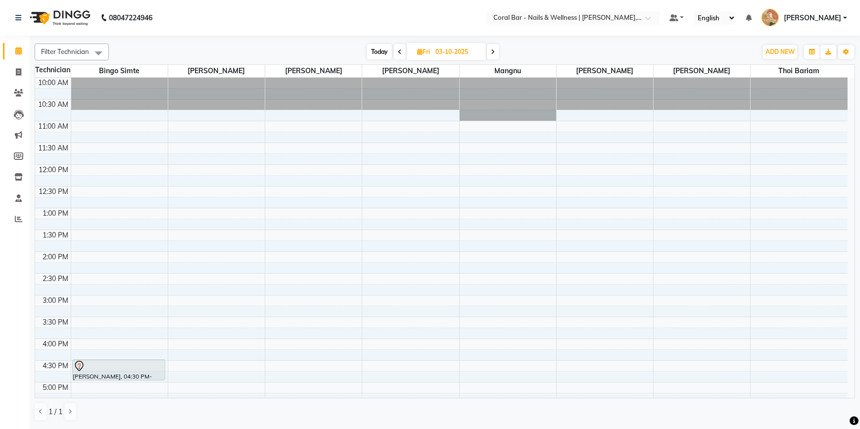
click at [467, 173] on div "10:00 AM 10:30 AM 11:00 AM 11:30 AM 12:00 PM 12:30 PM 1:00 PM 1:30 PM 2:00 PM 2…" at bounding box center [441, 339] width 813 height 522
select select "77161"
select select "tentative"
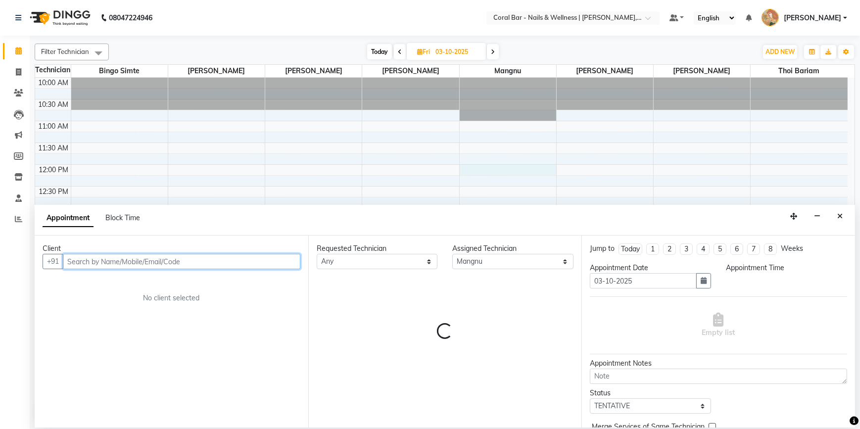
select select "720"
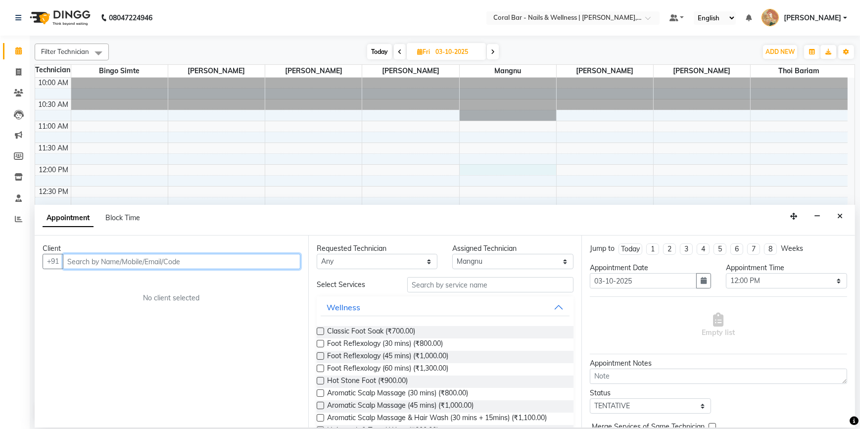
click at [135, 267] on input "text" at bounding box center [182, 261] width 238 height 15
type input "NIMMI"
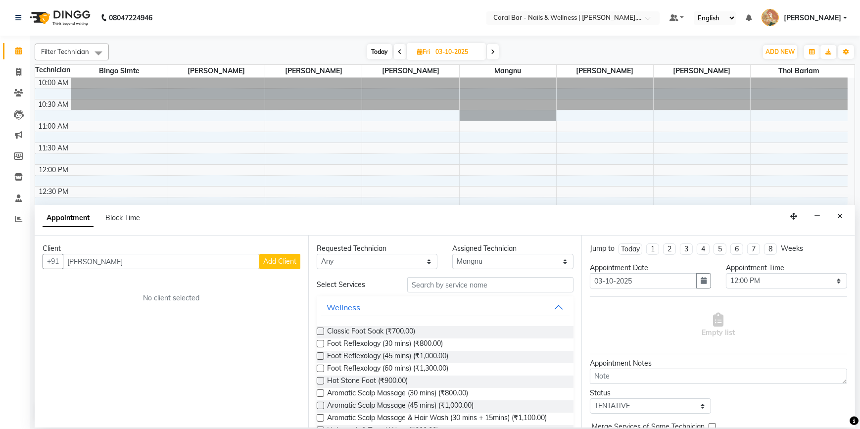
click at [285, 262] on span "Add Client" at bounding box center [279, 261] width 33 height 9
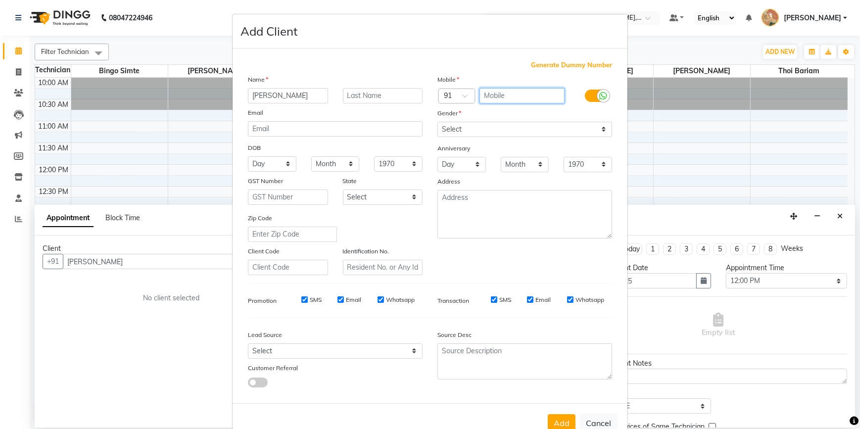
click at [516, 96] on input "text" at bounding box center [523, 95] width 86 height 15
type input "9035109086"
click at [506, 125] on select "Select [DEMOGRAPHIC_DATA] [DEMOGRAPHIC_DATA] Other Prefer Not To Say" at bounding box center [525, 129] width 175 height 15
select select "[DEMOGRAPHIC_DATA]"
click at [438, 122] on select "Select [DEMOGRAPHIC_DATA] [DEMOGRAPHIC_DATA] Other Prefer Not To Say" at bounding box center [525, 129] width 175 height 15
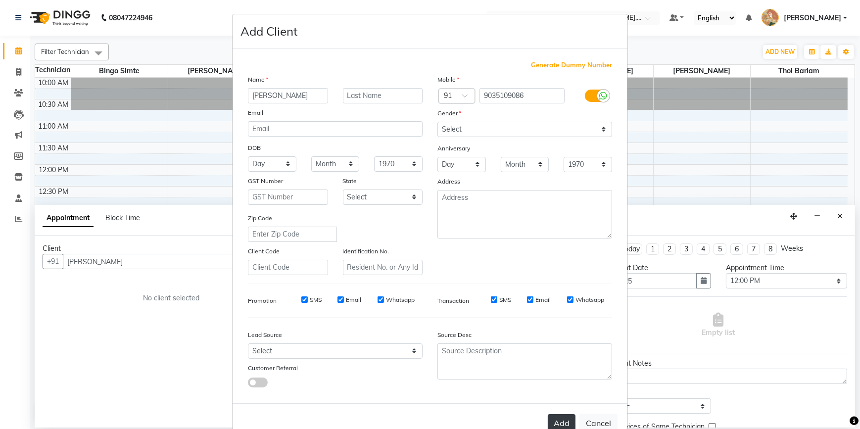
click at [568, 423] on button "Add" at bounding box center [562, 423] width 28 height 18
type input "9035109086"
select select
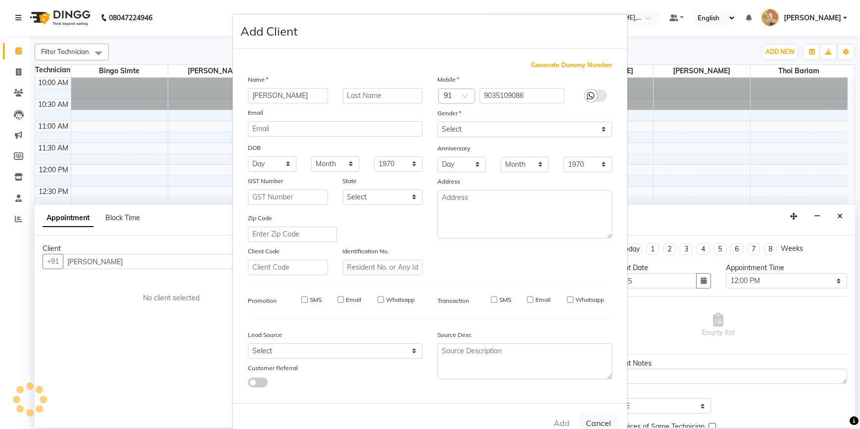
select select
checkbox input "false"
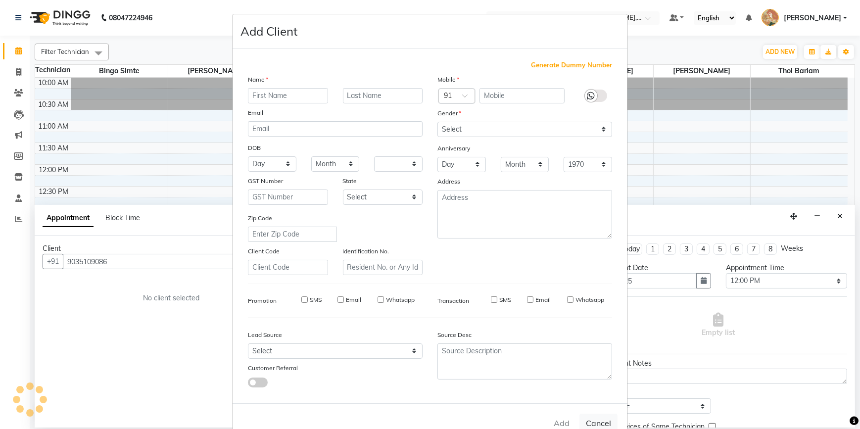
checkbox input "false"
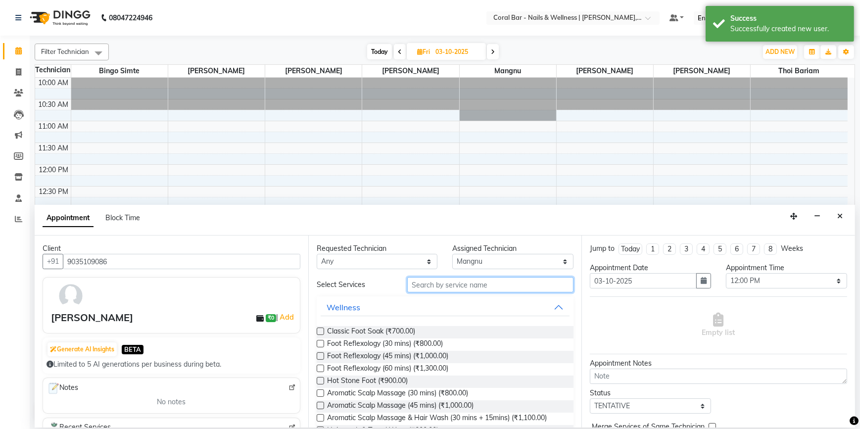
click at [465, 281] on input "text" at bounding box center [490, 284] width 166 height 15
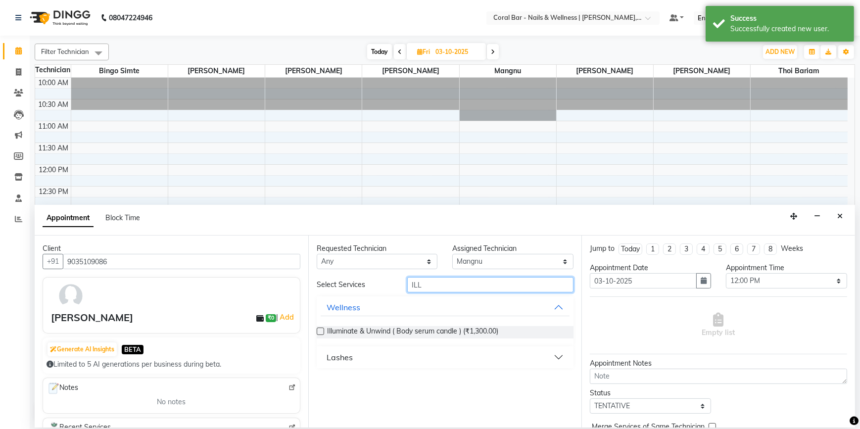
type input "ILL"
drag, startPoint x: 318, startPoint y: 330, endPoint x: 337, endPoint y: 325, distance: 19.4
click at [318, 330] on label at bounding box center [320, 331] width 7 height 7
click at [318, 330] on input "checkbox" at bounding box center [320, 332] width 6 height 6
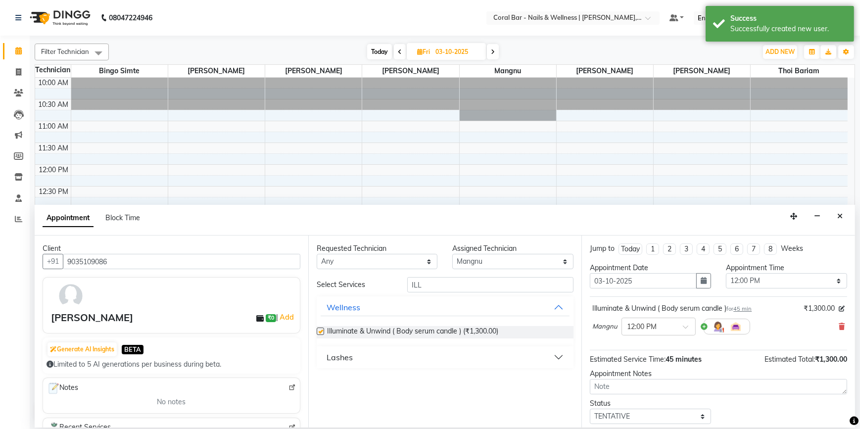
checkbox input "false"
click at [543, 260] on select "Select Bingo Simte [PERSON_NAME] [PERSON_NAME] [PERSON_NAME] Priya [PERSON_NAME…" at bounding box center [512, 261] width 121 height 15
select select "67233"
click at [452, 254] on select "Select Bingo Simte [PERSON_NAME] [PERSON_NAME] [PERSON_NAME] Priya [PERSON_NAME…" at bounding box center [512, 261] width 121 height 15
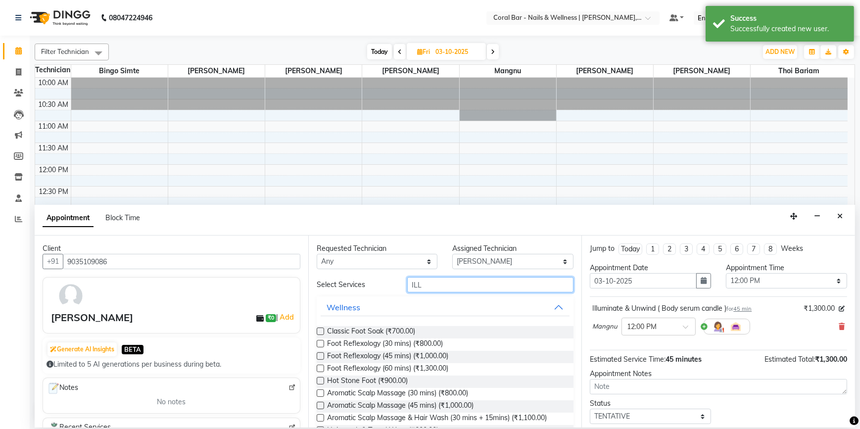
click at [434, 286] on input "ILL" at bounding box center [490, 284] width 166 height 15
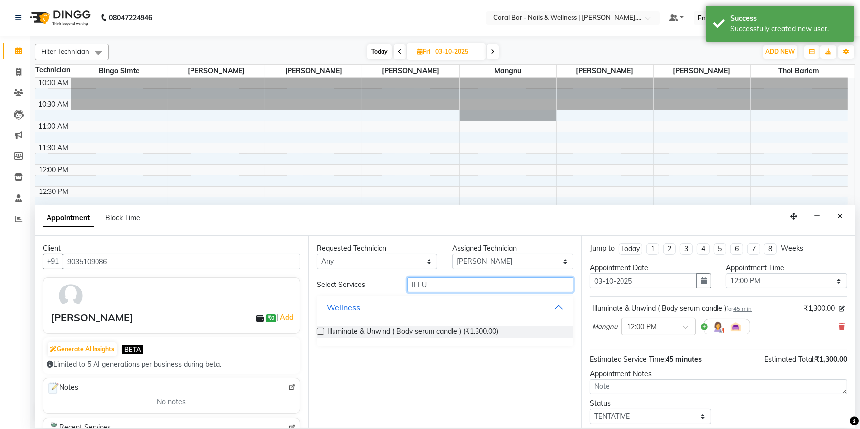
type input "ILLU"
click at [322, 331] on label at bounding box center [320, 331] width 7 height 7
click at [322, 331] on input "checkbox" at bounding box center [320, 332] width 6 height 6
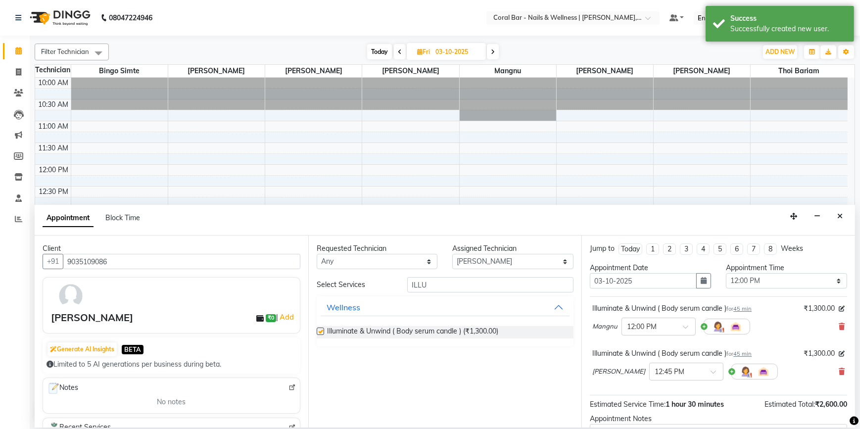
checkbox input "false"
click at [663, 363] on div "× 12:45 PM" at bounding box center [686, 372] width 74 height 18
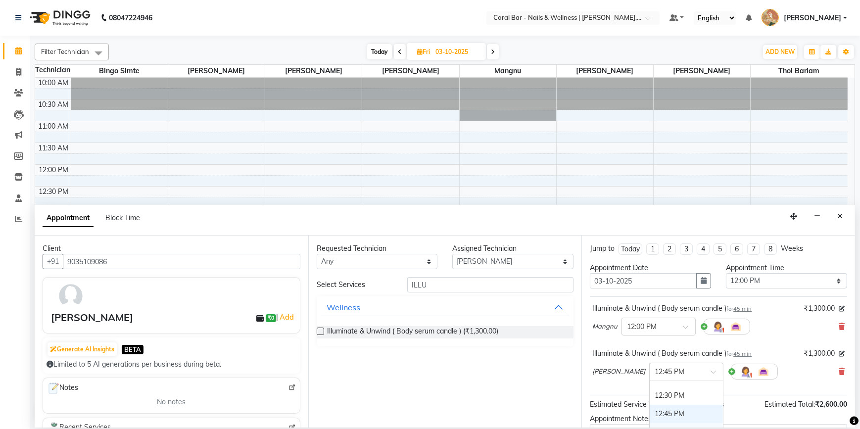
scroll to position [83, 0]
click at [655, 385] on div "12:00 PM" at bounding box center [686, 380] width 73 height 18
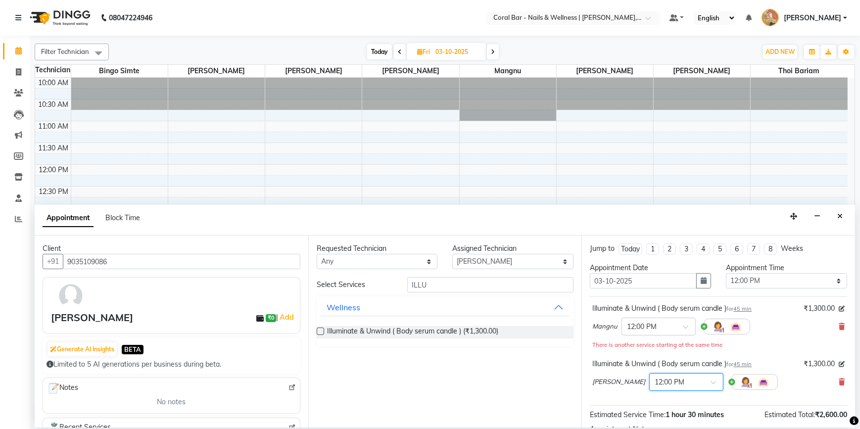
scroll to position [114, 0]
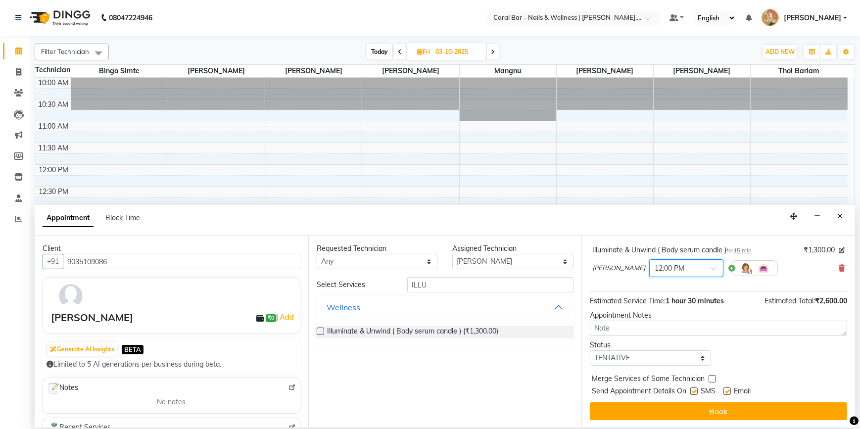
drag, startPoint x: 660, startPoint y: 407, endPoint x: 664, endPoint y: 403, distance: 6.3
click at [661, 406] on button "Book" at bounding box center [718, 411] width 257 height 18
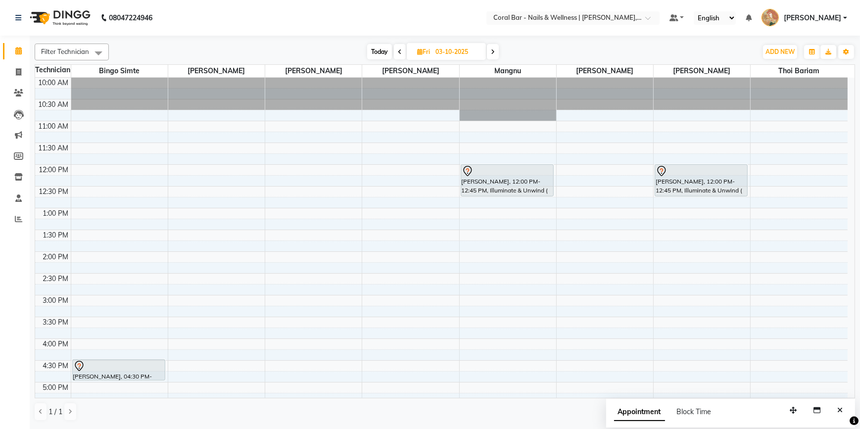
click at [374, 46] on span "Today" at bounding box center [379, 51] width 25 height 15
type input "02-10-2025"
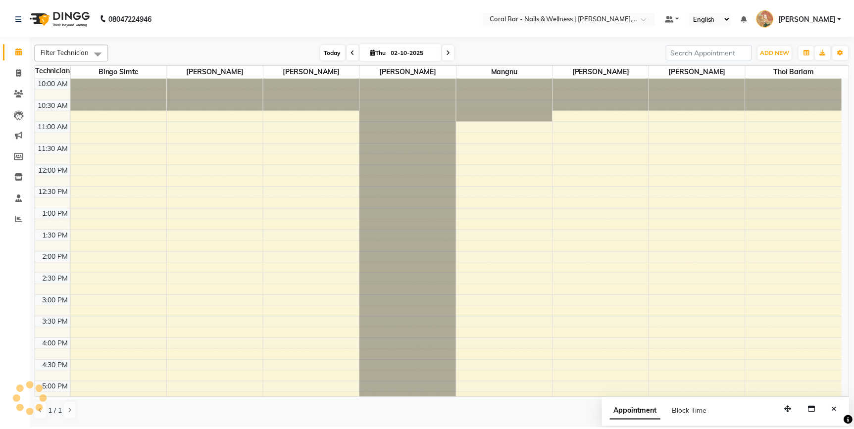
scroll to position [199, 0]
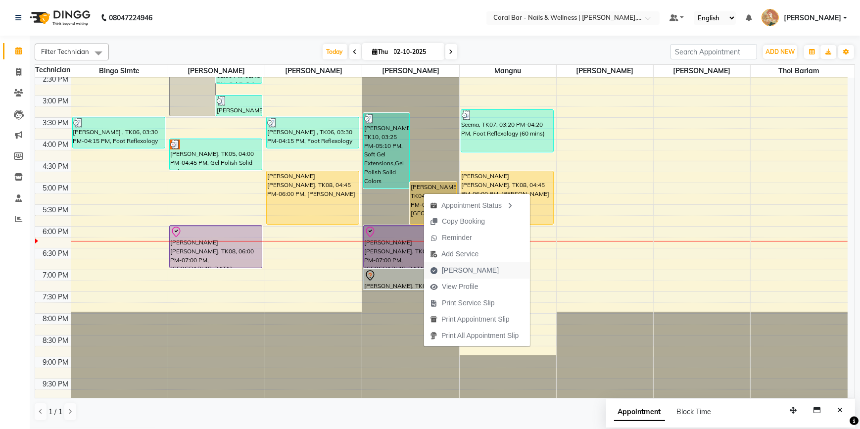
click at [455, 274] on span "[PERSON_NAME]" at bounding box center [470, 270] width 57 height 10
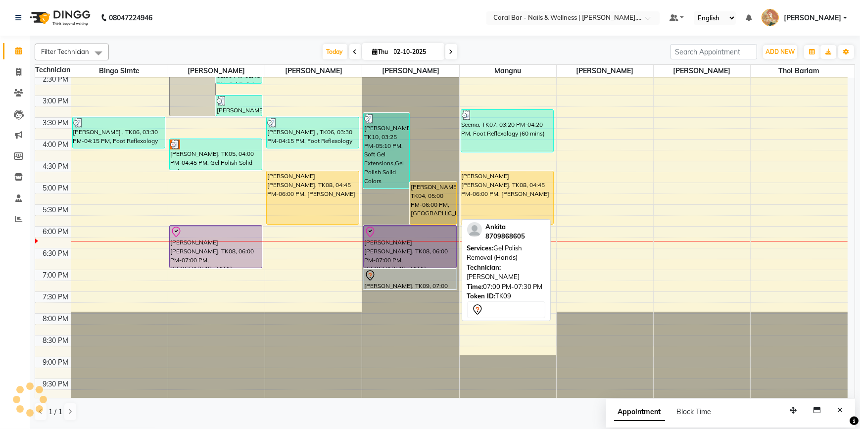
select select "service"
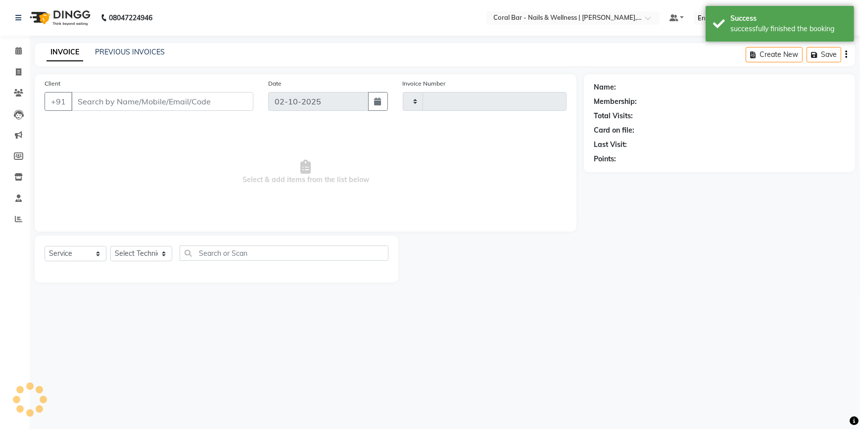
type input "1263"
select select "7157"
type input "8073368808"
select select "69266"
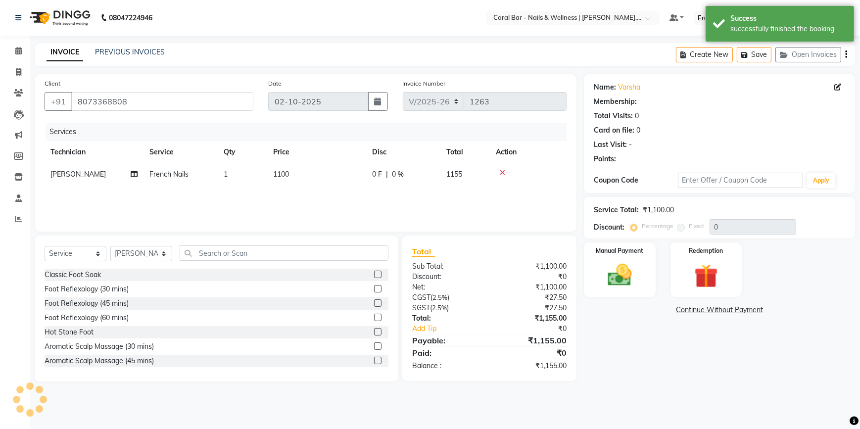
select select "1: Object"
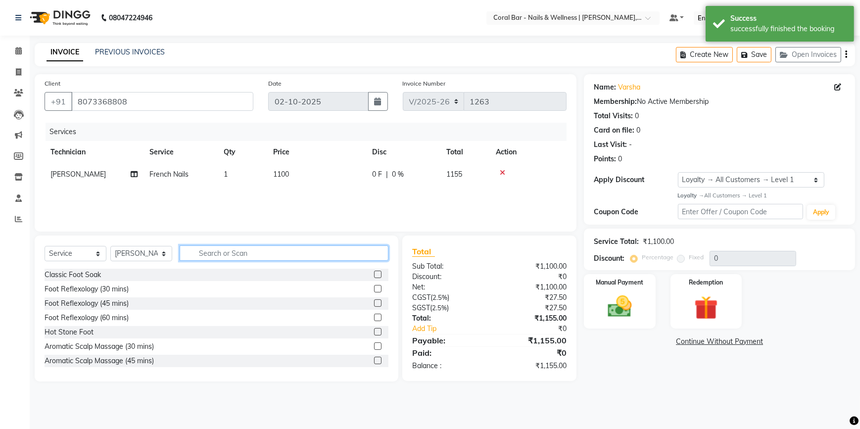
click at [195, 258] on input "text" at bounding box center [284, 252] width 209 height 15
type input "REM"
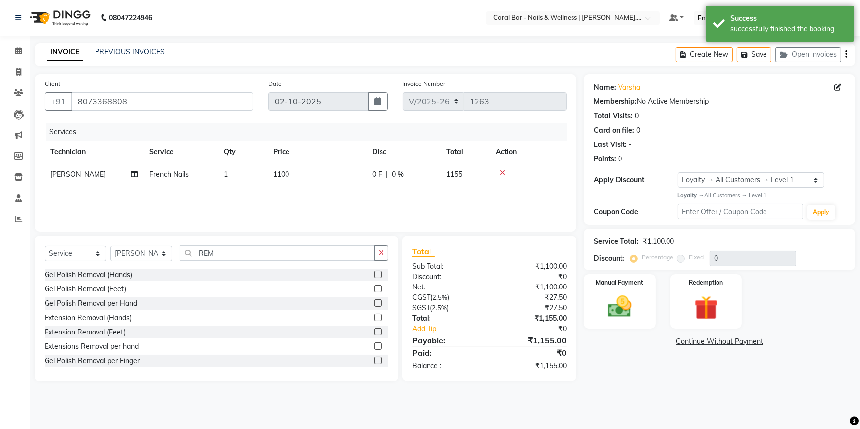
click at [374, 274] on label at bounding box center [377, 274] width 7 height 7
click at [374, 274] on input "checkbox" at bounding box center [377, 275] width 6 height 6
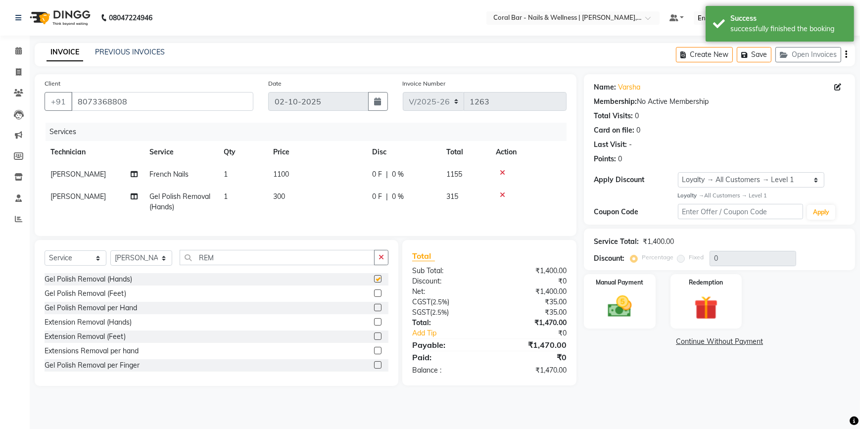
checkbox input "false"
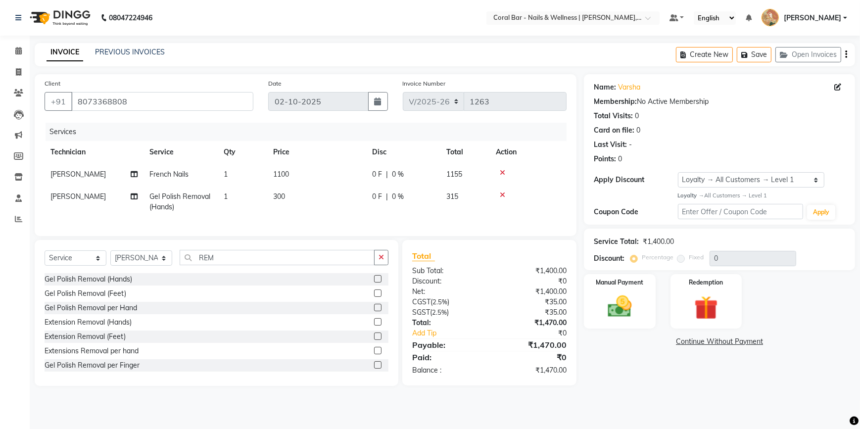
click at [503, 197] on icon at bounding box center [502, 195] width 5 height 7
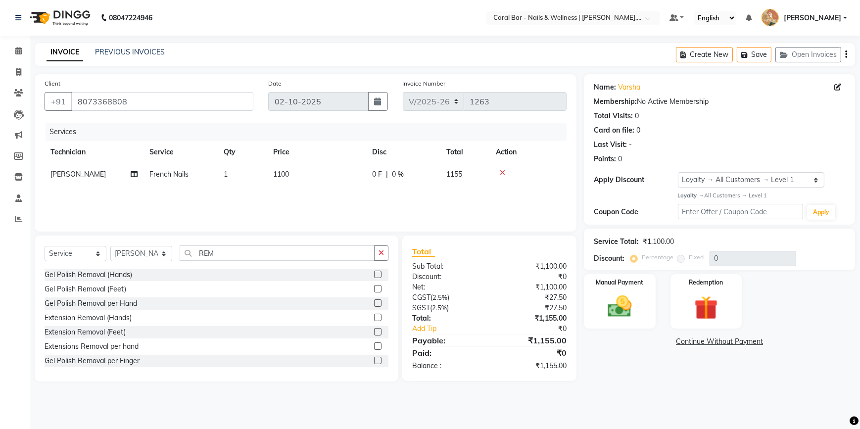
click at [374, 304] on label at bounding box center [377, 302] width 7 height 7
click at [374, 304] on input "checkbox" at bounding box center [377, 303] width 6 height 6
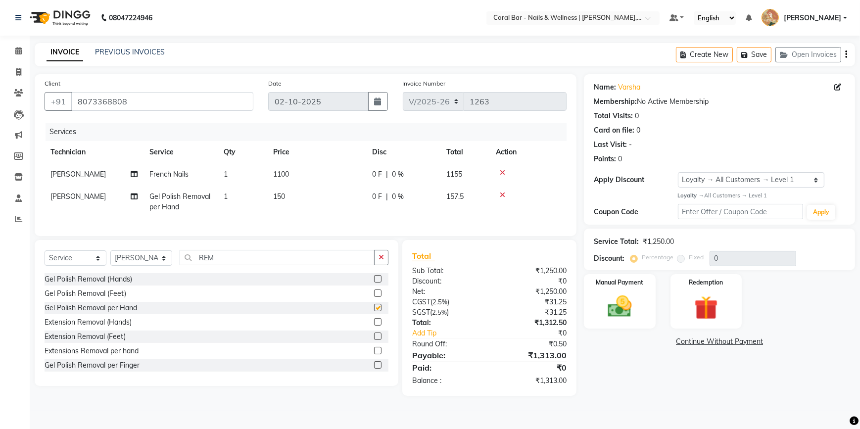
checkbox input "false"
click at [233, 205] on td "1" at bounding box center [242, 202] width 49 height 33
select select "69266"
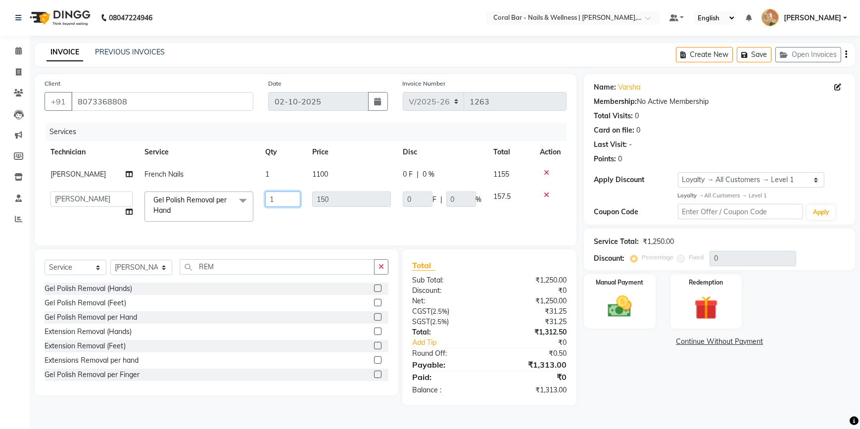
drag, startPoint x: 279, startPoint y: 202, endPoint x: 233, endPoint y: 206, distance: 45.8
click at [238, 206] on tr "Bhavani CA Bingo Simte Debbie Gery Govind Thappa Kimpha kipgen Mangnu Neha Tama…" at bounding box center [306, 207] width 522 height 42
type input "5"
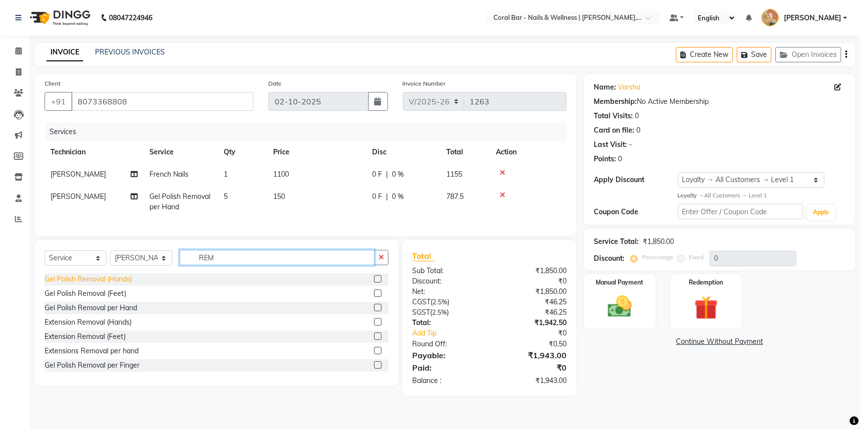
drag, startPoint x: 226, startPoint y: 269, endPoint x: 123, endPoint y: 287, distance: 104.5
click at [123, 287] on div "Select Service Product Membership Package Voucher Prepaid Gift Card Select Tech…" at bounding box center [217, 313] width 364 height 146
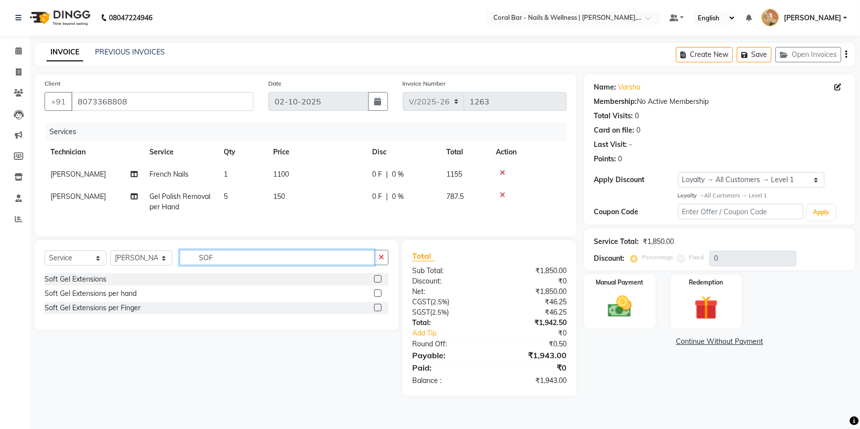
type input "SOF"
click at [378, 311] on label at bounding box center [377, 307] width 7 height 7
click at [378, 311] on input "checkbox" at bounding box center [377, 308] width 6 height 6
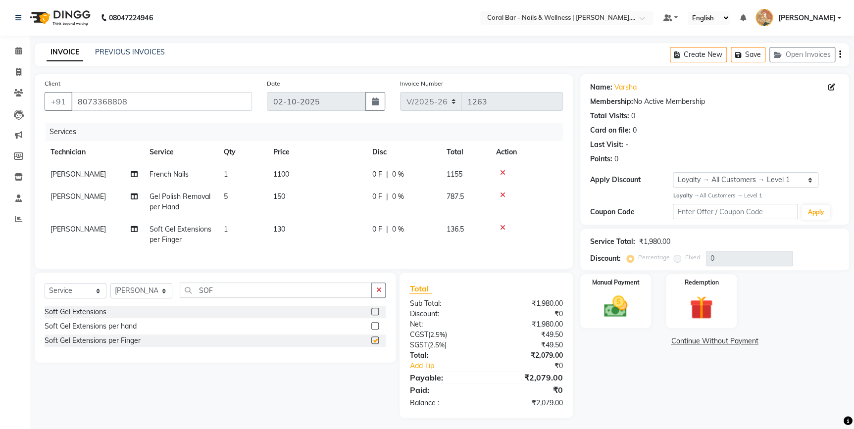
checkbox input "false"
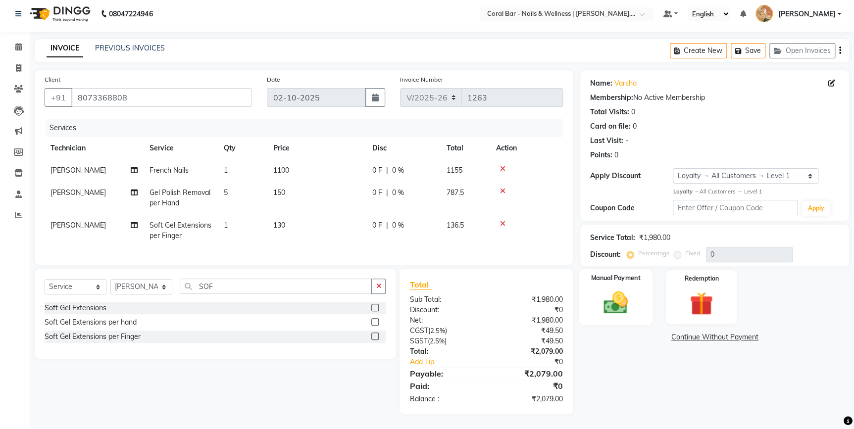
click at [643, 289] on div "Manual Payment" at bounding box center [616, 297] width 74 height 56
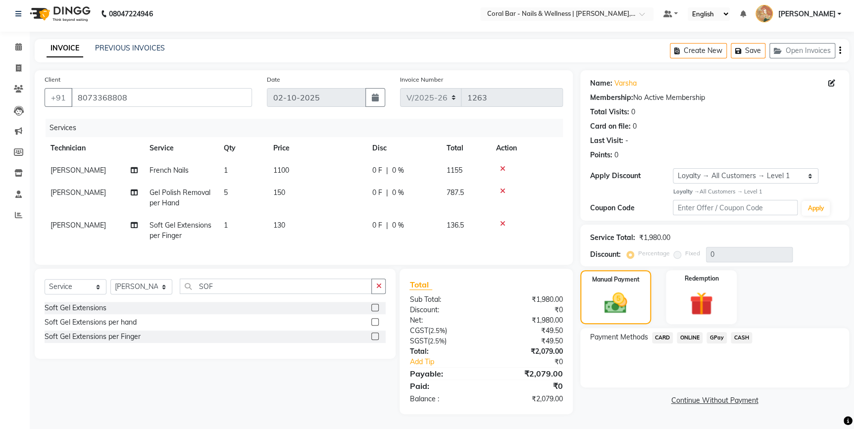
click at [714, 334] on span "GPay" at bounding box center [716, 337] width 20 height 11
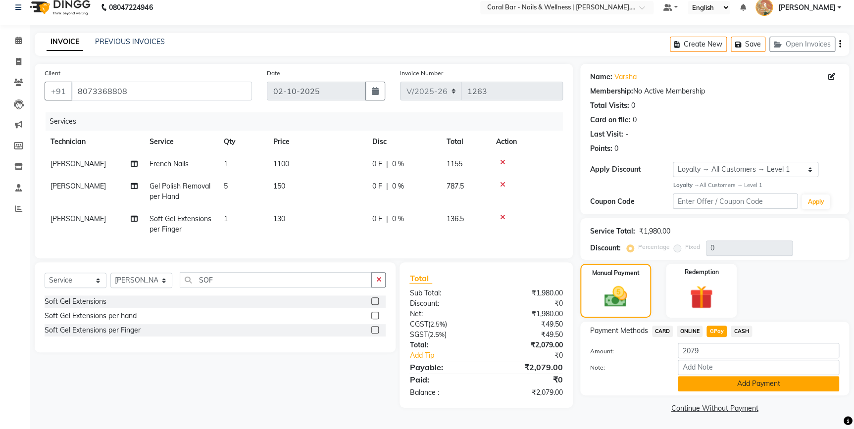
click at [767, 379] on button "Add Payment" at bounding box center [758, 383] width 161 height 15
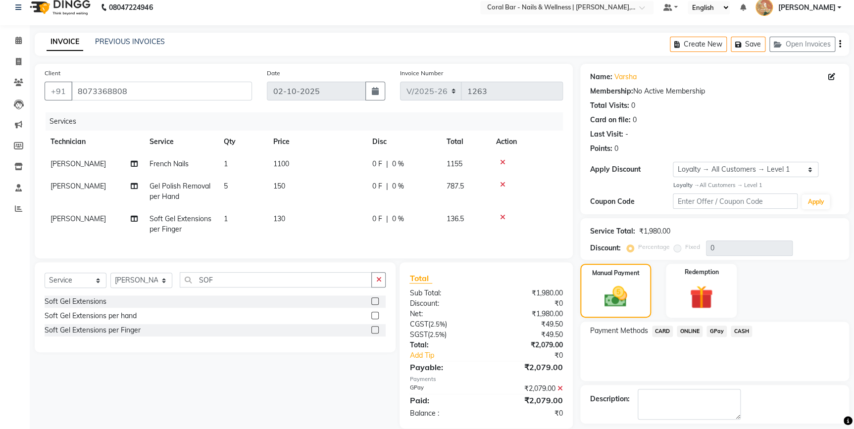
scroll to position [81, 0]
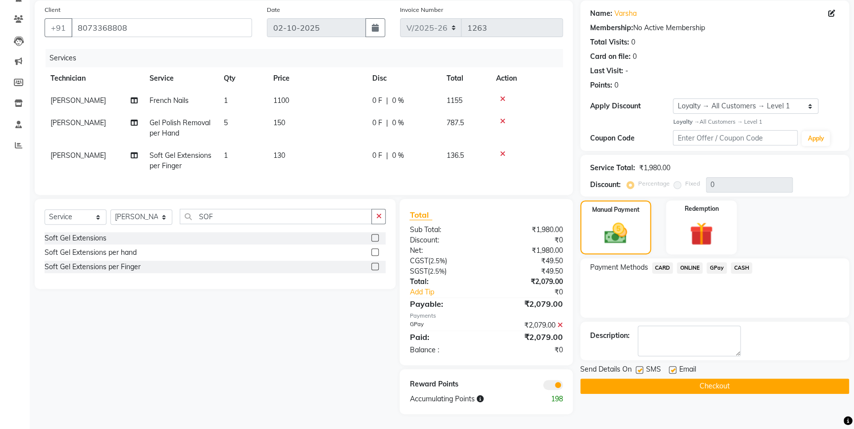
click at [760, 383] on button "Checkout" at bounding box center [714, 386] width 269 height 15
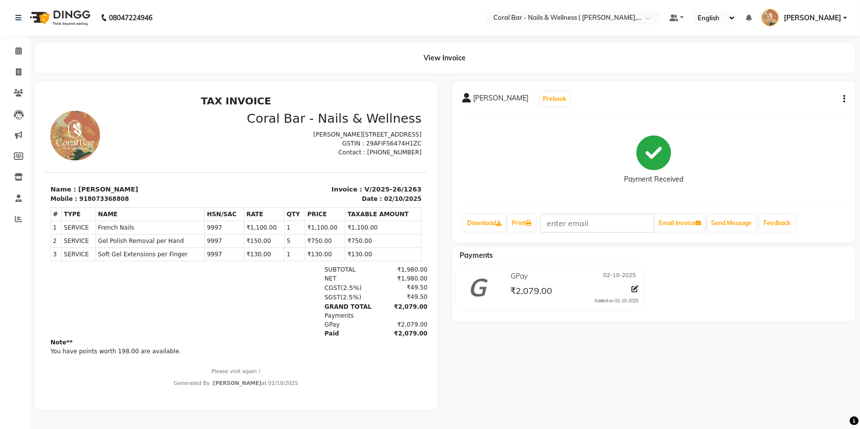
select select "7157"
select select "service"
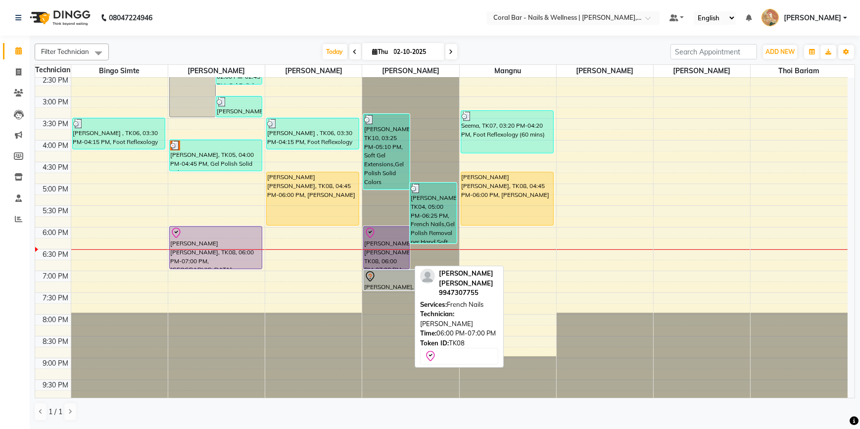
scroll to position [199, 0]
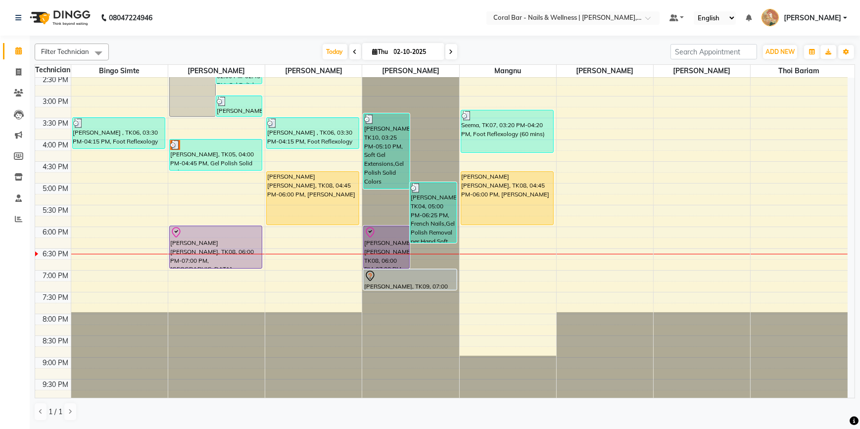
click at [447, 50] on span at bounding box center [451, 51] width 12 height 15
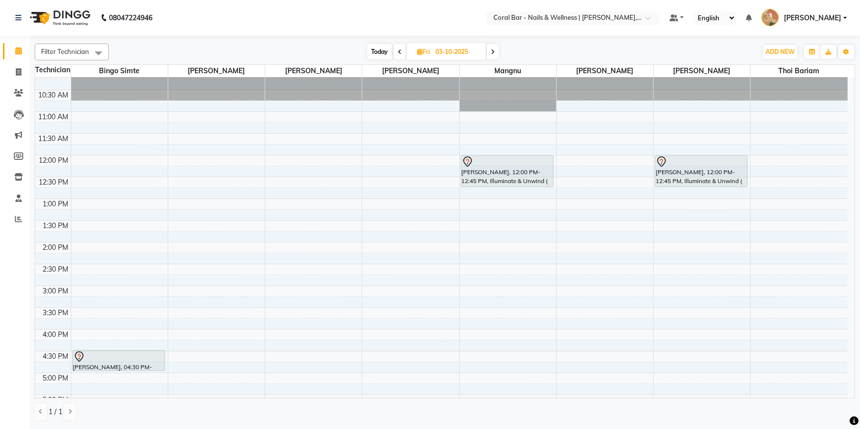
scroll to position [0, 0]
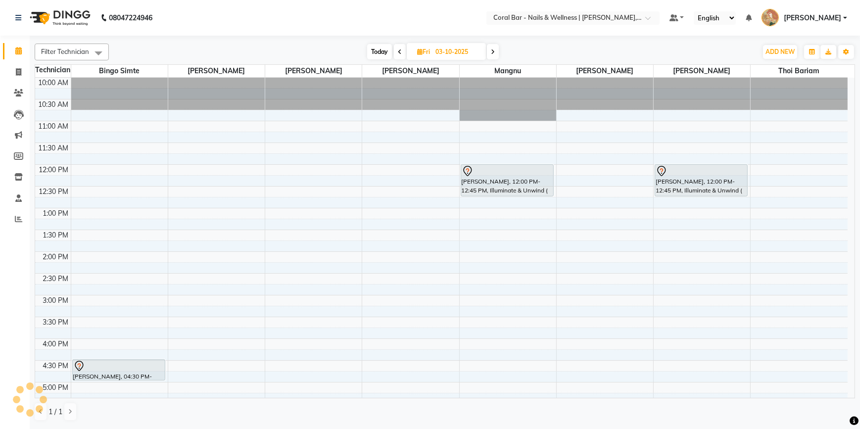
click at [493, 49] on icon at bounding box center [493, 52] width 4 height 6
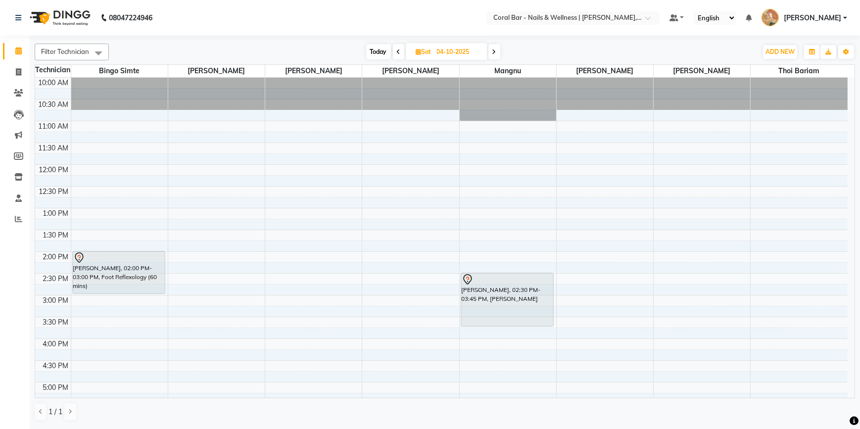
click at [495, 50] on icon at bounding box center [494, 52] width 4 height 6
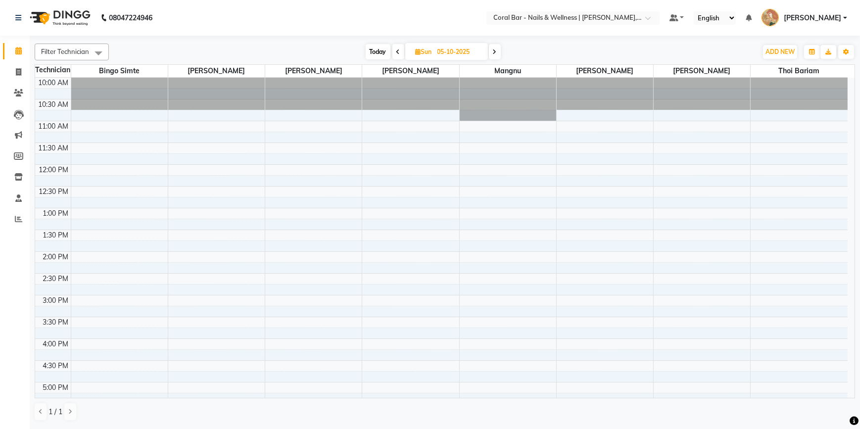
click at [378, 49] on span "Today" at bounding box center [378, 51] width 25 height 15
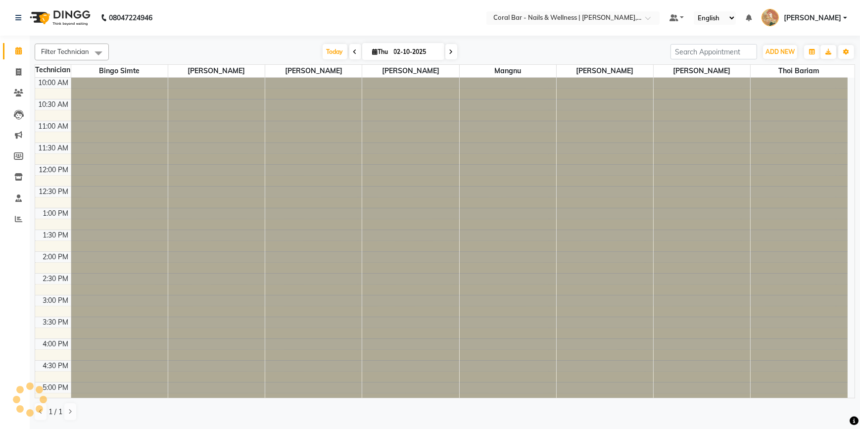
scroll to position [199, 0]
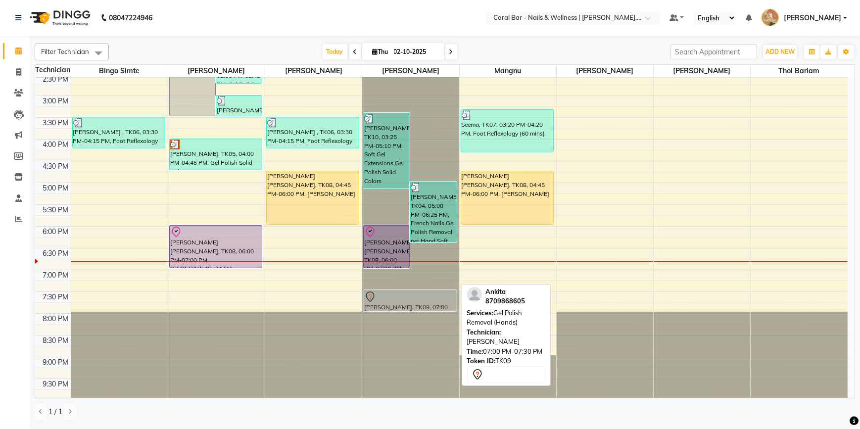
drag, startPoint x: 397, startPoint y: 282, endPoint x: 405, endPoint y: 306, distance: 25.0
click at [406, 307] on div "Srijana, TK10, 03:25 PM-05:10 PM, Soft Gel Extensions,Gel Polish Solid Colors v…" at bounding box center [410, 139] width 97 height 522
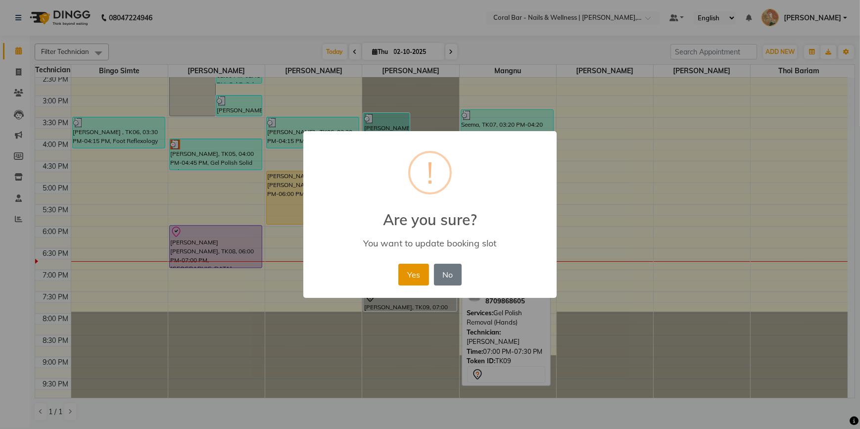
click at [410, 282] on button "Yes" at bounding box center [413, 275] width 30 height 22
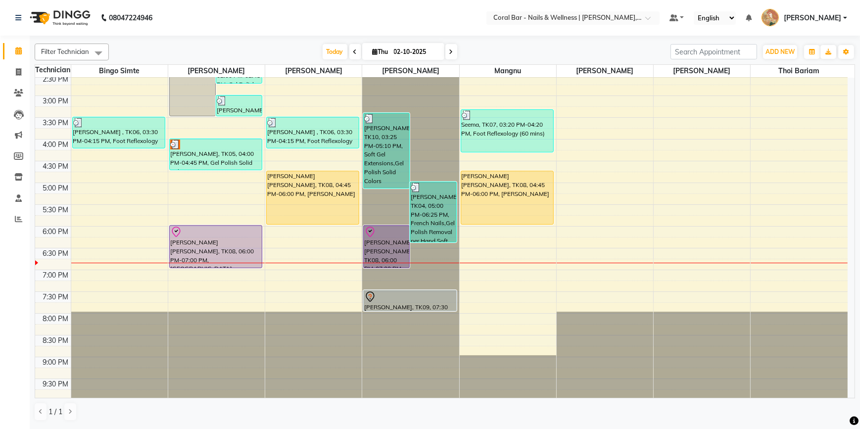
scroll to position [199, 0]
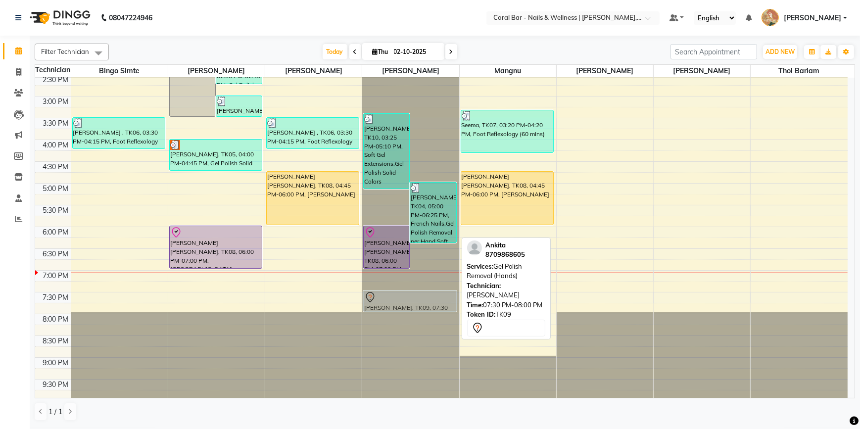
click at [426, 299] on div "Srijana, TK10, 03:25 PM-05:10 PM, Soft Gel Extensions,Gel Polish Solid Colors v…" at bounding box center [410, 140] width 97 height 522
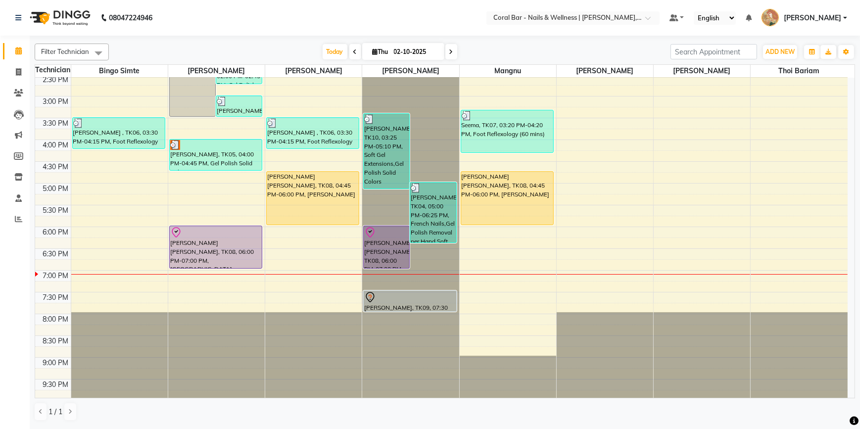
click at [349, 50] on span at bounding box center [355, 51] width 12 height 15
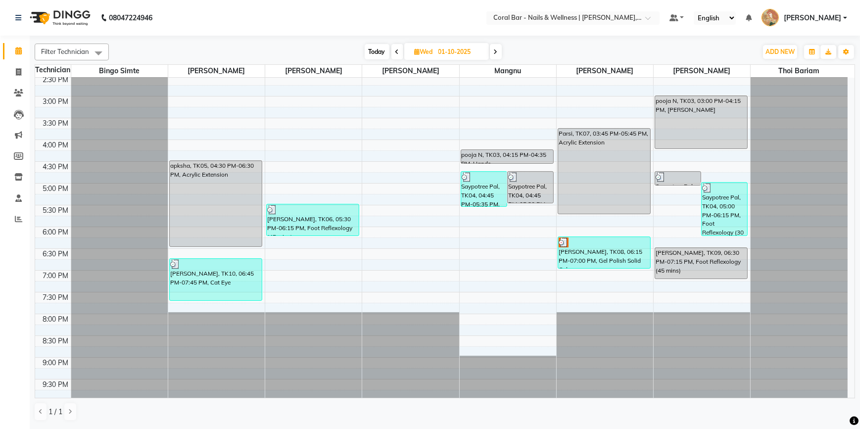
click at [494, 54] on icon at bounding box center [496, 52] width 4 height 6
type input "02-10-2025"
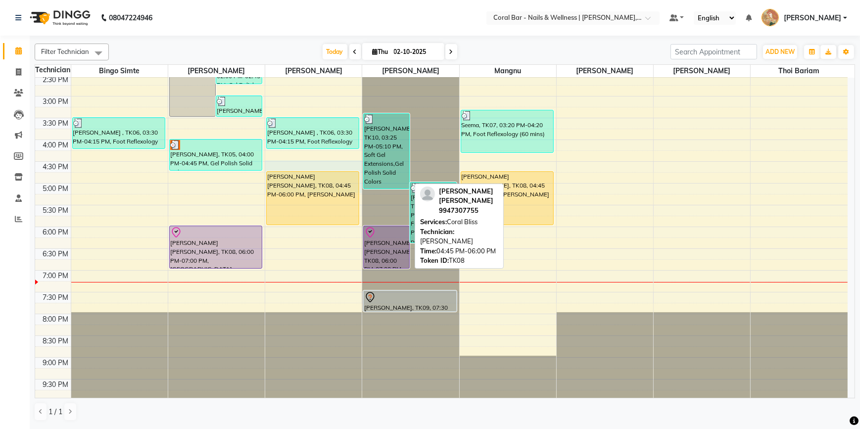
click at [343, 196] on div "10:00 AM 10:30 AM 11:00 AM 11:30 AM 12:00 PM 12:30 PM 1:00 PM 1:30 PM 2:00 PM 2…" at bounding box center [441, 140] width 813 height 522
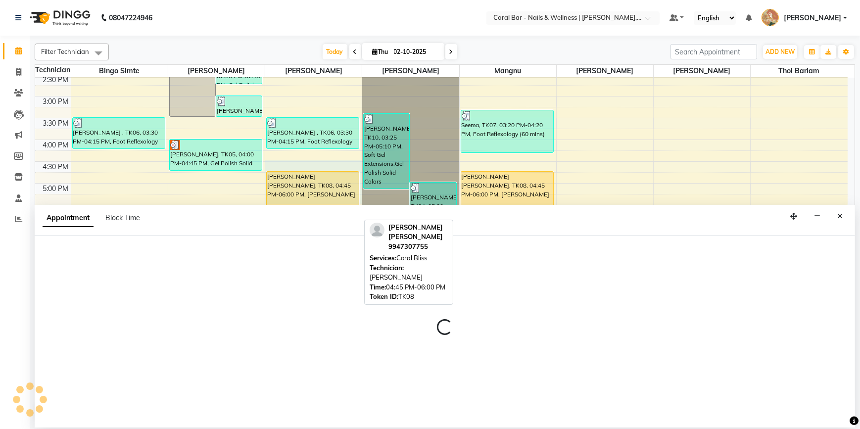
select select "69128"
select select "990"
select select "tentative"
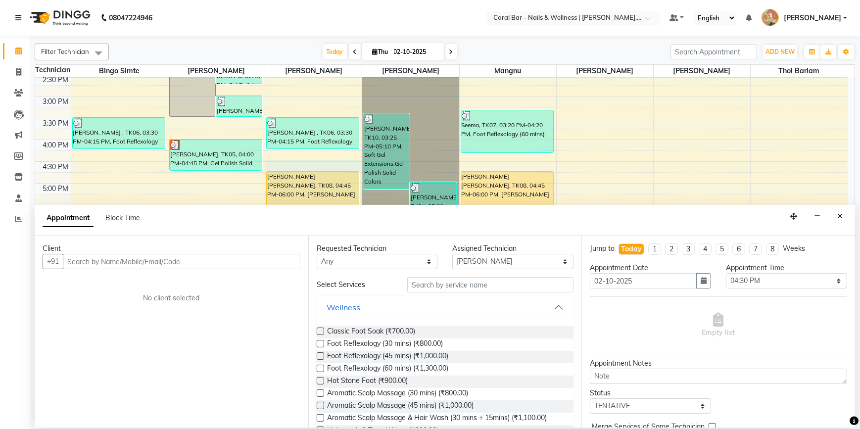
drag, startPoint x: 607, startPoint y: 187, endPoint x: 818, endPoint y: 214, distance: 213.2
click at [818, 214] on icon "button" at bounding box center [817, 216] width 6 height 7
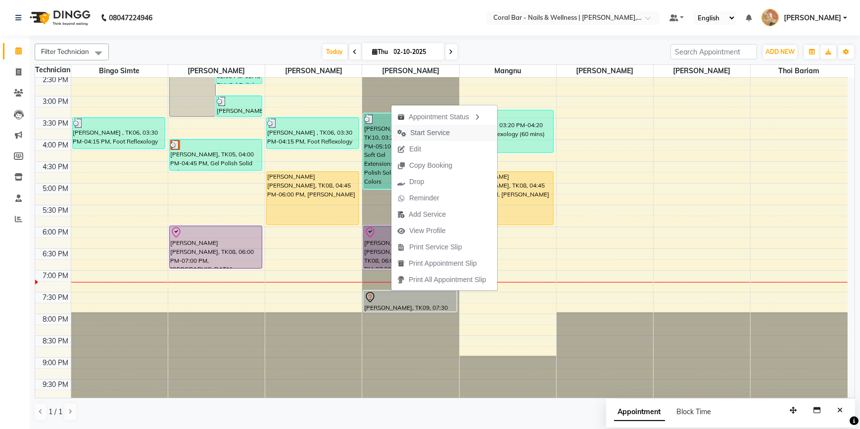
click at [462, 135] on button "Start Service" at bounding box center [445, 133] width 106 height 16
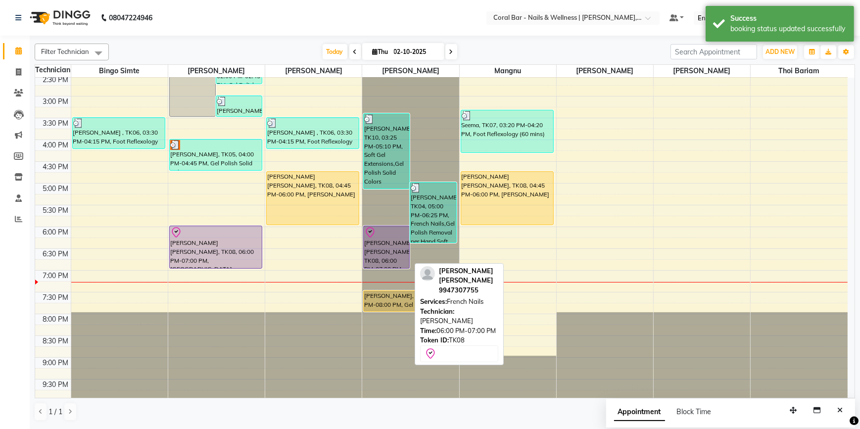
click at [387, 254] on div "JINCY L H, TK08, 06:00 PM-07:00 PM, French Nails" at bounding box center [387, 247] width 46 height 42
click at [388, 248] on div "Srijana, TK10, 03:25 PM-05:10 PM, Soft Gel Extensions,Gel Polish Solid Colors v…" at bounding box center [410, 140] width 97 height 522
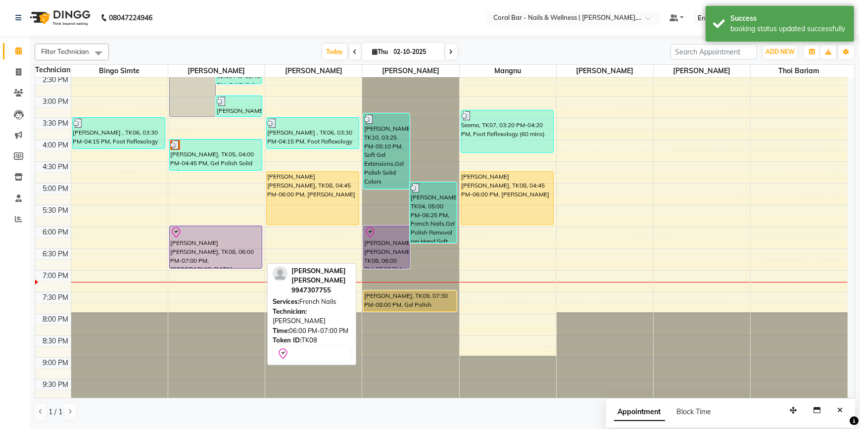
click at [212, 249] on div "JINCY L H, TK08, 06:00 PM-07:00 PM, French Nails" at bounding box center [216, 247] width 92 height 42
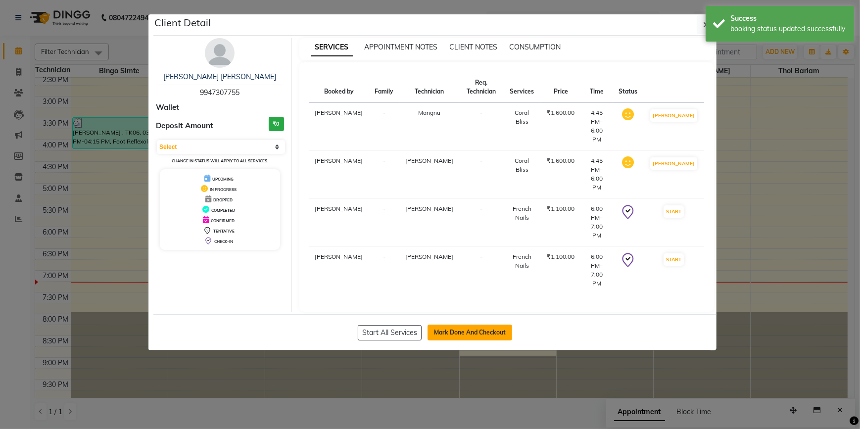
click at [464, 325] on button "Mark Done And Checkout" at bounding box center [470, 333] width 85 height 16
select select "7157"
select select "service"
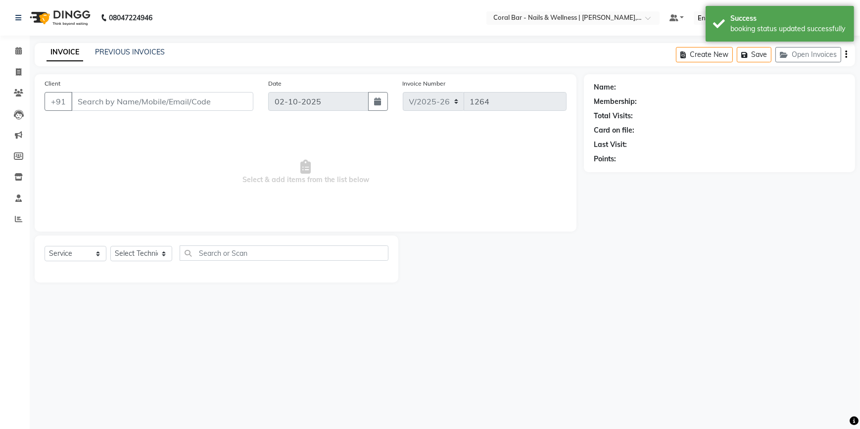
type input "9947307755"
select select "77161"
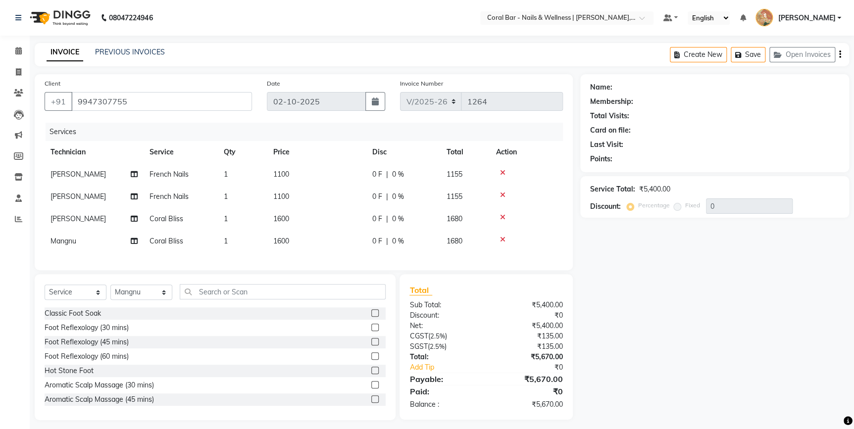
select select "1: Object"
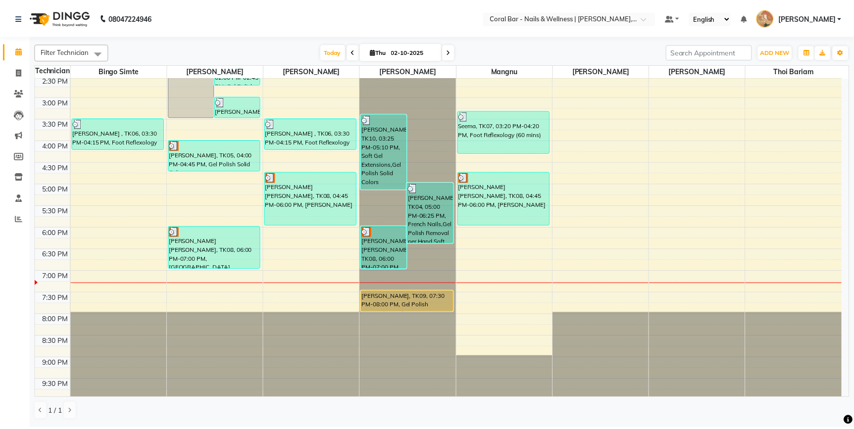
scroll to position [199, 0]
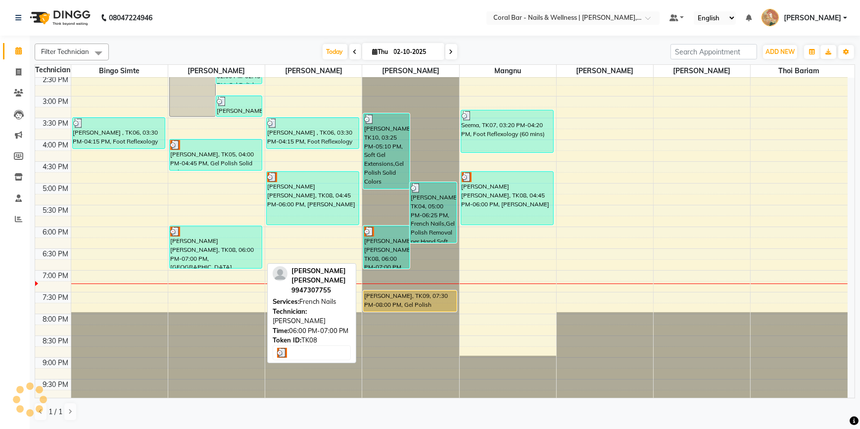
click at [200, 254] on div "JINCY L H, TK08, 06:00 PM-07:00 PM, French Nails" at bounding box center [216, 247] width 92 height 42
select select "3"
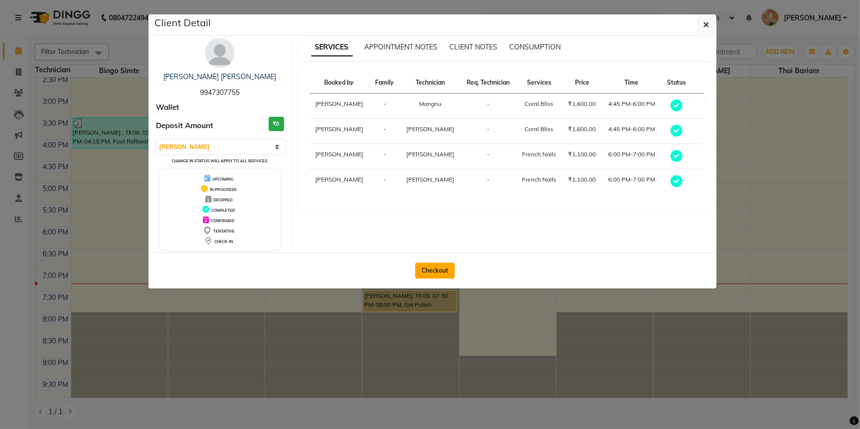
click at [435, 273] on button "Checkout" at bounding box center [435, 271] width 40 height 16
select select "service"
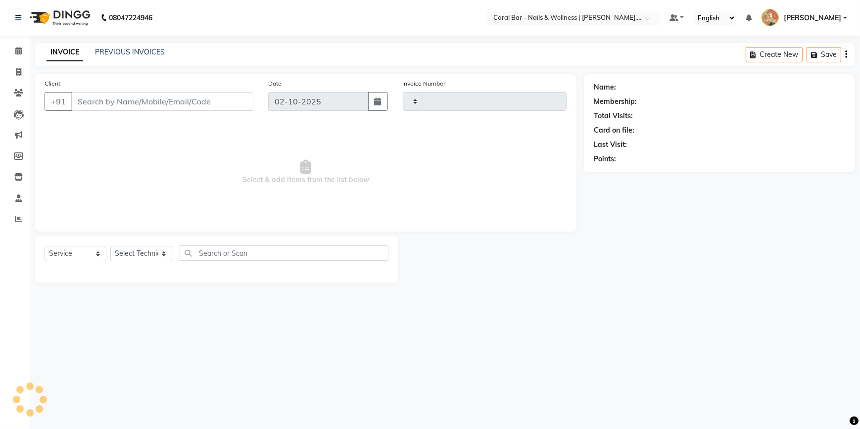
type input "1264"
select select "7157"
type input "9947307755"
select select "77161"
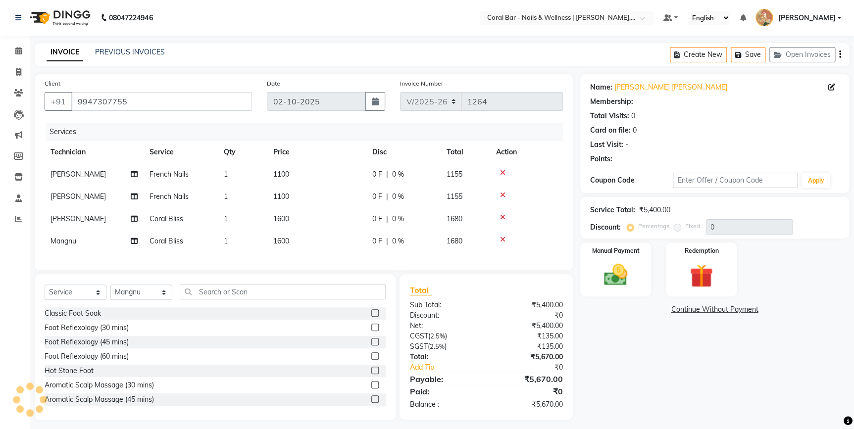
select select "1: Object"
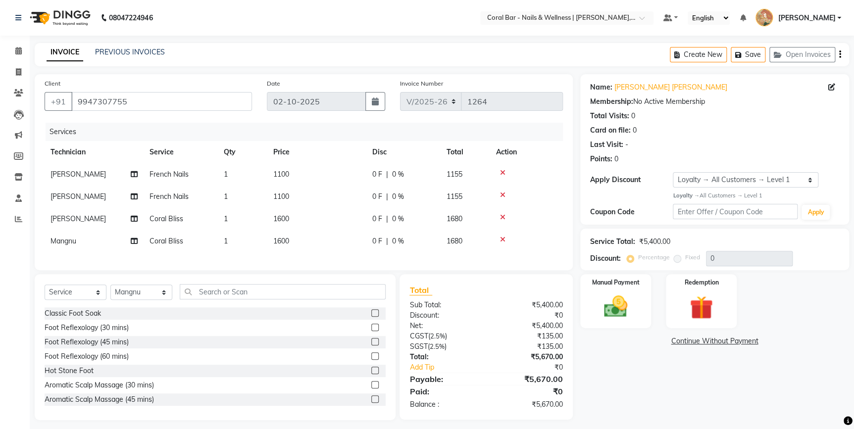
scroll to position [12, 0]
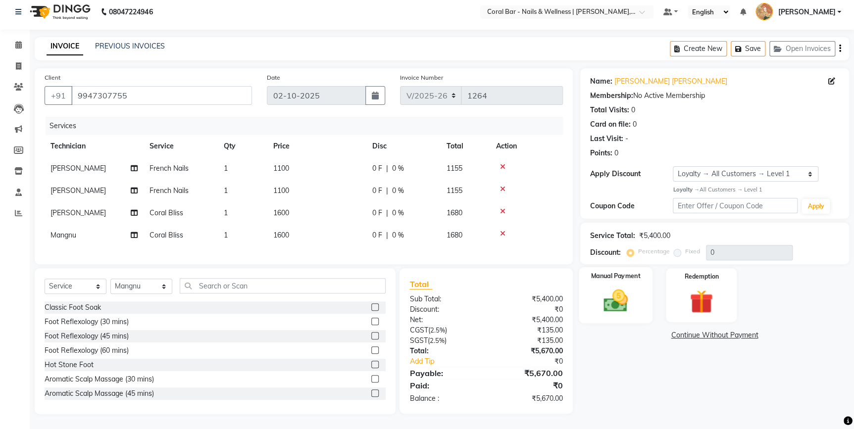
click at [622, 289] on img at bounding box center [615, 301] width 40 height 28
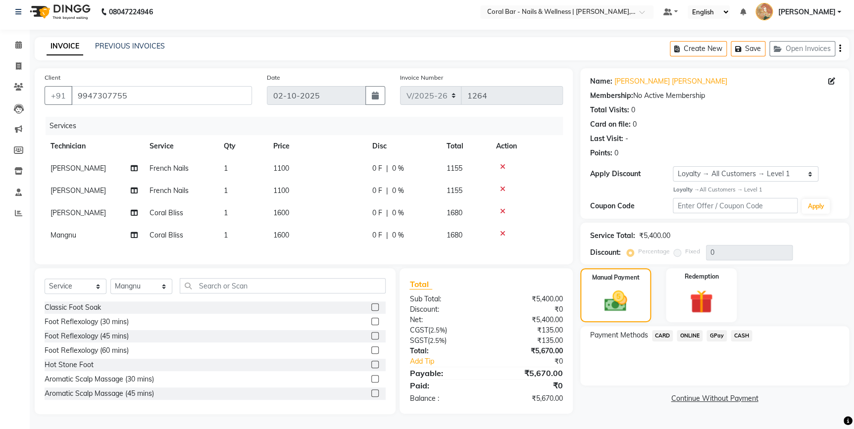
click at [715, 330] on span "GPay" at bounding box center [716, 335] width 20 height 11
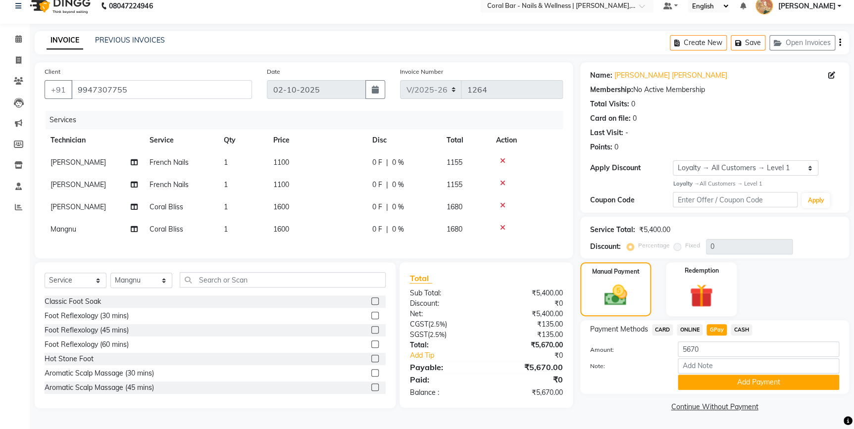
click at [657, 332] on span "CARD" at bounding box center [662, 329] width 21 height 11
click at [747, 376] on button "Add Payment" at bounding box center [758, 382] width 161 height 15
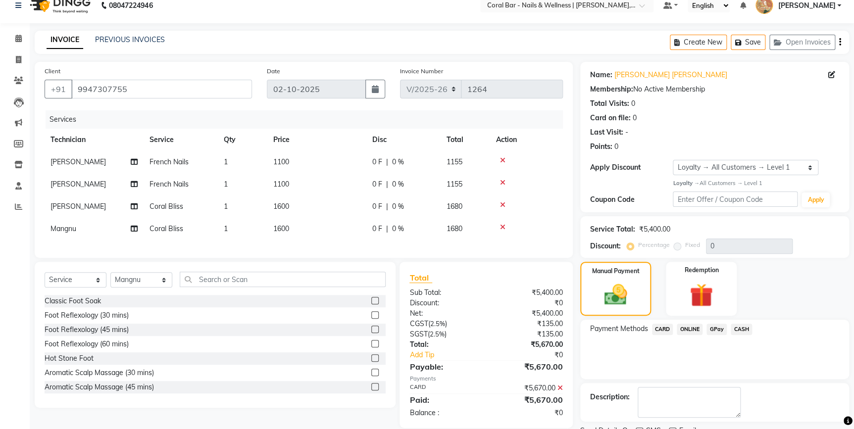
scroll to position [82, 0]
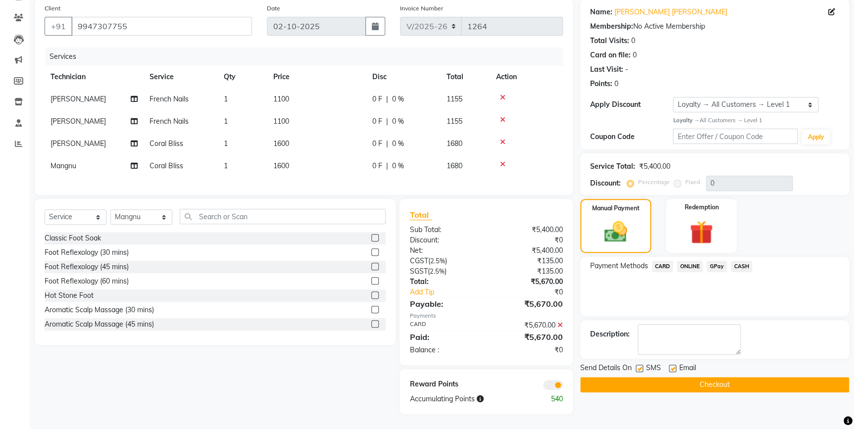
click at [678, 380] on button "Checkout" at bounding box center [714, 384] width 269 height 15
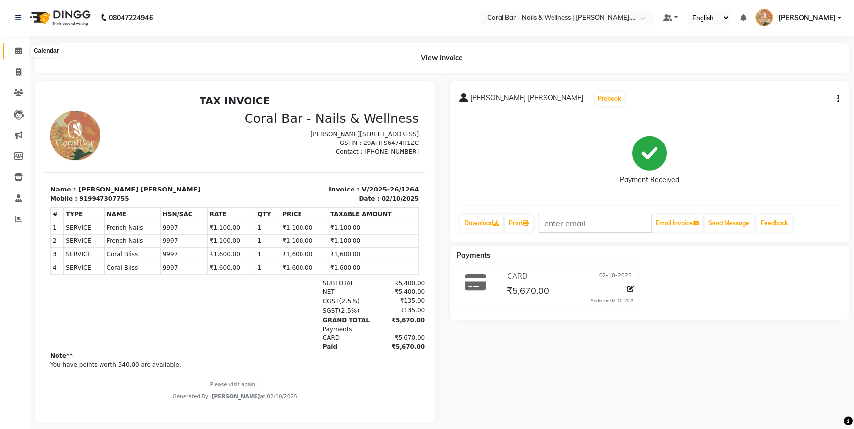
click at [13, 47] on span at bounding box center [18, 51] width 17 height 11
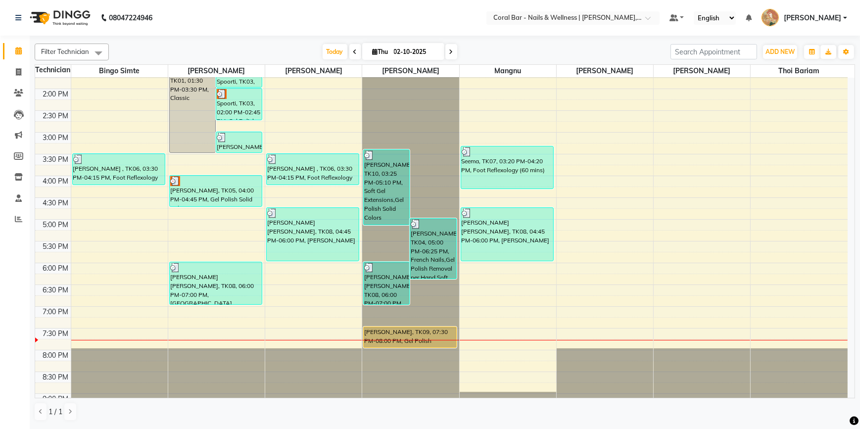
scroll to position [199, 0]
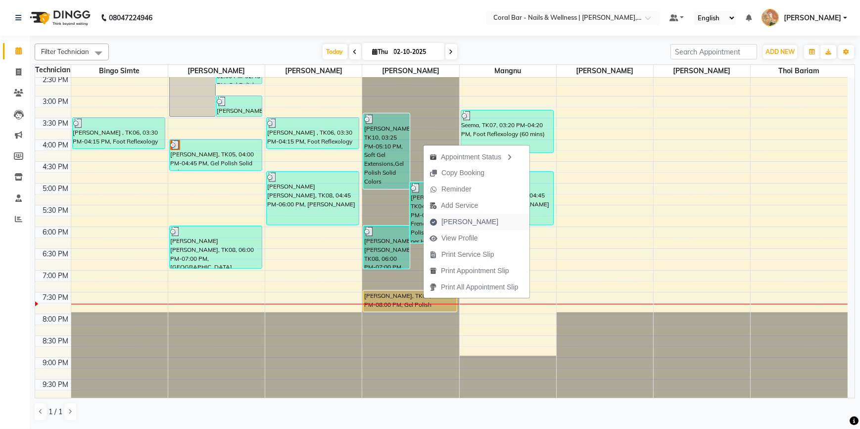
click at [442, 226] on span "[PERSON_NAME]" at bounding box center [470, 222] width 57 height 10
select select "service"
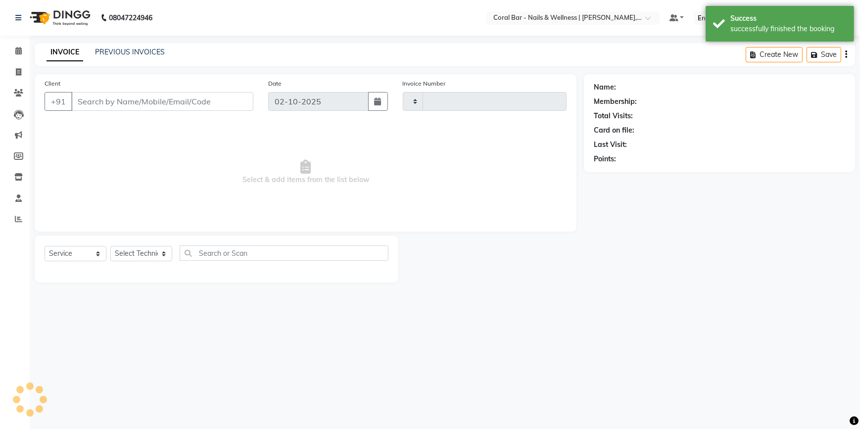
type input "1265"
select select "7157"
type input "8709868605"
select select "69266"
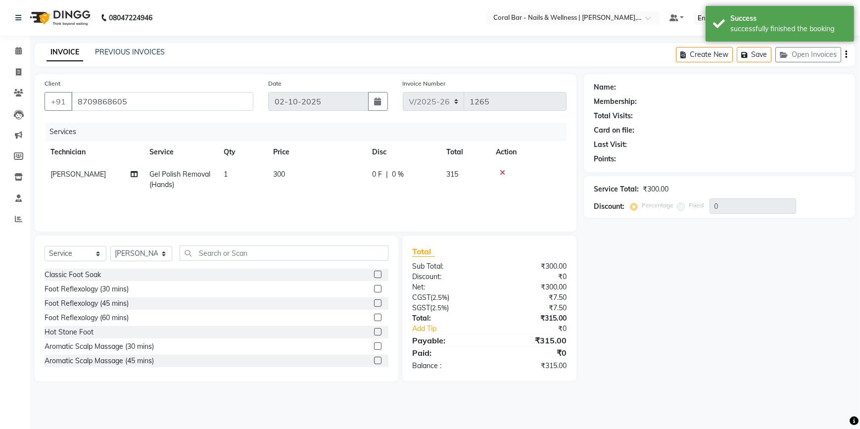
select select "1: Object"
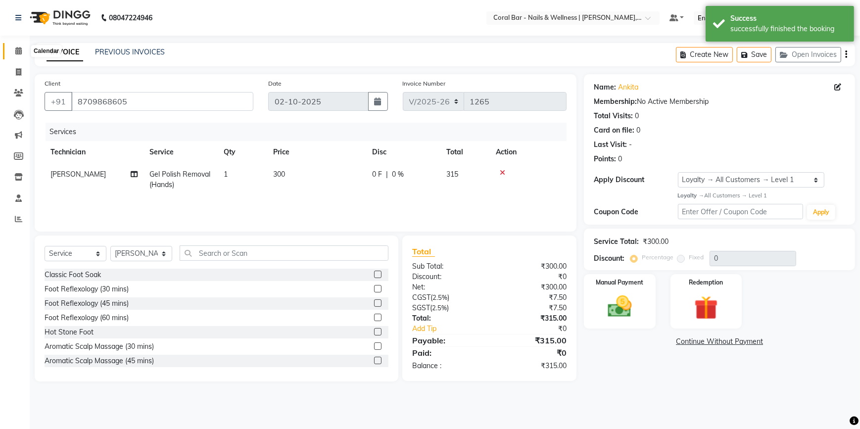
click at [16, 49] on icon at bounding box center [18, 50] width 6 height 7
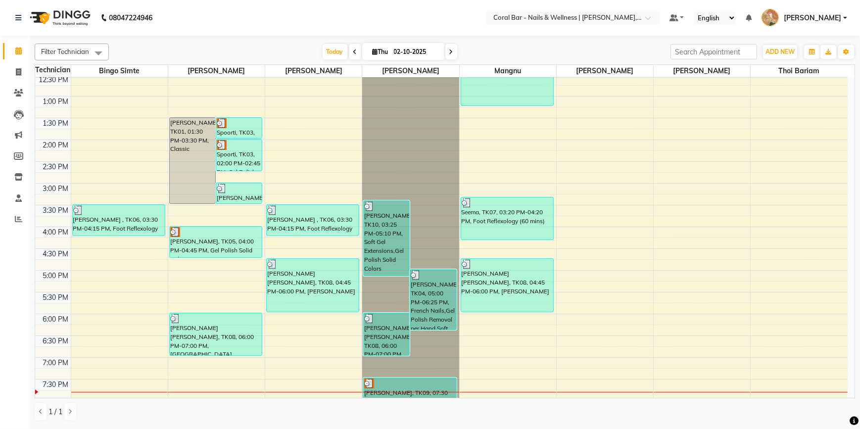
scroll to position [199, 0]
